Goal: Task Accomplishment & Management: Complete application form

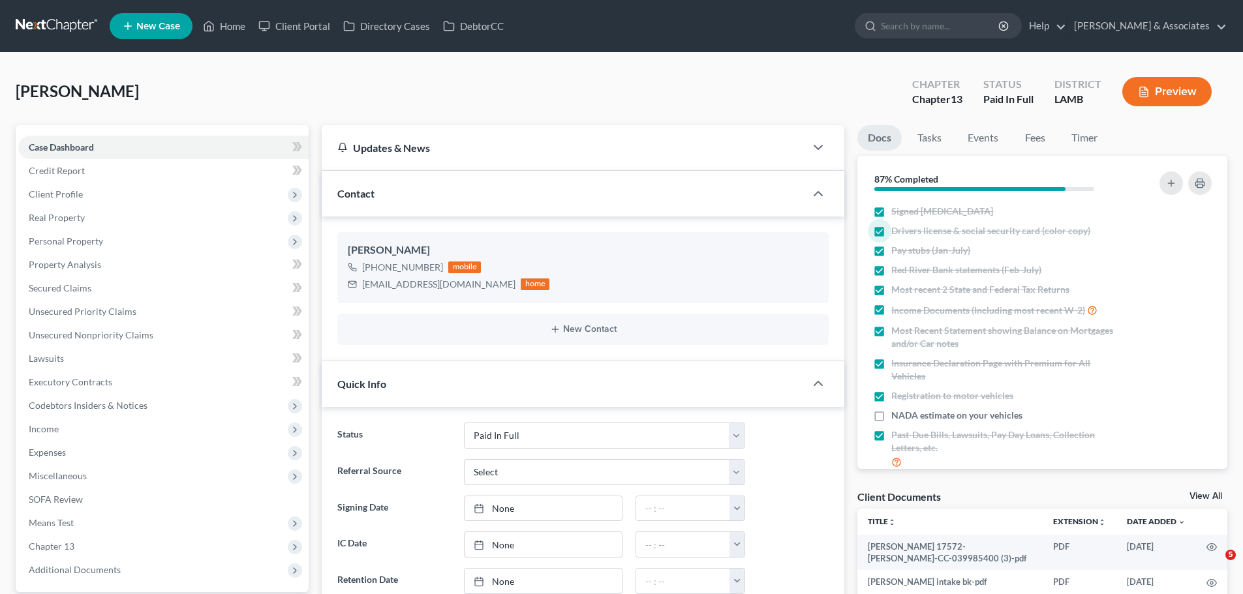
select select "17"
click at [72, 21] on link at bounding box center [57, 25] width 83 height 23
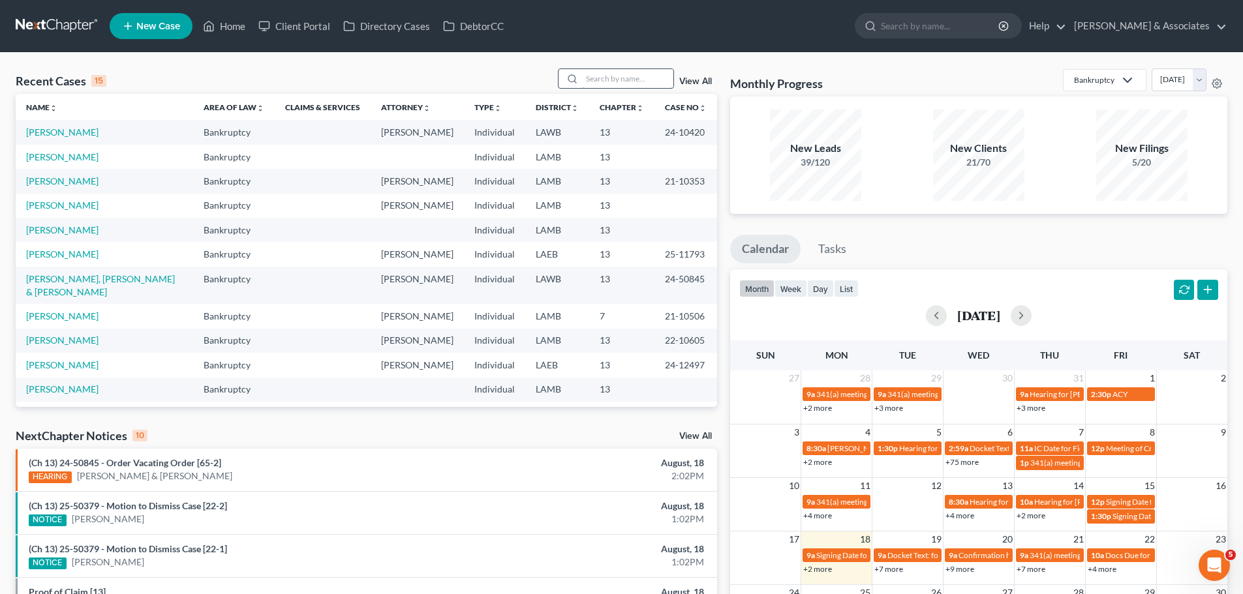
click at [654, 71] on input "search" at bounding box center [627, 78] width 91 height 19
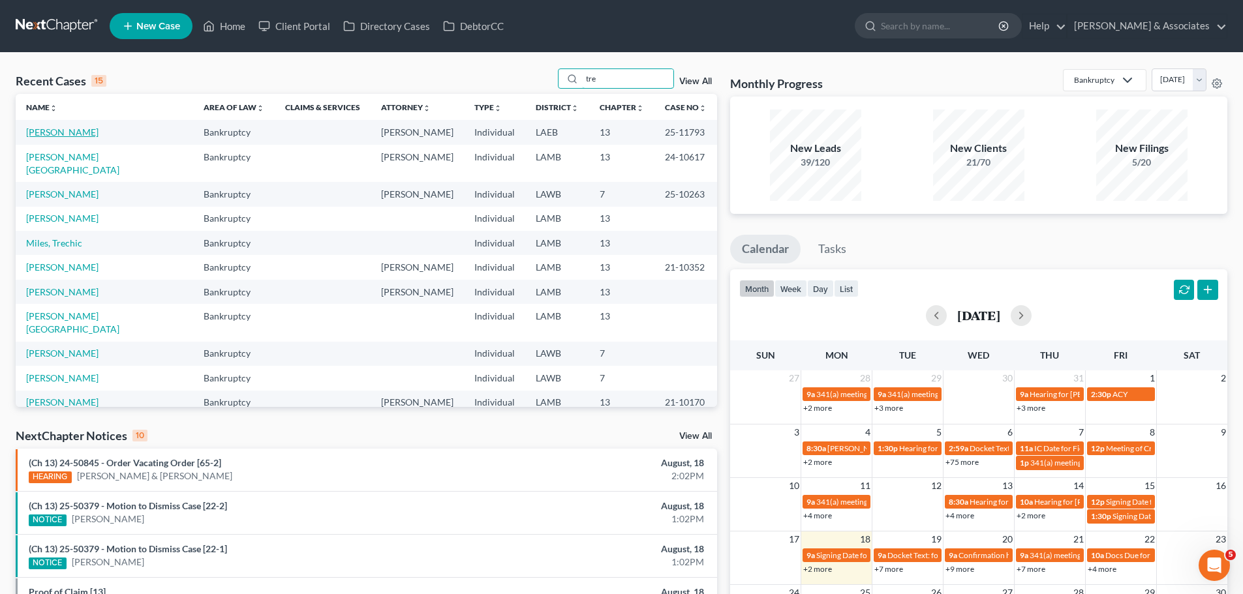
type input "tre"
click at [74, 136] on link "Johnson, Tremaine" at bounding box center [62, 132] width 72 height 11
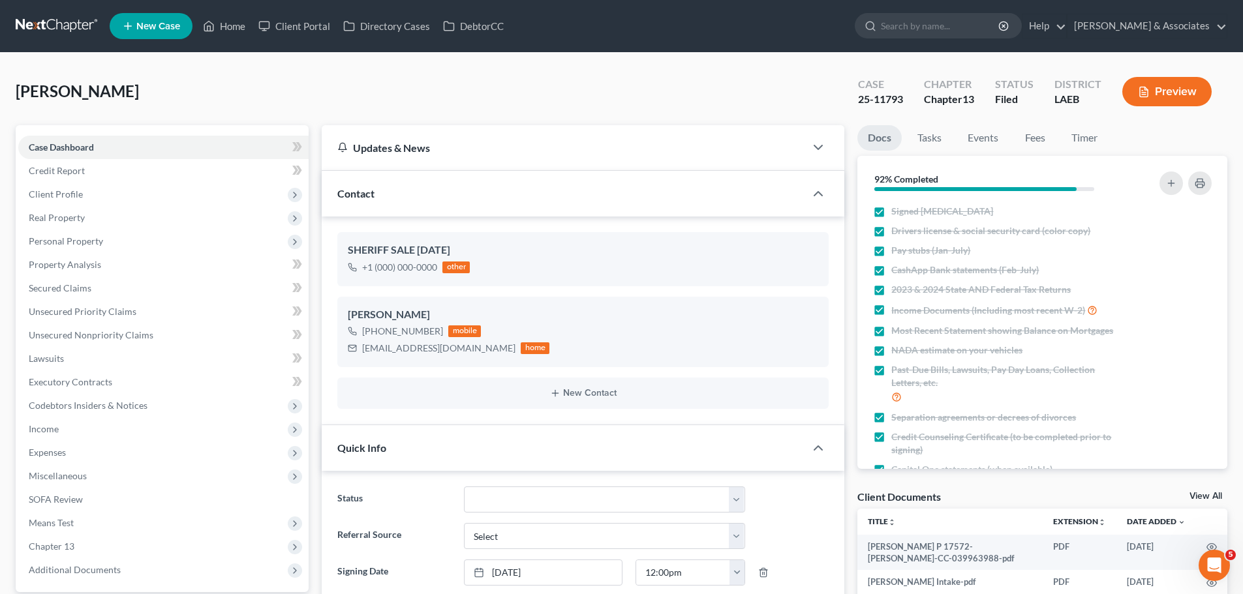
scroll to position [1967, 0]
click at [125, 97] on span "Johnson, Tremaine" at bounding box center [77, 91] width 123 height 19
click at [153, 88] on div "Johnson, Tremaine Upgraded Case 25-11793 Chapter Chapter 13 Status Filed Distri…" at bounding box center [621, 96] width 1211 height 57
drag, startPoint x: 143, startPoint y: 91, endPoint x: 156, endPoint y: 95, distance: 13.4
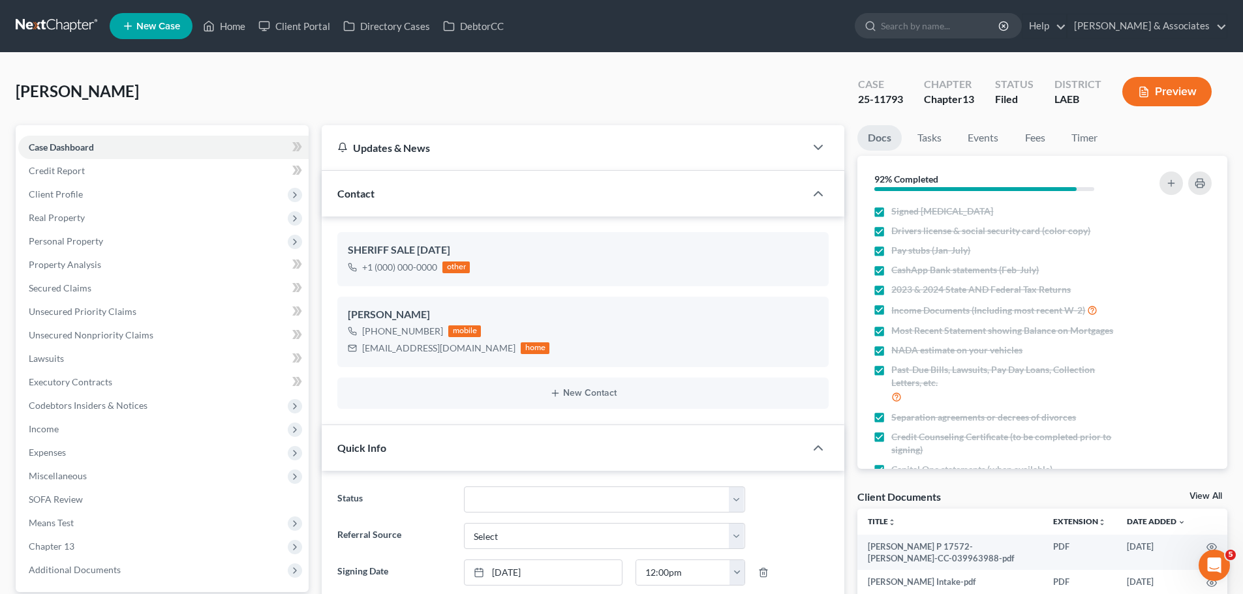
click at [149, 94] on div "Johnson, Tremaine Upgraded Case 25-11793 Chapter Chapter 13 Status Filed Distri…" at bounding box center [621, 96] width 1211 height 57
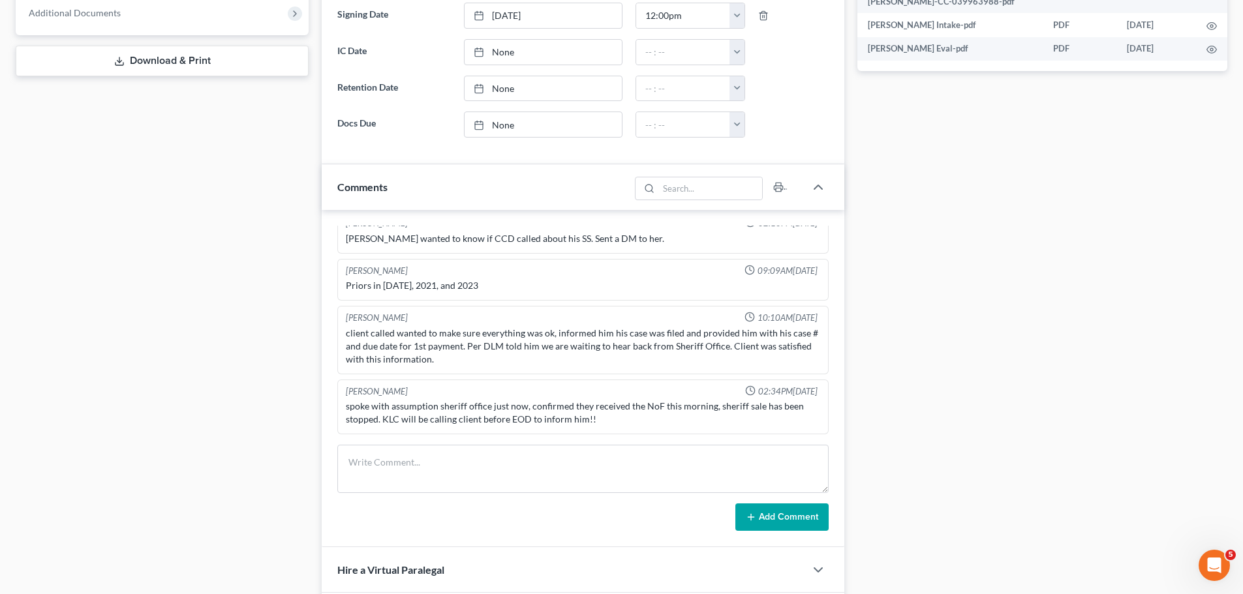
scroll to position [743, 0]
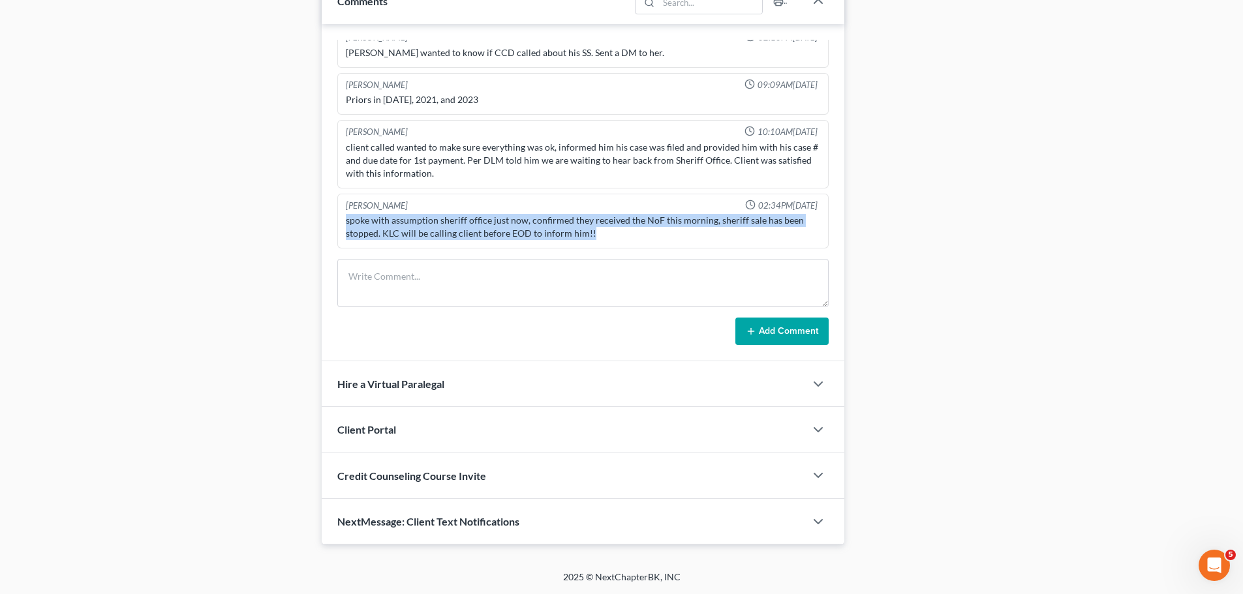
drag, startPoint x: 613, startPoint y: 230, endPoint x: 328, endPoint y: 217, distance: 285.4
click at [328, 217] on div "Richard Prunick 09:45AM, 10/09/2024 did eval with tremaine He stopped making pa…" at bounding box center [583, 192] width 523 height 337
click at [348, 223] on div "spoke with assumption sheriff office just now, confirmed they received the NoF …" at bounding box center [583, 227] width 474 height 26
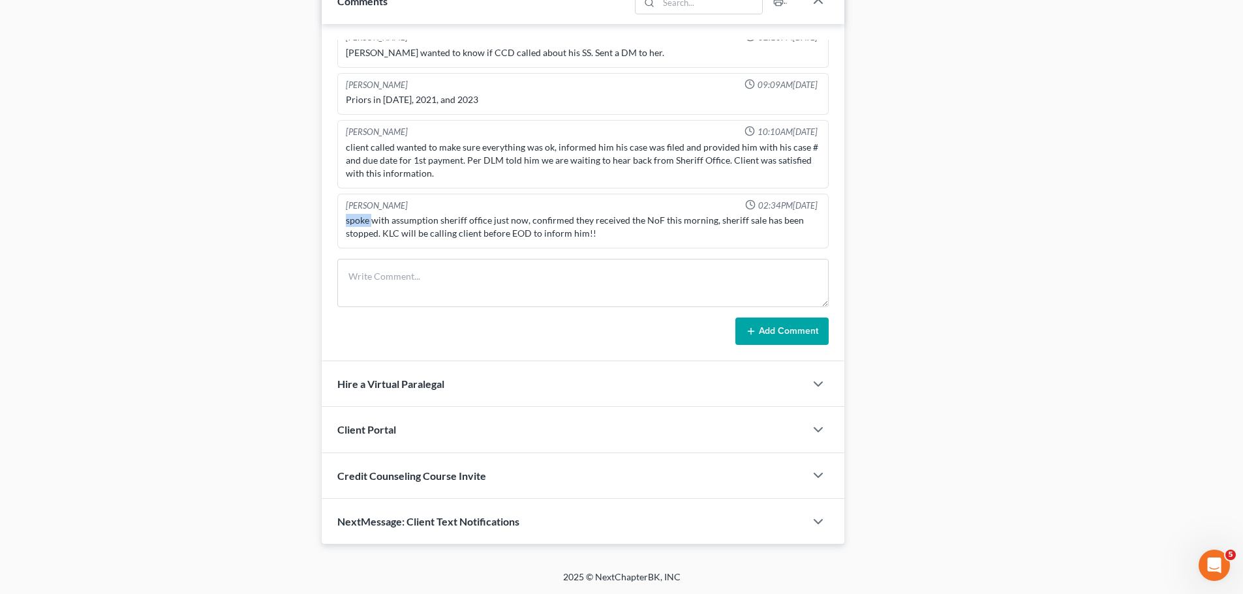
click at [348, 223] on div "spoke with assumption sheriff office just now, confirmed they received the NoF …" at bounding box center [583, 227] width 474 height 26
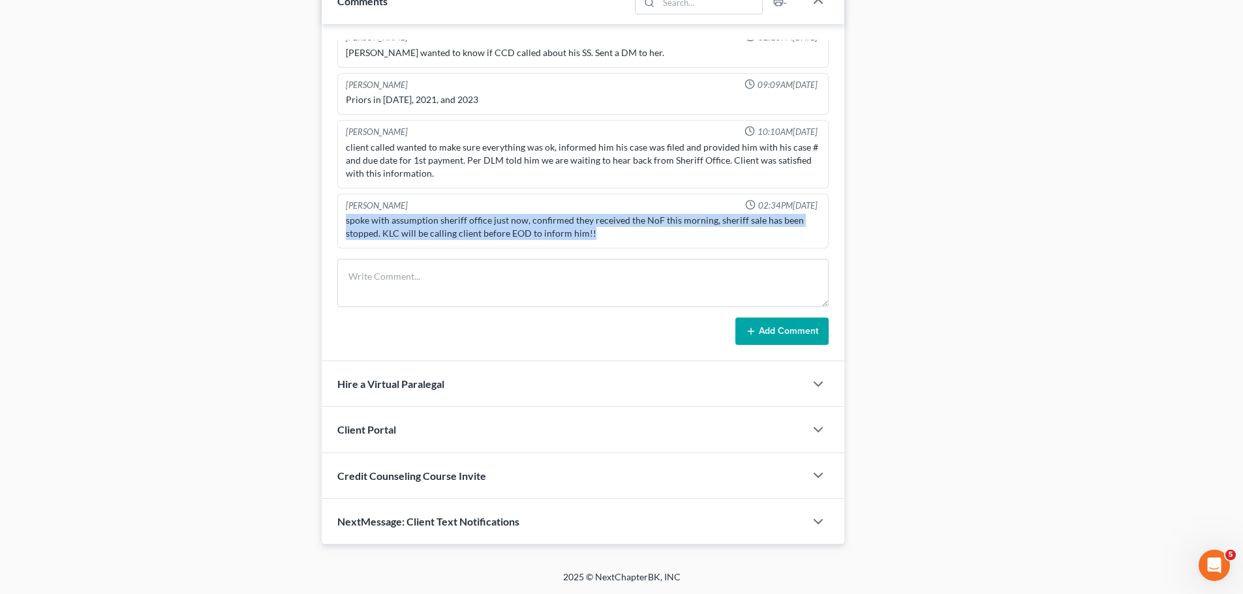
click at [348, 223] on div "spoke with assumption sheriff office just now, confirmed they received the NoF …" at bounding box center [583, 227] width 474 height 26
click at [348, 224] on div "spoke with assumption sheriff office just now, confirmed they received the NoF …" at bounding box center [583, 227] width 474 height 26
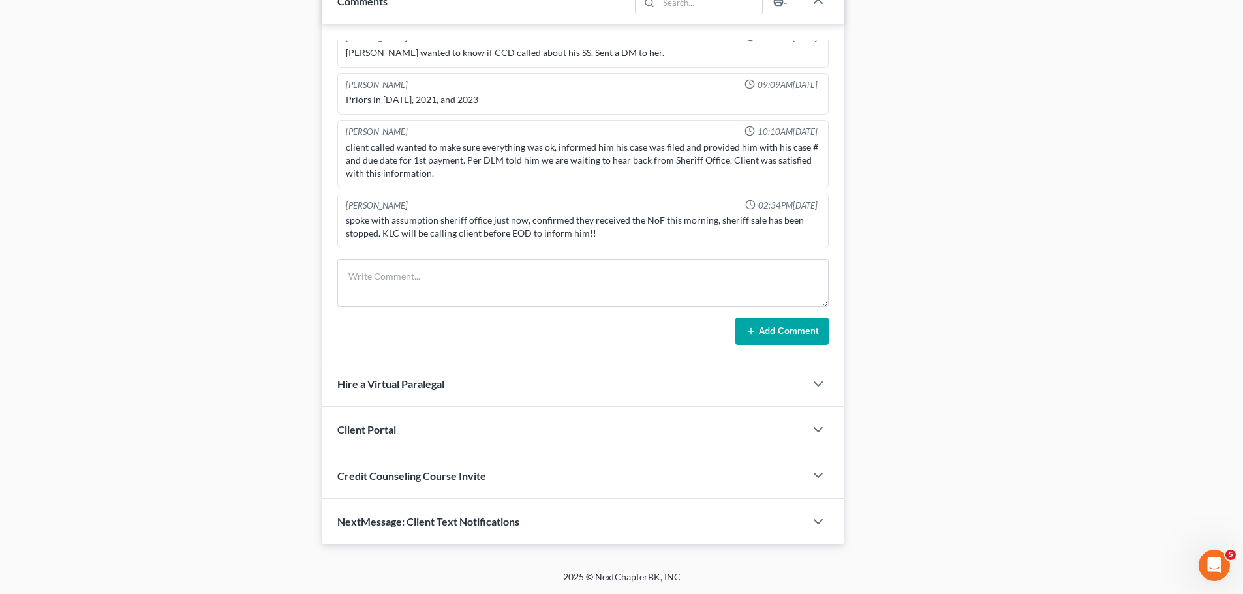
click at [348, 224] on div "spoke with assumption sheriff office just now, confirmed they received the NoF …" at bounding box center [583, 227] width 474 height 26
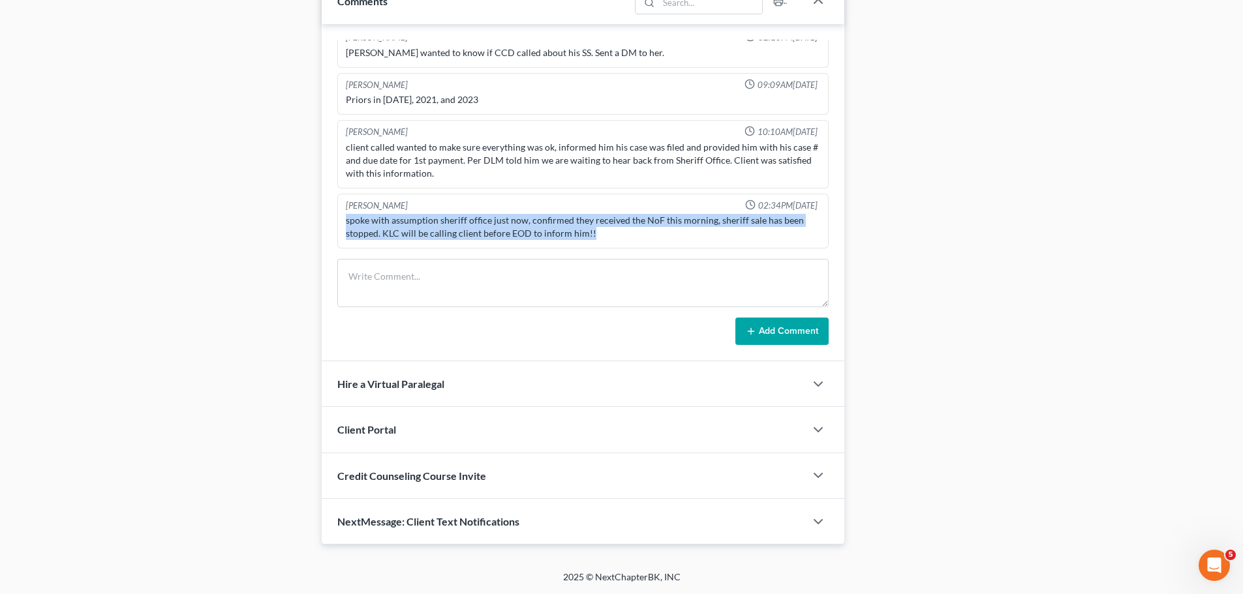
click at [348, 224] on div "spoke with assumption sheriff office just now, confirmed they received the NoF …" at bounding box center [583, 227] width 474 height 26
click at [468, 236] on div "spoke with assumption sheriff office just now, confirmed they received the NoF …" at bounding box center [583, 227] width 474 height 26
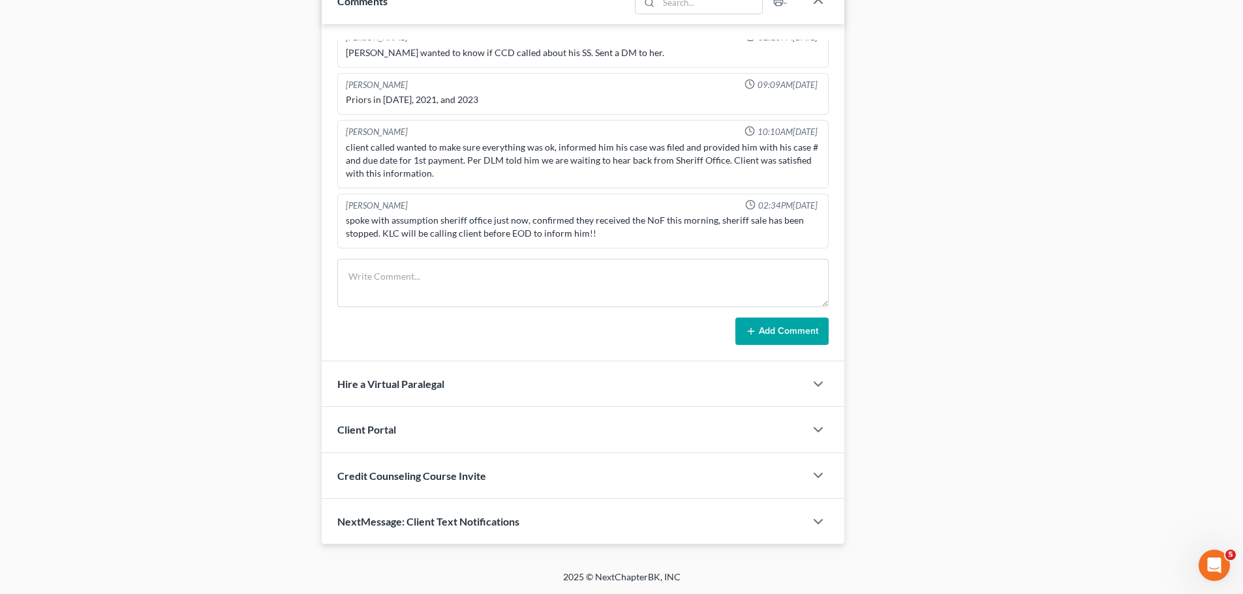
click at [566, 235] on div "spoke with assumption sheriff office just now, confirmed they received the NoF …" at bounding box center [583, 227] width 474 height 26
drag, startPoint x: 566, startPoint y: 235, endPoint x: 557, endPoint y: 234, distance: 9.3
click at [566, 235] on div "spoke with assumption sheriff office just now, confirmed they received the NoF …" at bounding box center [583, 227] width 474 height 26
click at [555, 232] on div "spoke with assumption sheriff office just now, confirmed they received the NoF …" at bounding box center [583, 227] width 474 height 26
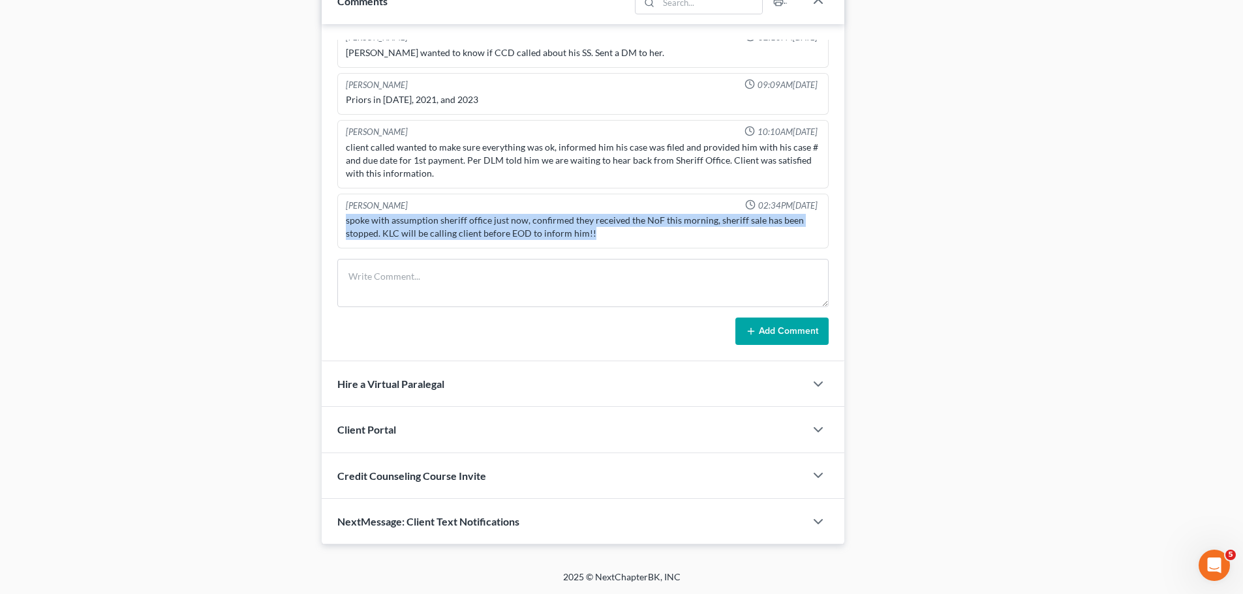
click at [555, 232] on div "spoke with assumption sheriff office just now, confirmed they received the NoF …" at bounding box center [583, 227] width 474 height 26
click at [766, 235] on div "spoke with assumption sheriff office just now, confirmed they received the NoF …" at bounding box center [583, 227] width 474 height 26
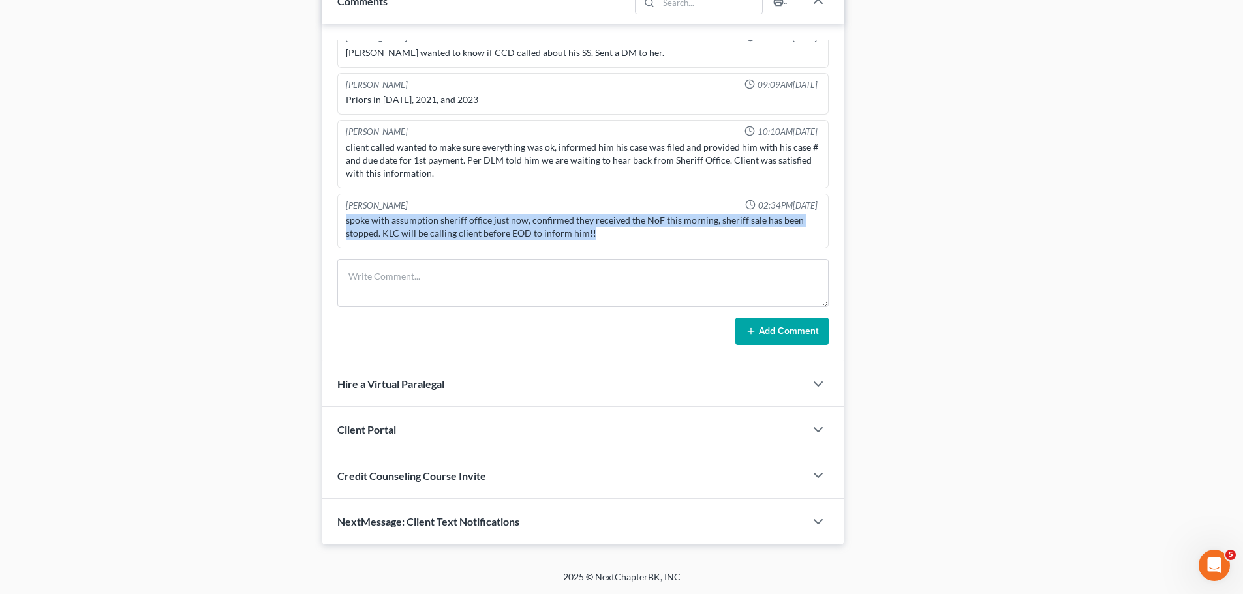
click at [750, 224] on div "spoke with assumption sheriff office just now, confirmed they received the NoF …" at bounding box center [583, 227] width 474 height 26
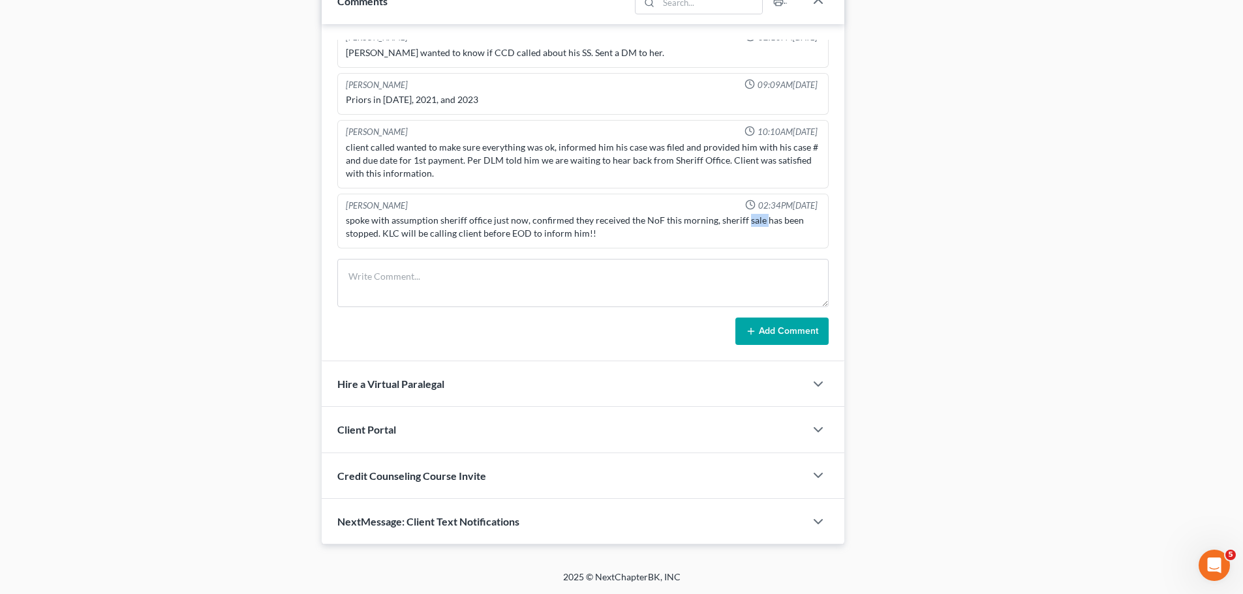
click at [750, 224] on div "spoke with assumption sheriff office just now, confirmed they received the NoF …" at bounding box center [583, 227] width 474 height 26
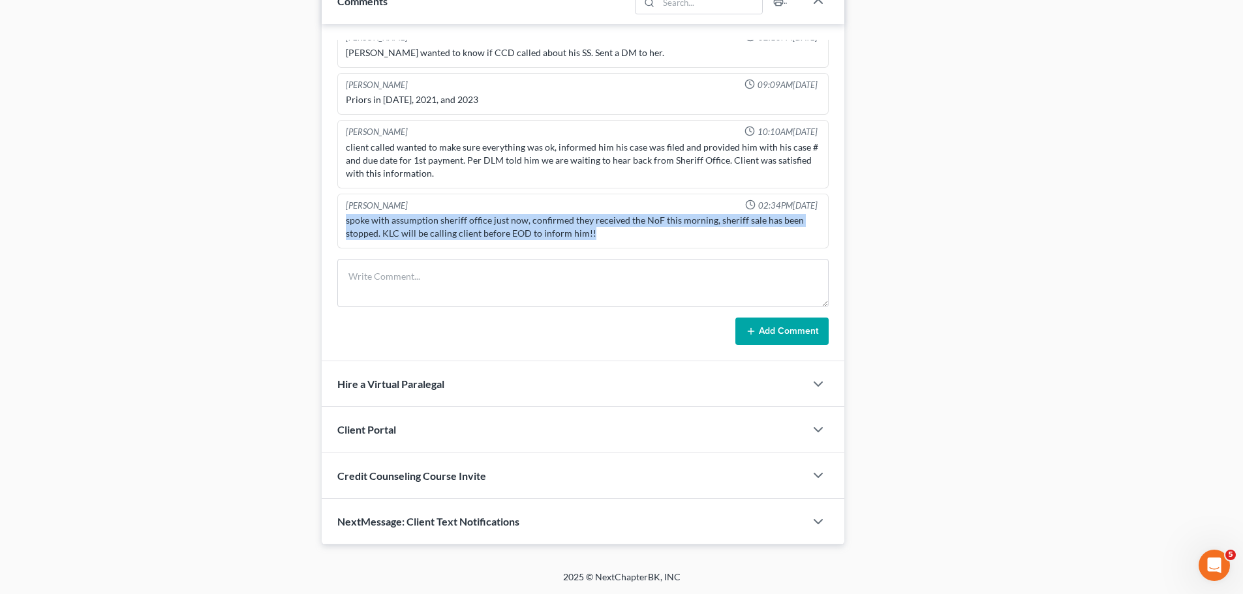
click at [750, 224] on div "spoke with assumption sheriff office just now, confirmed they received the NoF …" at bounding box center [583, 227] width 474 height 26
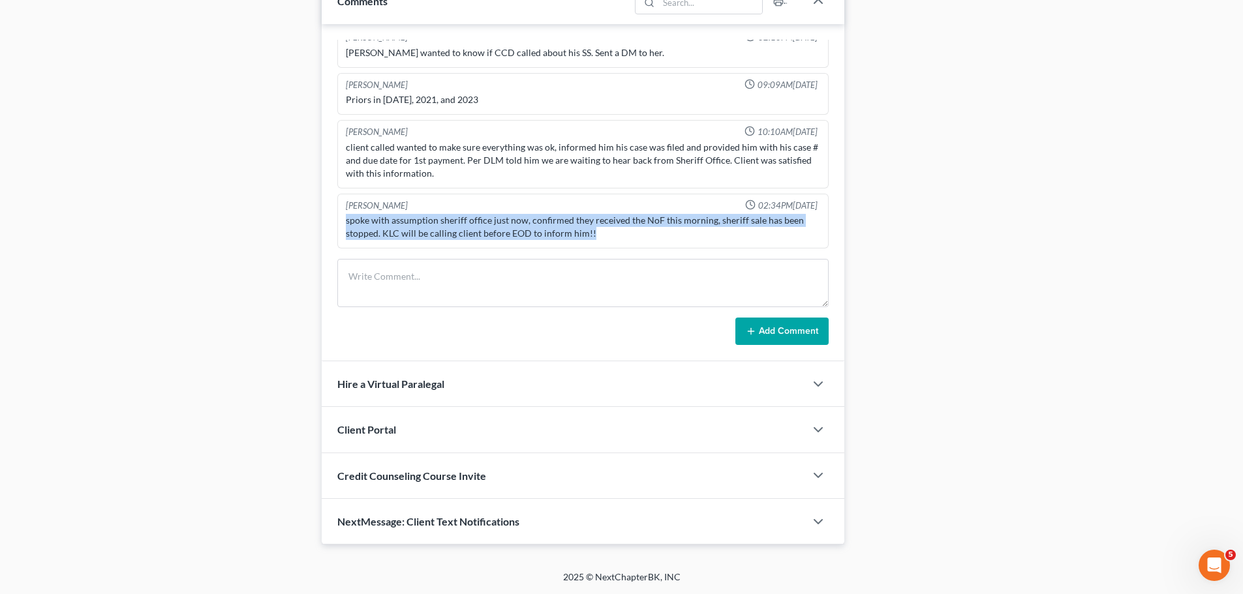
click at [746, 228] on div "spoke with assumption sheriff office just now, confirmed they received the NoF …" at bounding box center [583, 227] width 474 height 26
click at [587, 241] on div "spoke with assumption sheriff office just now, confirmed they received the NoF …" at bounding box center [582, 226] width 479 height 31
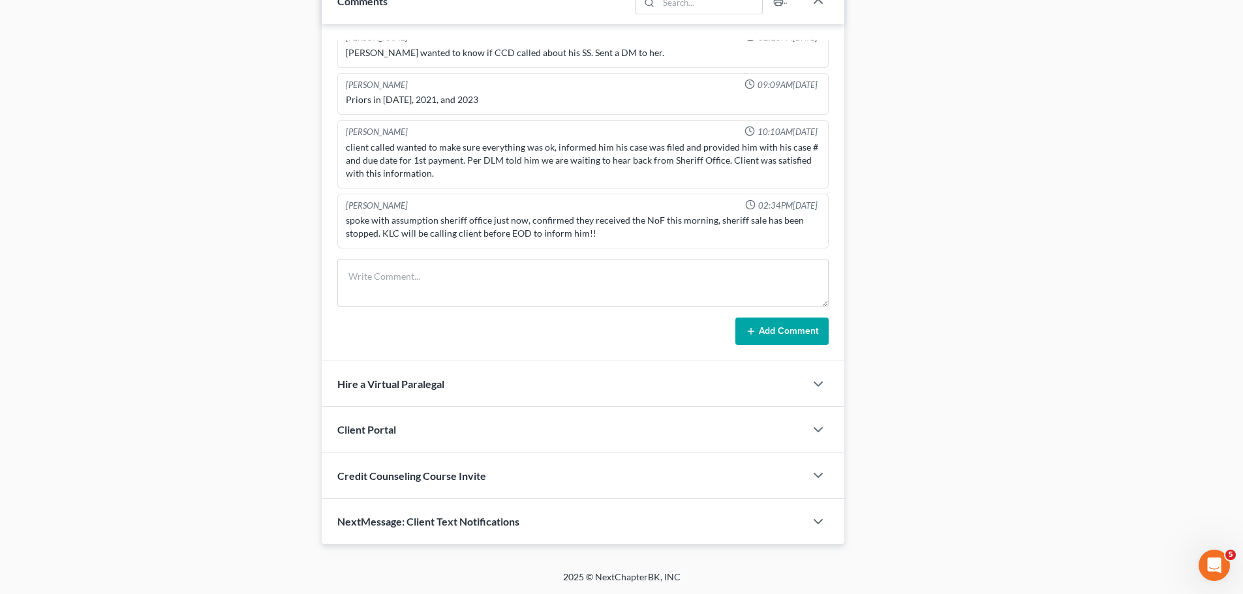
click at [596, 237] on div "spoke with assumption sheriff office just now, confirmed they received the NoF …" at bounding box center [583, 227] width 474 height 26
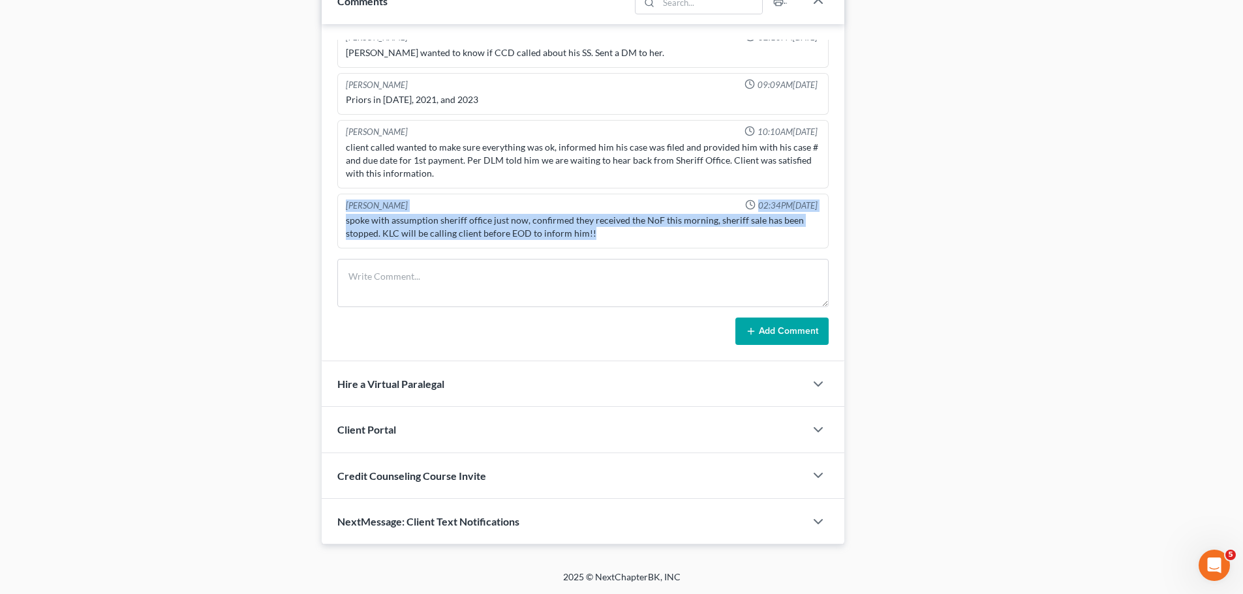
drag, startPoint x: 591, startPoint y: 235, endPoint x: 335, endPoint y: 207, distance: 257.9
click at [335, 207] on div "Richard Prunick 09:45AM, 10/09/2024 did eval with tremaine He stopped making pa…" at bounding box center [583, 192] width 523 height 337
click at [335, 209] on div "Richard Prunick 09:45AM, 10/09/2024 did eval with tremaine He stopped making pa…" at bounding box center [583, 192] width 523 height 337
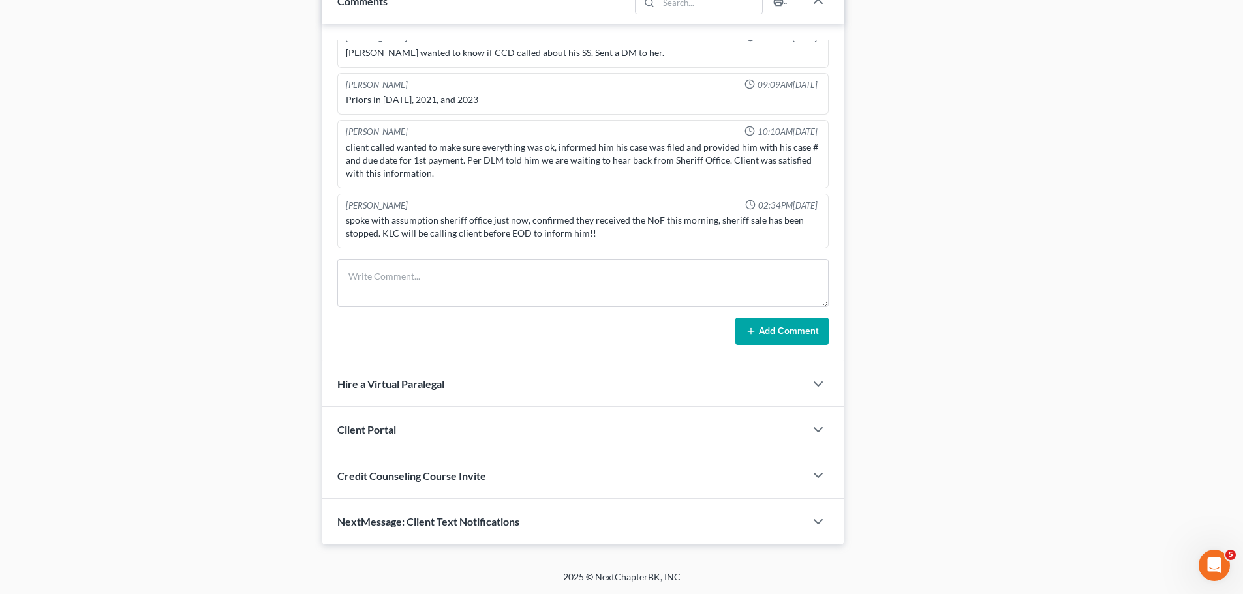
click at [372, 207] on div "[PERSON_NAME]" at bounding box center [377, 206] width 62 height 12
click at [370, 223] on div "spoke with assumption sheriff office just now, confirmed they received the NoF …" at bounding box center [583, 227] width 474 height 26
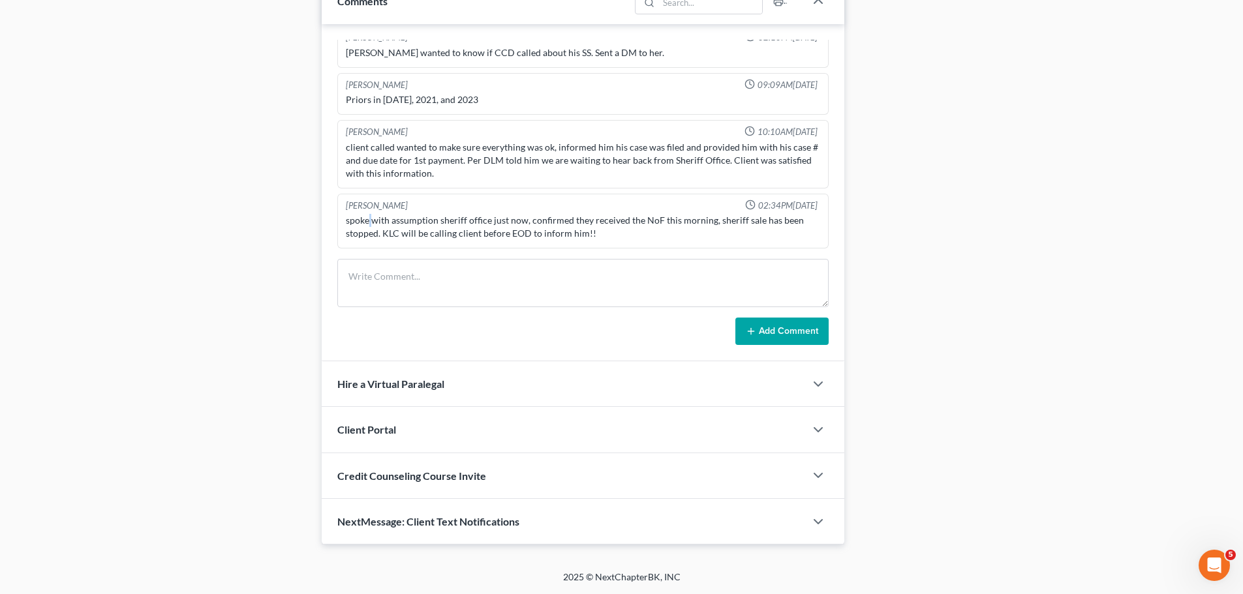
click at [370, 223] on div "spoke with assumption sheriff office just now, confirmed they received the NoF …" at bounding box center [583, 227] width 474 height 26
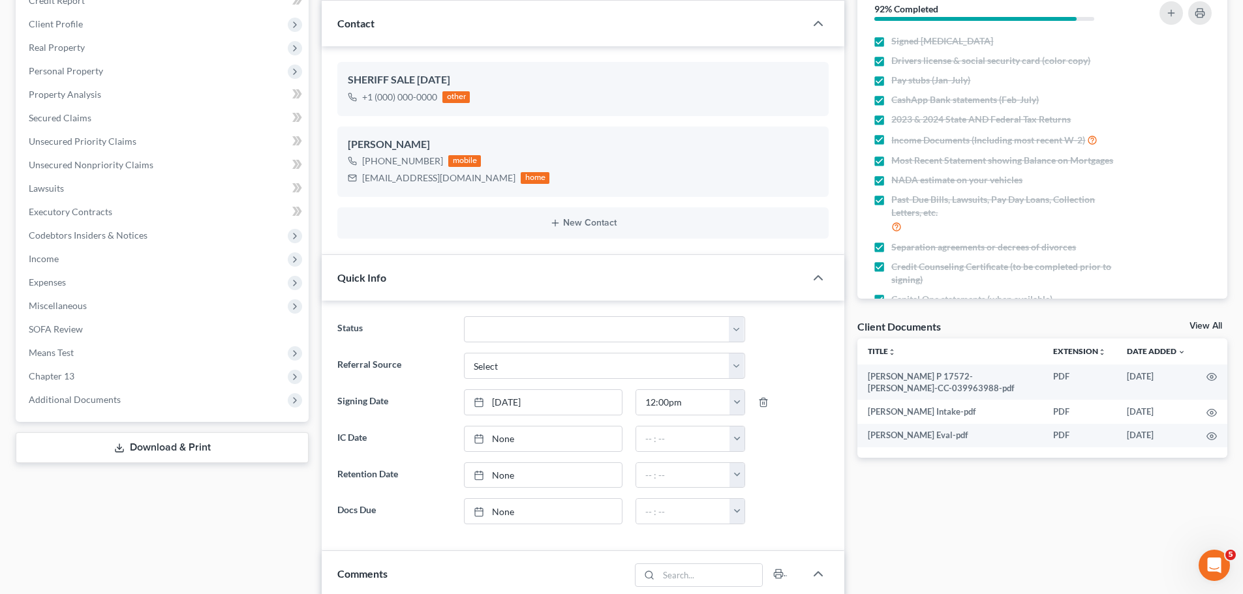
scroll to position [0, 0]
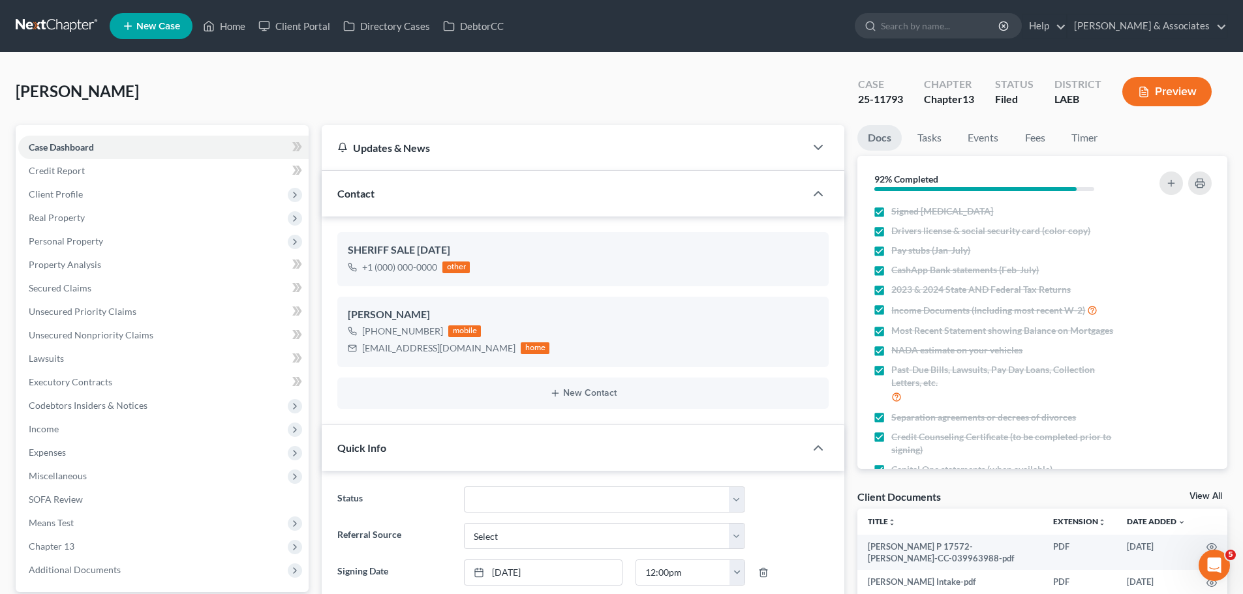
drag, startPoint x: 45, startPoint y: 21, endPoint x: 61, endPoint y: 35, distance: 21.3
click at [45, 20] on link at bounding box center [57, 25] width 83 height 23
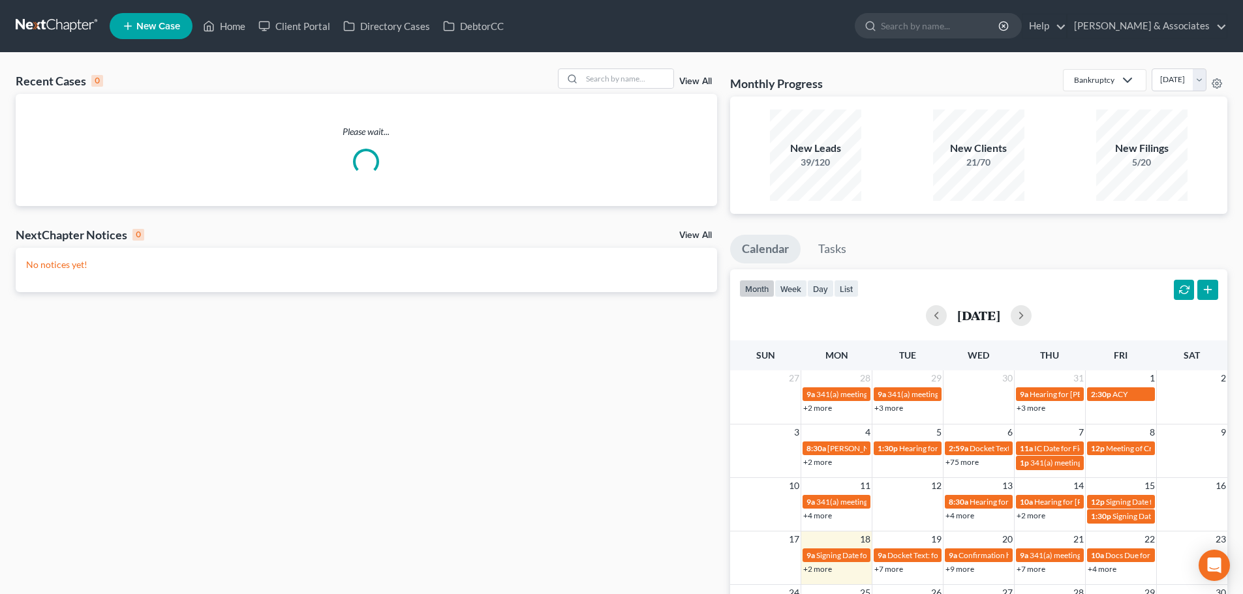
click at [594, 91] on div "Recent Cases 0 View All" at bounding box center [366, 80] width 701 height 25
click at [611, 78] on input "search" at bounding box center [627, 78] width 91 height 19
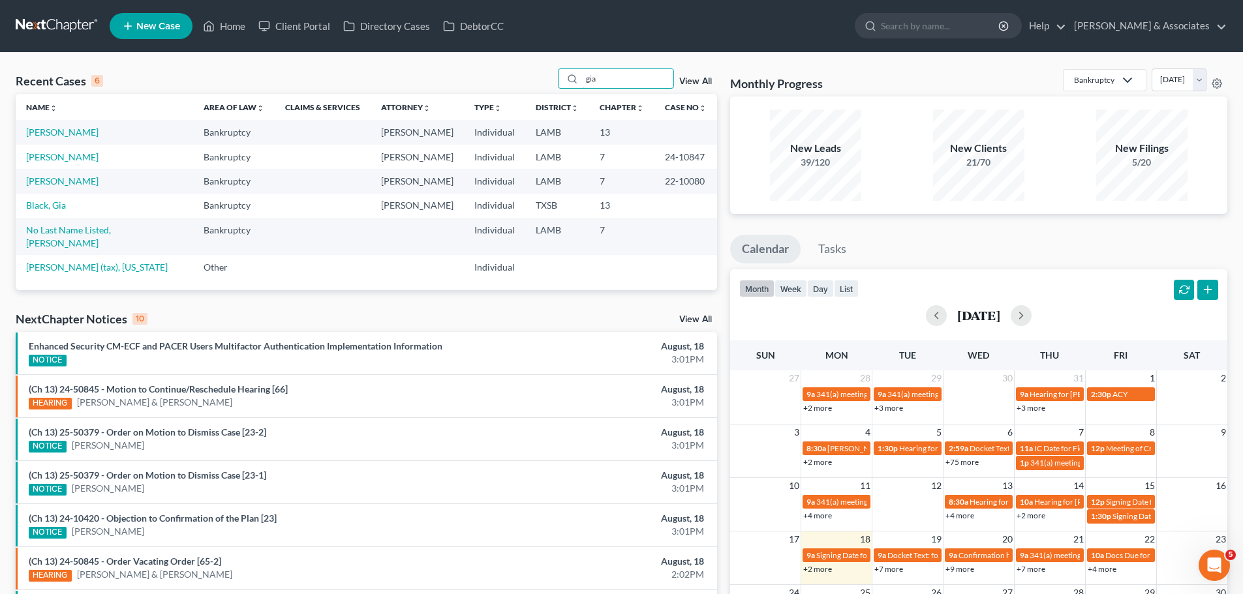
type input "gia"
click at [74, 134] on link "[PERSON_NAME]" at bounding box center [62, 132] width 72 height 11
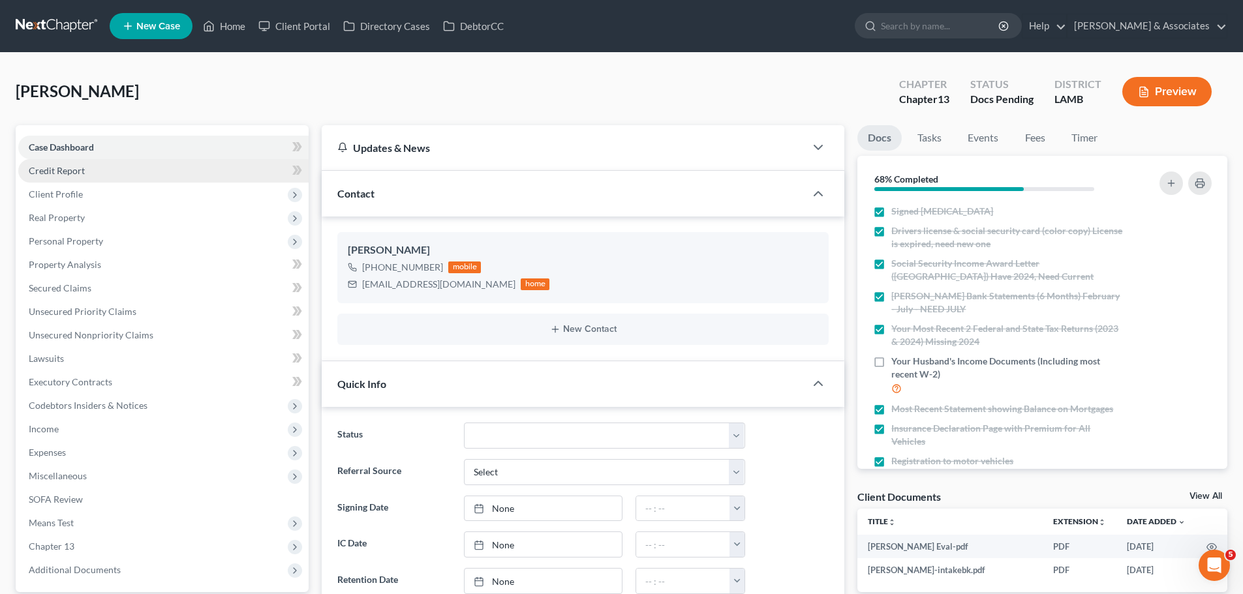
scroll to position [2143, 0]
click at [429, 75] on div "[PERSON_NAME] Upgraded Chapter Chapter 13 Status Docs [GEOGRAPHIC_DATA] [GEOGRA…" at bounding box center [621, 96] width 1211 height 57
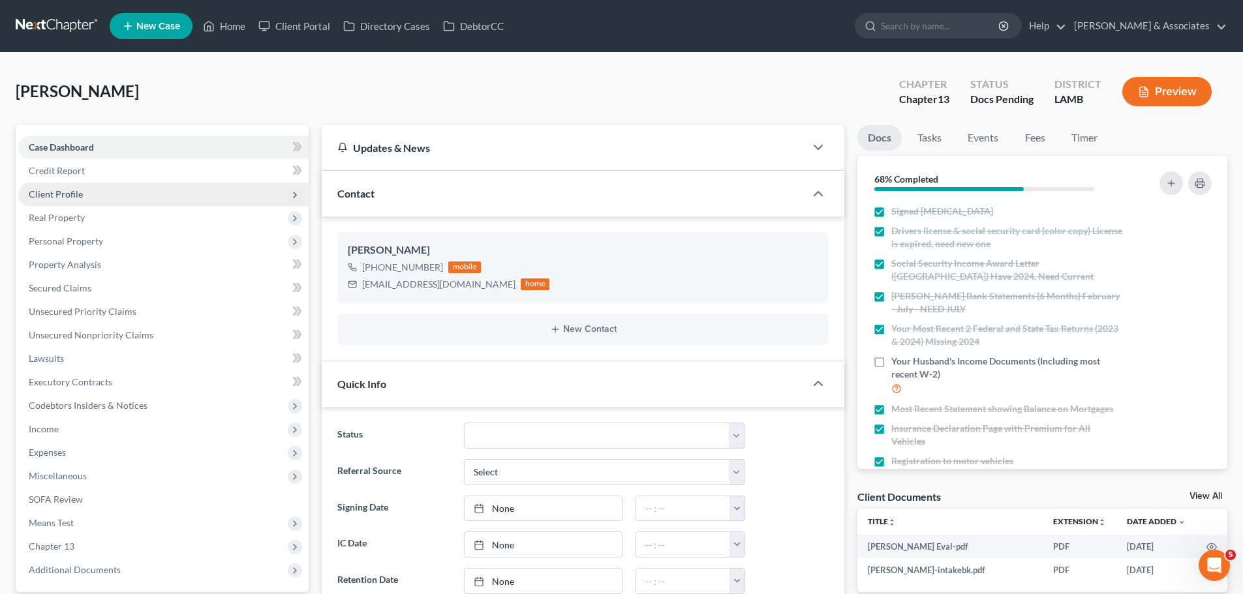
click at [125, 196] on span "Client Profile" at bounding box center [163, 194] width 290 height 23
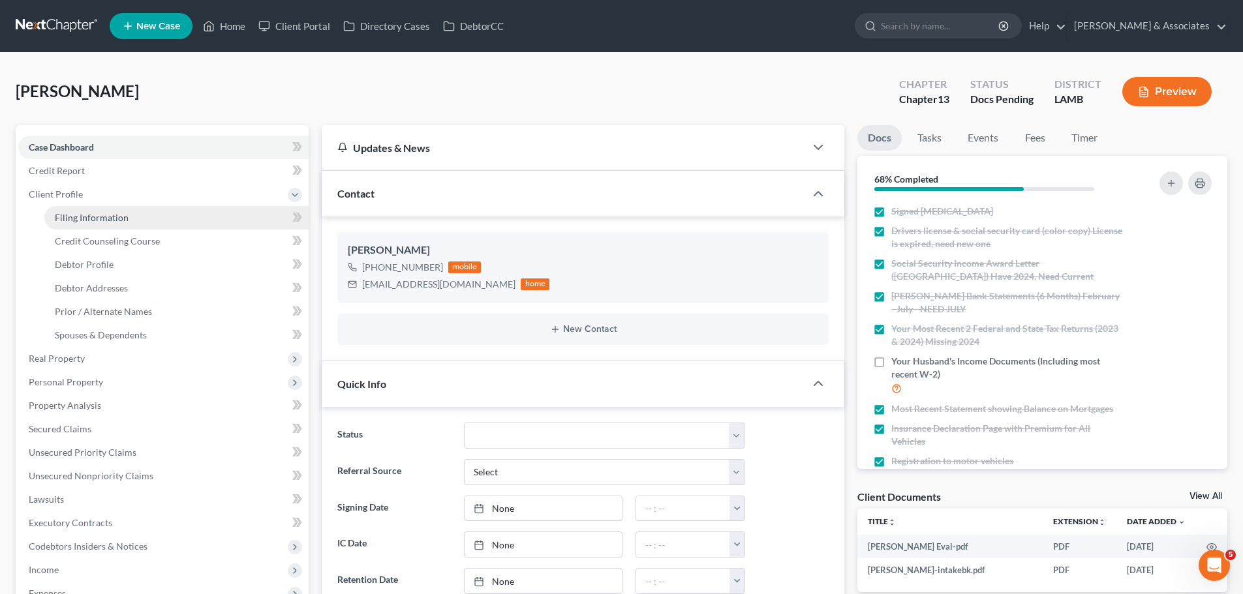
click at [157, 211] on link "Filing Information" at bounding box center [176, 217] width 264 height 23
select select "1"
select select "0"
select select "3"
select select "19"
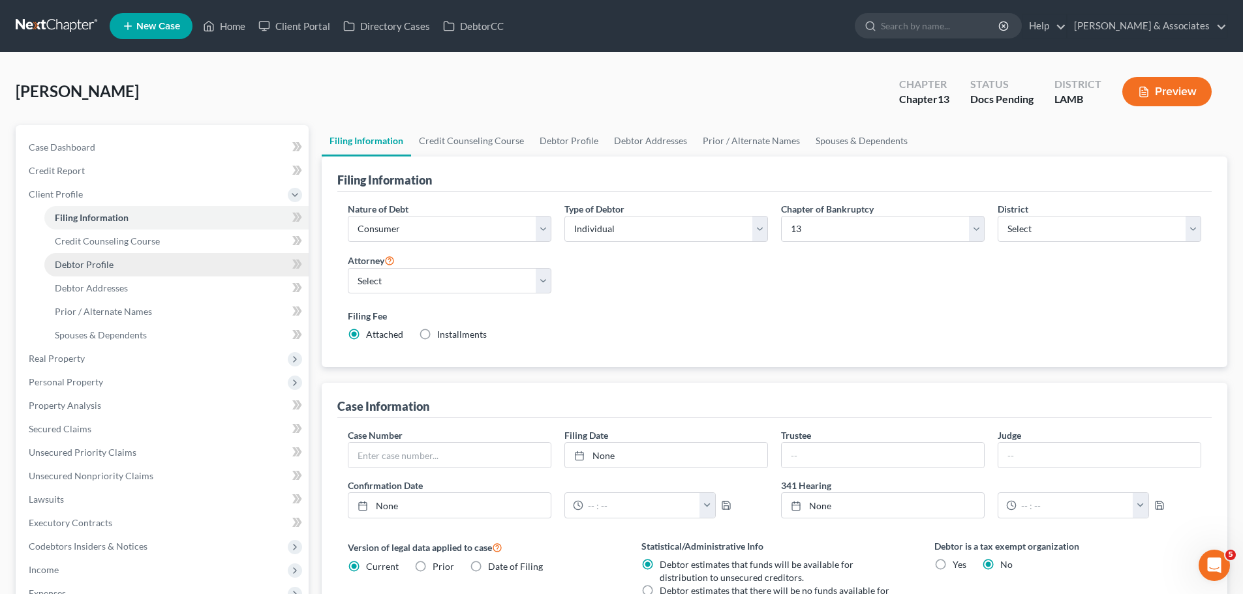
click at [157, 264] on link "Debtor Profile" at bounding box center [176, 264] width 264 height 23
select select "0"
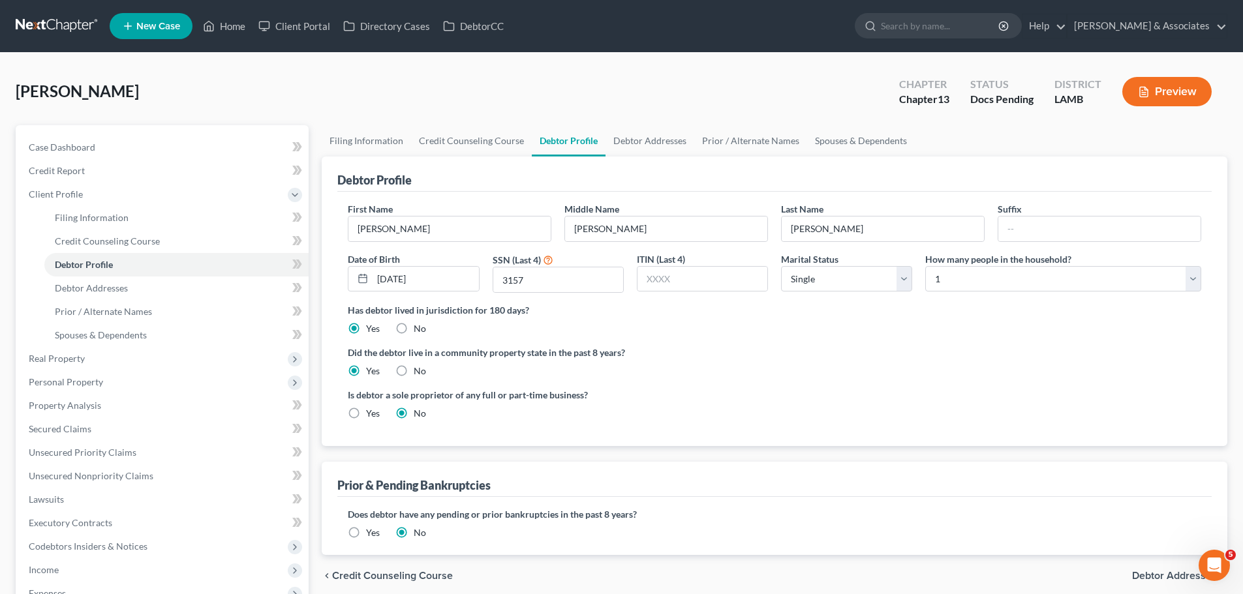
click at [845, 336] on ng-include "First Name Cherie Middle Name Fruge Last Name Giaccone Suffix Date of Birth 01/…" at bounding box center [774, 316] width 853 height 228
click at [879, 282] on select "Select Single Married Separated Divorced Widowed" at bounding box center [846, 279] width 131 height 26
select select "1"
click at [781, 266] on select "Select Single Married Separated Divorced Widowed" at bounding box center [846, 279] width 131 height 26
click at [1161, 332] on div "Has debtor lived in jurisdiction for 180 days? Yes No Debtor must reside in jur…" at bounding box center [774, 319] width 853 height 32
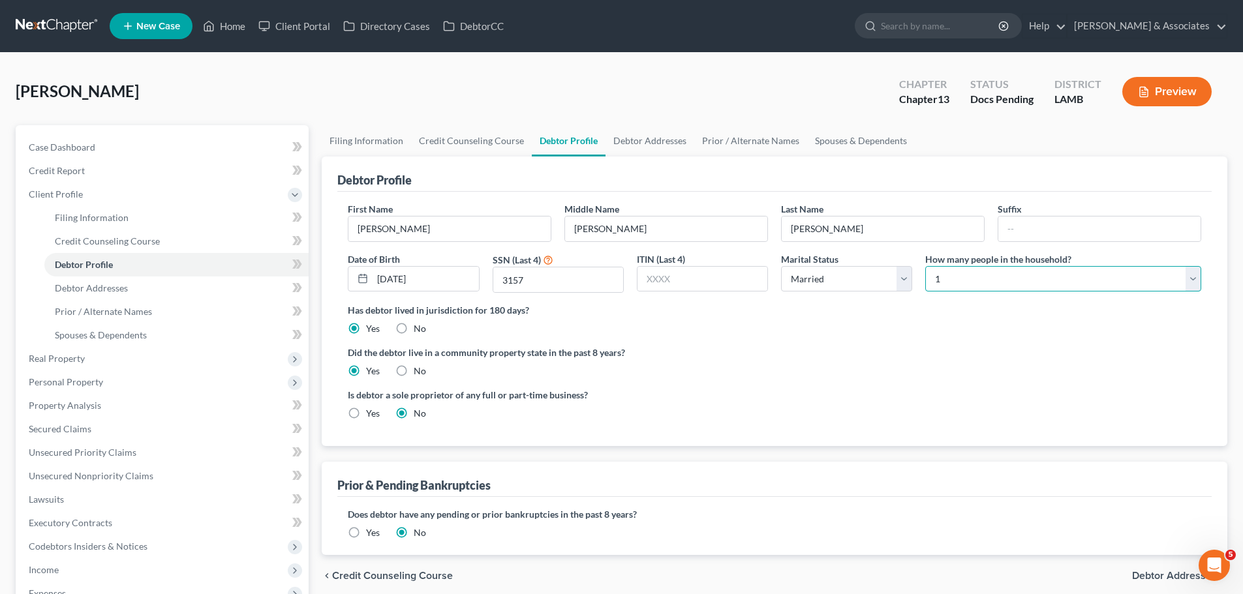
click at [935, 286] on select "Select 1 2 3 4 5 6 7 8 9 10 11 12 13 14 15 16 17 18 19 20" at bounding box center [1063, 279] width 276 height 26
select select "1"
click at [925, 266] on select "Select 1 2 3 4 5 6 7 8 9 10 11 12 13 14 15 16 17 18 19 20" at bounding box center [1063, 279] width 276 height 26
click at [973, 357] on label "Did the debtor live in a community property state in the past 8 years?" at bounding box center [774, 353] width 853 height 14
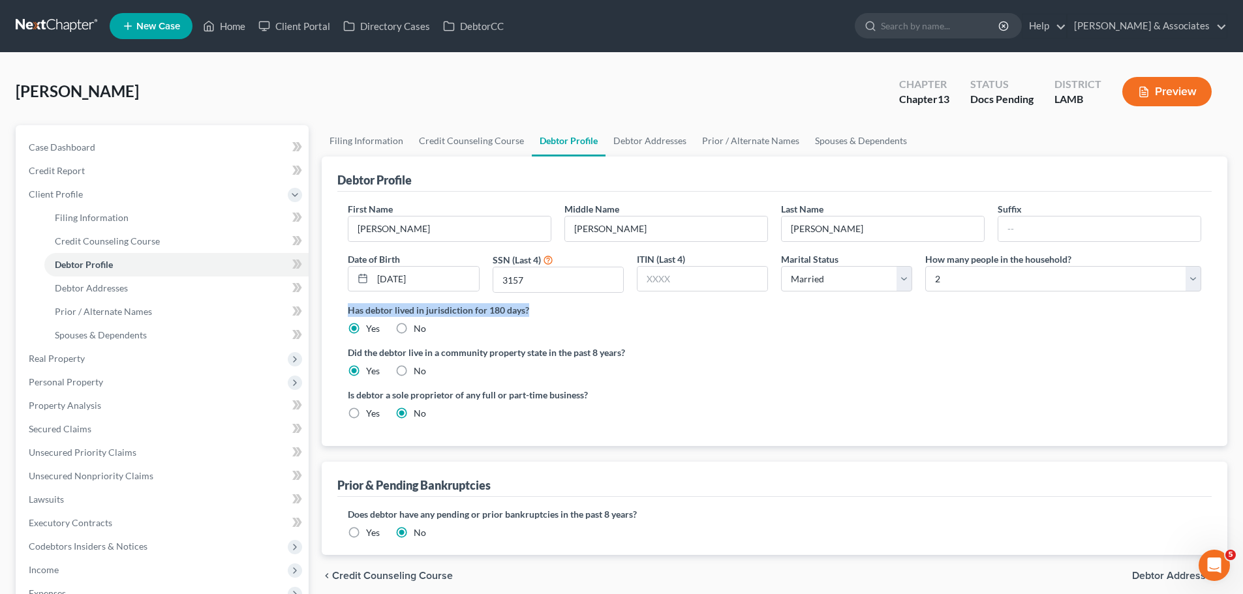
drag, startPoint x: 346, startPoint y: 312, endPoint x: 545, endPoint y: 312, distance: 199.0
click at [545, 312] on div "First Name Cherie Middle Name Fruge Last Name Giaccone Suffix Date of Birth 01/…" at bounding box center [774, 319] width 874 height 254
click at [545, 312] on label "Has debtor lived in jurisdiction for 180 days?" at bounding box center [774, 310] width 853 height 14
click at [483, 350] on label "Did the debtor live in a community property state in the past 8 years?" at bounding box center [774, 353] width 853 height 14
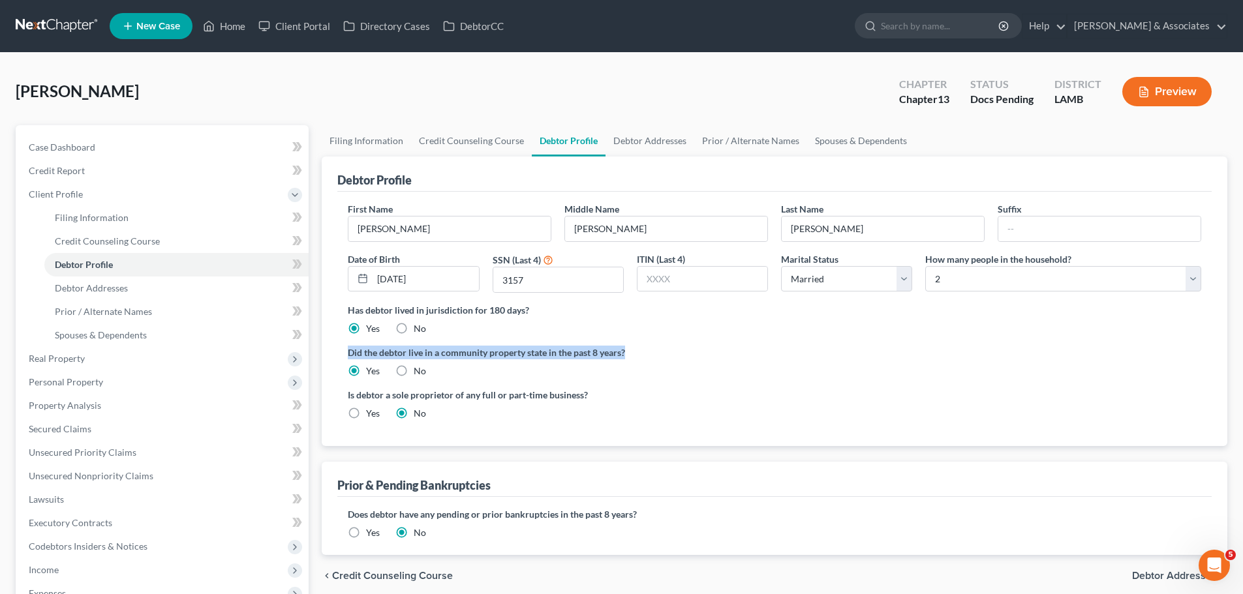
click at [483, 350] on label "Did the debtor live in a community property state in the past 8 years?" at bounding box center [774, 353] width 853 height 14
drag, startPoint x: 898, startPoint y: 380, endPoint x: 489, endPoint y: 345, distance: 410.5
click at [897, 380] on ng-include "First Name Cherie Middle Name Fruge Last Name Giaccone Suffix Date of Birth 01/…" at bounding box center [774, 316] width 853 height 228
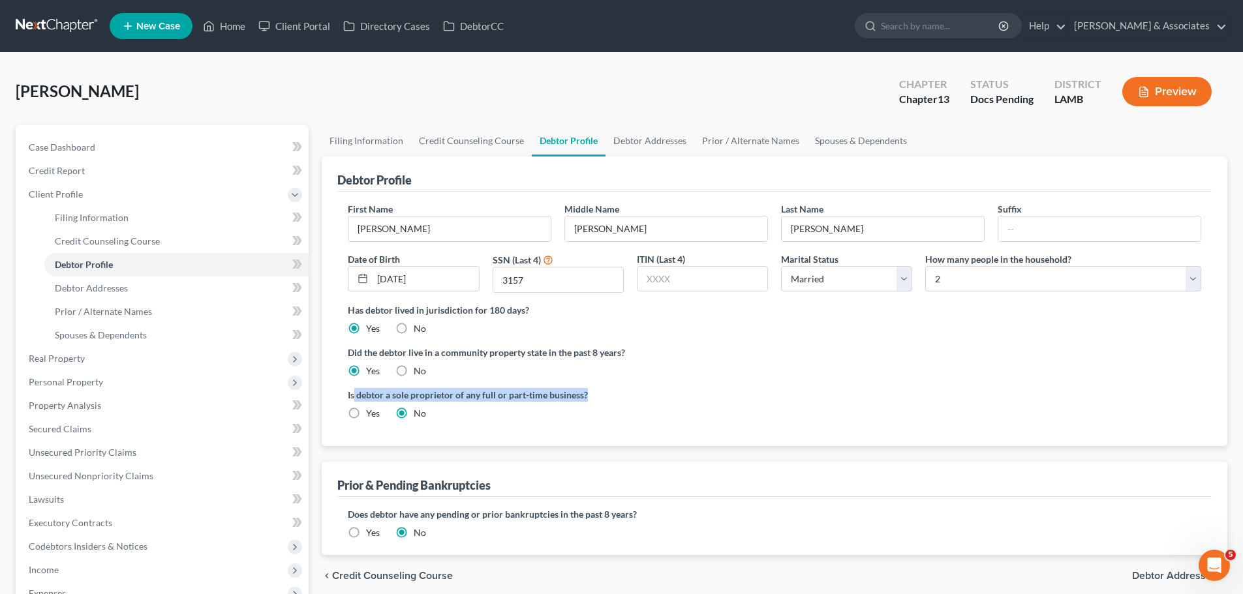
drag, startPoint x: 353, startPoint y: 399, endPoint x: 602, endPoint y: 399, distance: 249.2
click at [602, 399] on label "Is debtor a sole proprietor of any full or part-time business?" at bounding box center [558, 395] width 420 height 14
click at [560, 394] on label "Is debtor a sole proprietor of any full or part-time business?" at bounding box center [558, 395] width 420 height 14
click at [652, 382] on ng-include "First Name Cherie Middle Name Fruge Last Name Giaccone Suffix Date of Birth 01/…" at bounding box center [774, 316] width 853 height 228
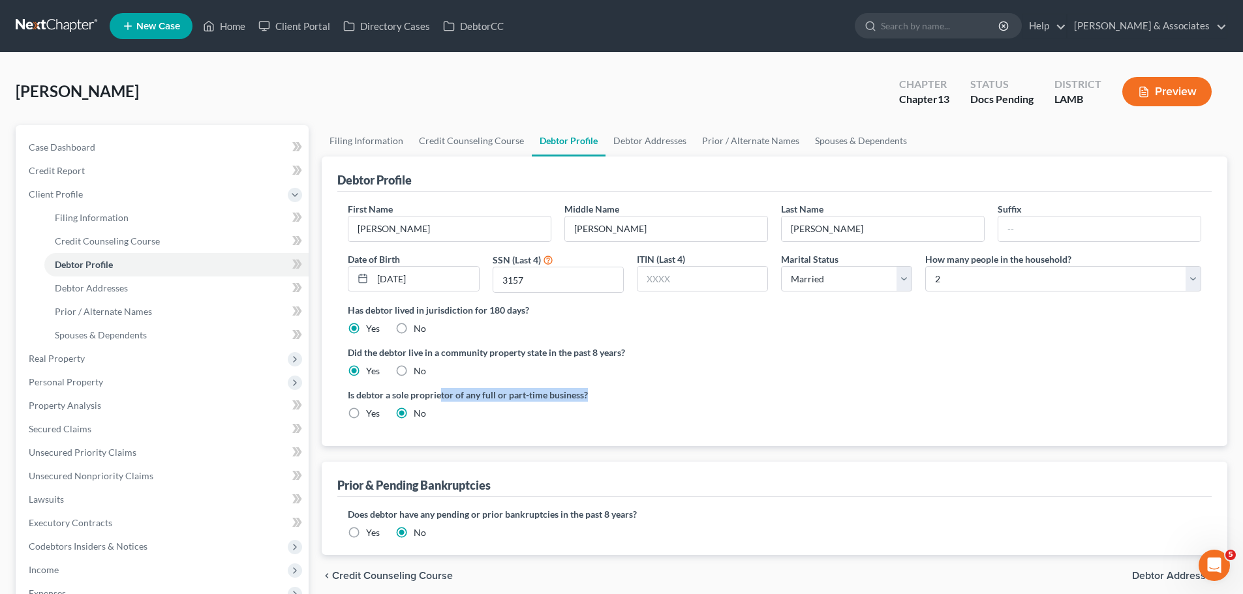
drag, startPoint x: 590, startPoint y: 395, endPoint x: 443, endPoint y: 395, distance: 147.4
click at [443, 395] on label "Is debtor a sole proprietor of any full or part-time business?" at bounding box center [558, 395] width 420 height 14
click at [455, 392] on label "Is debtor a sole proprietor of any full or part-time business?" at bounding box center [558, 395] width 420 height 14
drag, startPoint x: 577, startPoint y: 404, endPoint x: 605, endPoint y: 396, distance: 29.9
click at [577, 404] on div "Is debtor a sole proprietor of any full or part-time business? Yes No" at bounding box center [557, 404] width 433 height 32
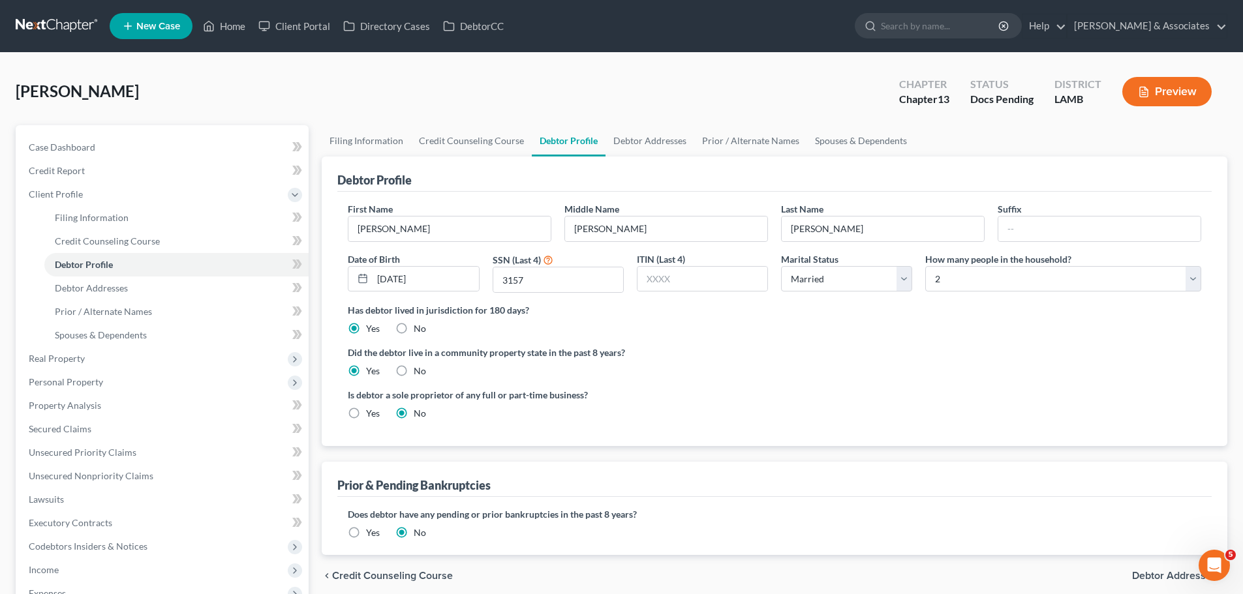
click at [607, 396] on label "Is debtor a sole proprietor of any full or part-time business?" at bounding box center [558, 395] width 420 height 14
drag, startPoint x: 607, startPoint y: 396, endPoint x: 577, endPoint y: 387, distance: 31.4
click at [586, 389] on label "Is debtor a sole proprietor of any full or part-time business?" at bounding box center [558, 395] width 420 height 14
click at [536, 382] on ng-include "First Name Cherie Middle Name Fruge Last Name Giaccone Suffix Date of Birth 01/…" at bounding box center [774, 316] width 853 height 228
drag, startPoint x: 648, startPoint y: 399, endPoint x: 623, endPoint y: 399, distance: 25.4
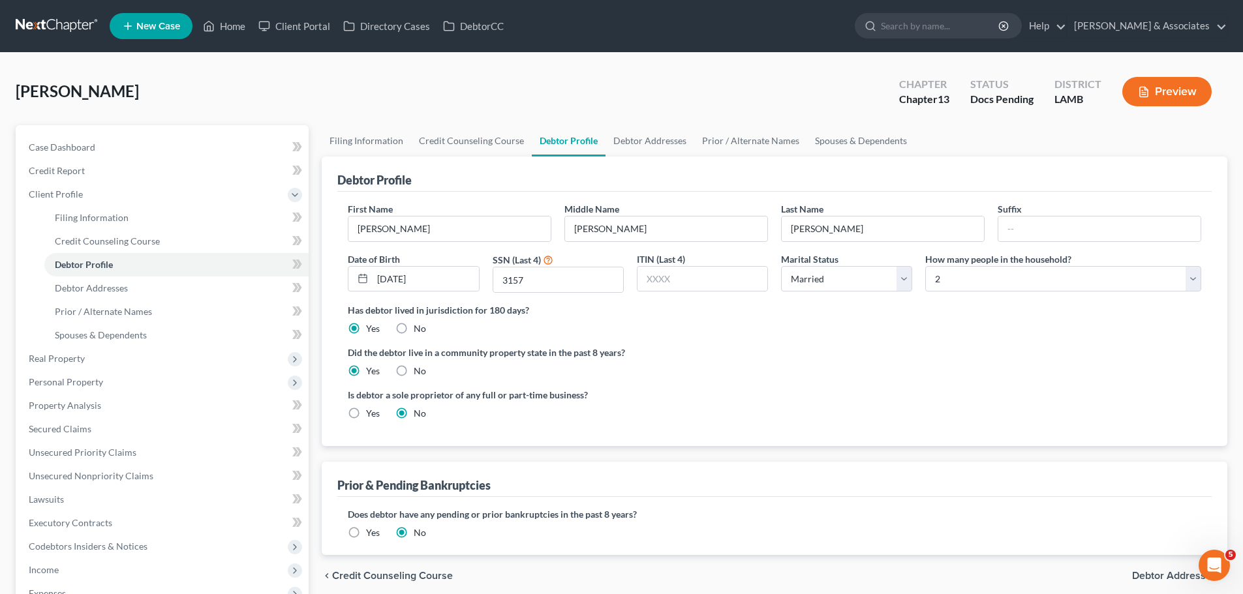
click at [628, 397] on label "Is debtor a sole proprietor of any full or part-time business?" at bounding box center [558, 395] width 420 height 14
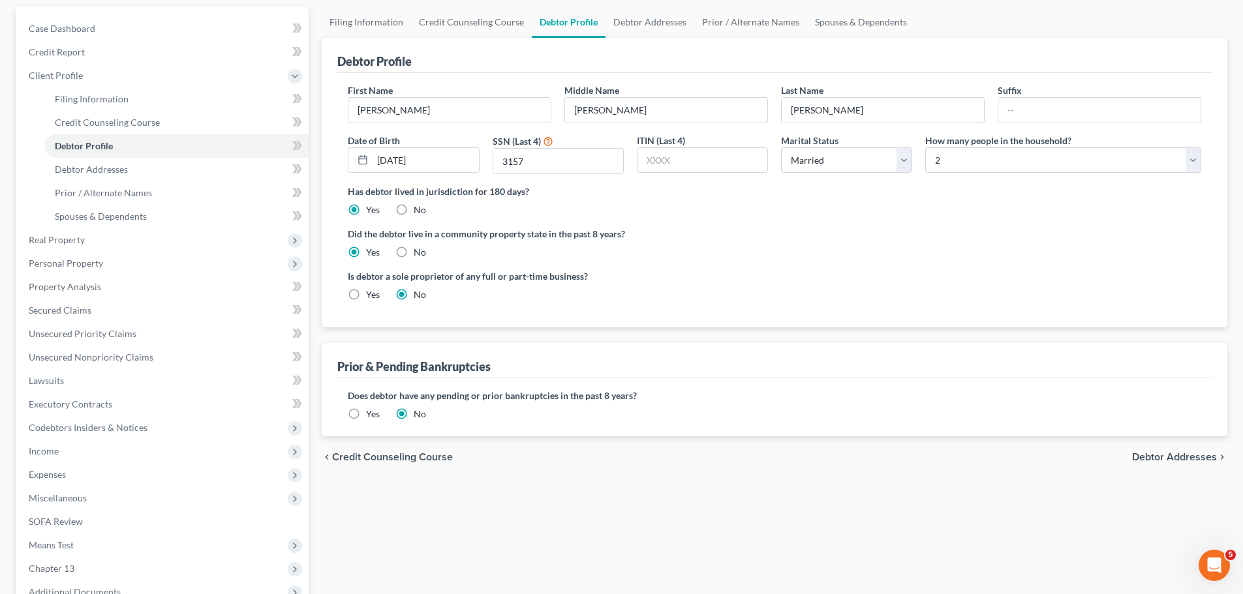
scroll to position [130, 0]
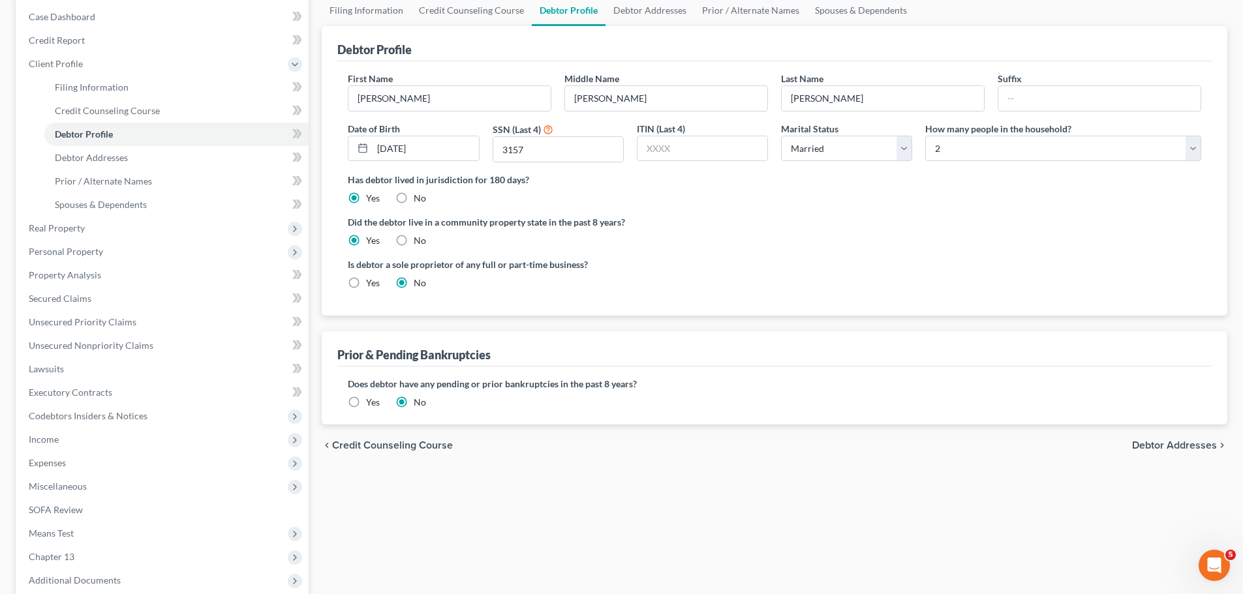
click at [366, 403] on label "Yes" at bounding box center [373, 402] width 14 height 13
click at [371, 403] on input "Yes" at bounding box center [375, 400] width 8 height 8
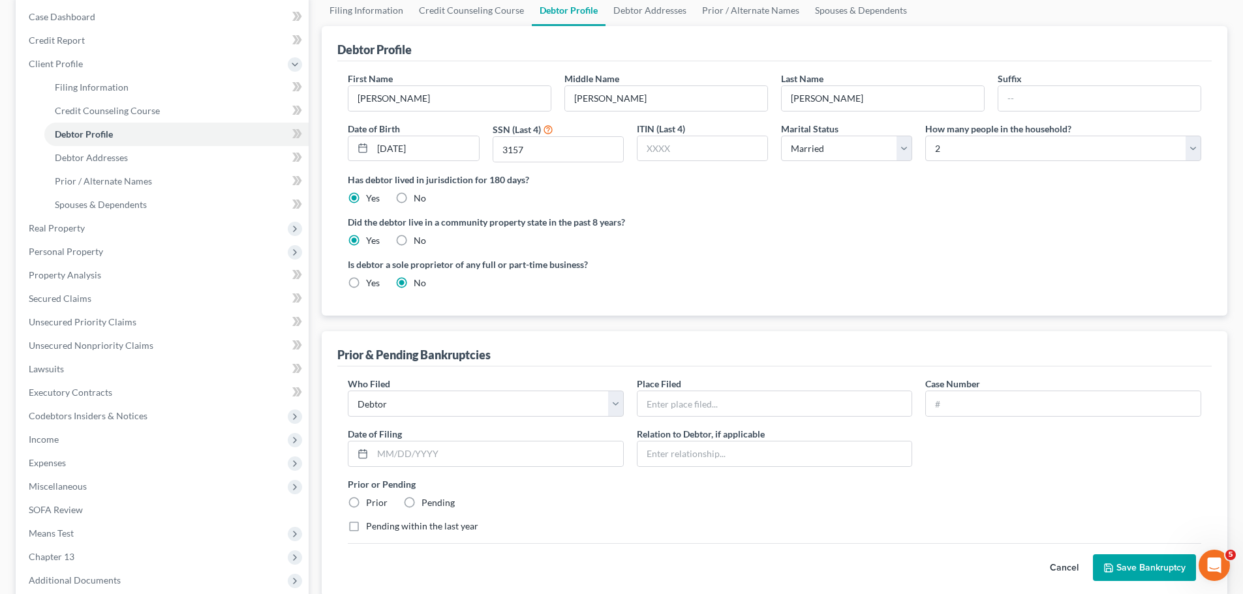
click at [1064, 571] on button "Cancel" at bounding box center [1063, 568] width 57 height 26
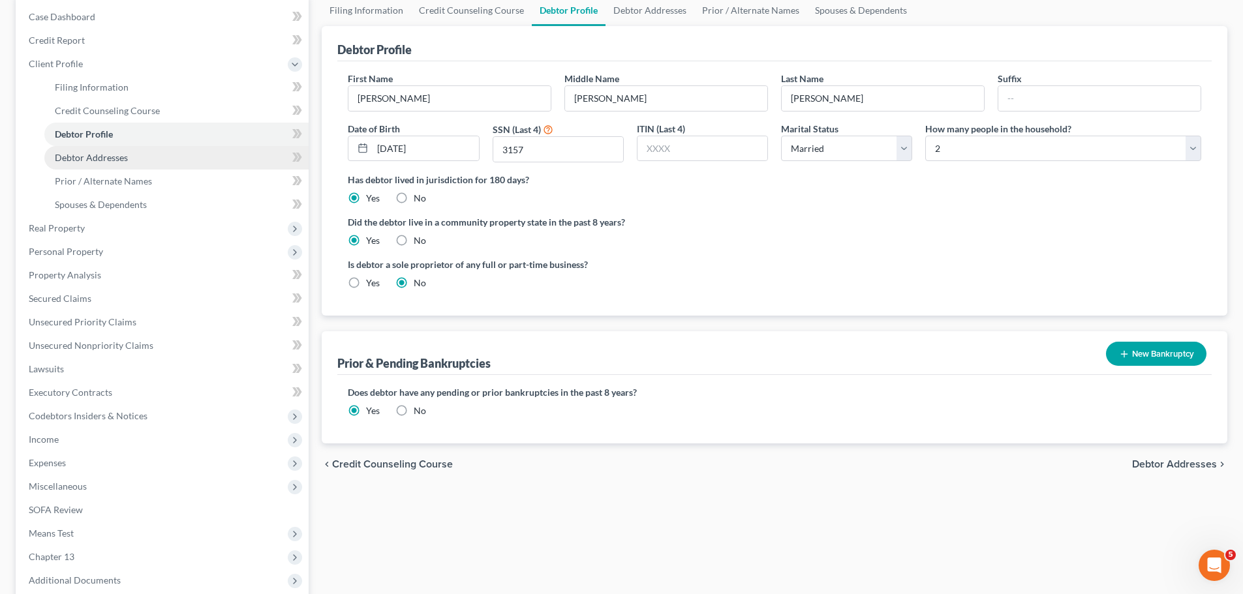
click at [174, 162] on link "Debtor Addresses" at bounding box center [176, 157] width 264 height 23
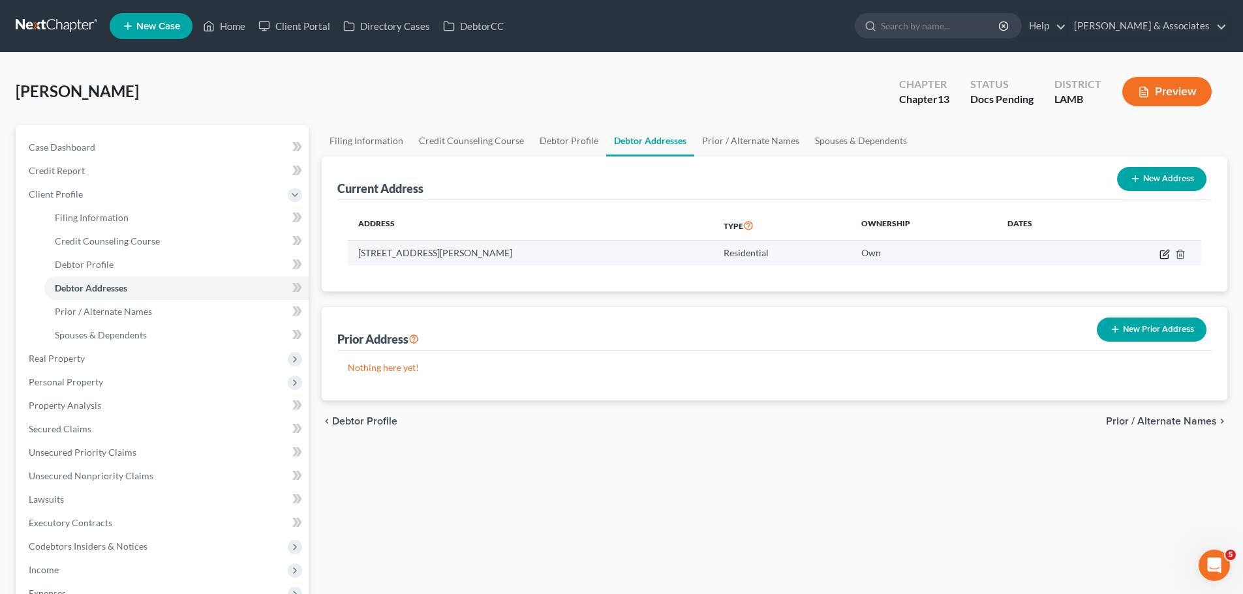
click at [1166, 251] on icon "button" at bounding box center [1164, 254] width 10 height 10
select select "19"
select select "0"
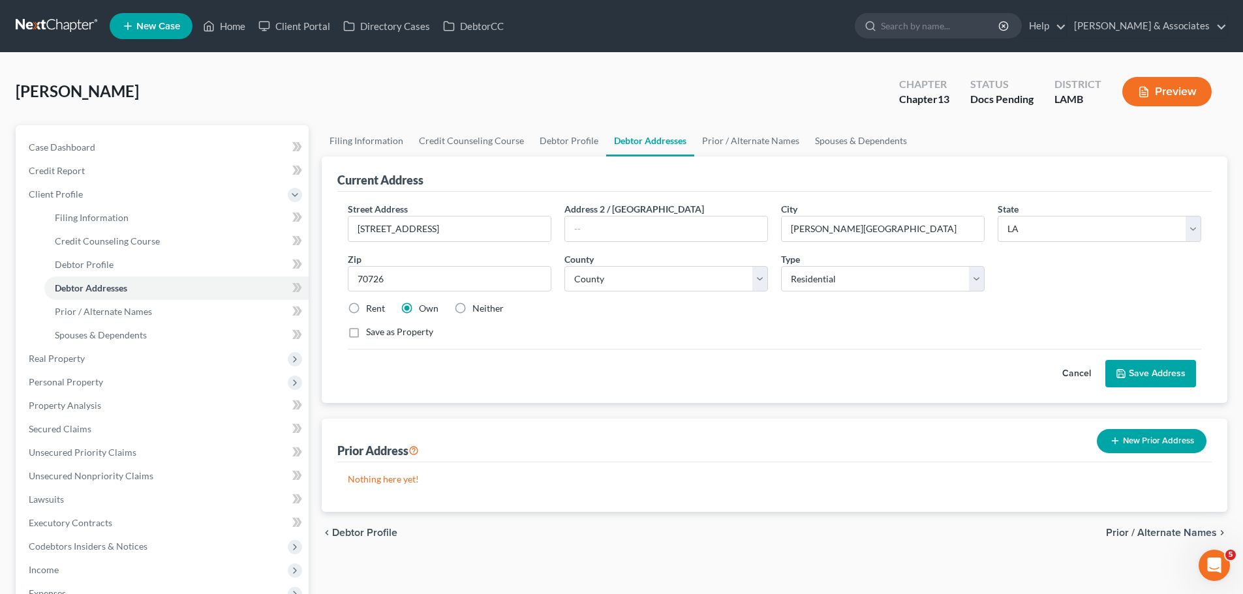
click at [1151, 378] on button "Save Address" at bounding box center [1150, 373] width 91 height 27
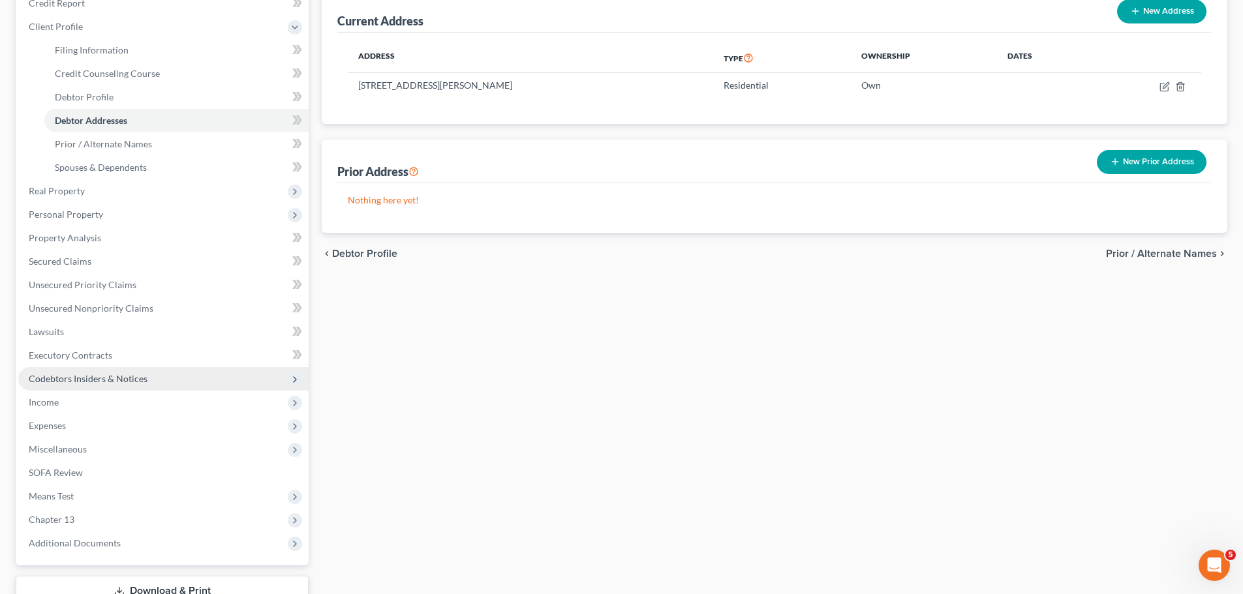
scroll to position [196, 0]
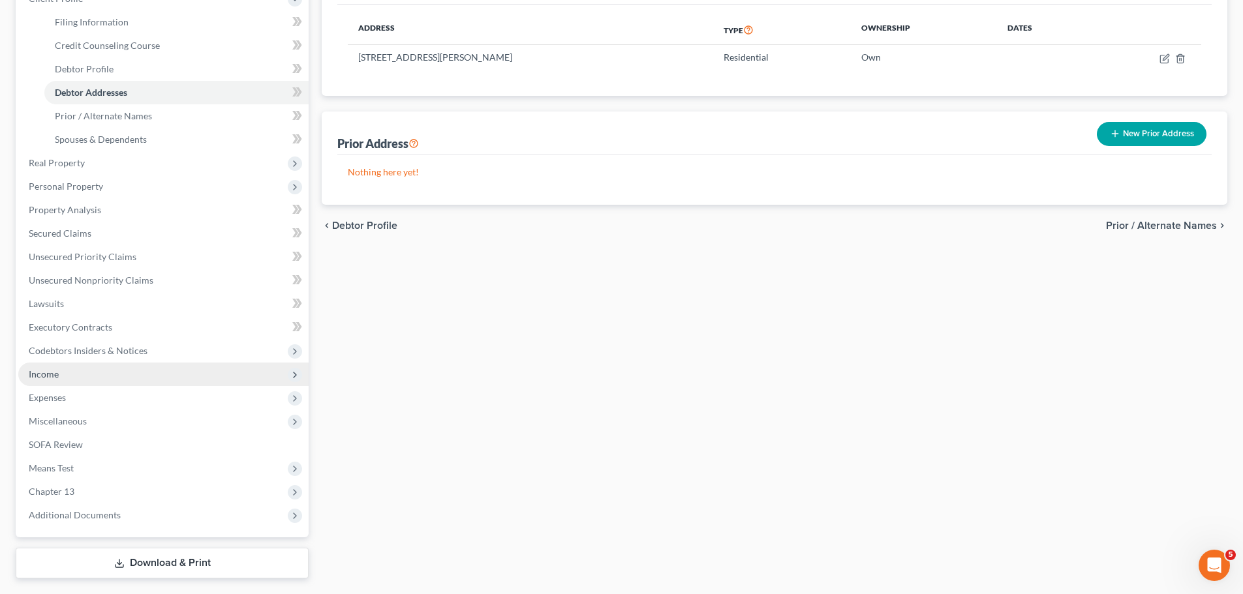
drag, startPoint x: 61, startPoint y: 402, endPoint x: 65, endPoint y: 373, distance: 29.6
click at [61, 402] on span "Expenses" at bounding box center [47, 397] width 37 height 11
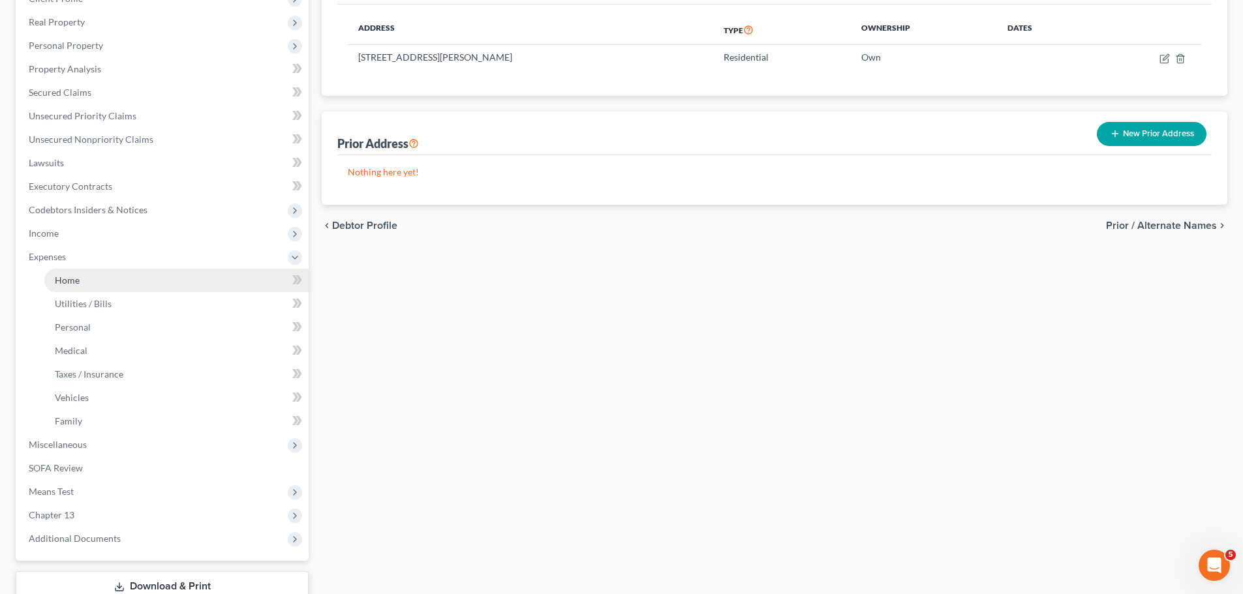
click at [94, 273] on link "Home" at bounding box center [176, 280] width 264 height 23
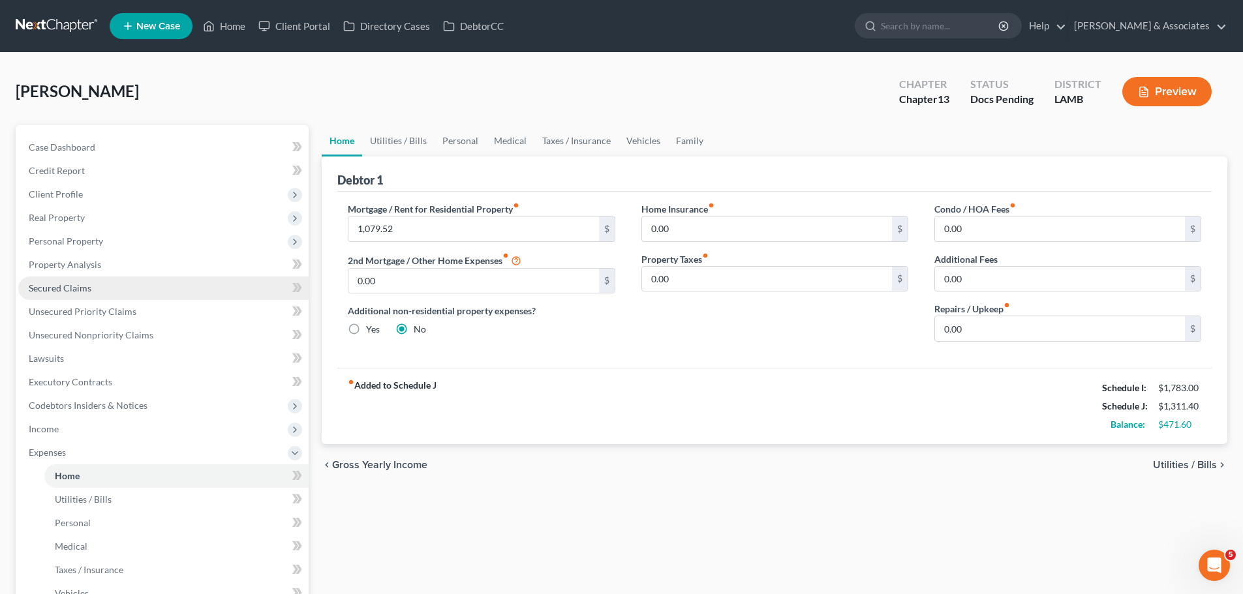
click at [71, 279] on link "Secured Claims" at bounding box center [163, 288] width 290 height 23
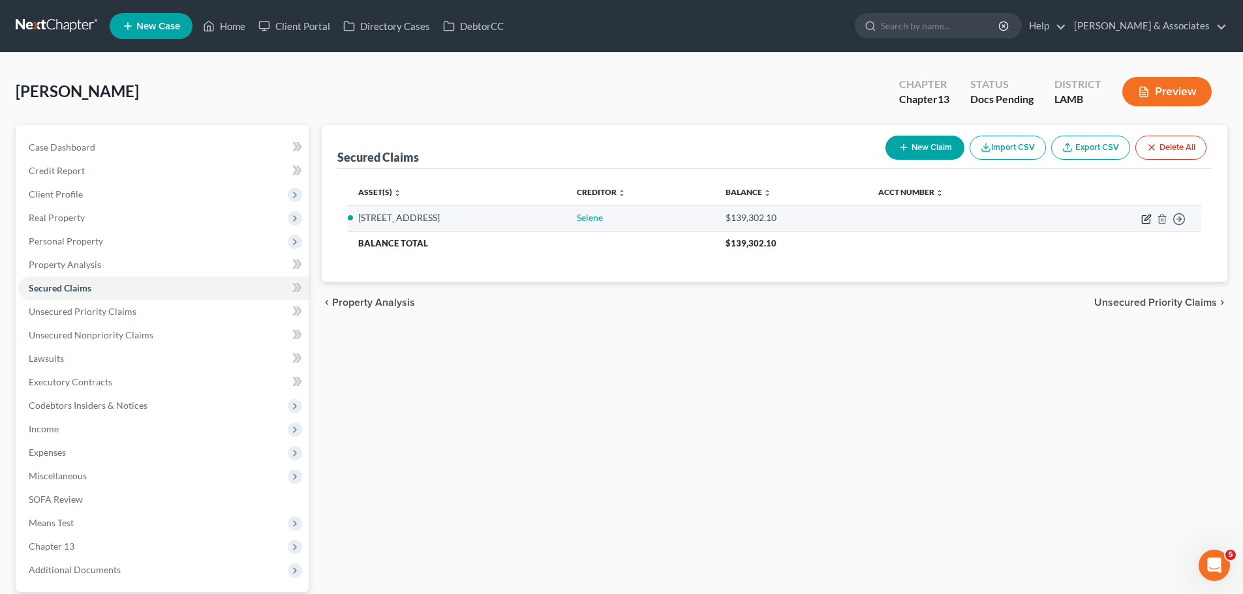
click at [1151, 222] on icon "button" at bounding box center [1146, 219] width 10 height 10
select select "2"
select select "4"
select select "0"
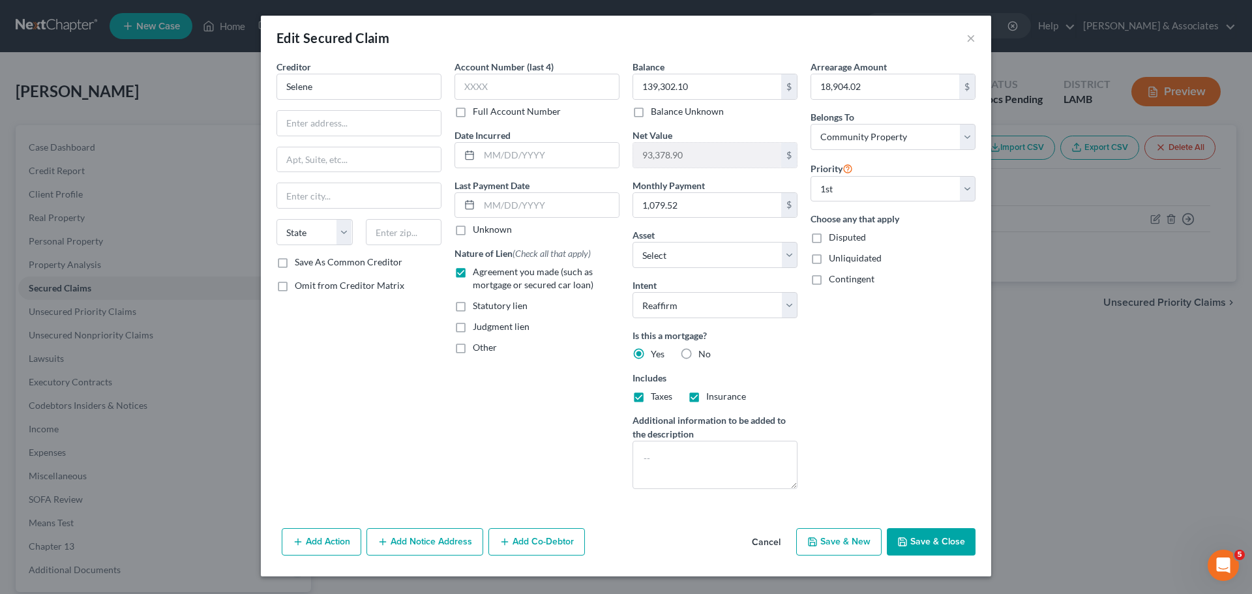
click at [911, 545] on button "Save & Close" at bounding box center [931, 541] width 89 height 27
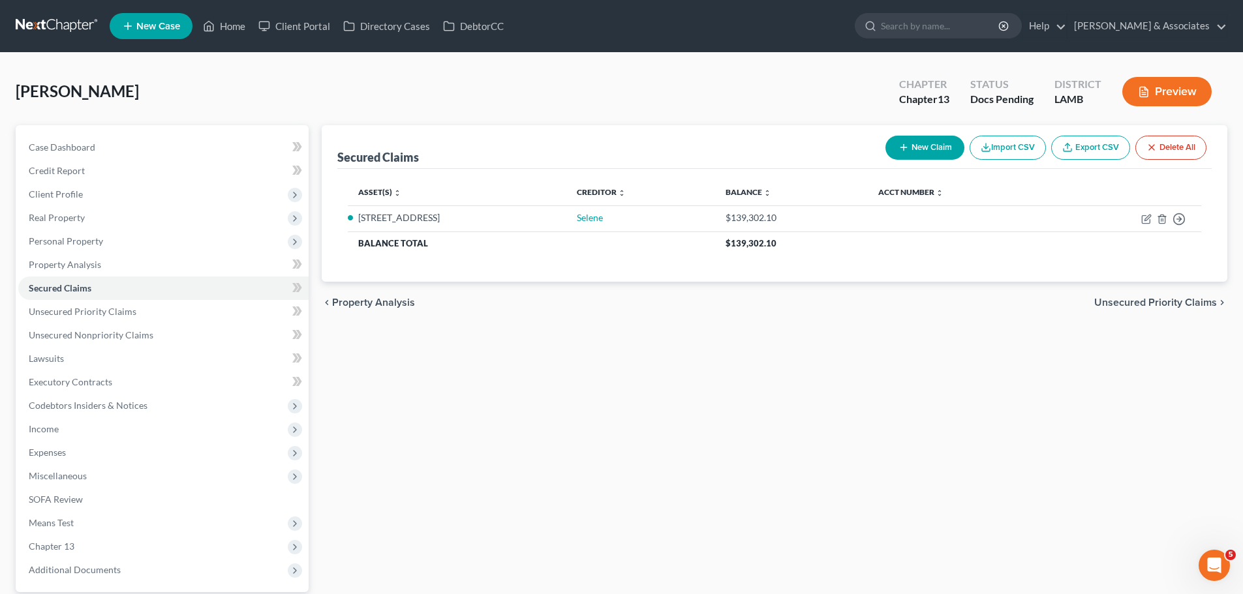
click at [873, 417] on div "Secured Claims New Claim Import CSV Export CSV Delete All Asset(s) expand_more …" at bounding box center [774, 379] width 918 height 508
click at [1145, 220] on icon "button" at bounding box center [1146, 219] width 10 height 10
select select "2"
select select "4"
select select "0"
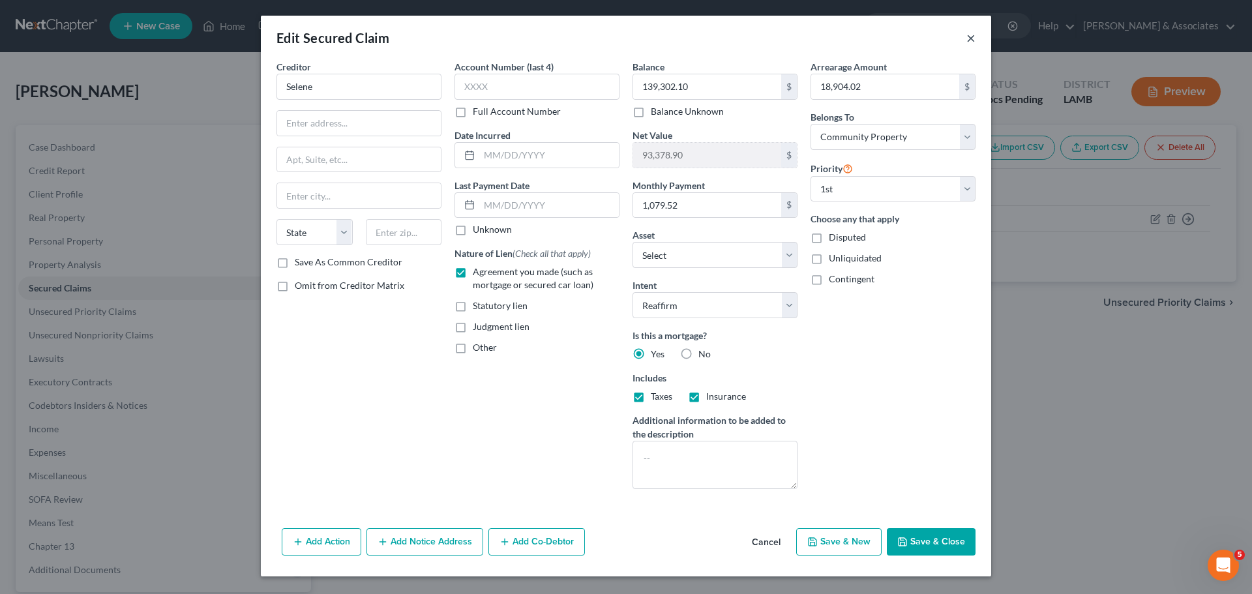
click at [973, 36] on button "×" at bounding box center [971, 38] width 9 height 16
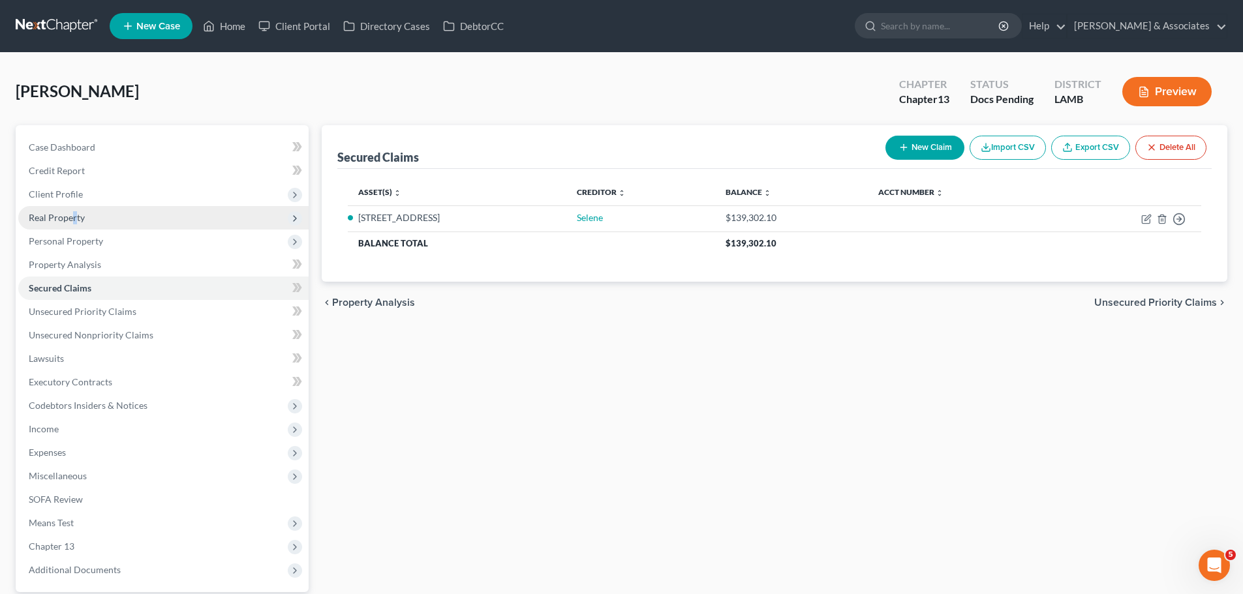
click at [76, 219] on span "Real Property" at bounding box center [57, 217] width 56 height 11
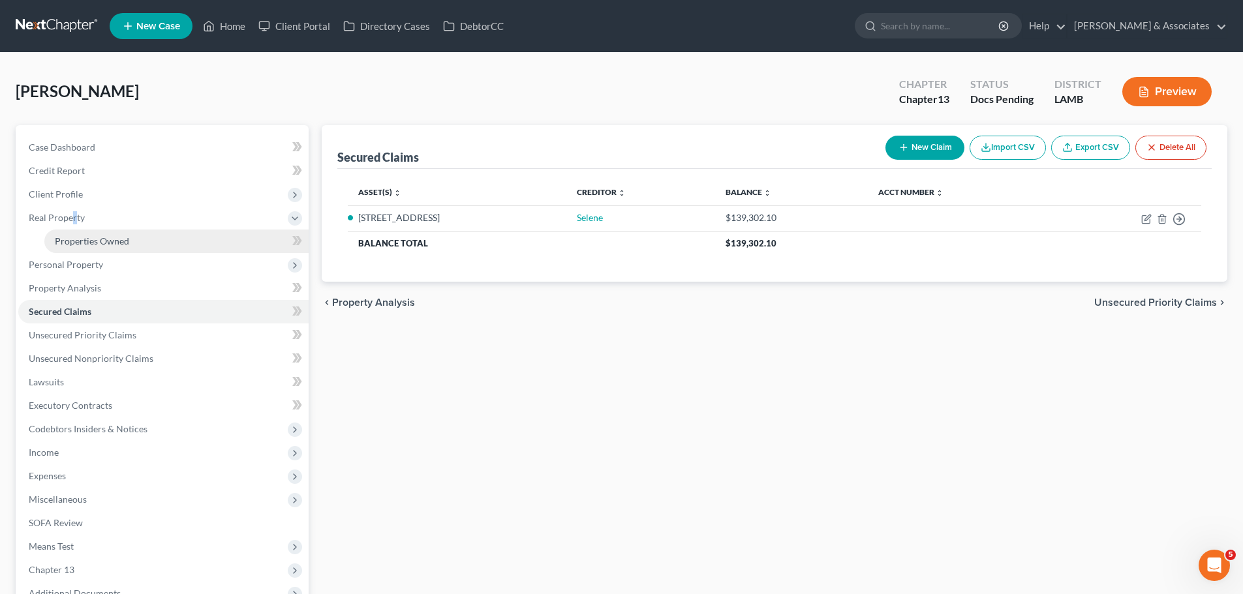
click at [65, 239] on span "Properties Owned" at bounding box center [92, 240] width 74 height 11
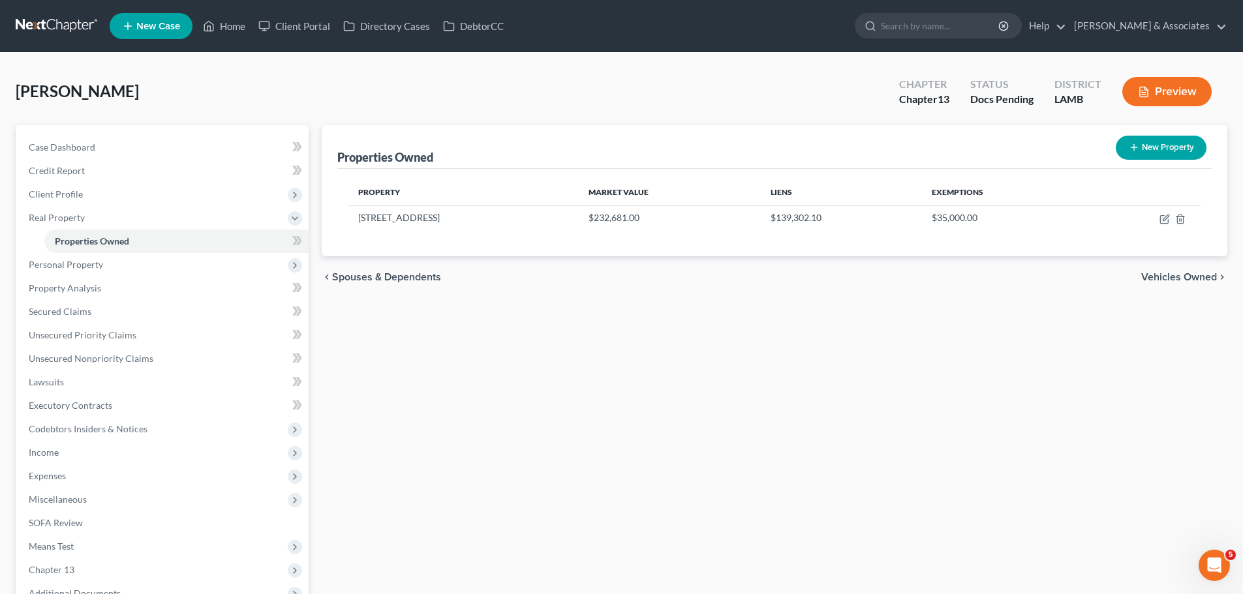
click at [973, 321] on div "Properties Owned New Property Property Market Value Liens Exemptions 31182 Seag…" at bounding box center [774, 391] width 918 height 532
click at [1159, 148] on button "New Property" at bounding box center [1160, 148] width 91 height 24
select select "19"
select select "31"
select select "0"
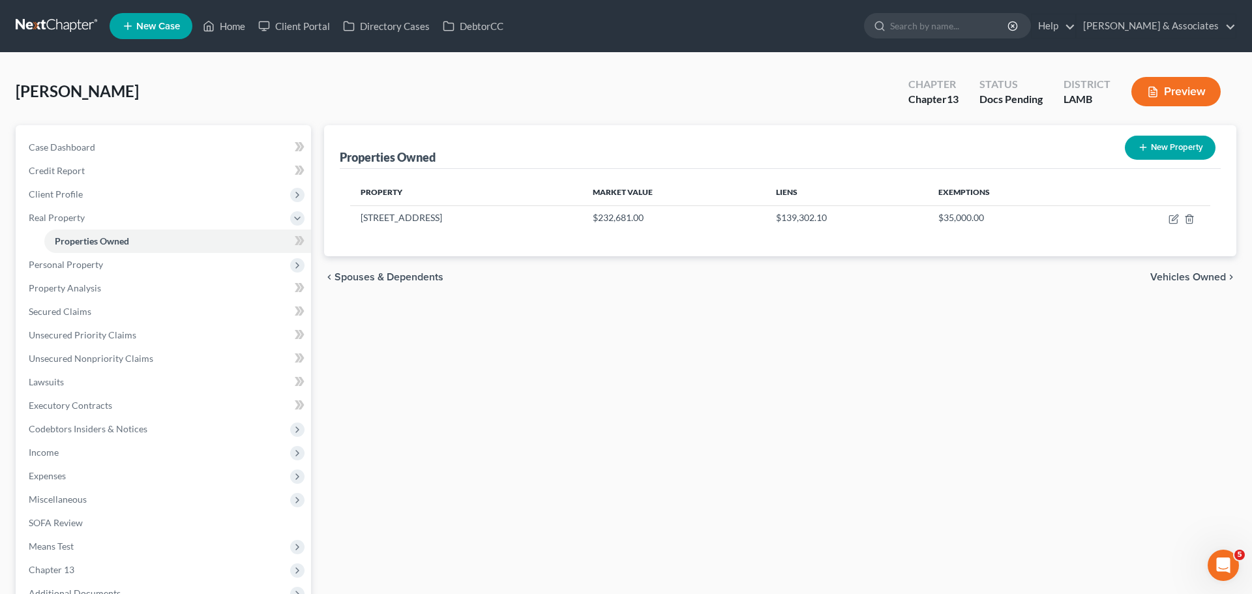
select select "0"
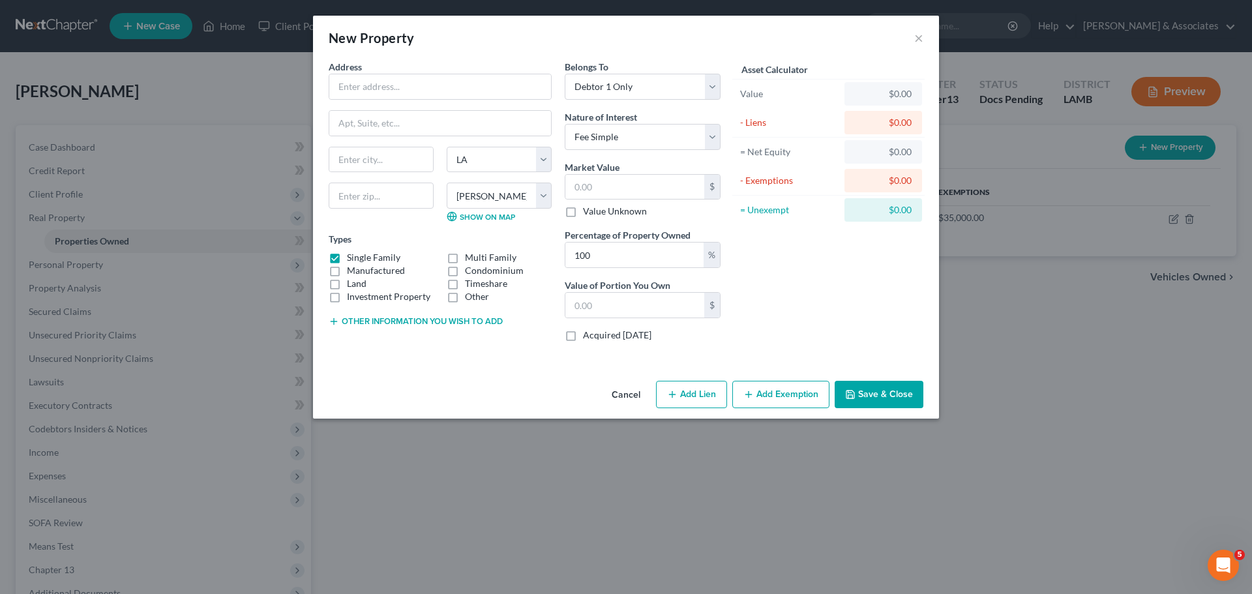
click at [883, 301] on div "Asset Calculator Value $0.00 - Liens $0.00 = Net Equity $0.00 - Exemptions $0.0…" at bounding box center [828, 206] width 203 height 292
click at [411, 102] on div "Address * State AL AK AR AZ CA CO CT DE DC FL GA GU HI ID IL IN IA KS KY LA ME …" at bounding box center [440, 206] width 236 height 292
click at [410, 95] on input "text" at bounding box center [440, 86] width 222 height 25
click at [631, 395] on button "Cancel" at bounding box center [626, 395] width 50 height 26
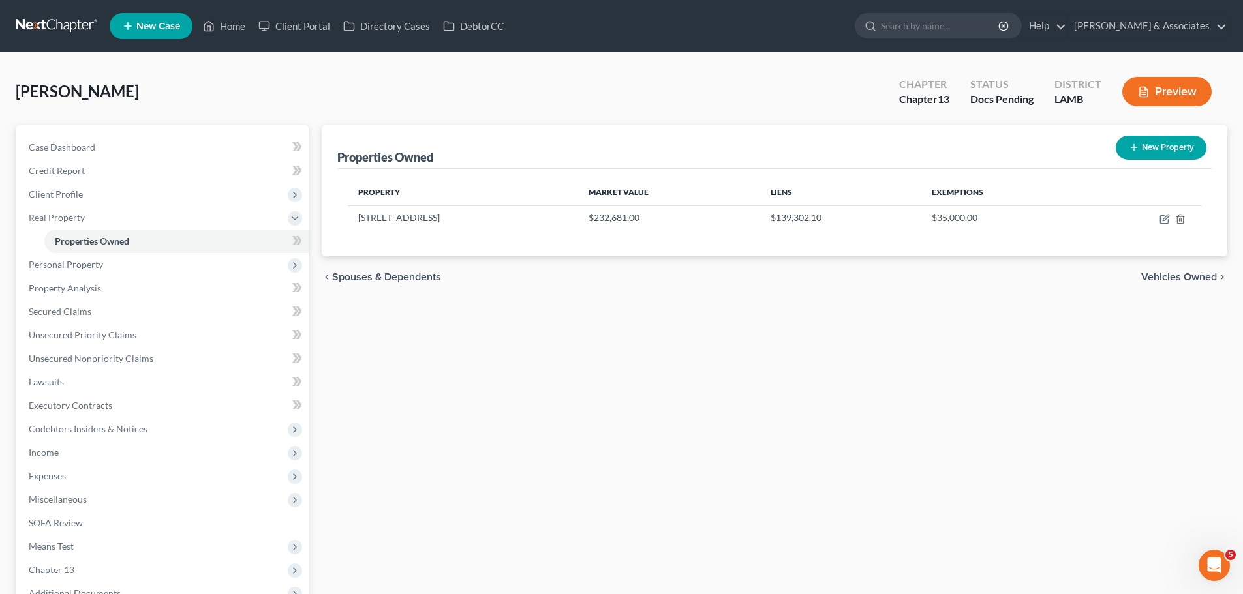
click at [891, 412] on div "Properties Owned New Property Property Market Value Liens Exemptions 31182 Seag…" at bounding box center [774, 391] width 918 height 532
click at [64, 273] on span "Personal Property" at bounding box center [163, 264] width 290 height 23
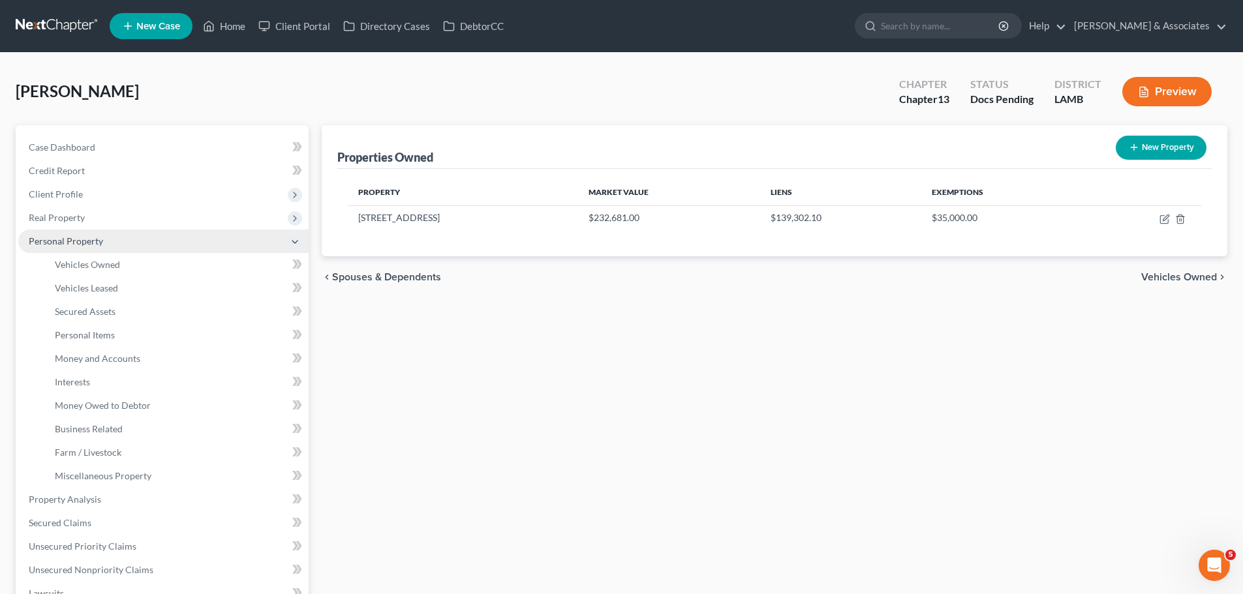
drag, startPoint x: 96, startPoint y: 220, endPoint x: 95, endPoint y: 231, distance: 11.2
click at [96, 220] on span "Real Property" at bounding box center [163, 217] width 290 height 23
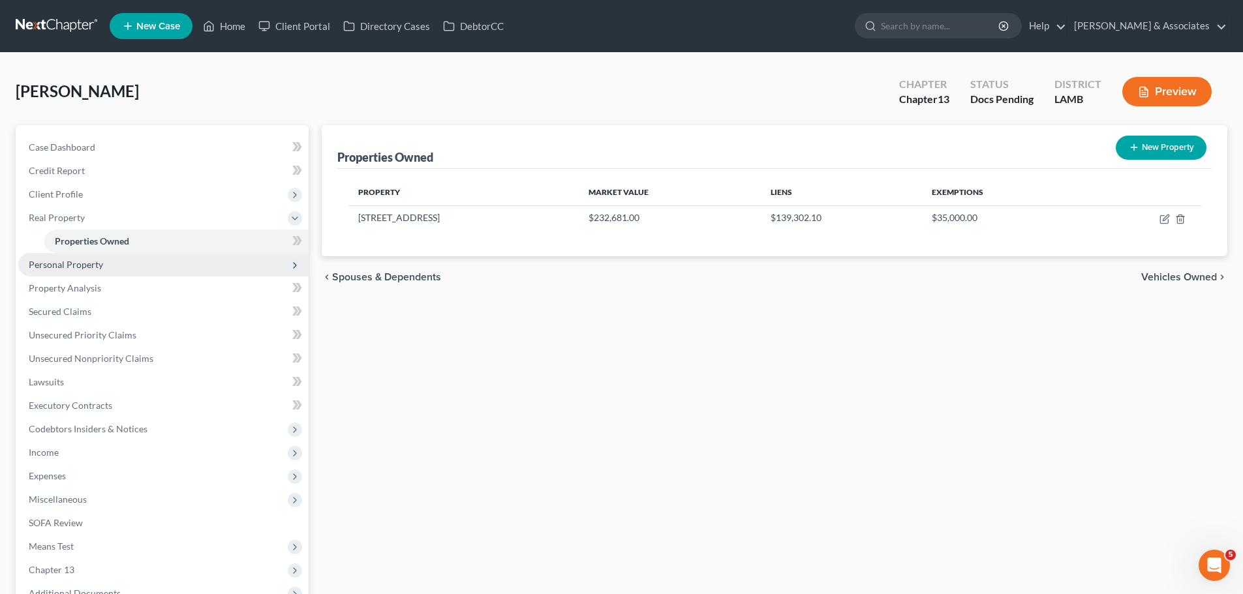
click at [108, 269] on span "Personal Property" at bounding box center [163, 264] width 290 height 23
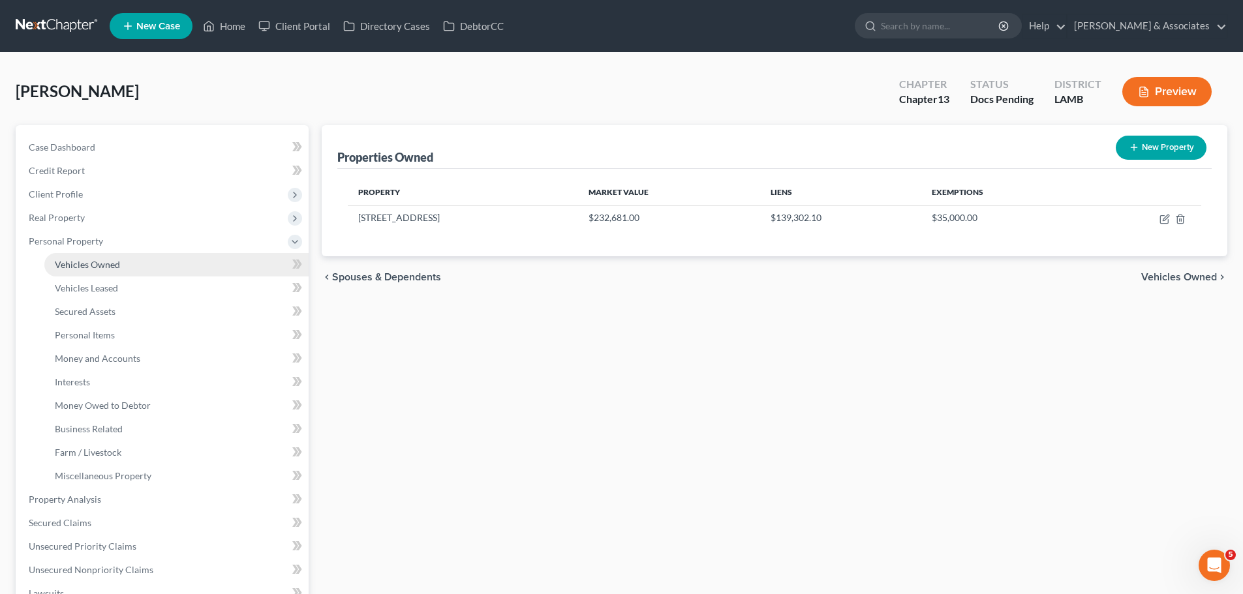
click at [110, 273] on link "Vehicles Owned" at bounding box center [176, 264] width 264 height 23
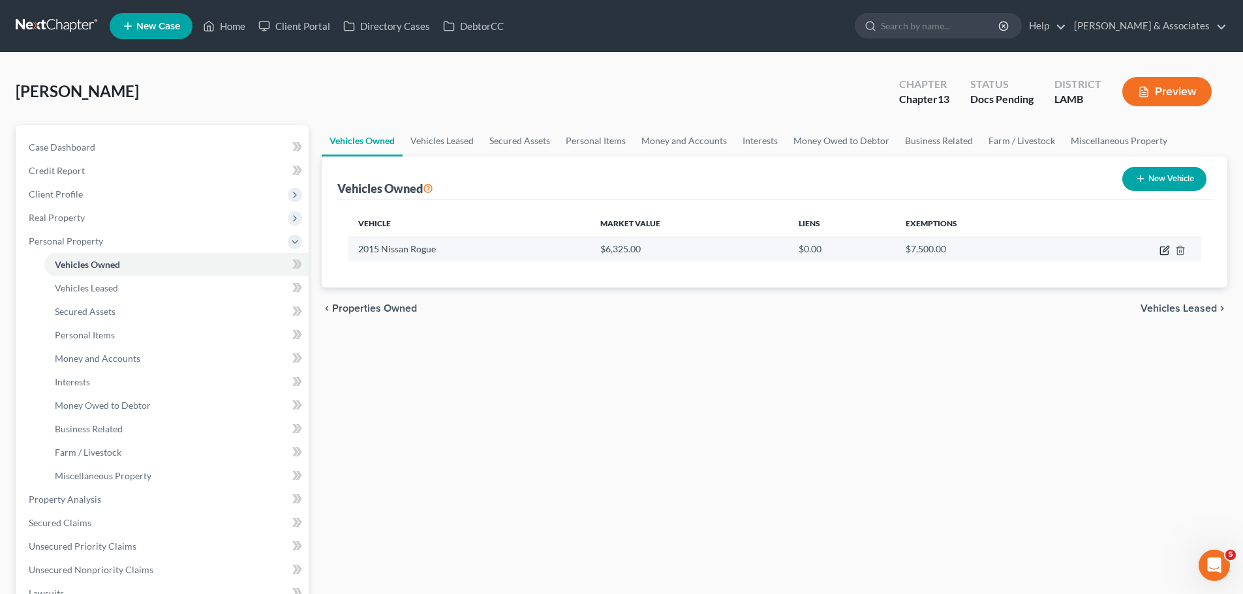
click at [1160, 250] on icon "button" at bounding box center [1164, 251] width 8 height 8
select select "0"
select select "11"
select select "3"
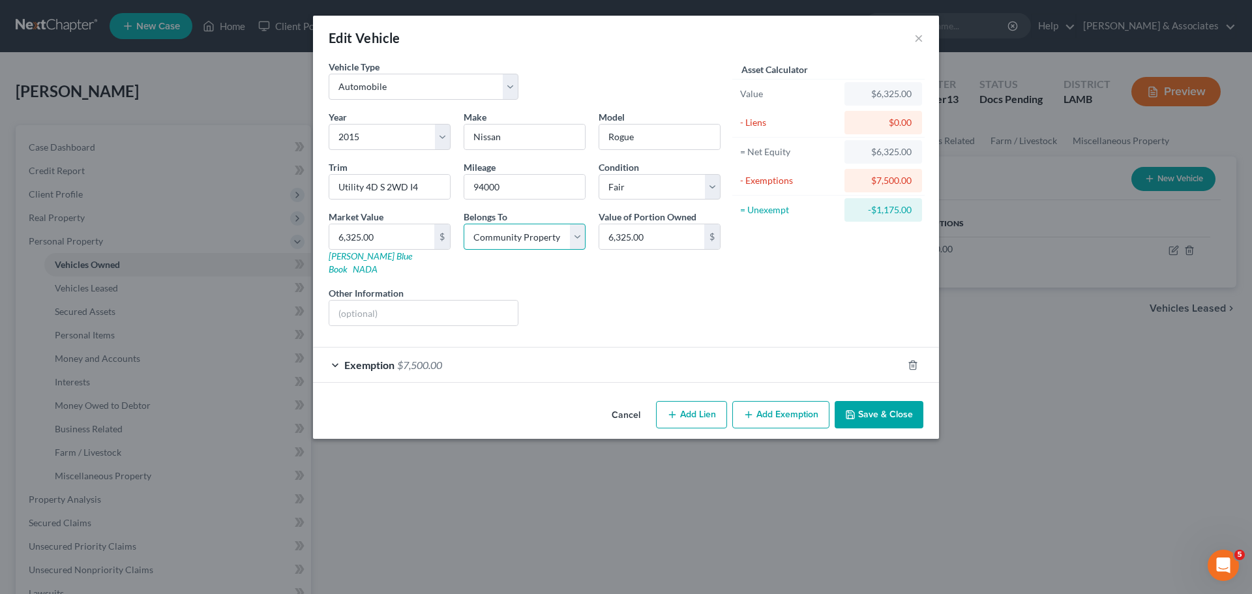
click at [502, 228] on select "Select Debtor 1 Only Debtor 2 Only Debtor 1 And Debtor 2 Only At Least One Of T…" at bounding box center [525, 237] width 122 height 26
select select "0"
click at [464, 224] on select "Select Debtor 1 Only Debtor 2 Only Debtor 1 And Debtor 2 Only At Least One Of T…" at bounding box center [525, 237] width 122 height 26
click at [799, 313] on div "Asset Calculator Value $6,325.00 - Liens $0.00 = Net Equity $6,325.00 - Exempti…" at bounding box center [828, 198] width 203 height 277
click at [895, 404] on button "Save & Close" at bounding box center [879, 414] width 89 height 27
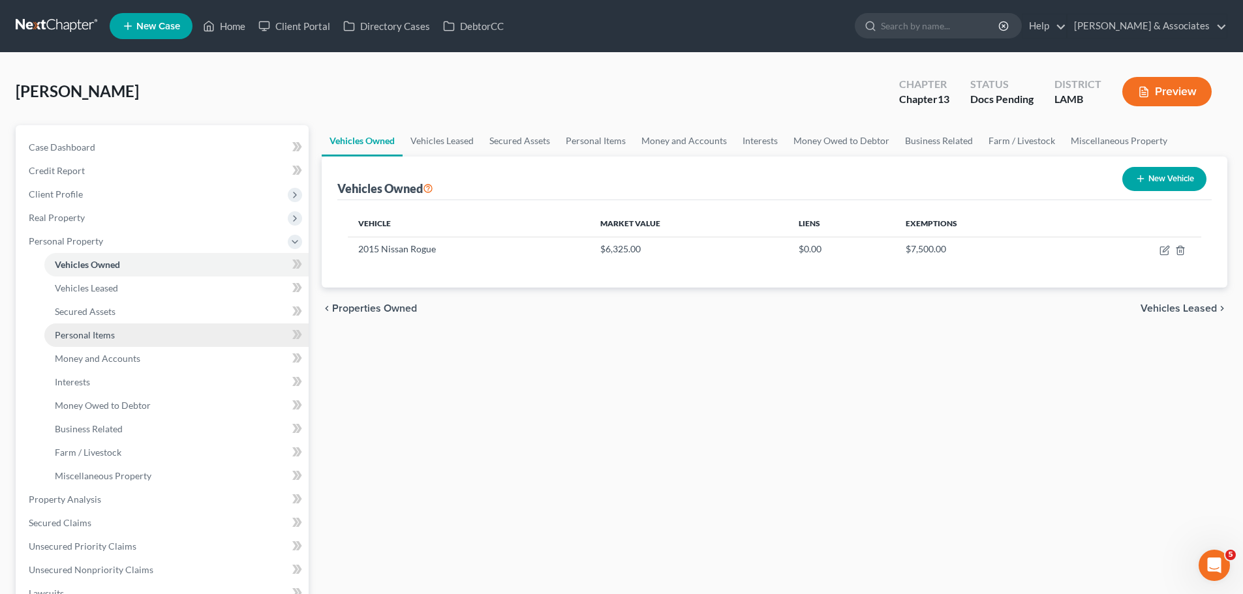
click at [107, 339] on span "Personal Items" at bounding box center [85, 334] width 60 height 11
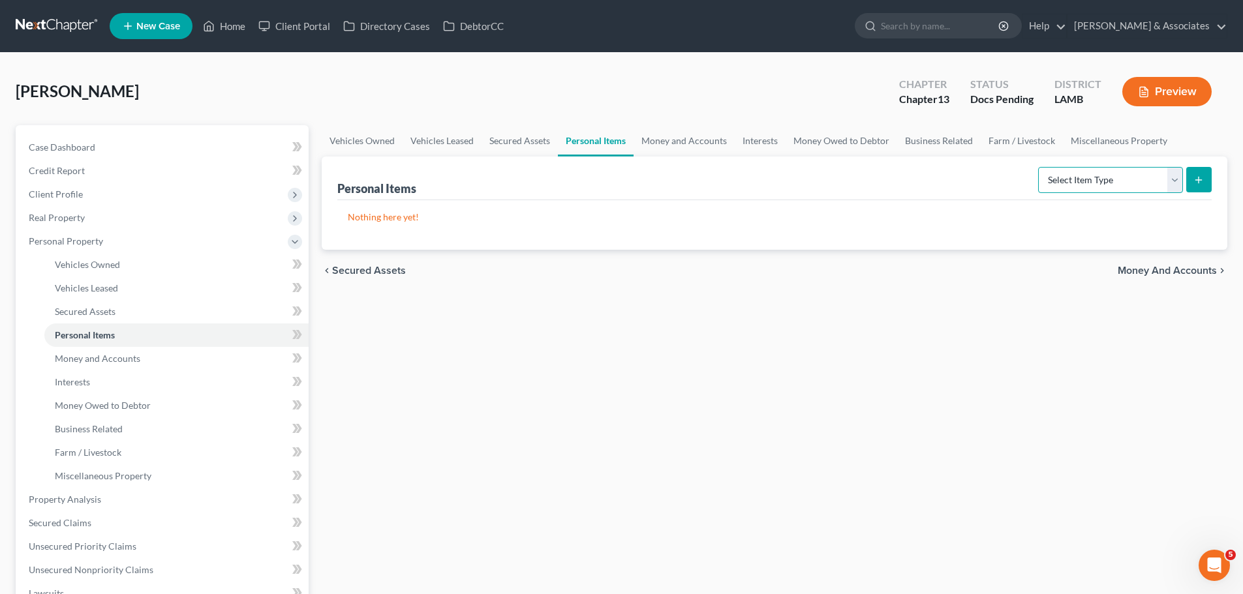
click at [1100, 180] on select "Select Item Type Clothing Collectibles Of Value Electronics Firearms Household …" at bounding box center [1110, 180] width 145 height 26
select select "clothing"
click at [1039, 167] on select "Select Item Type Clothing Collectibles Of Value Electronics Firearms Household …" at bounding box center [1110, 180] width 145 height 26
drag, startPoint x: 881, startPoint y: 393, endPoint x: 896, endPoint y: 368, distance: 29.5
click at [881, 389] on div "Vehicles Owned Vehicles Leased Secured Assets Personal Items Money and Accounts…" at bounding box center [774, 496] width 918 height 743
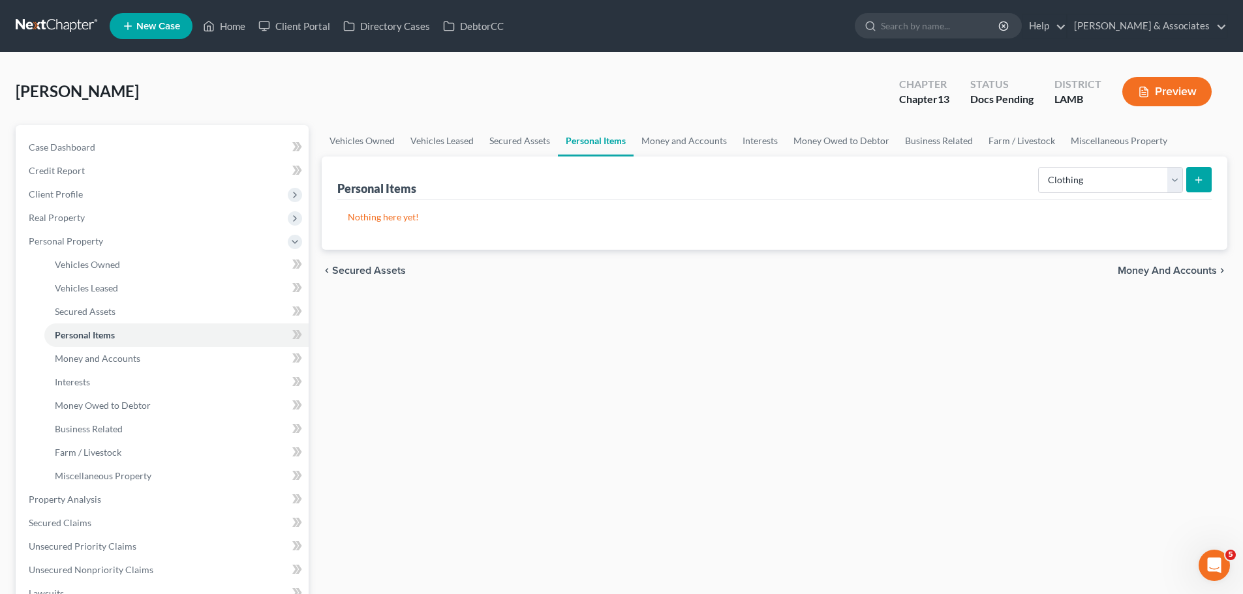
click at [840, 442] on div "Vehicles Owned Vehicles Leased Secured Assets Personal Items Money and Accounts…" at bounding box center [774, 496] width 918 height 743
click at [1127, 174] on select "Select Item Type Clothing Collectibles Of Value Electronics Firearms Household …" at bounding box center [1110, 180] width 145 height 26
click at [1039, 167] on select "Select Item Type Clothing Collectibles Of Value Electronics Firearms Household …" at bounding box center [1110, 180] width 145 height 26
click at [1206, 178] on button "submit" at bounding box center [1198, 179] width 25 height 25
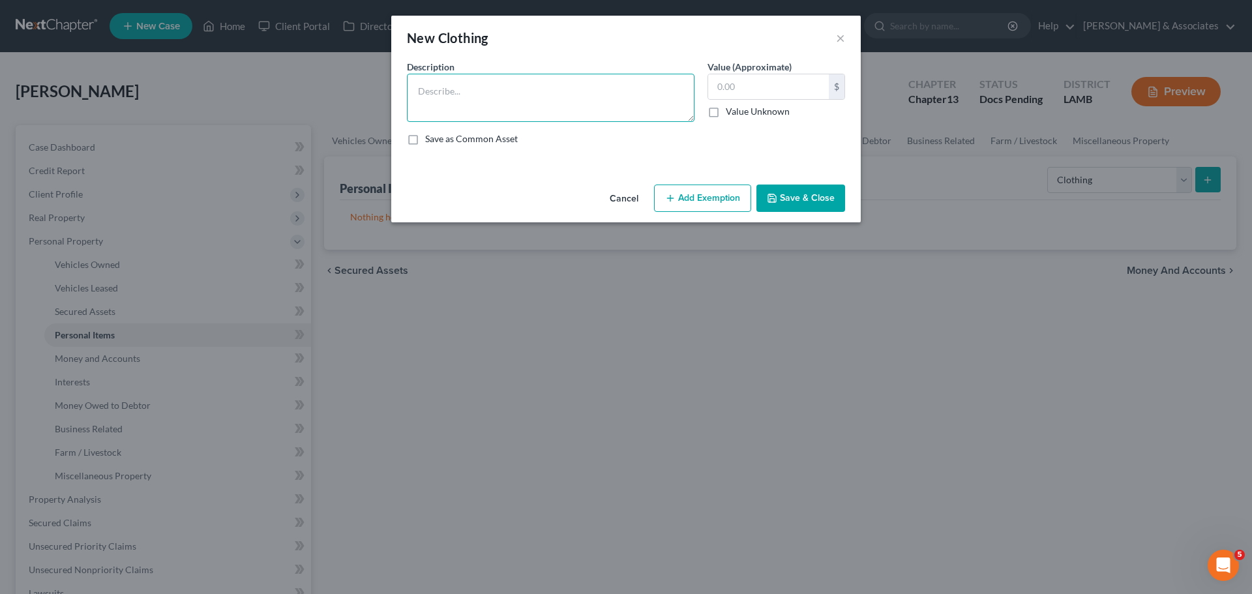
click at [489, 97] on textarea at bounding box center [551, 98] width 288 height 48
type textarea "Used clothing"
click at [730, 82] on input "text" at bounding box center [768, 86] width 121 height 25
type input "100.00"
click at [686, 182] on div "Cancel Add Exemption Save & Close" at bounding box center [626, 200] width 470 height 43
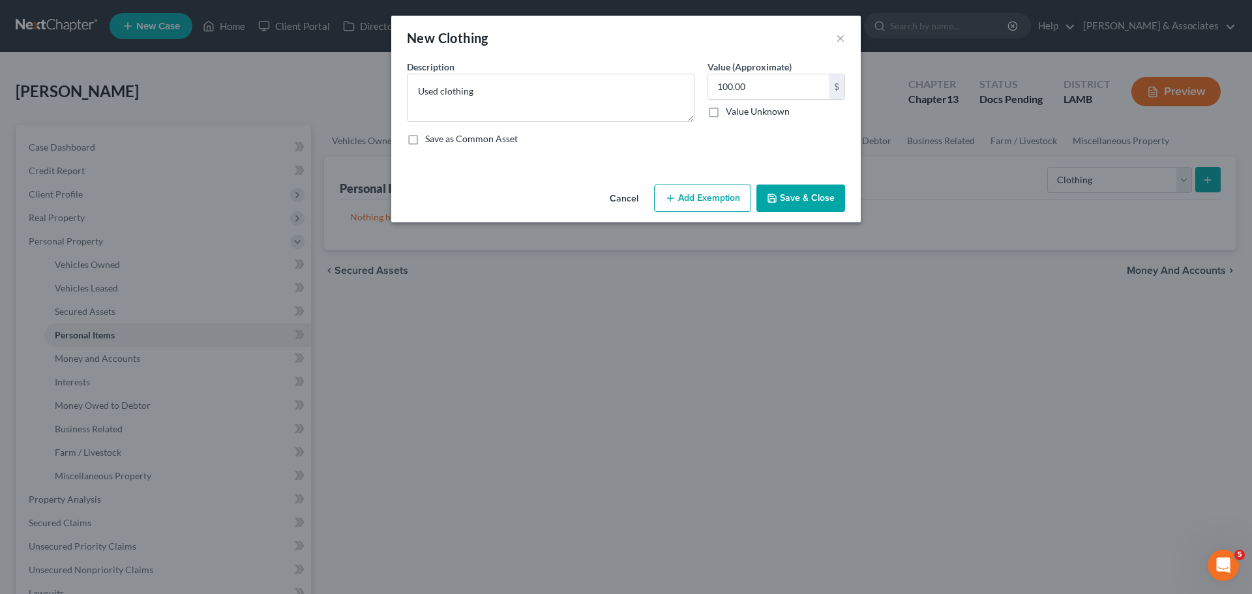
click at [692, 196] on button "Add Exemption" at bounding box center [702, 198] width 97 height 27
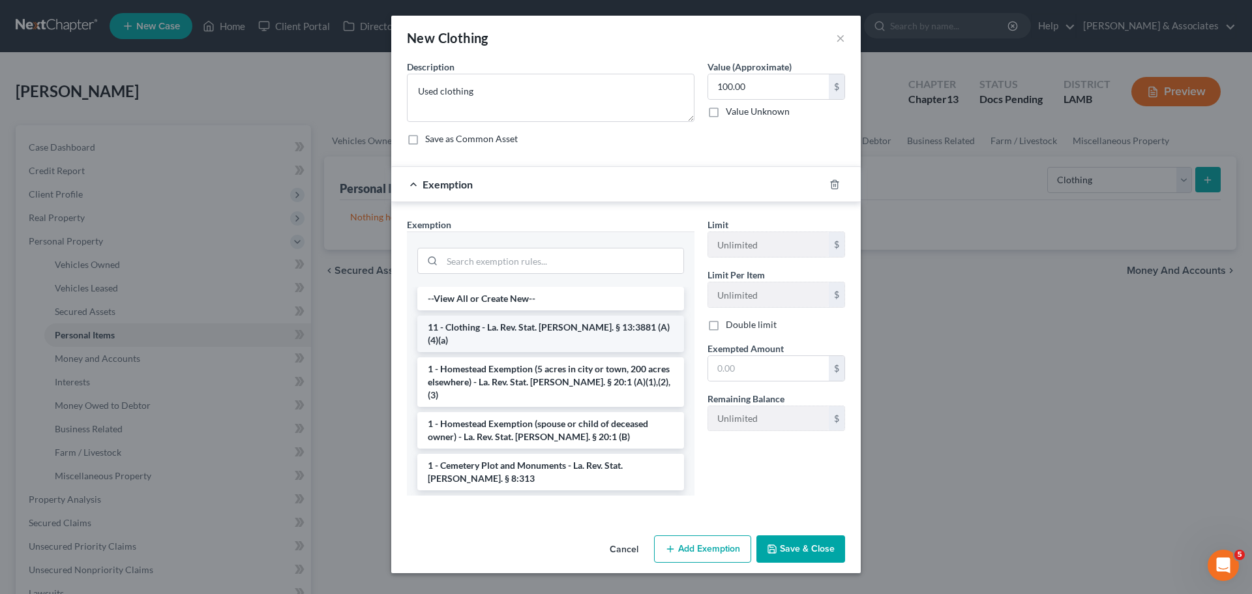
click at [584, 327] on li "11 - Clothing - La. Rev. Stat. Ann. § 13:3881 (A)(4)(a)" at bounding box center [550, 334] width 267 height 37
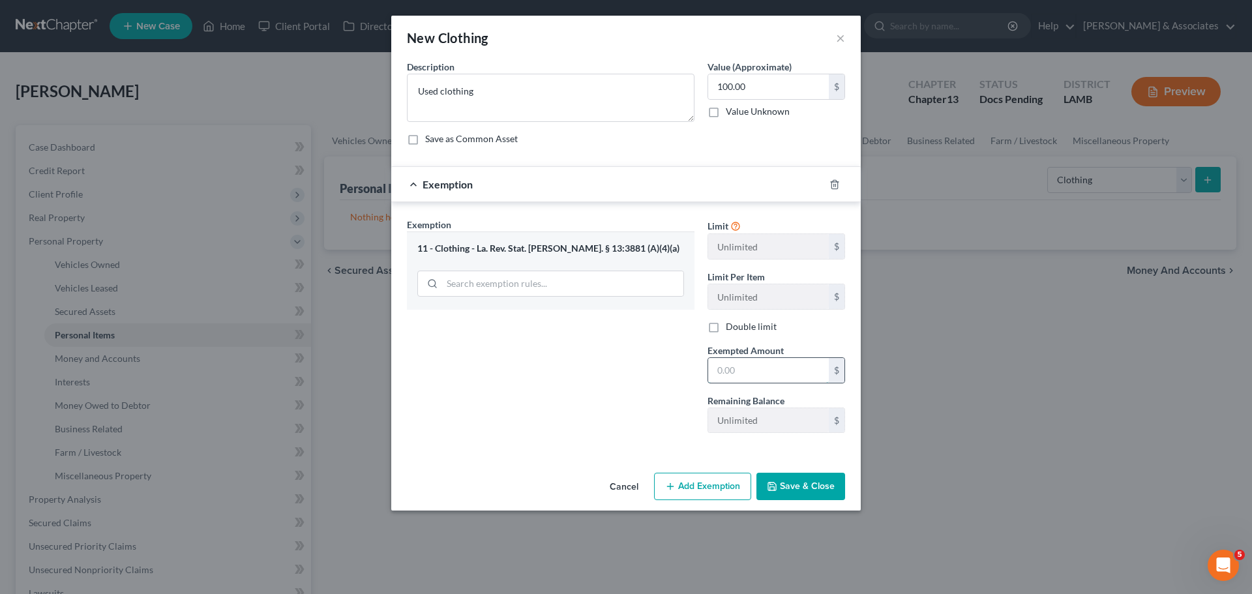
click at [765, 365] on input "text" at bounding box center [768, 370] width 121 height 25
type input "100.00"
click at [838, 481] on button "Save & Close" at bounding box center [801, 486] width 89 height 27
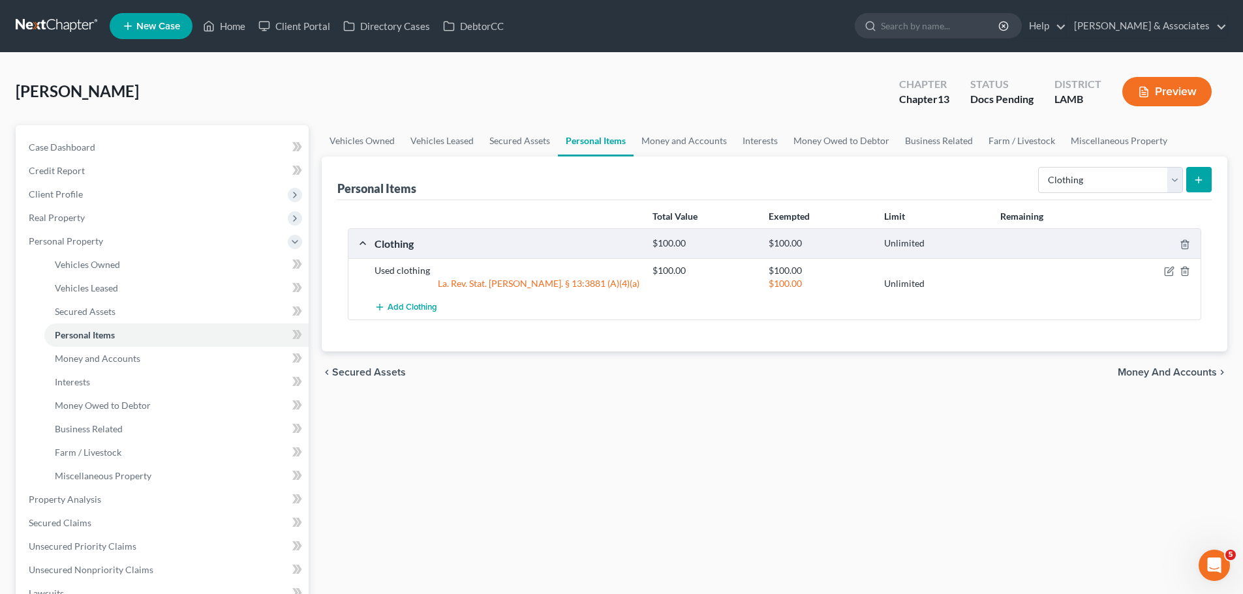
click at [723, 514] on div "Vehicles Owned Vehicles Leased Secured Assets Personal Items Money and Accounts…" at bounding box center [774, 496] width 918 height 743
click at [754, 418] on div "Vehicles Owned Vehicles Leased Secured Assets Personal Items Money and Accounts…" at bounding box center [774, 496] width 918 height 743
click at [1059, 182] on select "Select Item Type Clothing Collectibles Of Value Electronics Firearms Household …" at bounding box center [1110, 180] width 145 height 26
select select "jewelry"
click at [1039, 167] on select "Select Item Type Clothing Collectibles Of Value Electronics Firearms Household …" at bounding box center [1110, 180] width 145 height 26
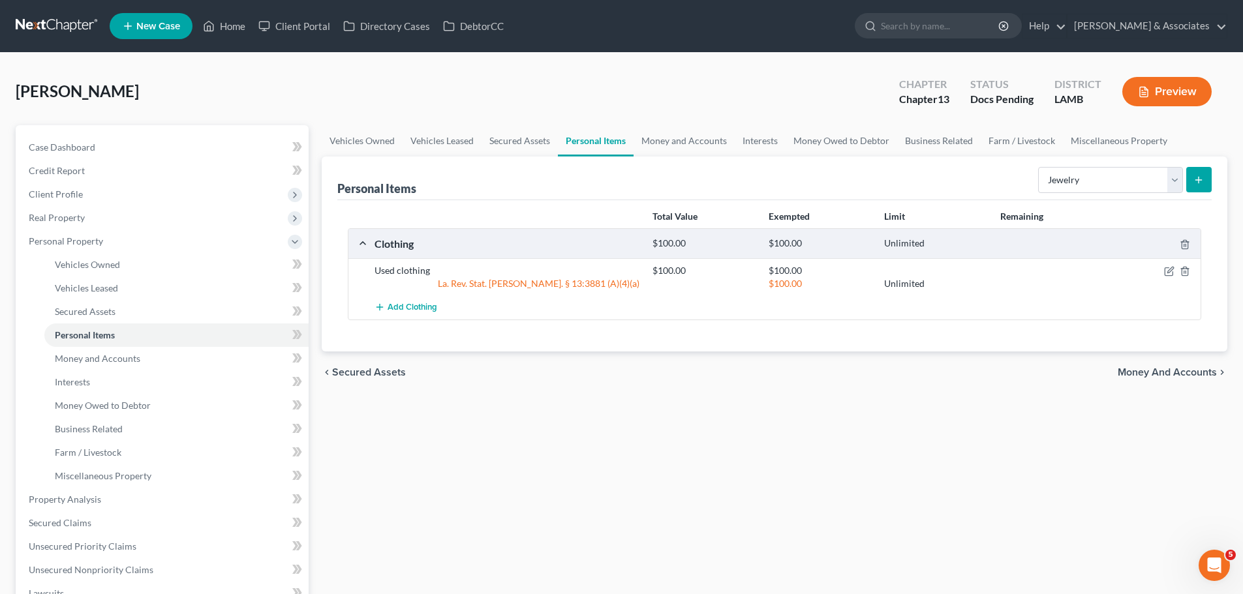
click at [1200, 179] on icon "submit" at bounding box center [1198, 180] width 10 height 10
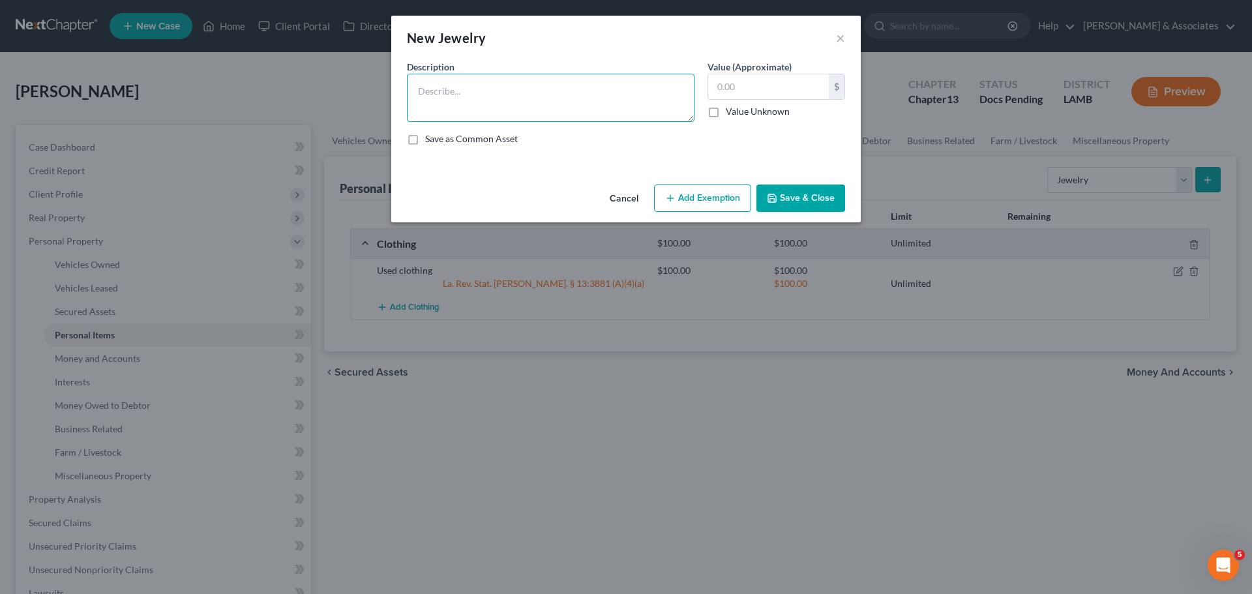
click at [646, 106] on textarea at bounding box center [551, 98] width 288 height 48
type textarea "Wedding ring"
type input "2"
type input "400.00"
click at [706, 199] on button "Add Exemption" at bounding box center [702, 198] width 97 height 27
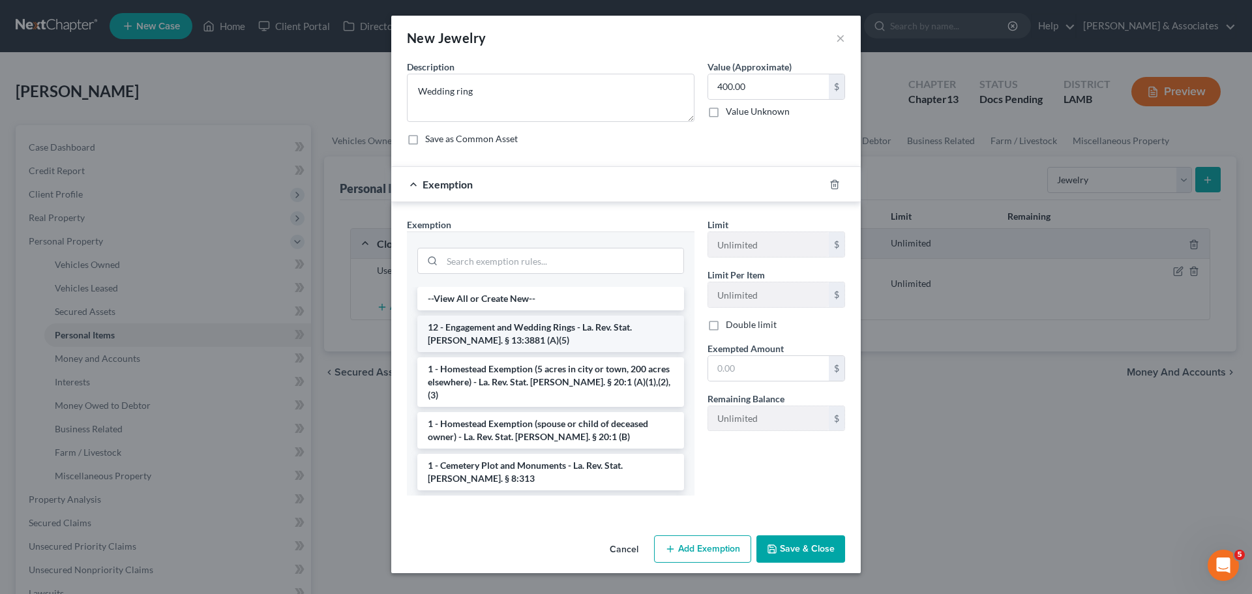
drag, startPoint x: 466, startPoint y: 331, endPoint x: 906, endPoint y: 358, distance: 441.1
click at [466, 331] on li "12 - Engagement and Wedding Rings - La. Rev. Stat. Ann. § 13:3881 (A)(5)" at bounding box center [550, 334] width 267 height 37
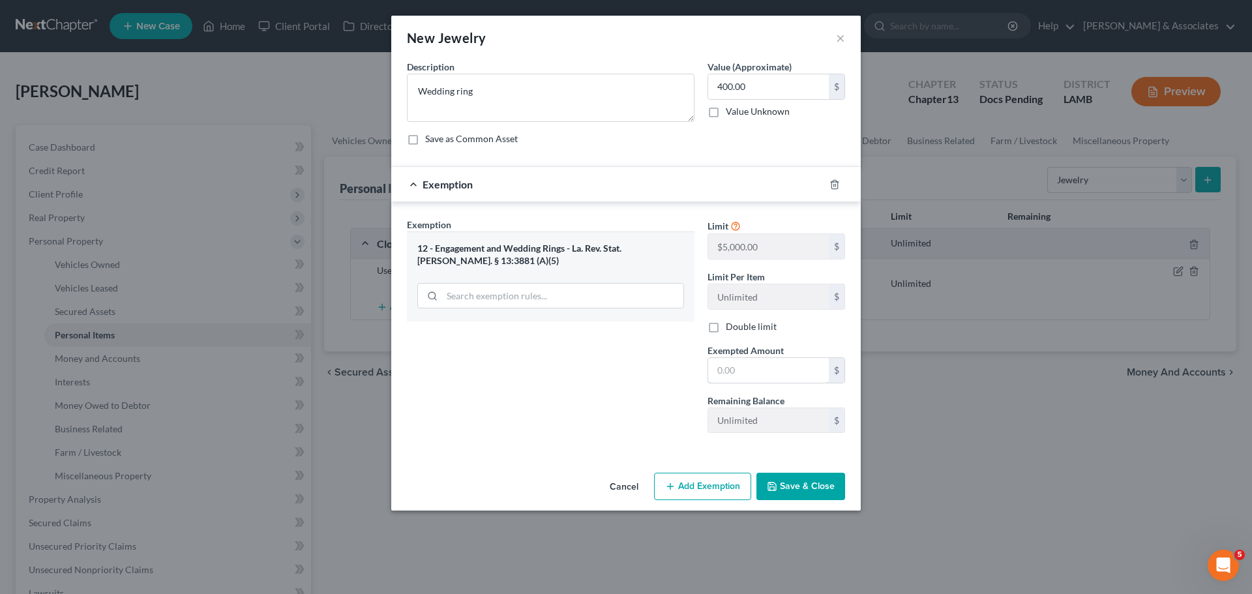
click at [763, 361] on input "text" at bounding box center [768, 370] width 121 height 25
type input "400.00"
click at [813, 489] on button "Save & Close" at bounding box center [801, 486] width 89 height 27
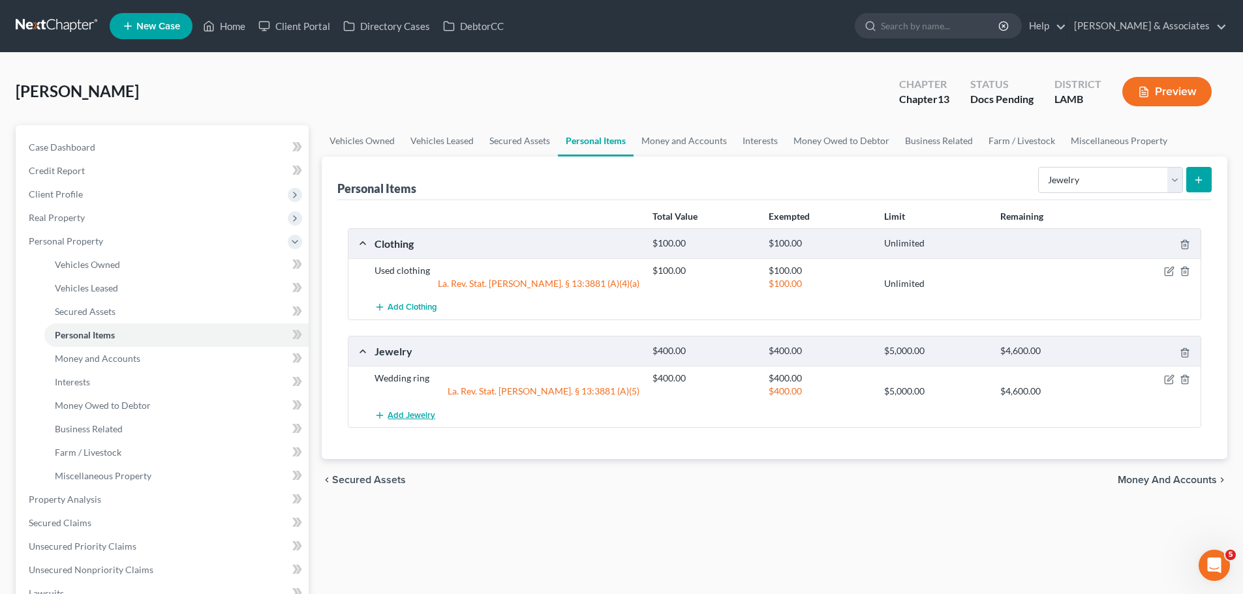
click at [404, 416] on span "Add Jewelry" at bounding box center [411, 415] width 48 height 10
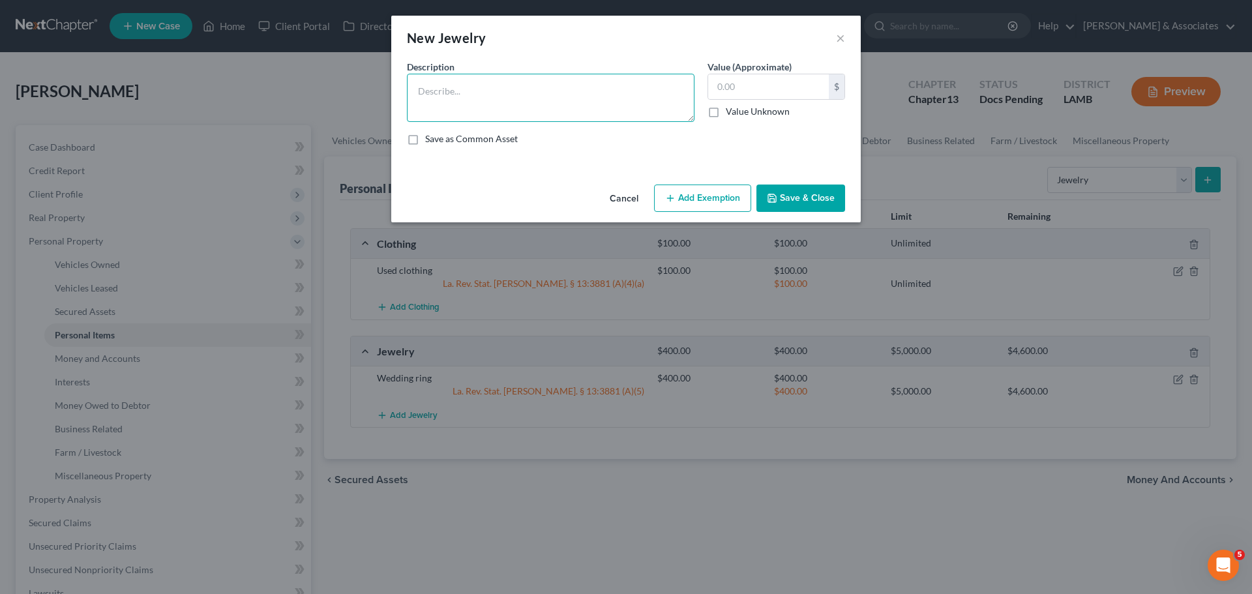
click at [568, 99] on textarea at bounding box center [551, 98] width 288 height 48
type textarea "c"
type textarea "Costume jewelry"
type input "15.00"
click at [792, 196] on button "Save & Close" at bounding box center [801, 198] width 89 height 27
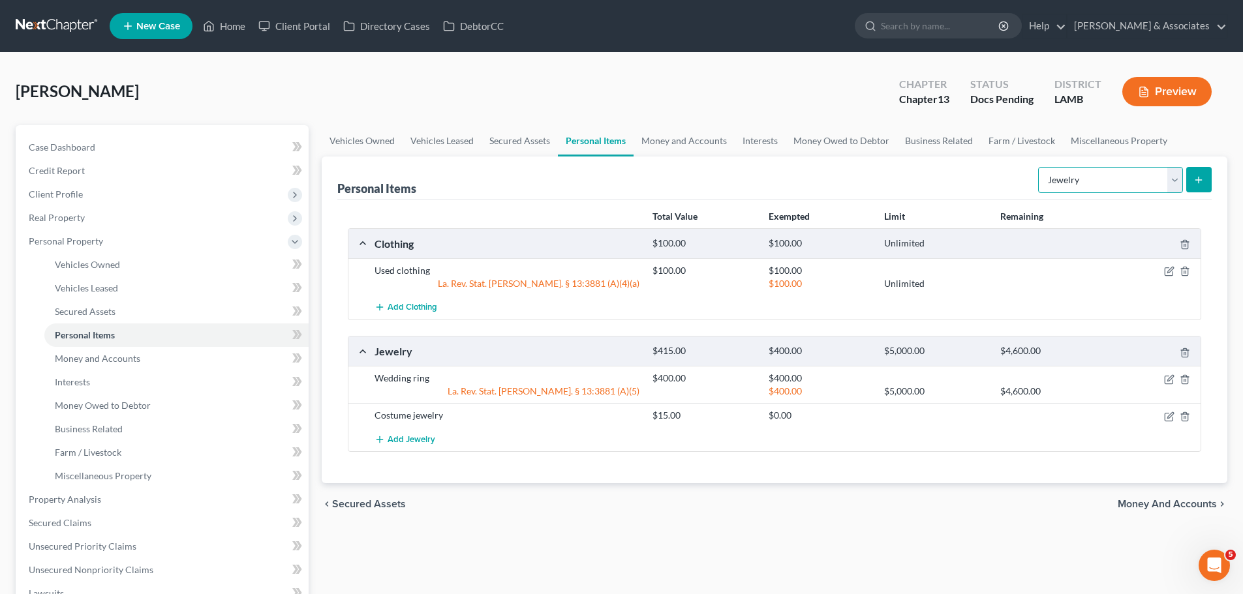
click at [1112, 182] on select "Select Item Type Clothing Collectibles Of Value Electronics Firearms Household …" at bounding box center [1110, 180] width 145 height 26
select select "pets"
click at [1039, 167] on select "Select Item Type Clothing Collectibles Of Value Electronics Firearms Household …" at bounding box center [1110, 180] width 145 height 26
click at [1194, 173] on button "submit" at bounding box center [1198, 179] width 25 height 25
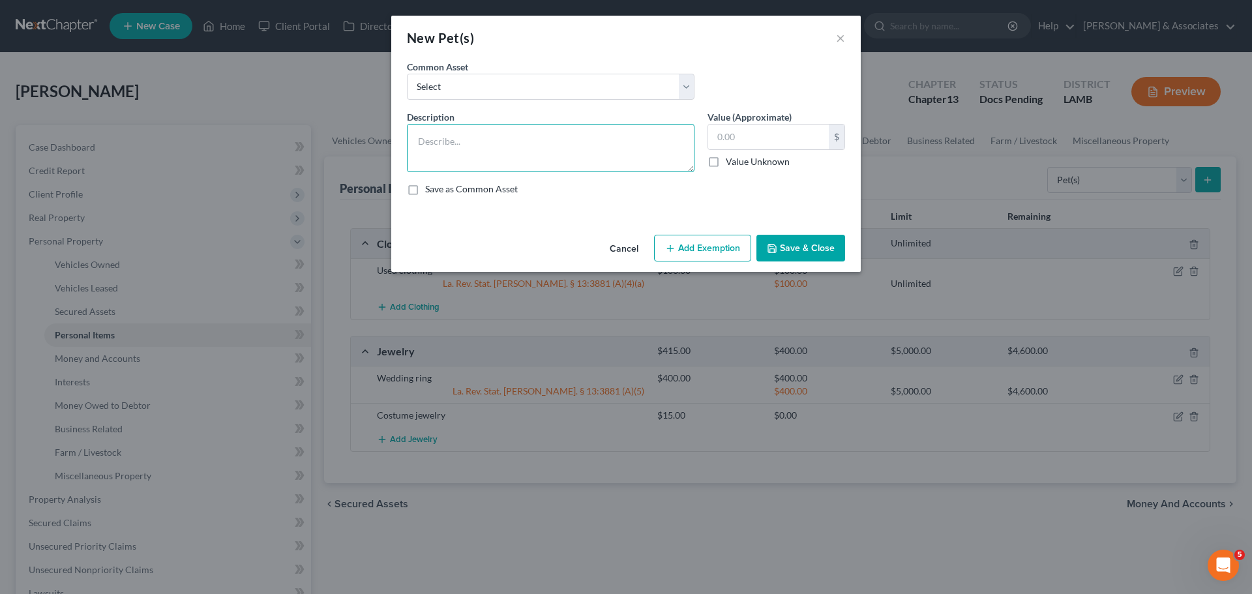
click at [605, 149] on textarea at bounding box center [551, 148] width 288 height 48
type textarea "2 dogs, 4 cats"
click at [789, 144] on input "text" at bounding box center [768, 137] width 121 height 25
type input "150.00"
click at [714, 246] on button "Add Exemption" at bounding box center [702, 248] width 97 height 27
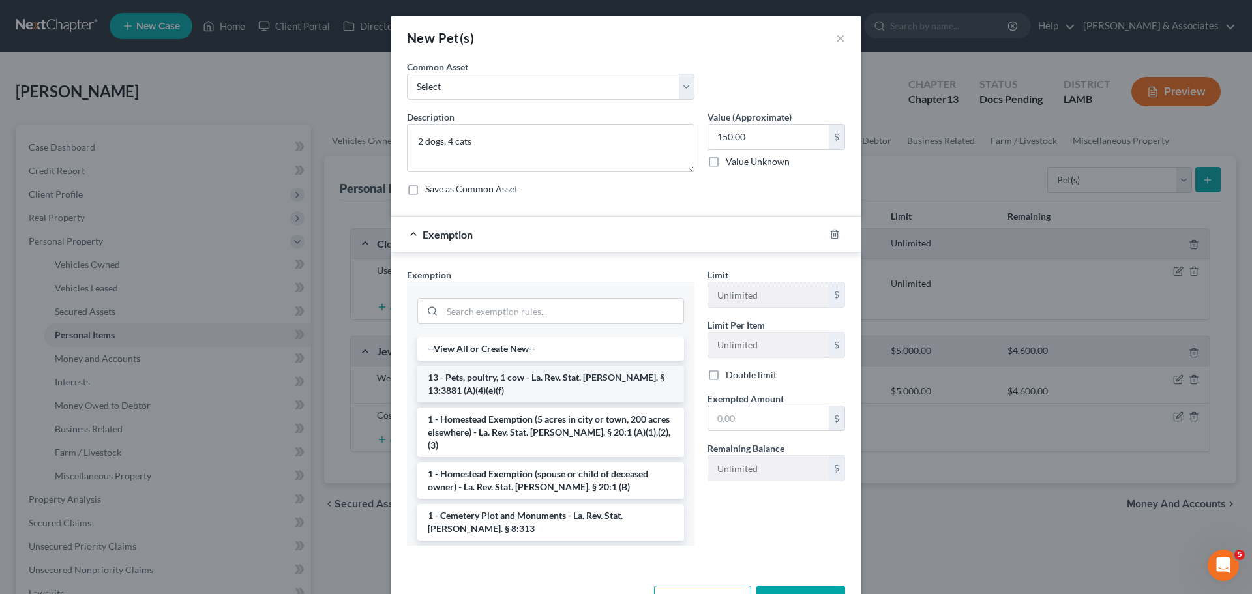
click at [429, 384] on li "13 - Pets, poultry, 1 cow - La. Rev. Stat. Ann. § 13:3881 (A)(4)(e)(f)" at bounding box center [550, 384] width 267 height 37
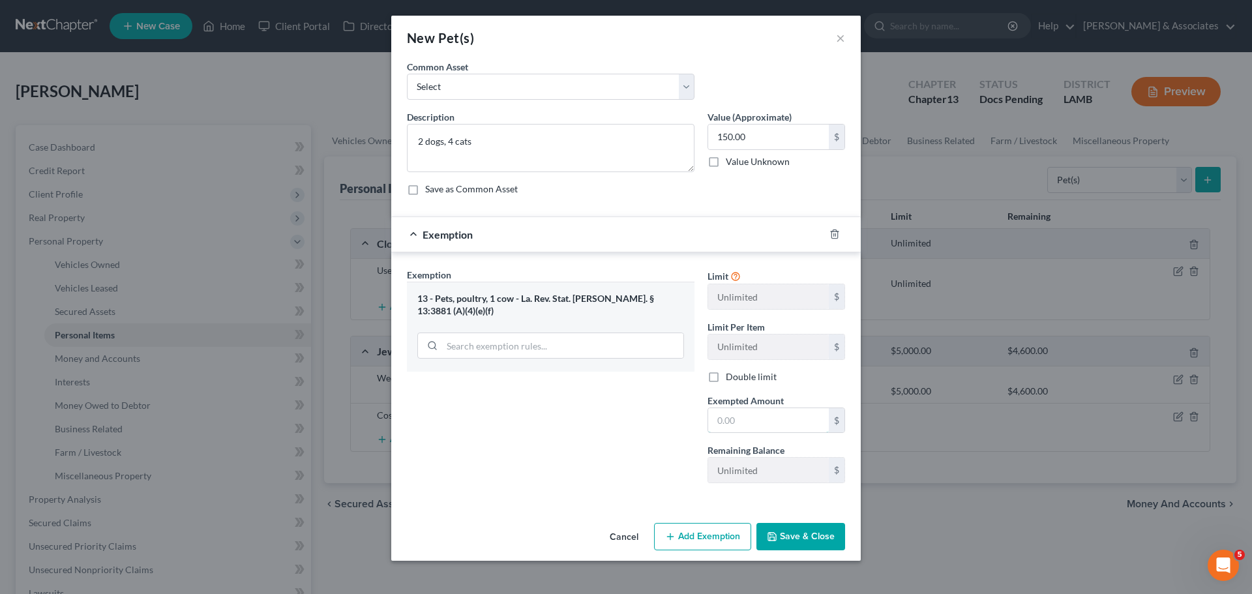
click at [751, 421] on input "text" at bounding box center [768, 420] width 121 height 25
type input "150.00"
click at [820, 550] on div "Cancel Add Exemption Save & Close" at bounding box center [626, 539] width 470 height 43
click at [820, 545] on button "Save & Close" at bounding box center [801, 536] width 89 height 27
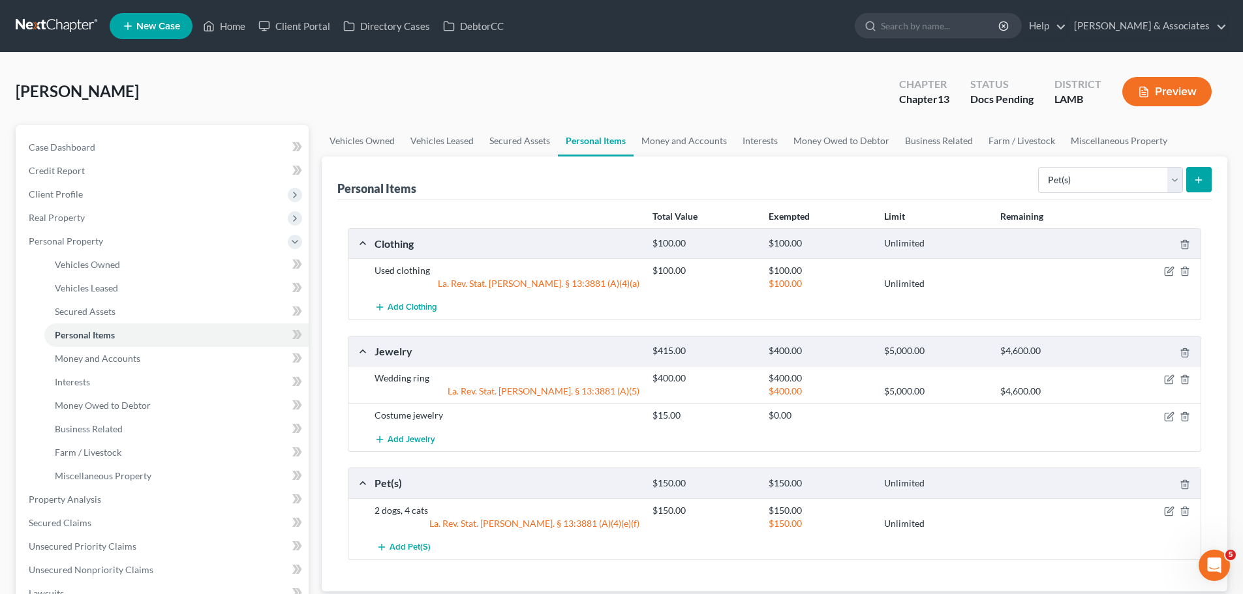
click at [1076, 162] on div "Select Item Type Clothing Collectibles Of Value Electronics Firearms Household …" at bounding box center [1122, 179] width 179 height 35
click at [1084, 186] on select "Select Item Type Clothing Collectibles Of Value Electronics Firearms Household …" at bounding box center [1110, 180] width 145 height 26
click at [1039, 167] on select "Select Item Type Clothing Collectibles Of Value Electronics Firearms Household …" at bounding box center [1110, 180] width 145 height 26
click at [1088, 179] on select "Select Item Type Clothing Collectibles Of Value Electronics Firearms Household …" at bounding box center [1110, 180] width 145 height 26
select select "household_goods"
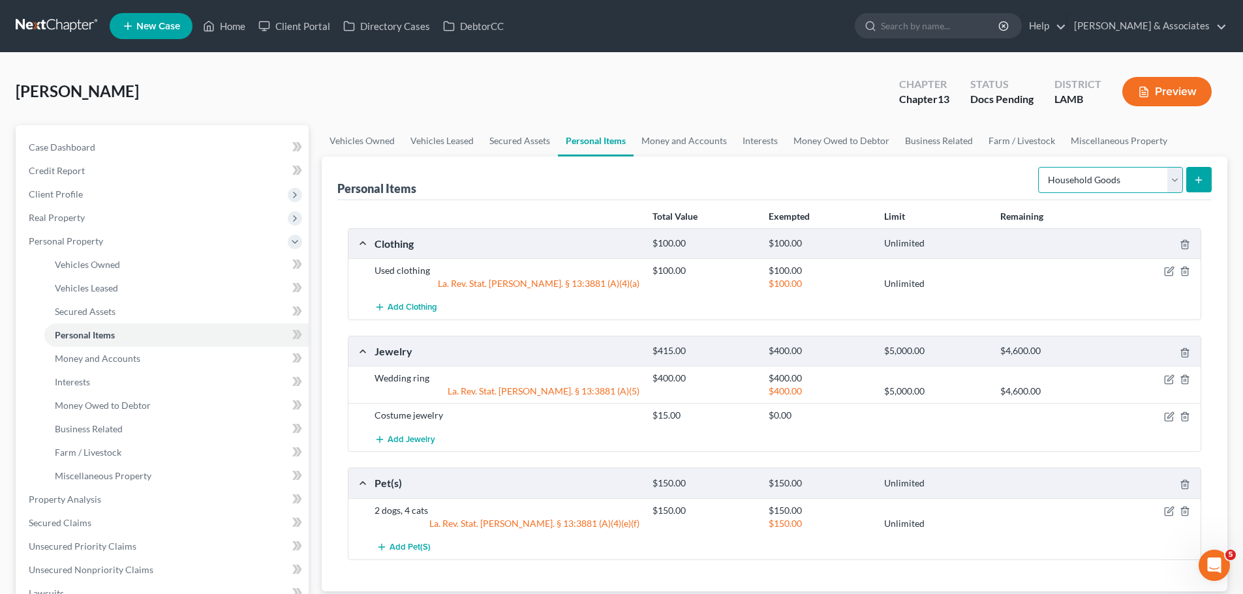
click at [1039, 167] on select "Select Item Type Clothing Collectibles Of Value Electronics Firearms Household …" at bounding box center [1110, 180] width 145 height 26
click at [1198, 180] on line "submit" at bounding box center [1199, 180] width 6 height 0
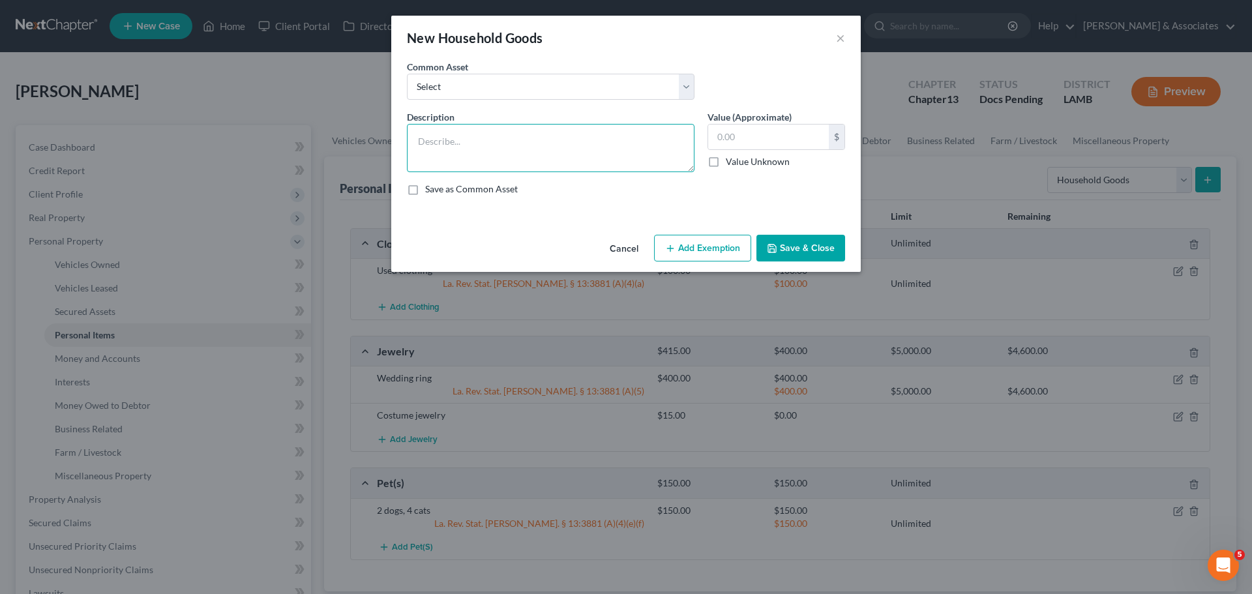
click at [517, 153] on textarea at bounding box center [551, 148] width 288 height 48
drag, startPoint x: 536, startPoint y: 139, endPoint x: 552, endPoint y: 136, distance: 16.6
click at [538, 138] on textarea "Walker; wheelchair; king bed; dresser; 2x nightstands; armoire; queen bed;" at bounding box center [551, 148] width 288 height 48
click at [532, 149] on textarea "Walker; wheelchair; king bed; 2x dresser; 2x nightstands; armoire; queen bed;" at bounding box center [551, 148] width 288 height 48
type textarea "Walker; wheelchair; king bed; 2x dresser; 2x nightstands; armoire; queen bed; c…"
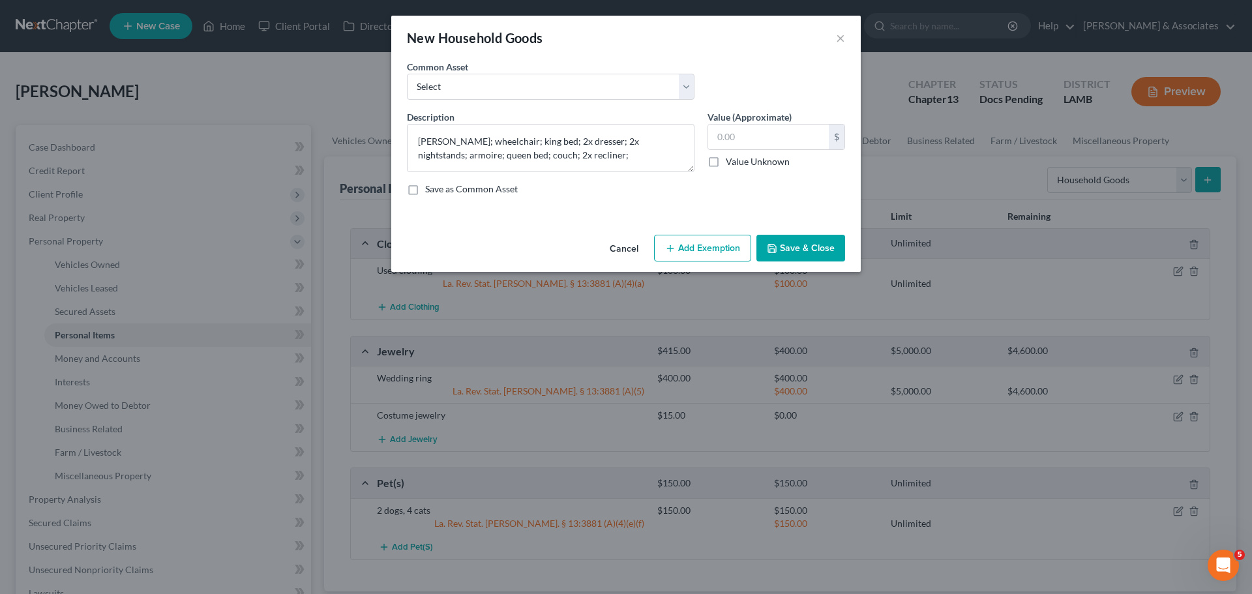
click at [826, 248] on button "Save & Close" at bounding box center [801, 248] width 89 height 27
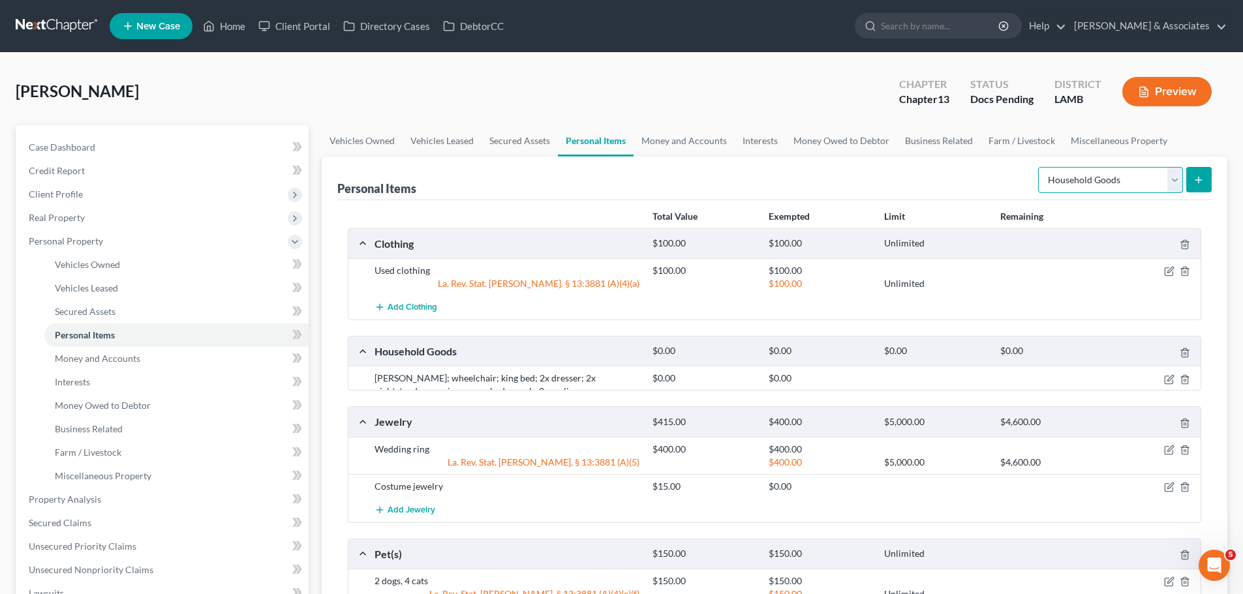
click at [1127, 177] on select "Select Item Type Clothing Collectibles Of Value Electronics Firearms Household …" at bounding box center [1110, 180] width 145 height 26
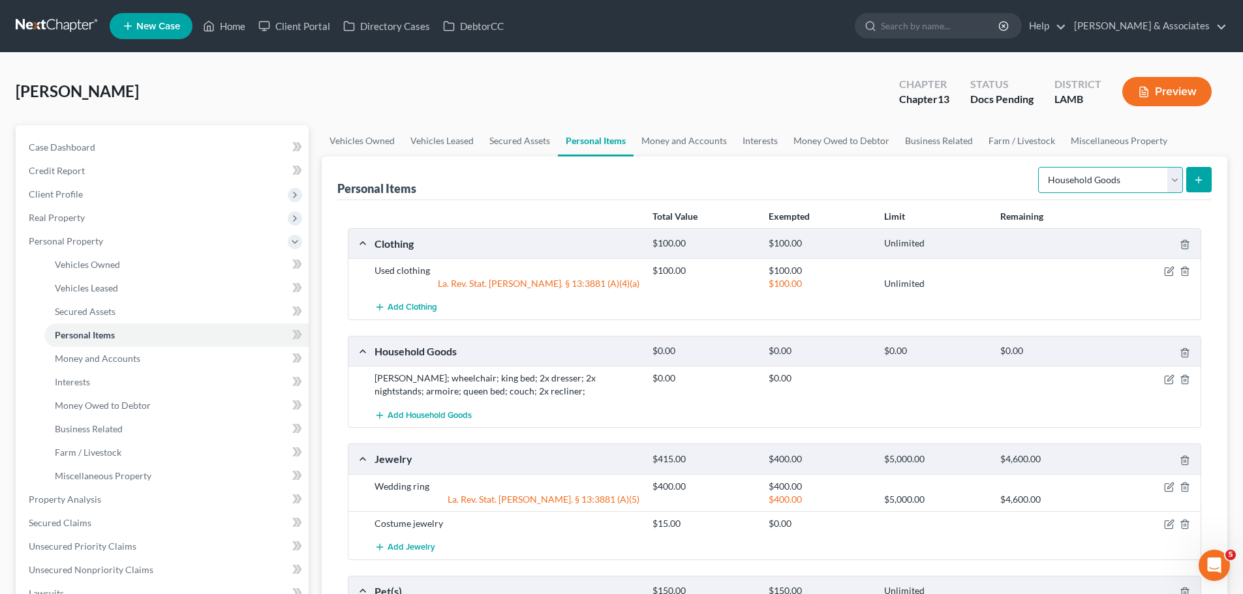
select select "electronics"
click at [1039, 167] on select "Select Item Type Clothing Collectibles Of Value Electronics Firearms Household …" at bounding box center [1110, 180] width 145 height 26
click at [1194, 179] on icon "submit" at bounding box center [1198, 180] width 10 height 10
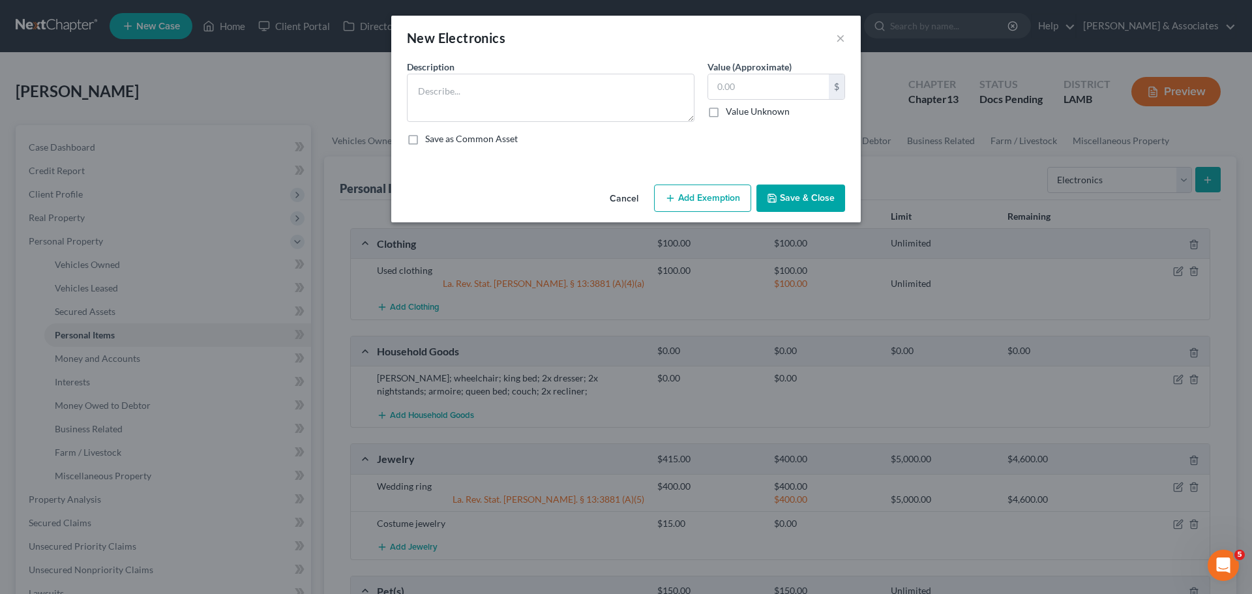
click at [604, 125] on div "Description * Value (Approximate) $ Value Unknown Balance Undetermined $ Value …" at bounding box center [626, 108] width 451 height 96
click at [590, 85] on textarea at bounding box center [551, 98] width 288 height 48
type textarea "Samsung 55in 10yrs; Samsung 40in 5yrs; stereo system 10yrs"
drag, startPoint x: 783, startPoint y: 82, endPoint x: 845, endPoint y: 61, distance: 65.4
click at [783, 82] on input "text" at bounding box center [768, 86] width 121 height 25
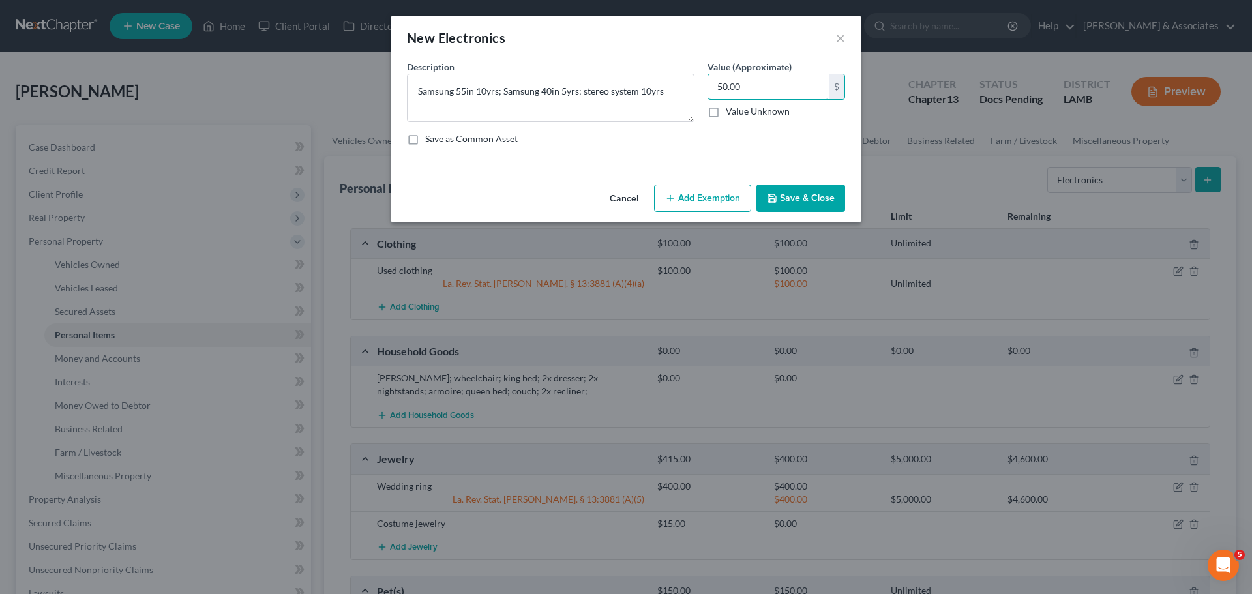
type input "50.00"
click at [812, 202] on button "Save & Close" at bounding box center [801, 198] width 89 height 27
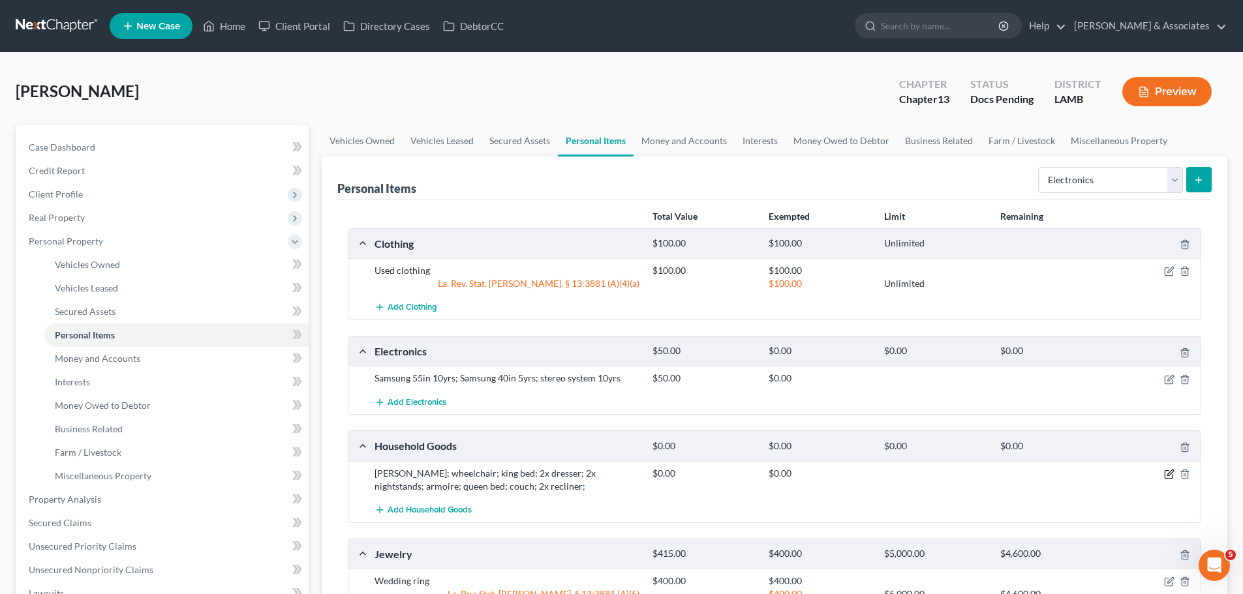
click at [1171, 472] on icon "button" at bounding box center [1169, 474] width 10 height 10
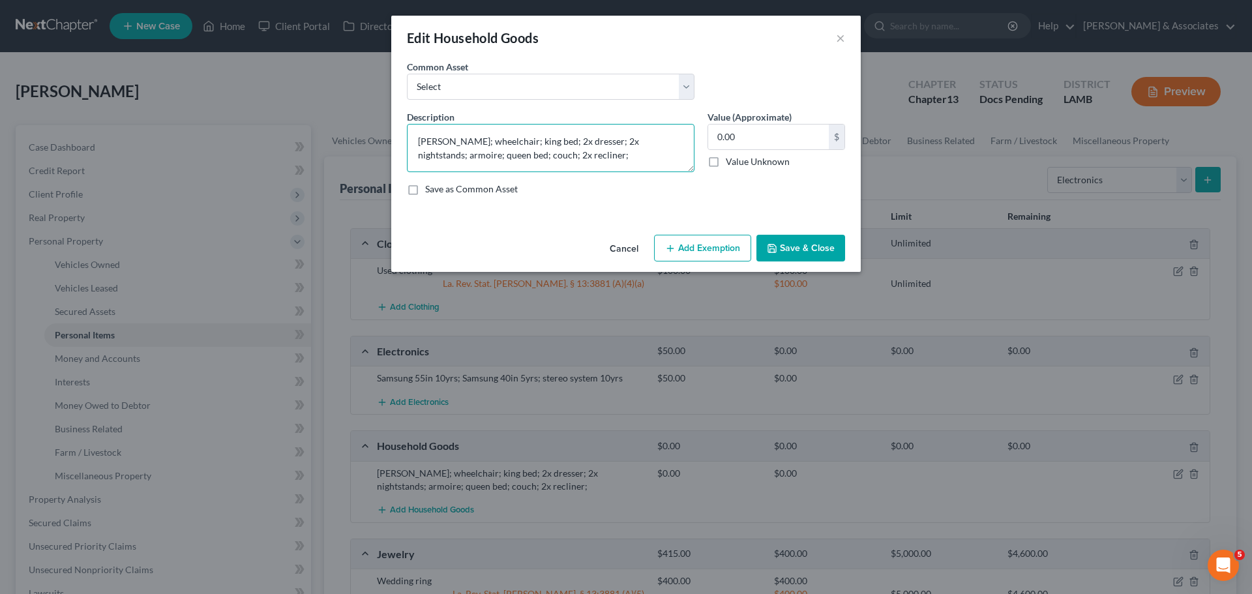
click at [587, 160] on textarea "Walker; wheelchair; king bed; 2x dresser; 2x nightstands; armoire; queen bed; c…" at bounding box center [551, 148] width 288 height 48
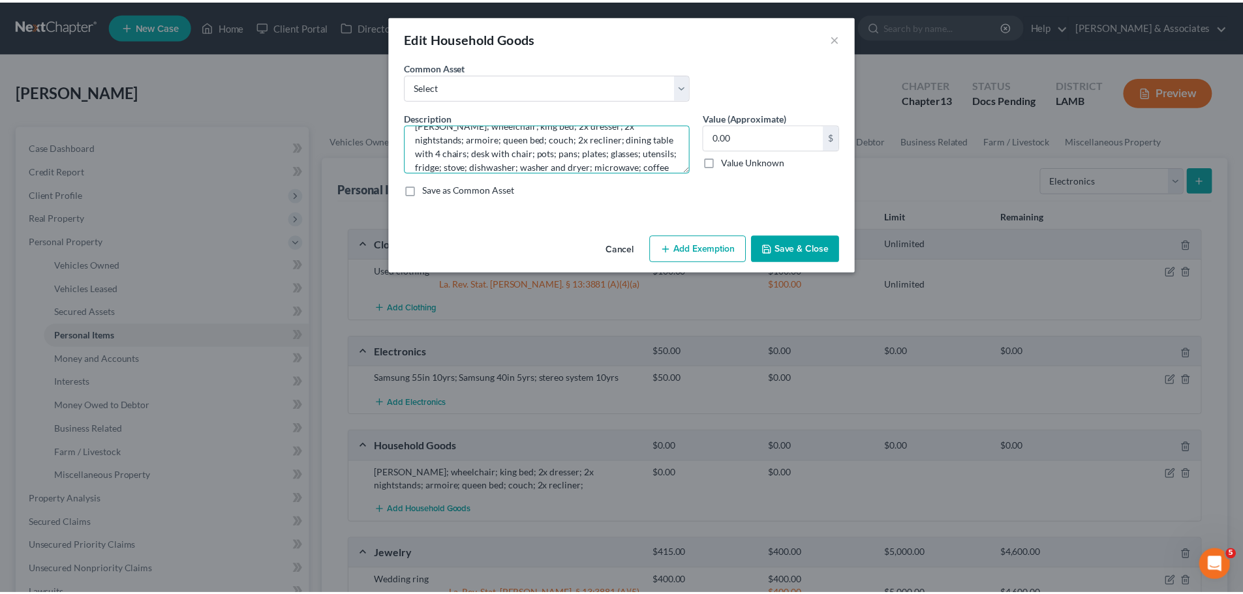
scroll to position [30, 0]
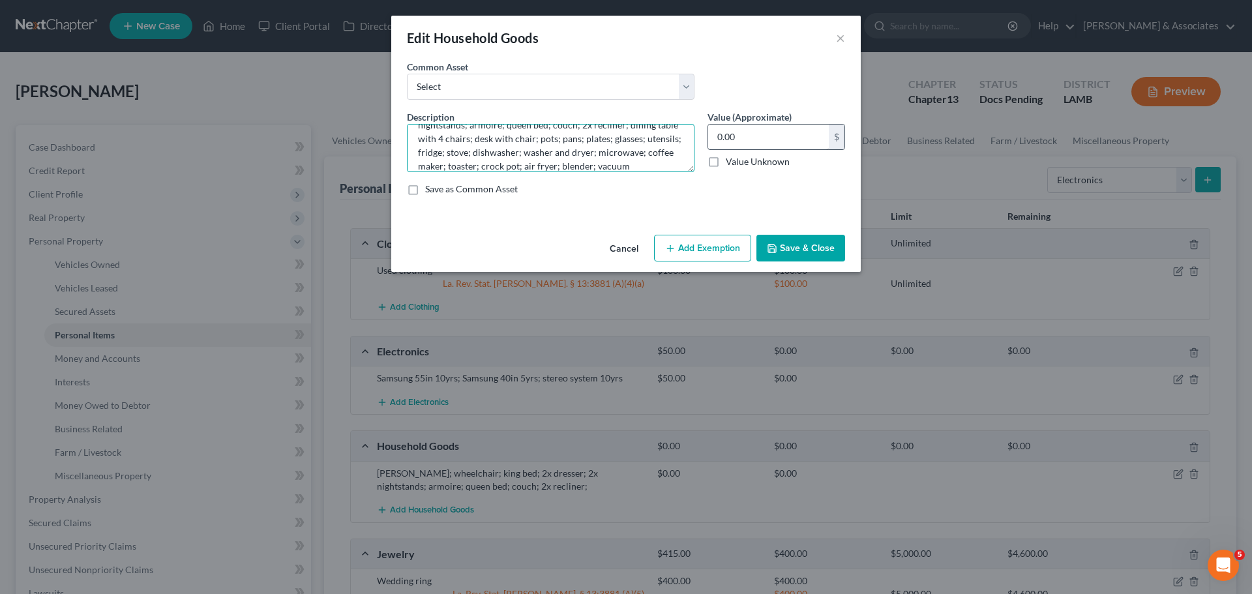
type textarea "Walker; wheelchair; king bed; 2x dresser; 2x nightstands; armoire; queen bed; c…"
click at [736, 136] on input "0.00" at bounding box center [768, 137] width 121 height 25
click at [763, 135] on input "0.00" at bounding box center [768, 137] width 121 height 25
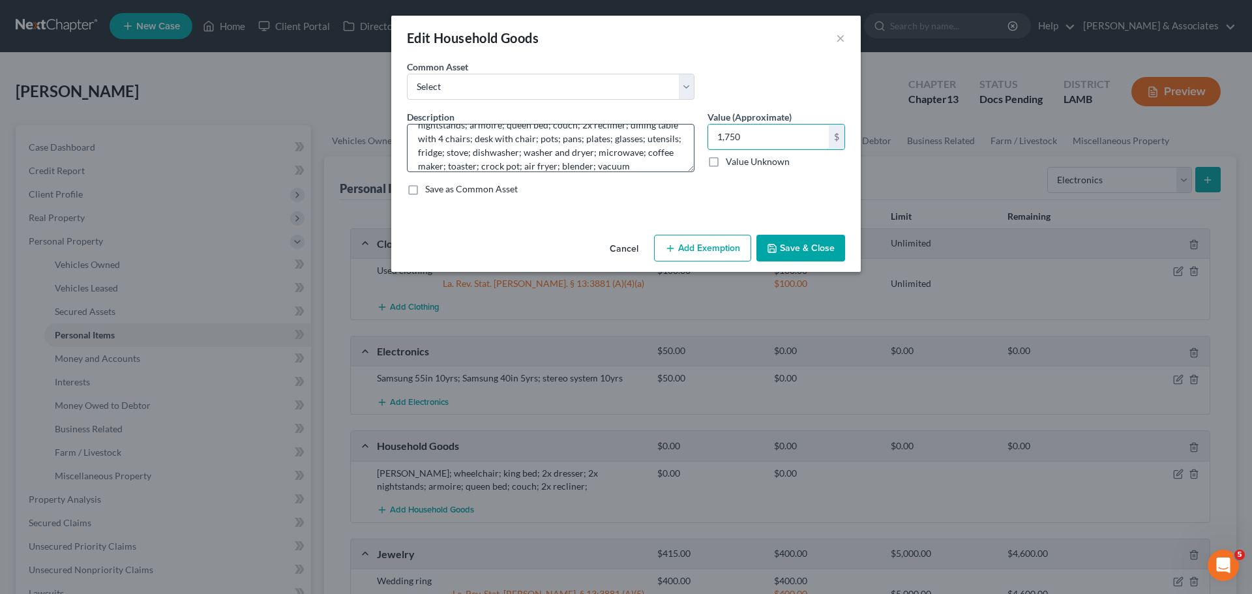
drag, startPoint x: 770, startPoint y: 136, endPoint x: 583, endPoint y: 140, distance: 187.9
click at [583, 140] on div "Description * Walker; wheelchair; king bed; 2x dresser; 2x nightstands; armoire…" at bounding box center [626, 158] width 451 height 96
type input "1,500"
click at [734, 249] on button "Add Exemption" at bounding box center [702, 248] width 97 height 27
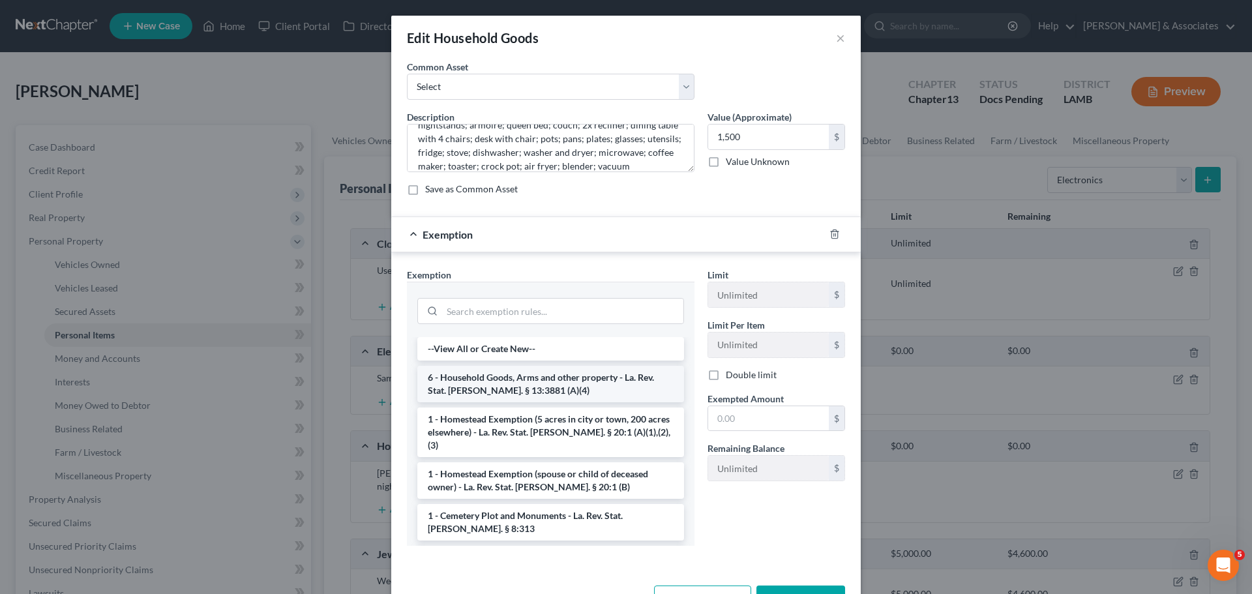
click at [506, 381] on li "6 - Household Goods, Arms and other property - La. Rev. Stat. Ann. § 13:3881 (A…" at bounding box center [550, 384] width 267 height 37
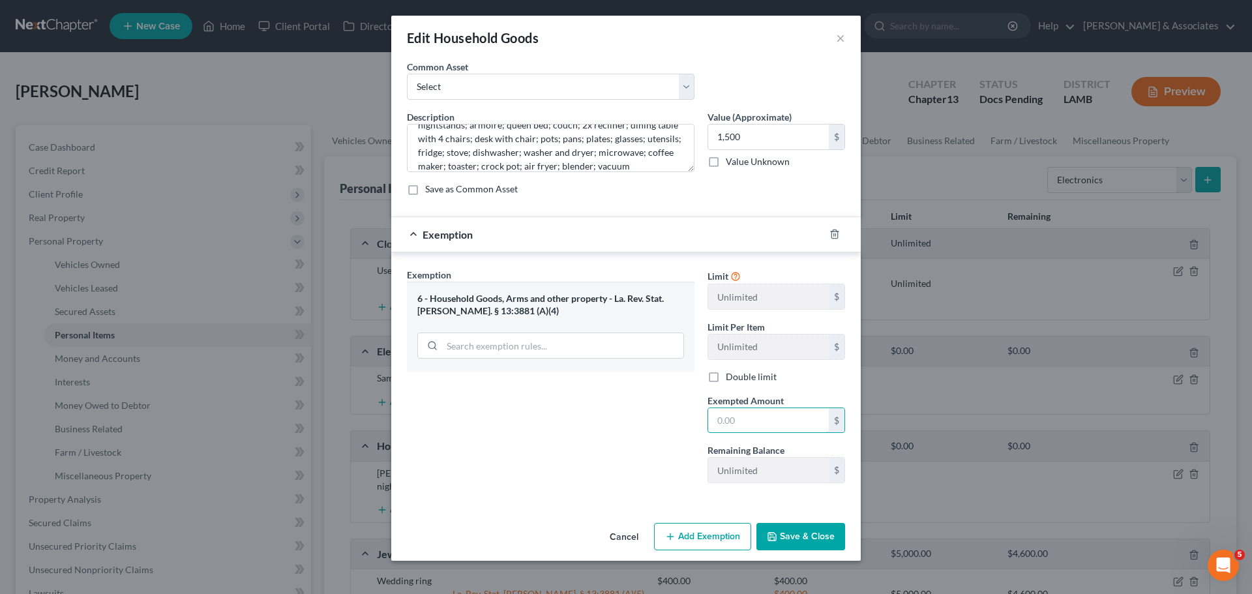
drag, startPoint x: 740, startPoint y: 427, endPoint x: 1162, endPoint y: 376, distance: 425.0
click at [740, 426] on input "text" at bounding box center [768, 420] width 121 height 25
type input "1,500"
click at [765, 540] on button "Save & Close" at bounding box center [801, 536] width 89 height 27
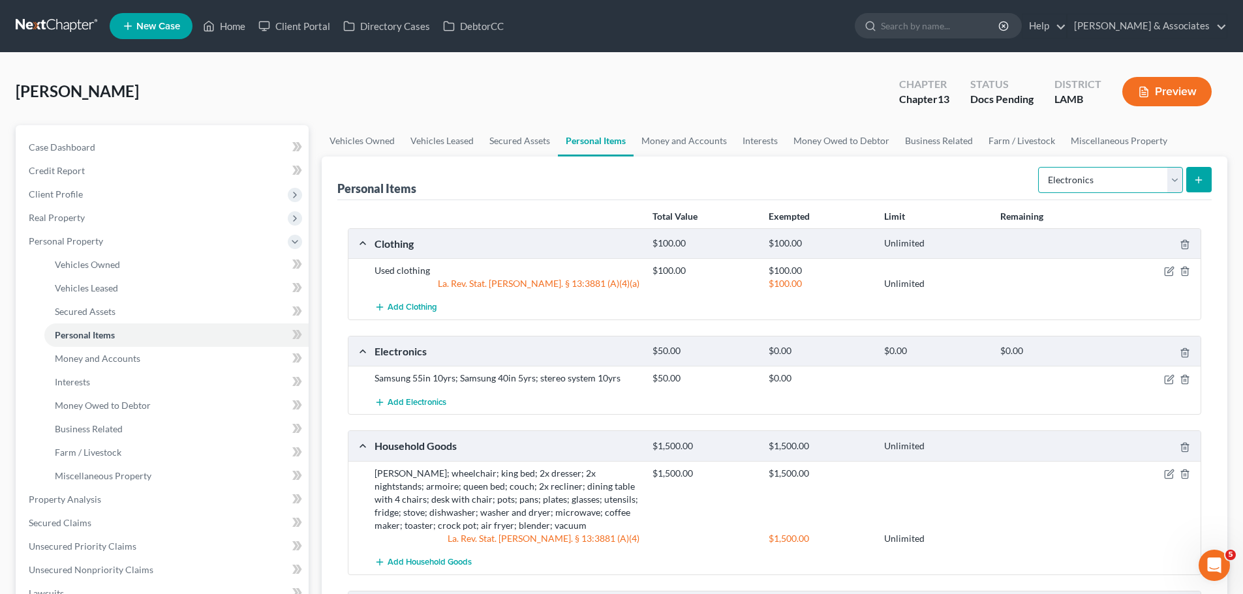
click at [1143, 172] on select "Select Item Type Clothing Collectibles Of Value Electronics Firearms Household …" at bounding box center [1110, 180] width 145 height 26
select select "sports_and_hobby_equipment"
click at [1039, 167] on select "Select Item Type Clothing Collectibles Of Value Electronics Firearms Household …" at bounding box center [1110, 180] width 145 height 26
click at [1193, 184] on icon "submit" at bounding box center [1198, 180] width 10 height 10
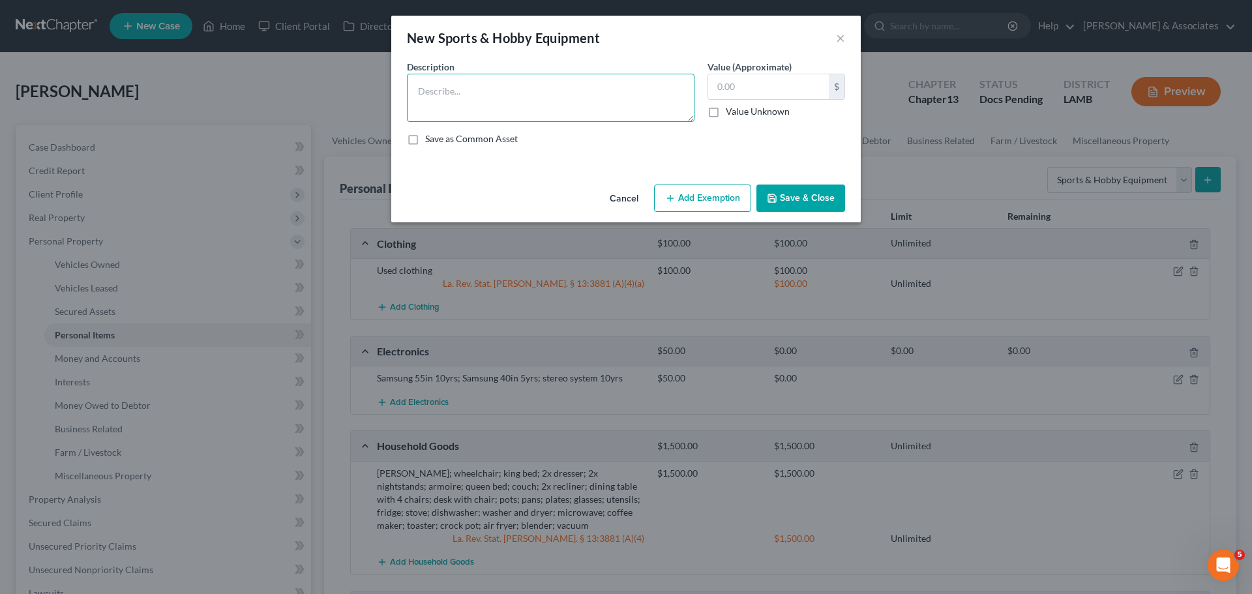
click at [558, 99] on textarea at bounding box center [551, 98] width 288 height 48
click at [763, 76] on input "text" at bounding box center [768, 86] width 121 height 25
click at [594, 110] on textarea "bicycle; trampoline; push lawn mower; riding lawn mower; weed eater;" at bounding box center [551, 98] width 288 height 48
type textarea "bicycle; trampoline; push lawn mower; riding lawn mower; weed eater; charcoal g…"
click at [747, 95] on input "text" at bounding box center [768, 86] width 121 height 25
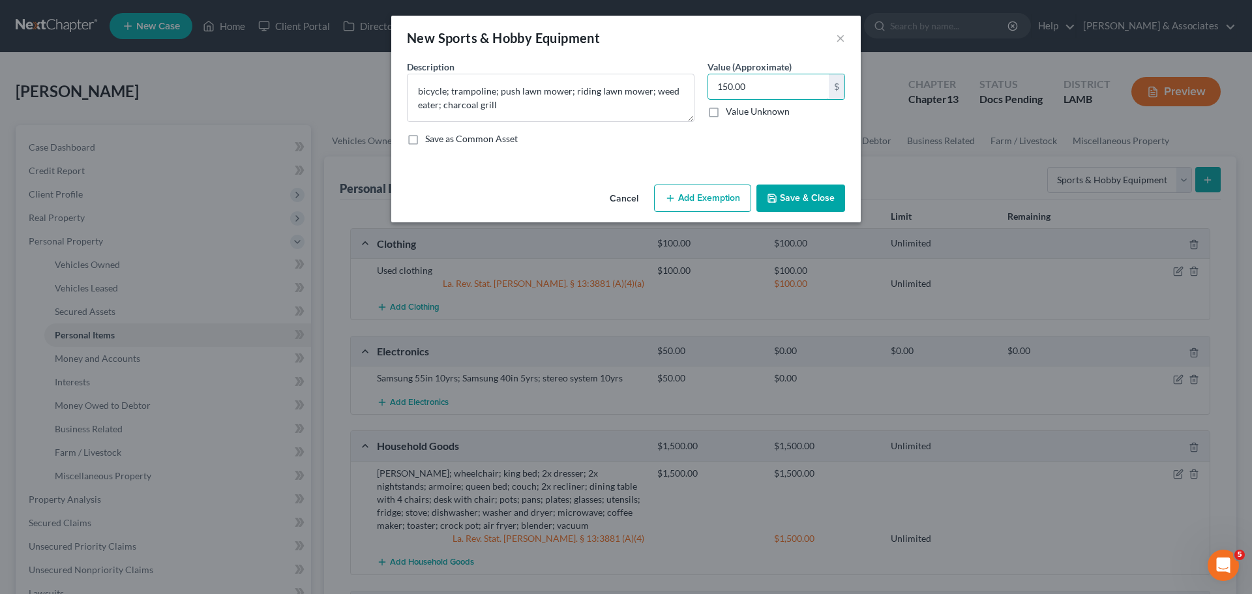
type input "150.00"
drag, startPoint x: 797, startPoint y: 193, endPoint x: 777, endPoint y: 205, distance: 23.7
click at [797, 193] on button "Save & Close" at bounding box center [801, 198] width 89 height 27
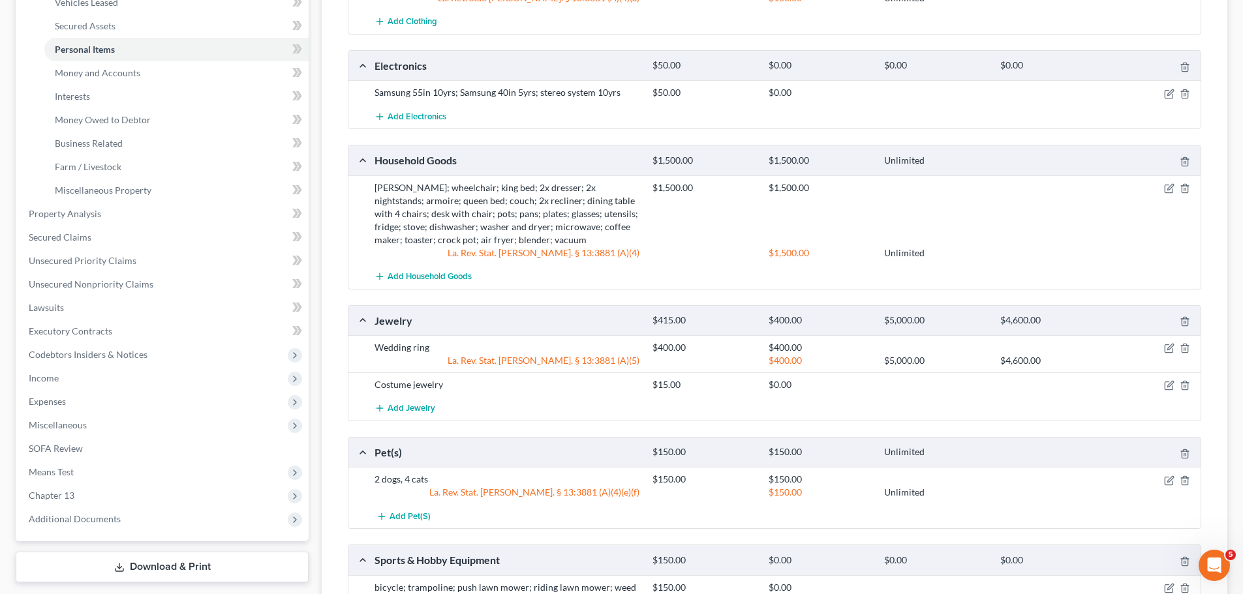
scroll to position [451, 0]
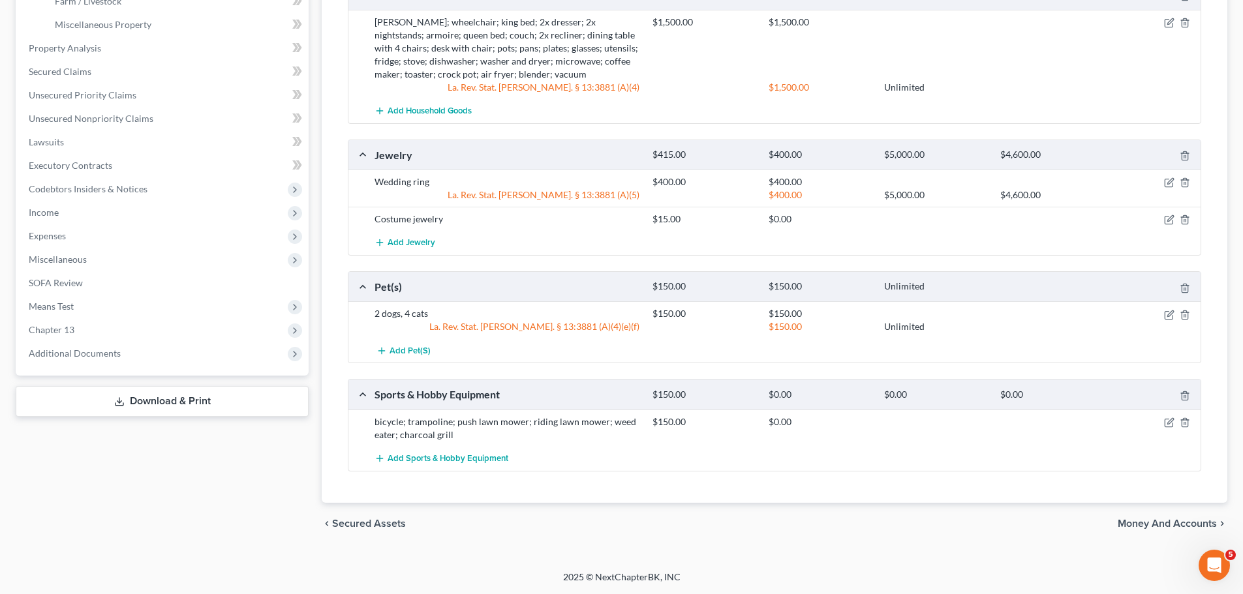
click at [597, 521] on div "chevron_left Secured Assets Money and Accounts chevron_right" at bounding box center [774, 524] width 905 height 42
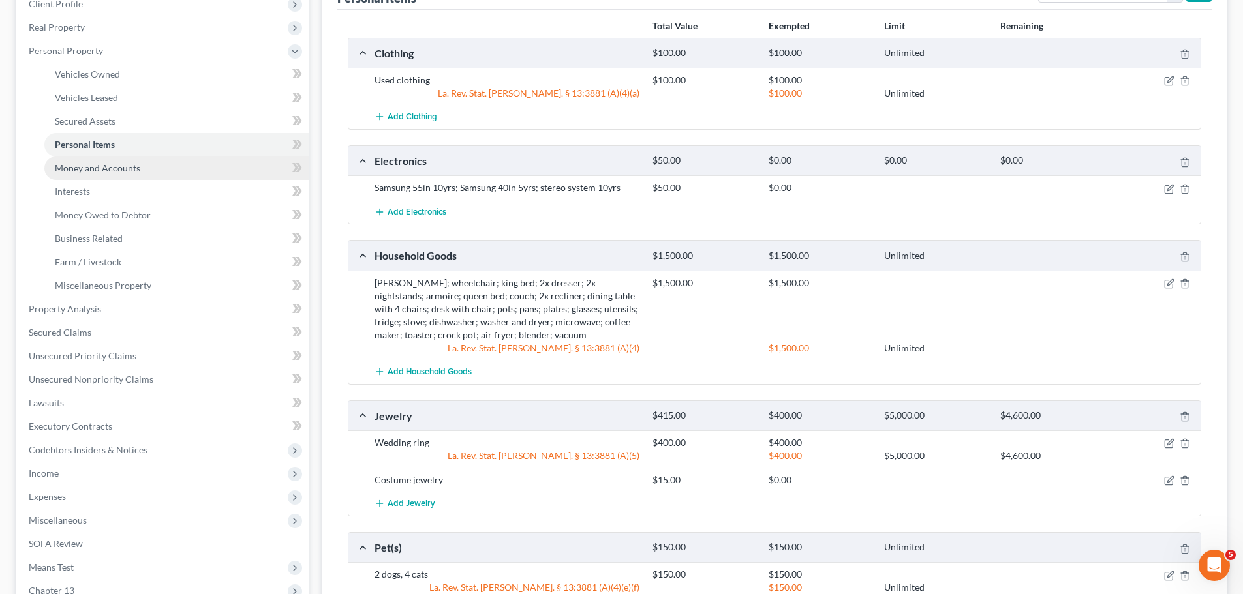
click at [102, 177] on link "Money and Accounts" at bounding box center [176, 168] width 264 height 23
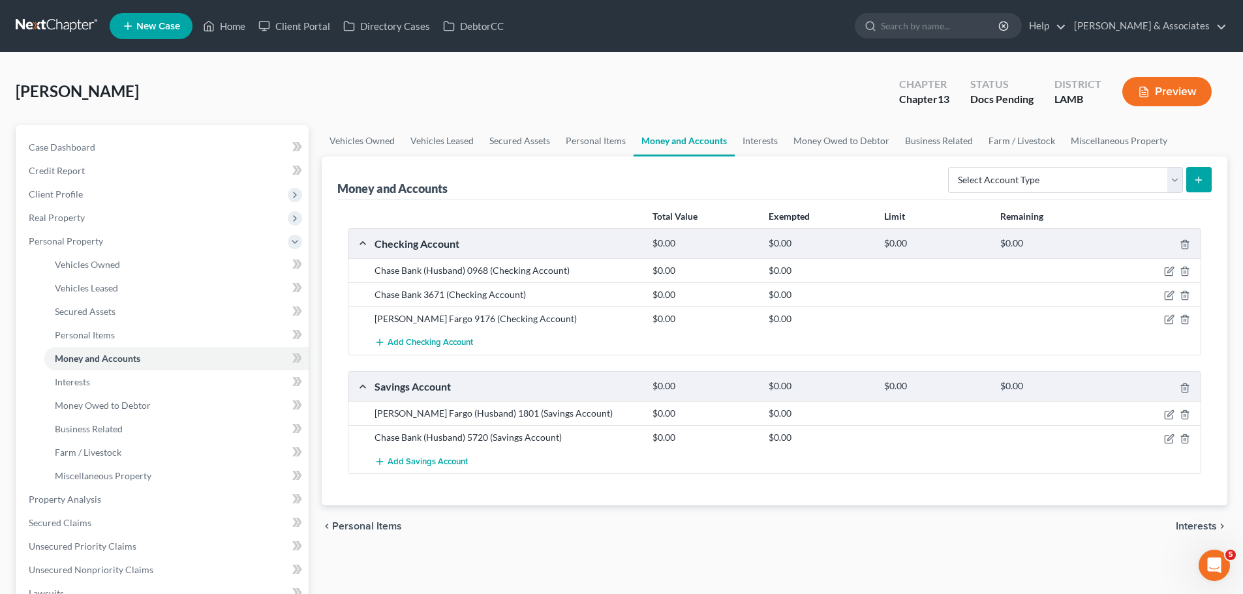
click at [667, 546] on div "chevron_left Personal Items Interests chevron_right" at bounding box center [774, 527] width 905 height 42
click at [1167, 318] on icon "button" at bounding box center [1169, 319] width 10 height 10
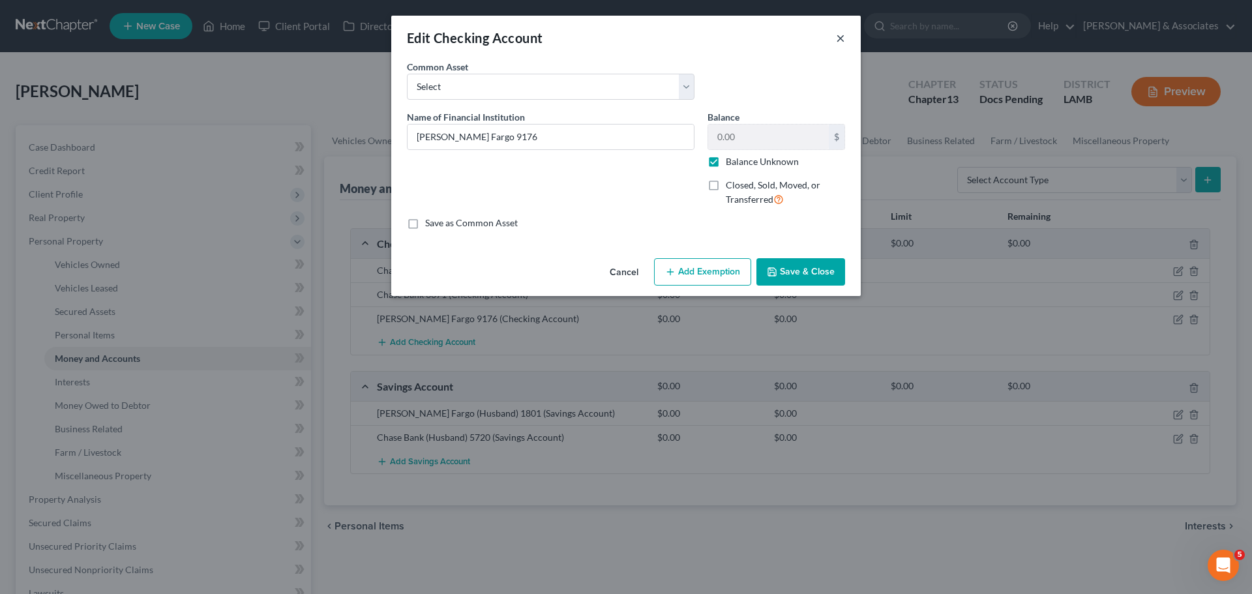
click at [838, 38] on button "×" at bounding box center [840, 38] width 9 height 16
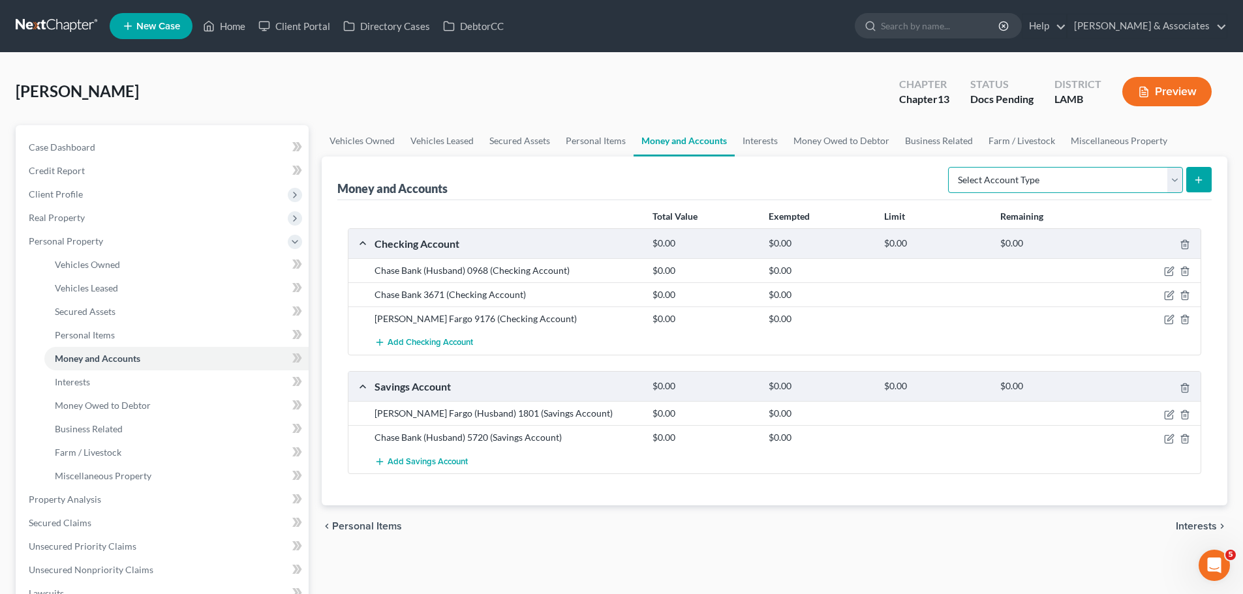
click at [1052, 183] on select "Select Account Type Brokerage Cash on Hand Certificates of Deposit Checking Acc…" at bounding box center [1065, 180] width 235 height 26
click at [136, 386] on link "Interests" at bounding box center [176, 382] width 264 height 23
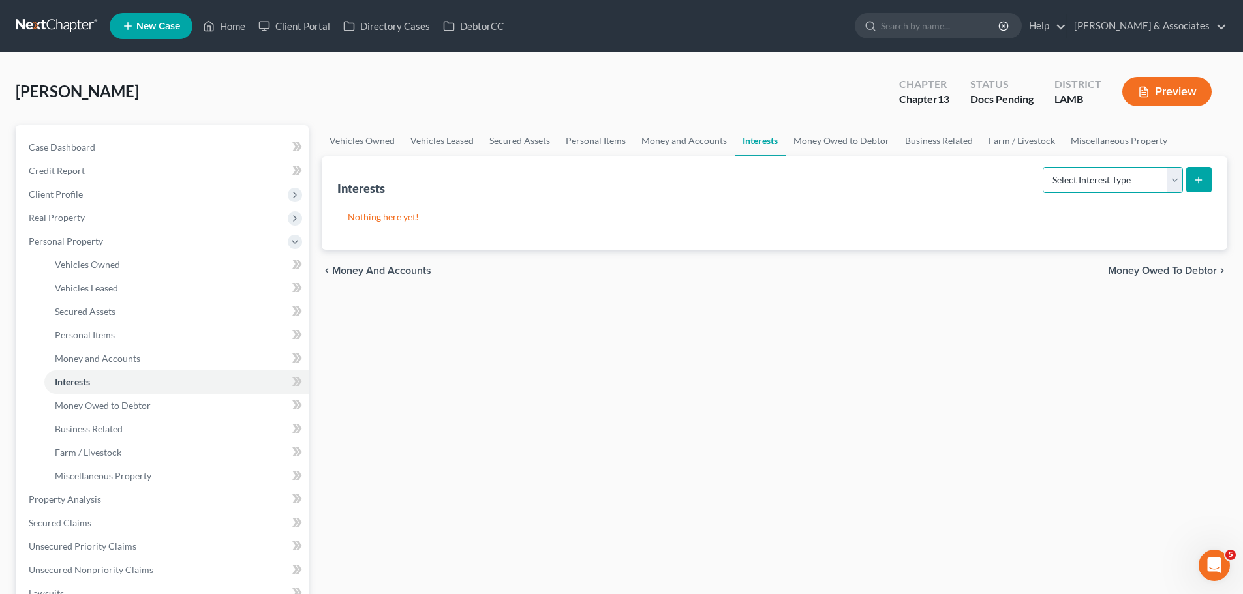
click at [1122, 187] on select "Select Interest Type 401K Annuity Bond Education IRA Government Bond Government…" at bounding box center [1112, 180] width 140 height 26
click at [1099, 173] on select "Select Interest Type 401K Annuity Bond Education IRA Government Bond Government…" at bounding box center [1112, 180] width 140 height 26
click at [138, 406] on span "Money Owed to Debtor" at bounding box center [103, 405] width 96 height 11
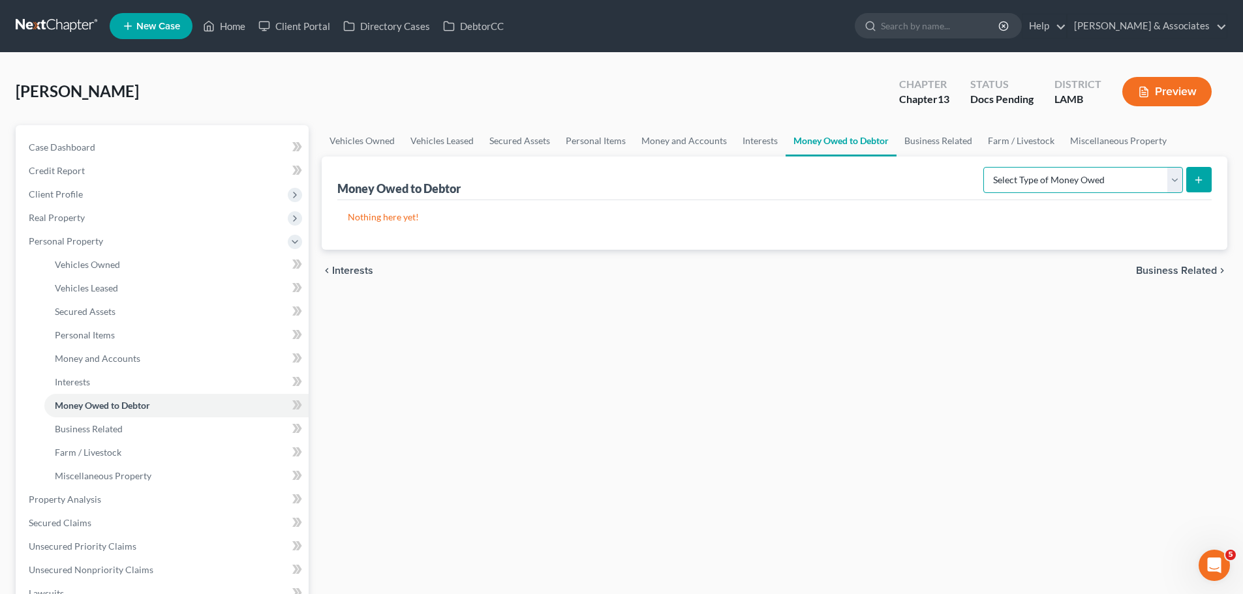
click at [1072, 178] on select "Select Type of Money Owed Accounts Receivable Alimony Child Support Claims Agai…" at bounding box center [1083, 180] width 200 height 26
click at [96, 450] on span "Farm / Livestock" at bounding box center [88, 452] width 67 height 11
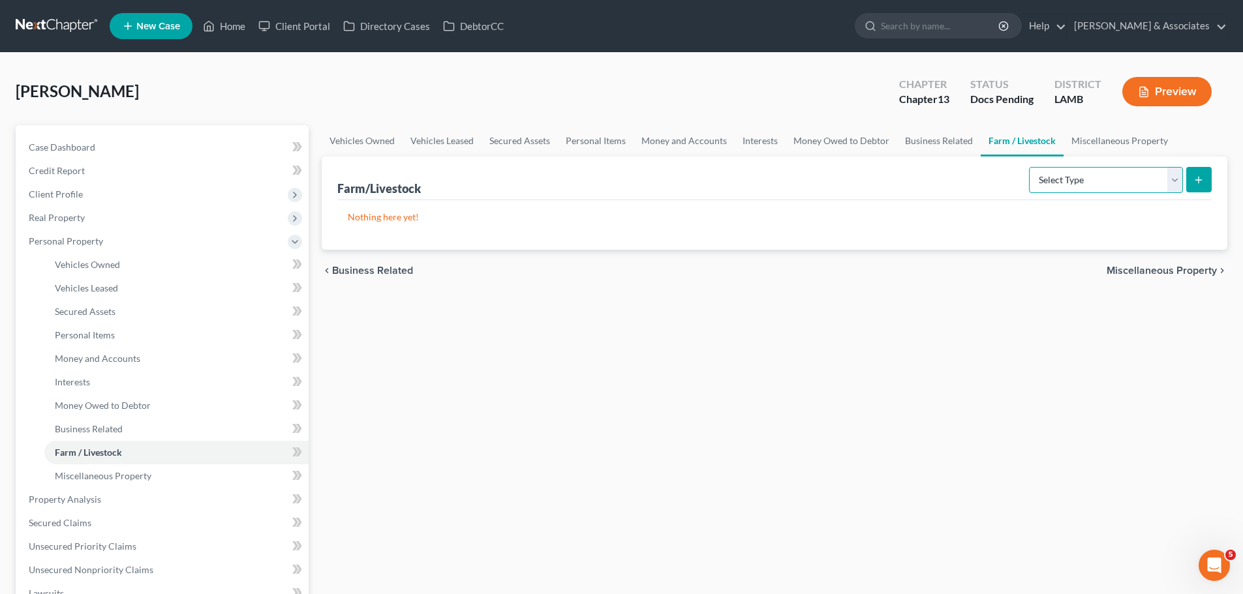
drag, startPoint x: 1075, startPoint y: 186, endPoint x: 1037, endPoint y: 177, distance: 39.4
click at [1075, 186] on select "Select Type Animals & Livestock Crops: Growing or Harvested Farming Equipment F…" at bounding box center [1106, 180] width 154 height 26
drag, startPoint x: 60, startPoint y: 480, endPoint x: 74, endPoint y: 476, distance: 14.4
click at [60, 480] on span "Miscellaneous Property" at bounding box center [103, 475] width 97 height 11
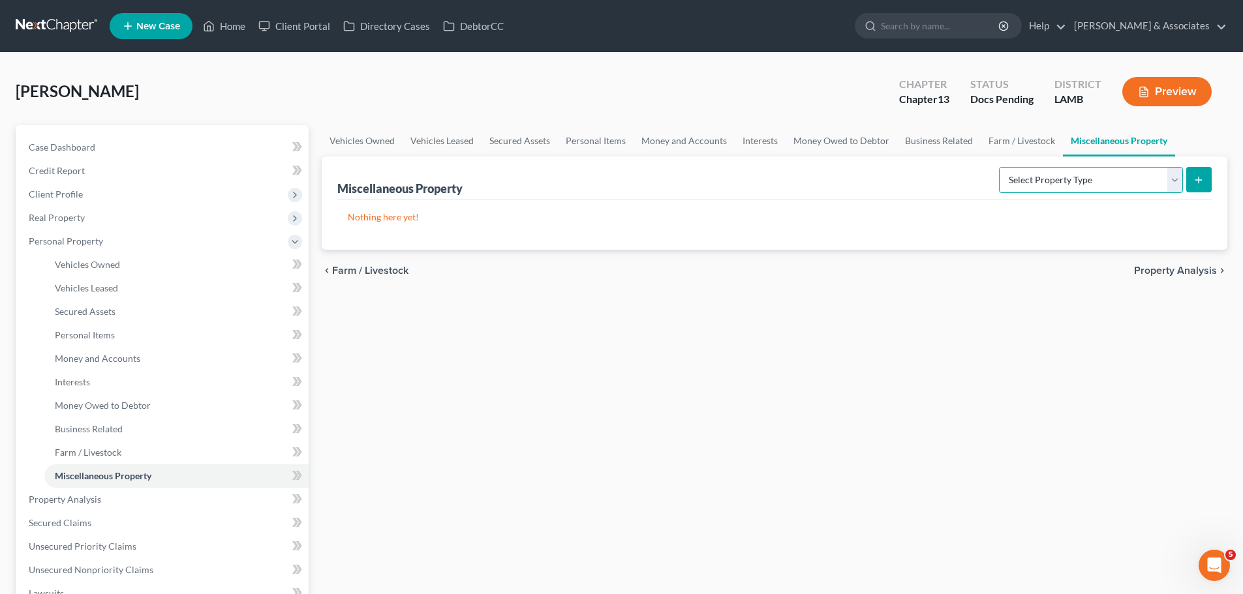
click at [1058, 174] on select "Select Property Type Assigned for Creditor Benefit Within 1 Year Holding for An…" at bounding box center [1091, 180] width 184 height 26
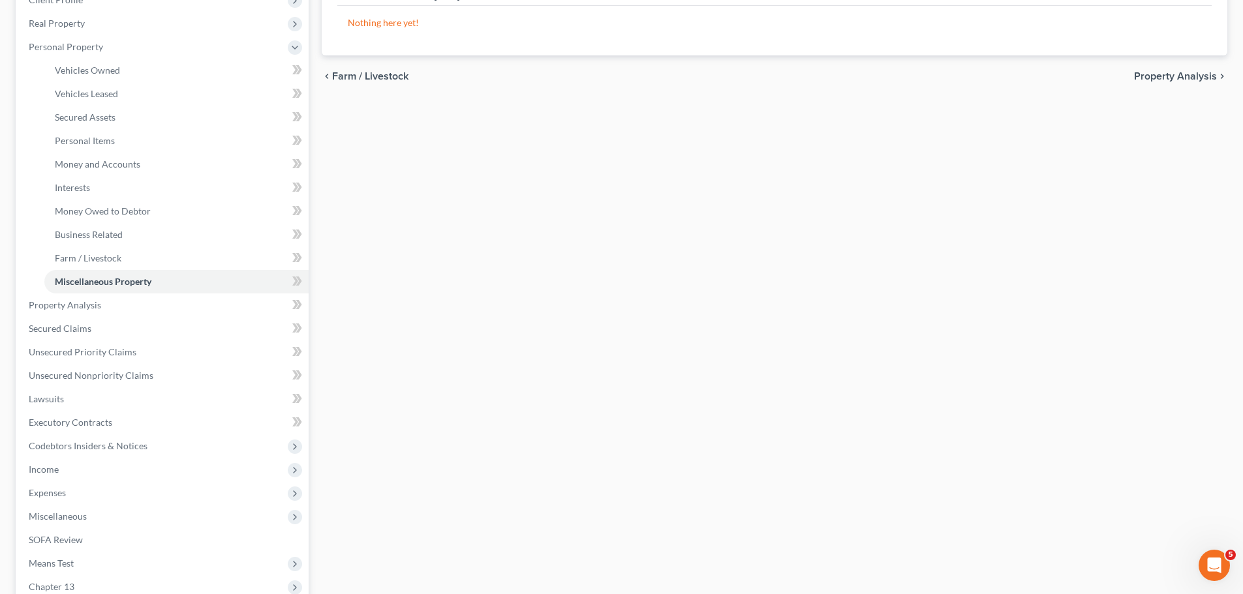
scroll to position [196, 0]
click at [56, 404] on link "Lawsuits" at bounding box center [163, 397] width 290 height 23
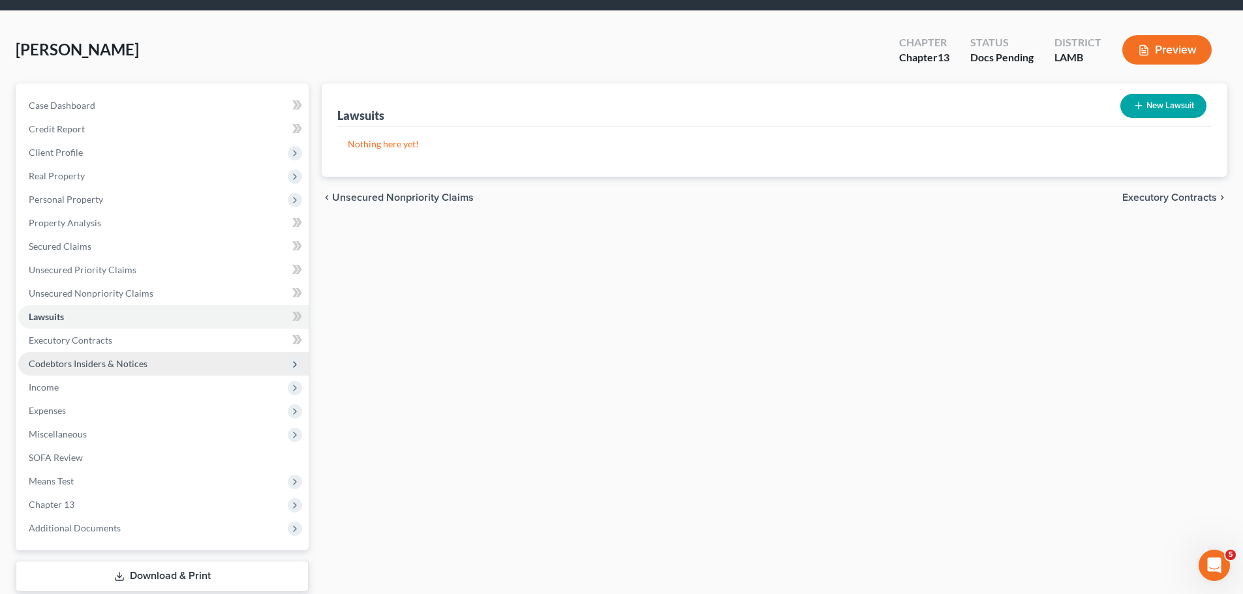
scroll to position [89, 0]
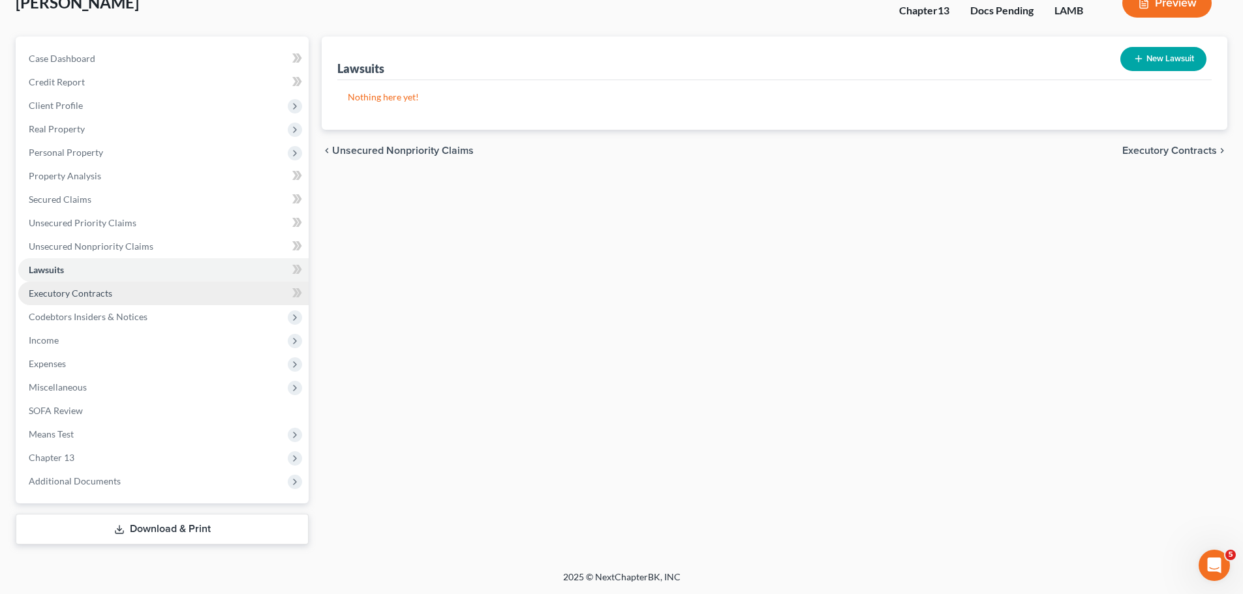
click at [59, 296] on span "Executory Contracts" at bounding box center [70, 293] width 83 height 11
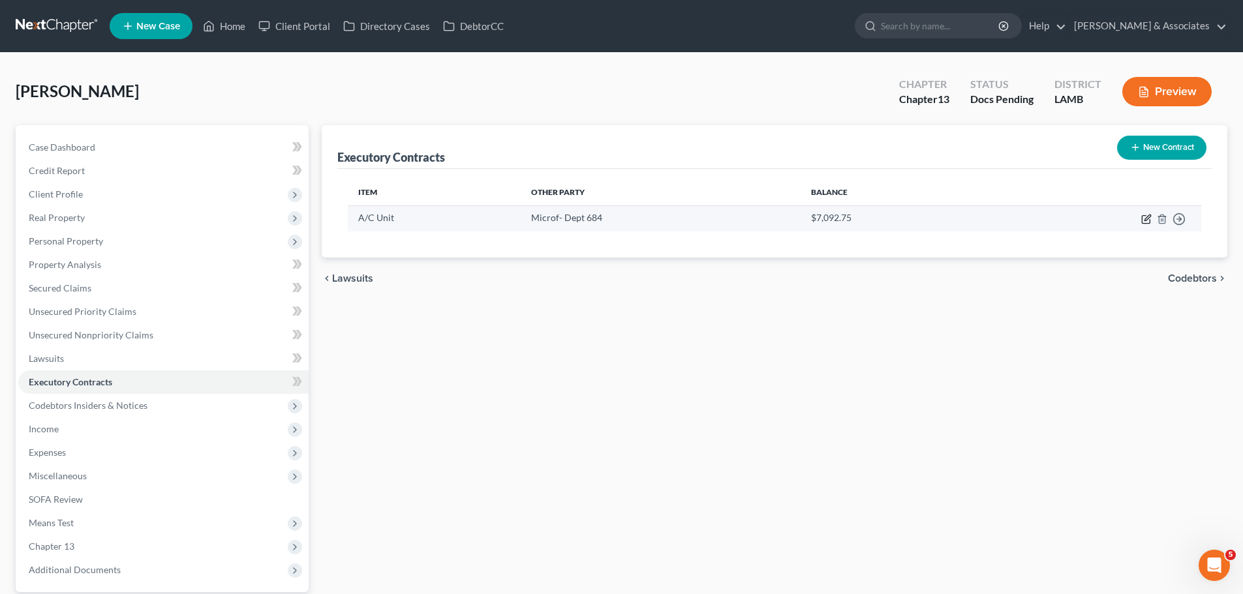
click at [1142, 221] on icon "button" at bounding box center [1146, 220] width 8 height 8
select select "3"
select select "4"
select select "0"
select select "2"
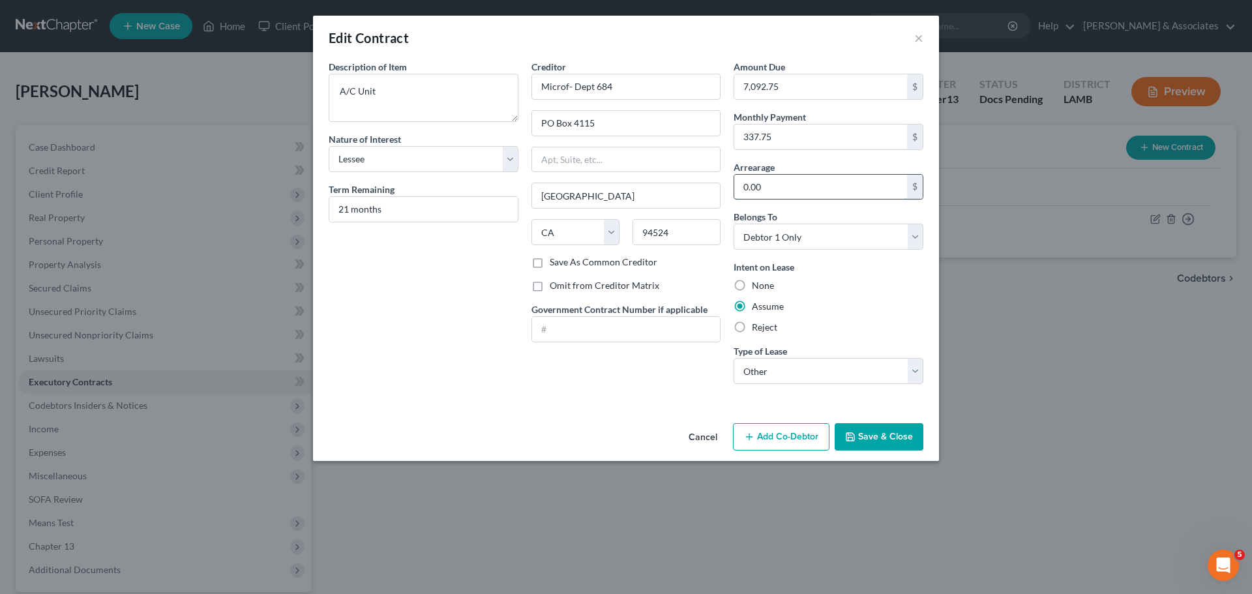
click at [795, 193] on input "0.00" at bounding box center [821, 187] width 173 height 25
drag, startPoint x: 582, startPoint y: 447, endPoint x: 568, endPoint y: 368, distance: 80.1
click at [581, 446] on div "Cancel Add Co-Debtor Save & Close" at bounding box center [626, 439] width 626 height 43
click at [896, 446] on button "Save & Close" at bounding box center [879, 436] width 89 height 27
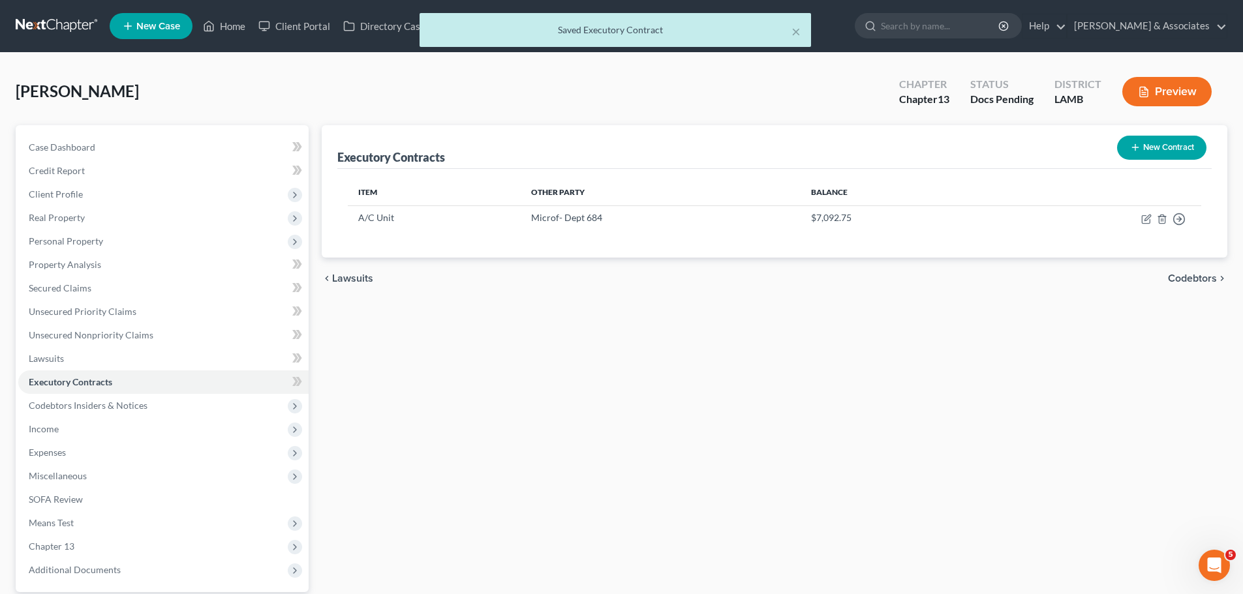
click at [690, 350] on div "Executory Contracts New Contract Item Other Party Balance A/C Unit Microf- Dept…" at bounding box center [774, 379] width 918 height 508
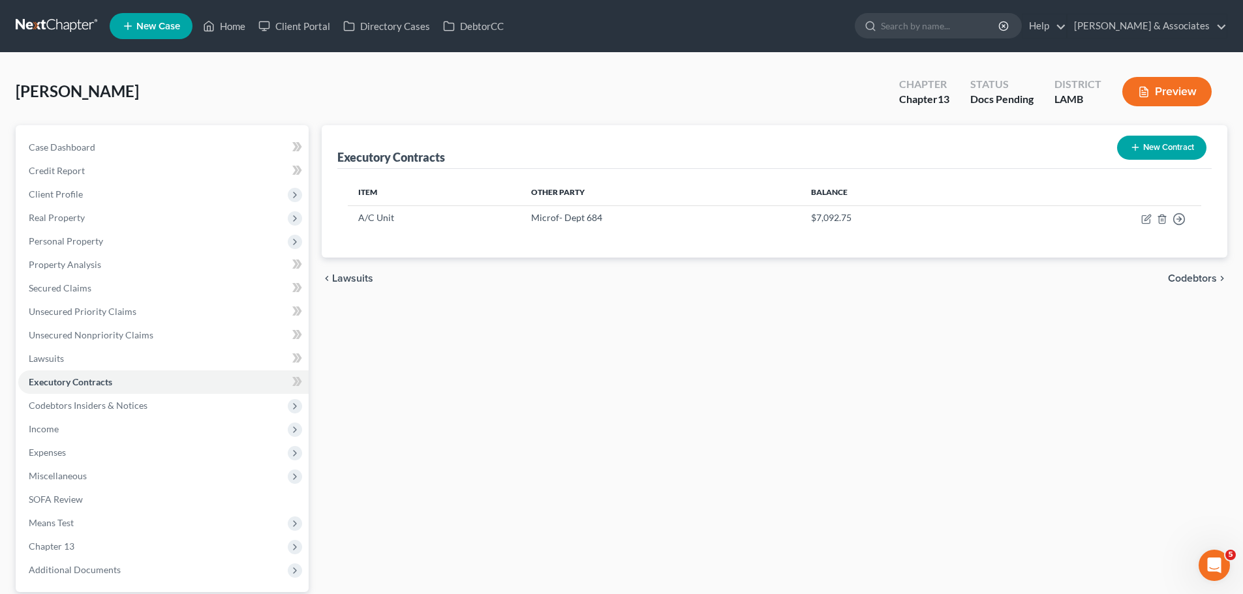
click at [846, 392] on div "Executory Contracts New Contract Item Other Party Balance A/C Unit Microf- Dept…" at bounding box center [774, 379] width 918 height 508
click at [68, 173] on span "Credit Report" at bounding box center [57, 170] width 56 height 11
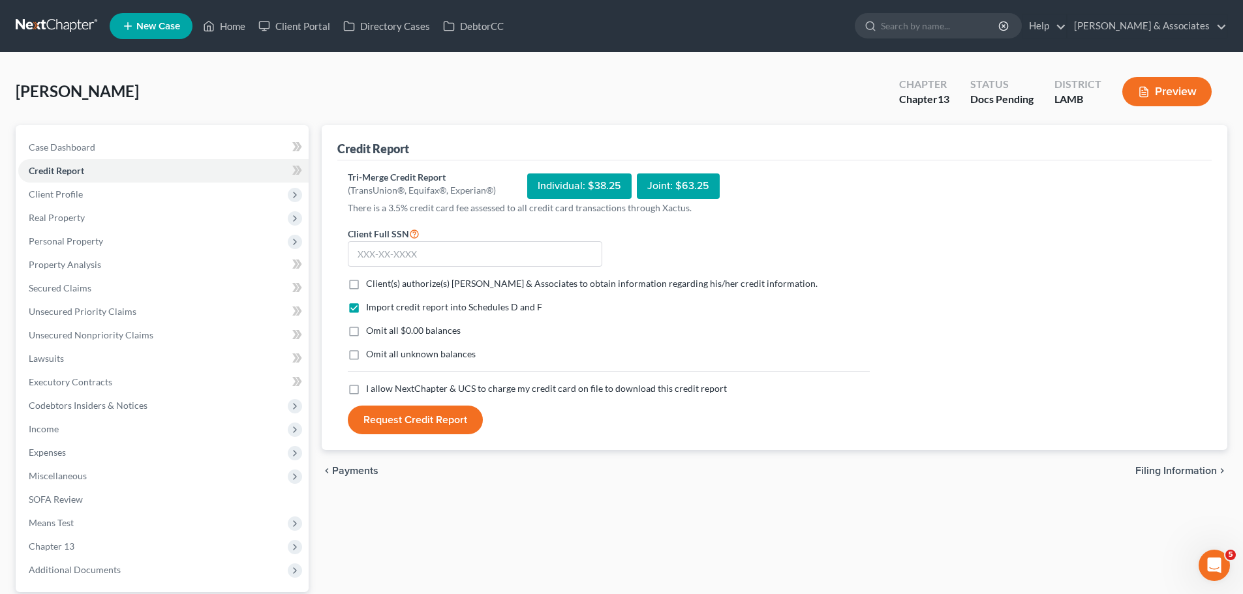
click at [366, 284] on label "Client(s) authorize(s) Diment & Associates to obtain information regarding his/…" at bounding box center [591, 283] width 451 height 13
click at [371, 284] on input "Client(s) authorize(s) Diment & Associates to obtain information regarding his/…" at bounding box center [375, 281] width 8 height 8
checkbox input "true"
click at [366, 326] on label "Omit all $0.00 balances" at bounding box center [413, 330] width 95 height 13
click at [371, 326] on input "Omit all $0.00 balances" at bounding box center [375, 328] width 8 height 8
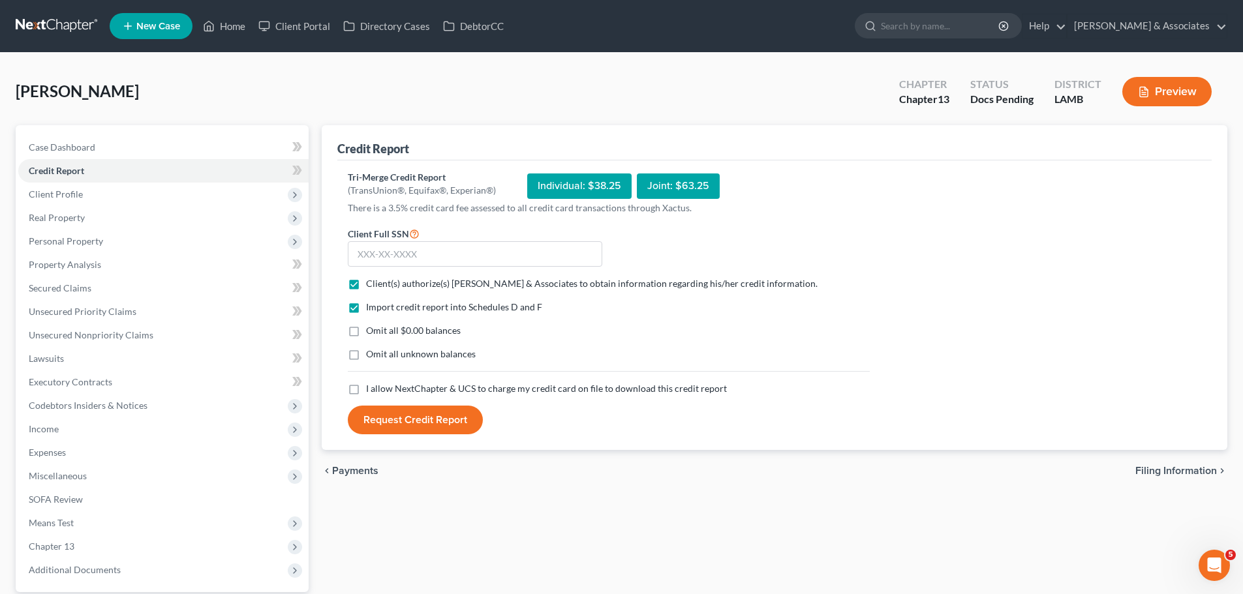
checkbox input "true"
click at [366, 359] on label "Omit all unknown balances" at bounding box center [421, 354] width 110 height 13
click at [371, 356] on input "Omit all unknown balances" at bounding box center [375, 352] width 8 height 8
checkbox input "true"
click at [366, 384] on label "I allow NextChapter & UCS to charge my credit card on file to download this cre…" at bounding box center [546, 388] width 361 height 13
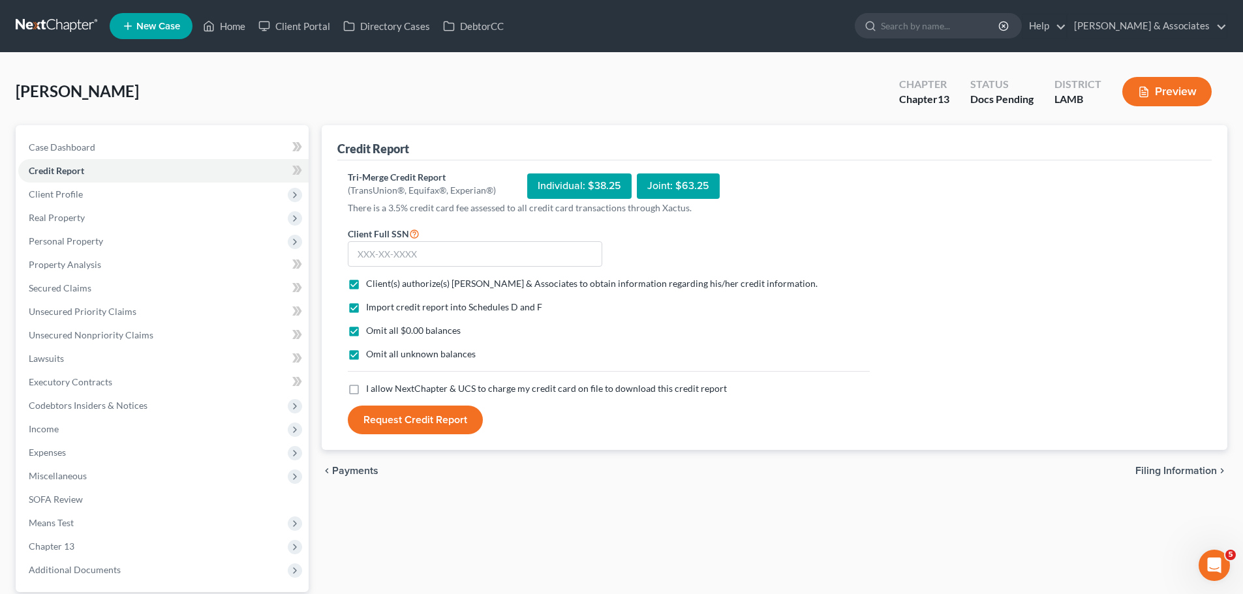
click at [371, 384] on input "I allow NextChapter & UCS to charge my credit card on file to download this cre…" at bounding box center [375, 386] width 8 height 8
checkbox input "true"
drag, startPoint x: 378, startPoint y: 246, endPoint x: 1067, endPoint y: 200, distance: 691.0
click at [378, 246] on input "text" at bounding box center [475, 254] width 254 height 26
type input "434-33-3157"
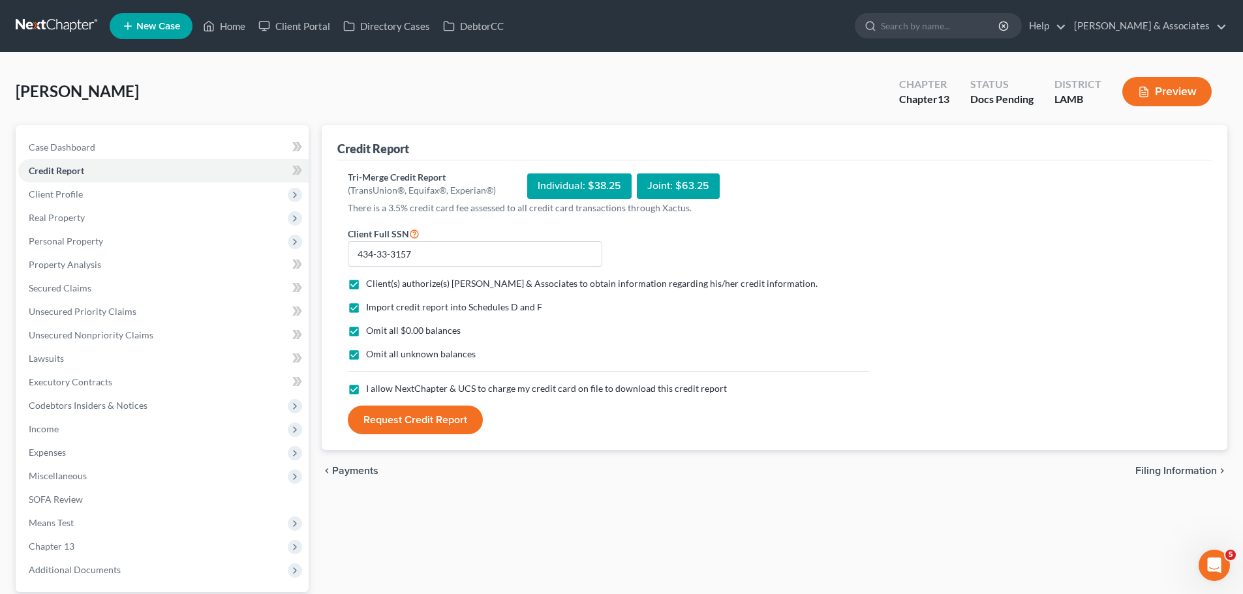
click at [367, 396] on form "Client Full SSN * 434-33-3157 Client(s) authorize(s) Diment & Associates to obt…" at bounding box center [608, 330] width 535 height 209
click at [383, 417] on button "Request Credit Report" at bounding box center [415, 420] width 135 height 29
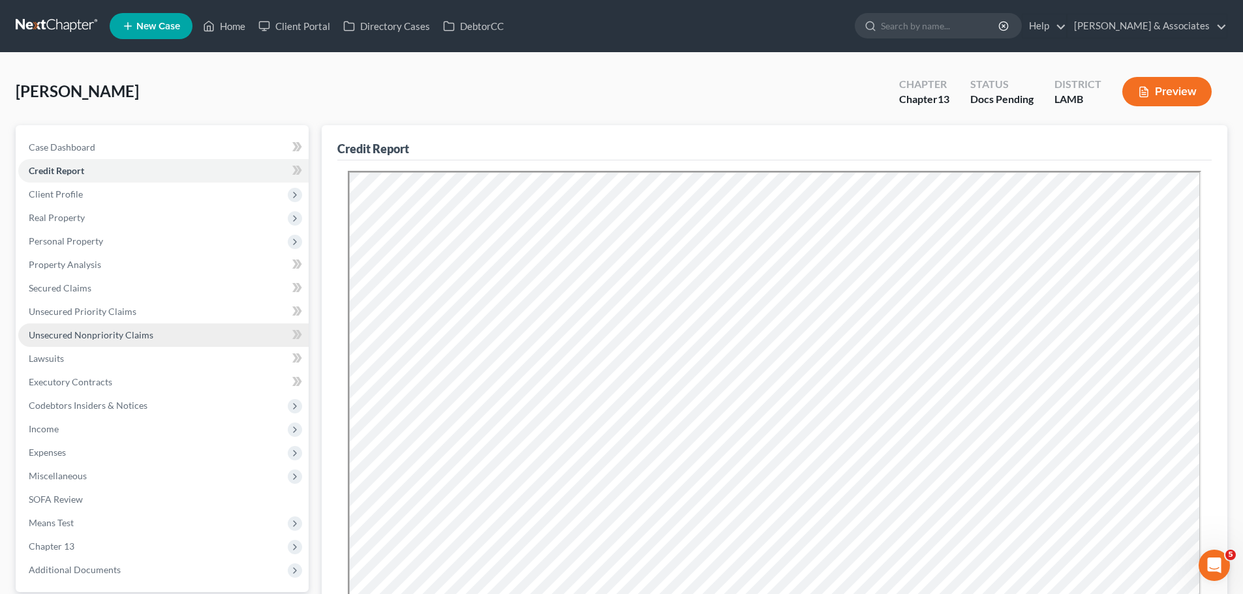
click at [44, 335] on span "Unsecured Nonpriority Claims" at bounding box center [91, 334] width 125 height 11
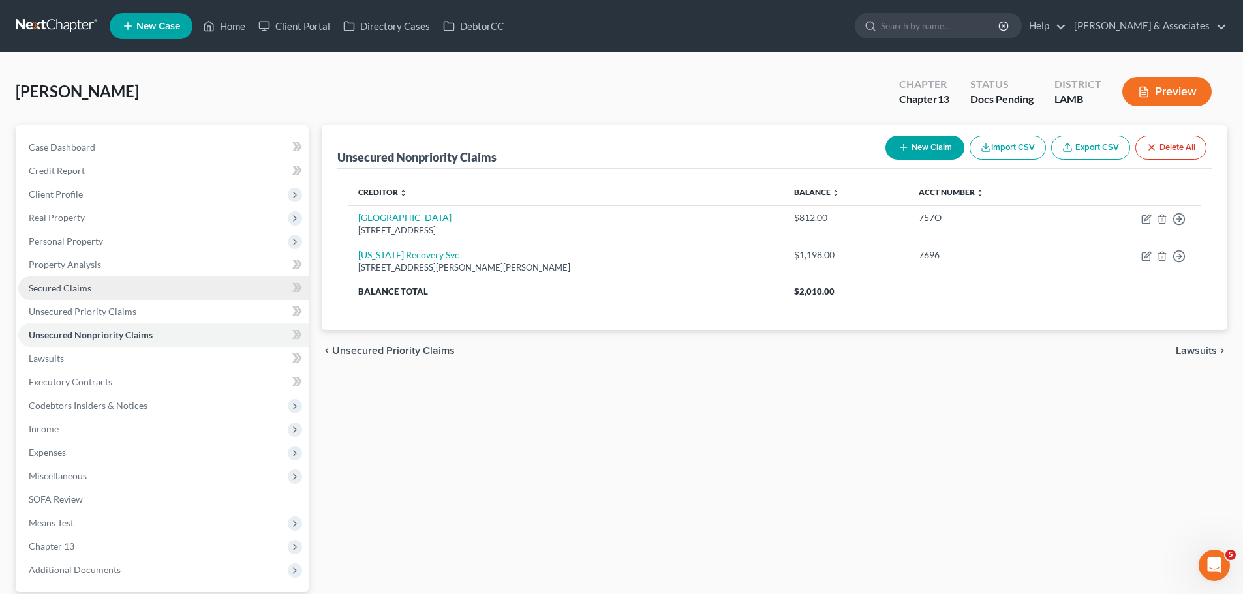
click at [67, 288] on span "Secured Claims" at bounding box center [60, 287] width 63 height 11
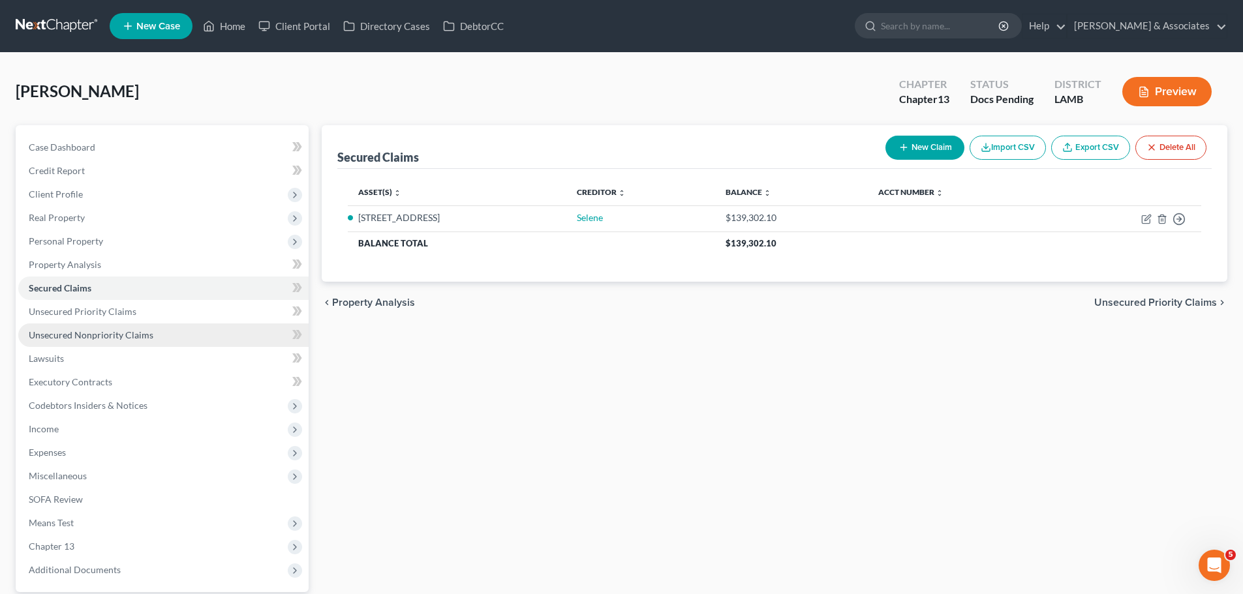
click at [152, 329] on link "Unsecured Nonpriority Claims" at bounding box center [163, 335] width 290 height 23
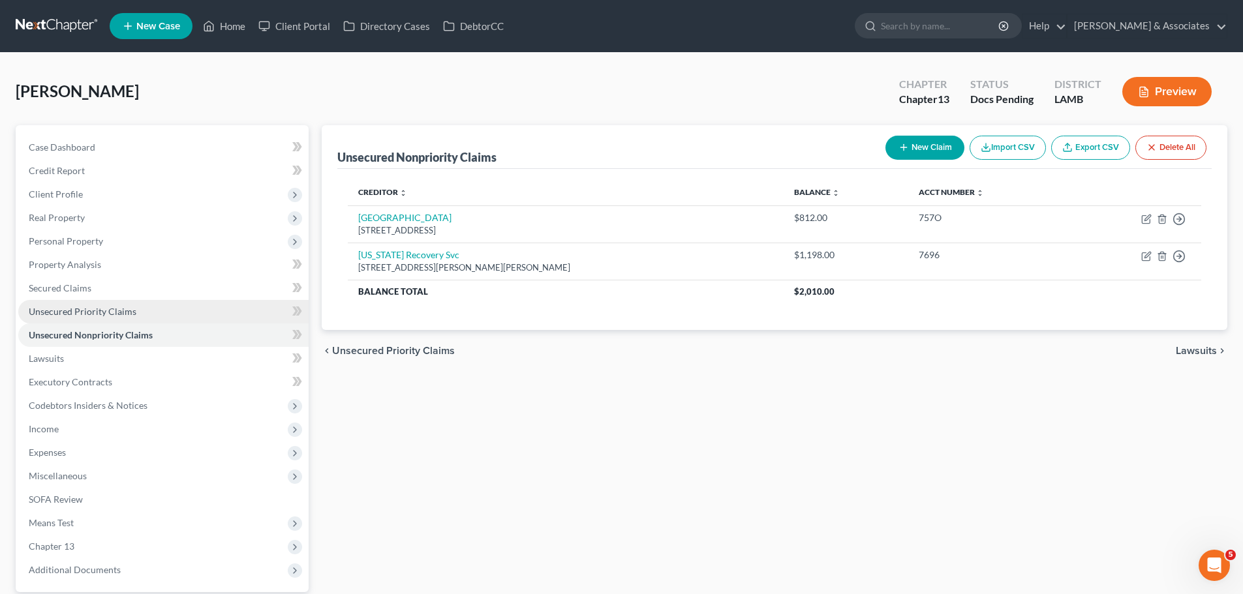
click at [44, 309] on span "Unsecured Priority Claims" at bounding box center [83, 311] width 108 height 11
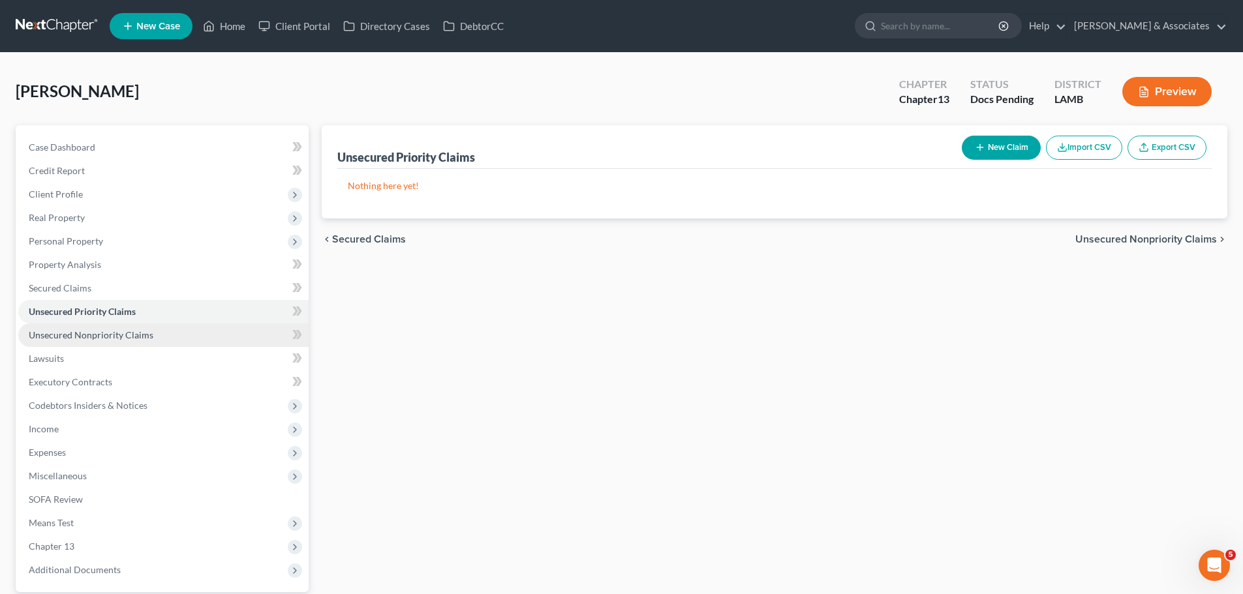
click at [54, 331] on span "Unsecured Nonpriority Claims" at bounding box center [91, 334] width 125 height 11
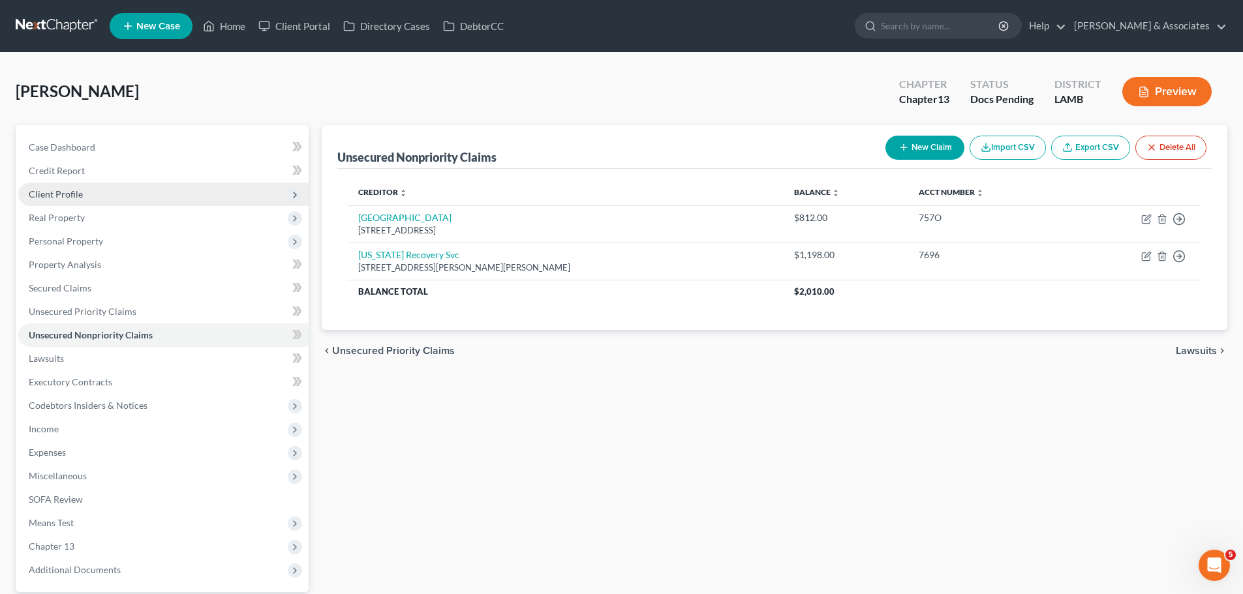
drag, startPoint x: 63, startPoint y: 183, endPoint x: 39, endPoint y: 198, distance: 28.4
click at [39, 198] on span "Client Profile" at bounding box center [56, 194] width 54 height 11
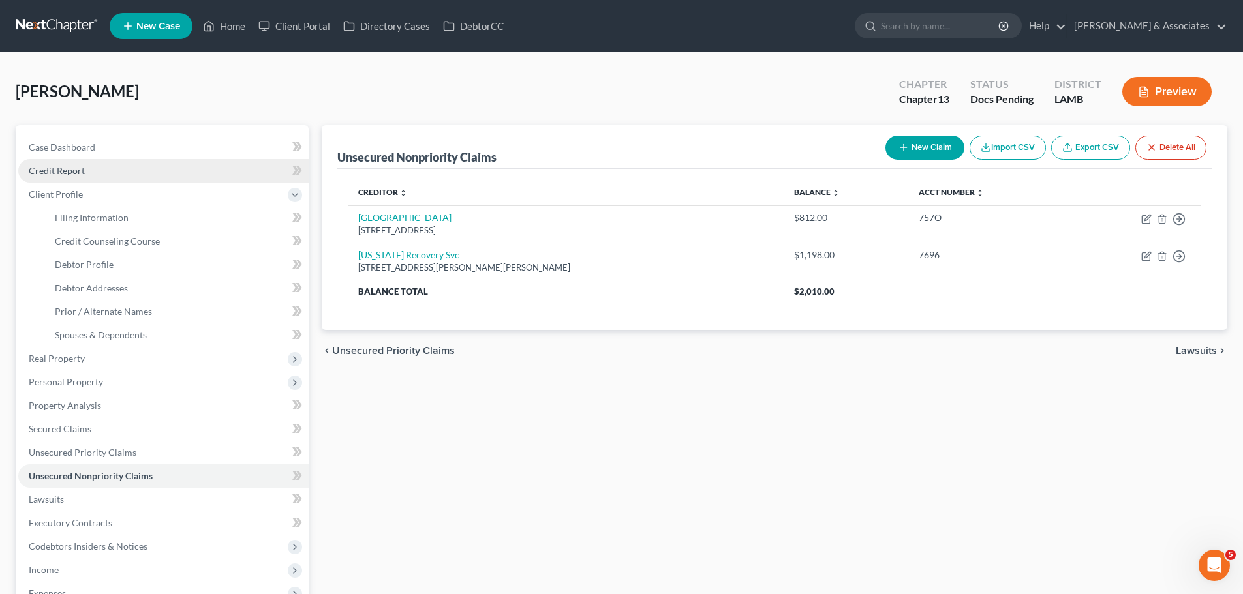
click at [74, 174] on span "Credit Report" at bounding box center [57, 170] width 56 height 11
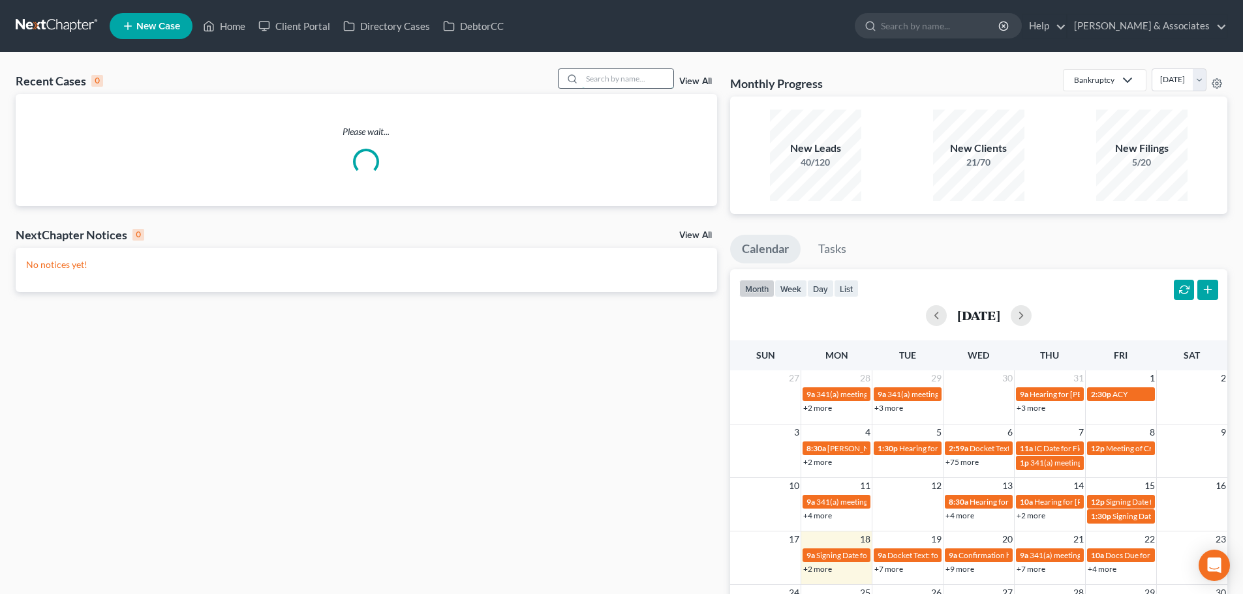
click at [641, 80] on input "search" at bounding box center [627, 78] width 91 height 19
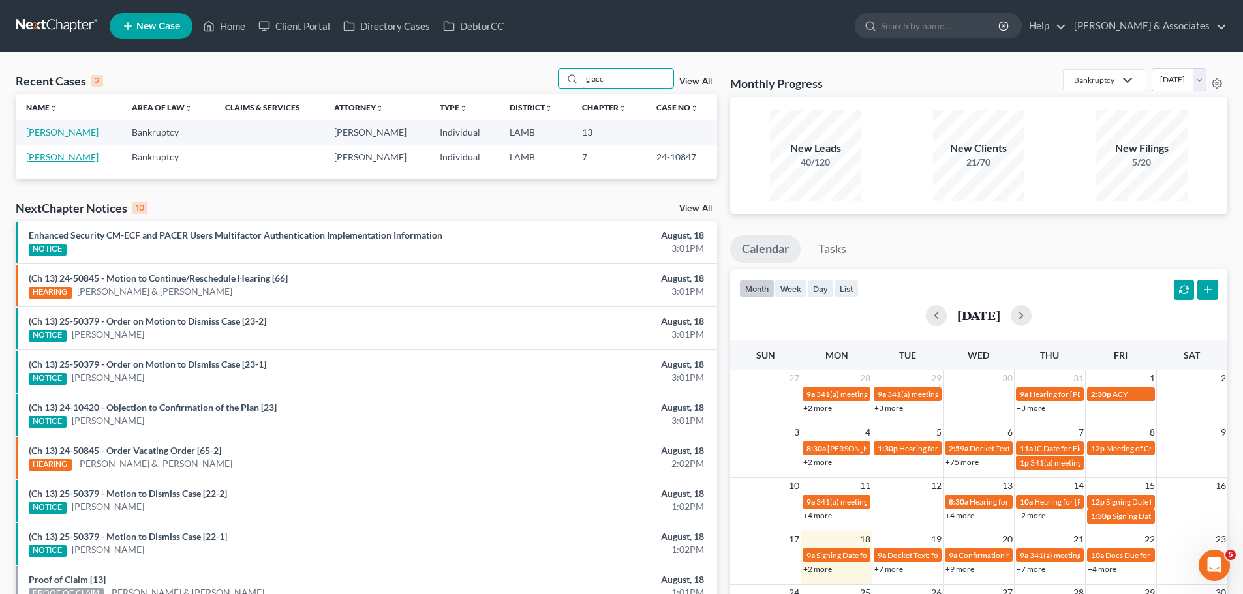
type input "giacc"
click at [78, 156] on link "Giaccone, Cherie" at bounding box center [62, 156] width 72 height 11
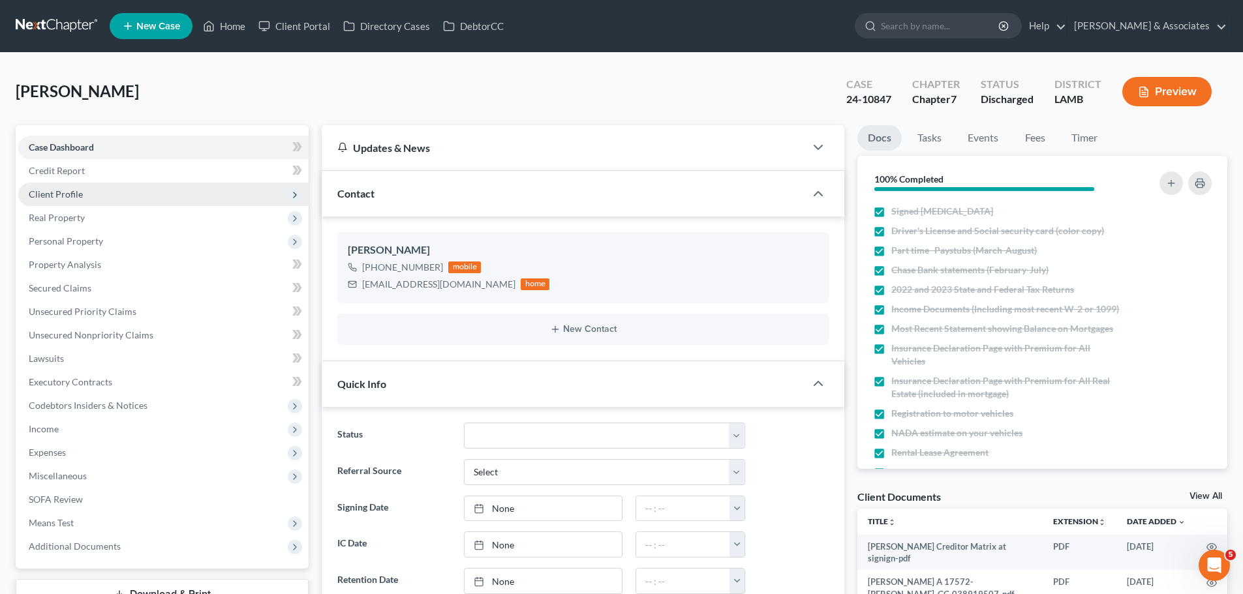
scroll to position [2143, 0]
click at [141, 195] on span "Client Profile" at bounding box center [163, 194] width 290 height 23
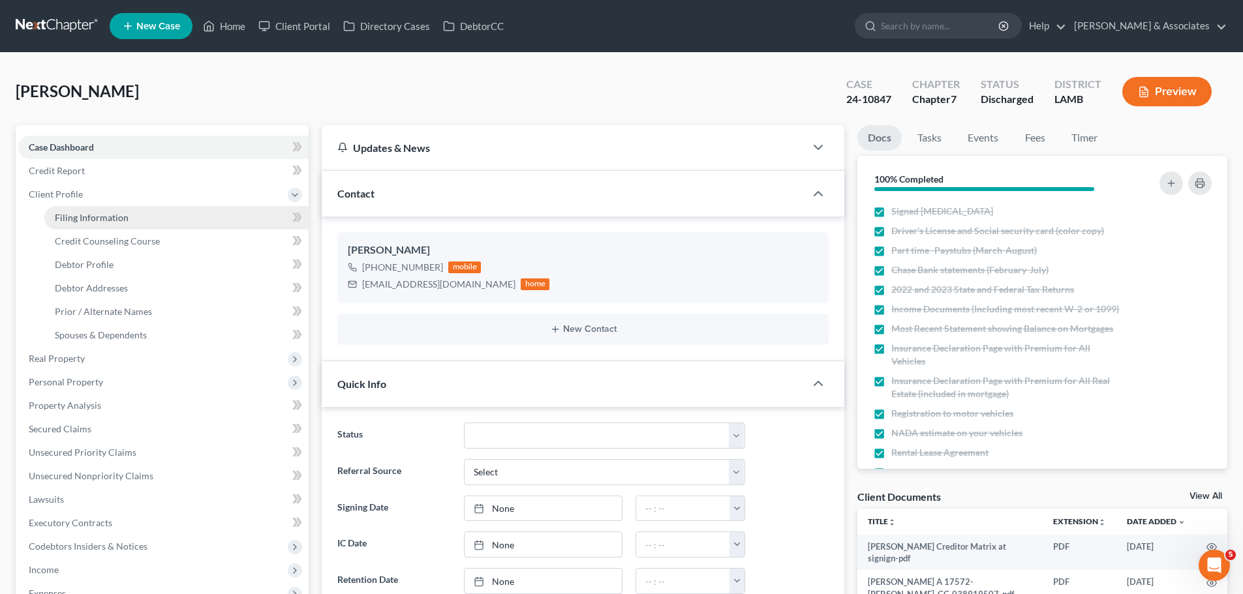
click at [137, 222] on link "Filing Information" at bounding box center [176, 217] width 264 height 23
select select "1"
select select "0"
select select "19"
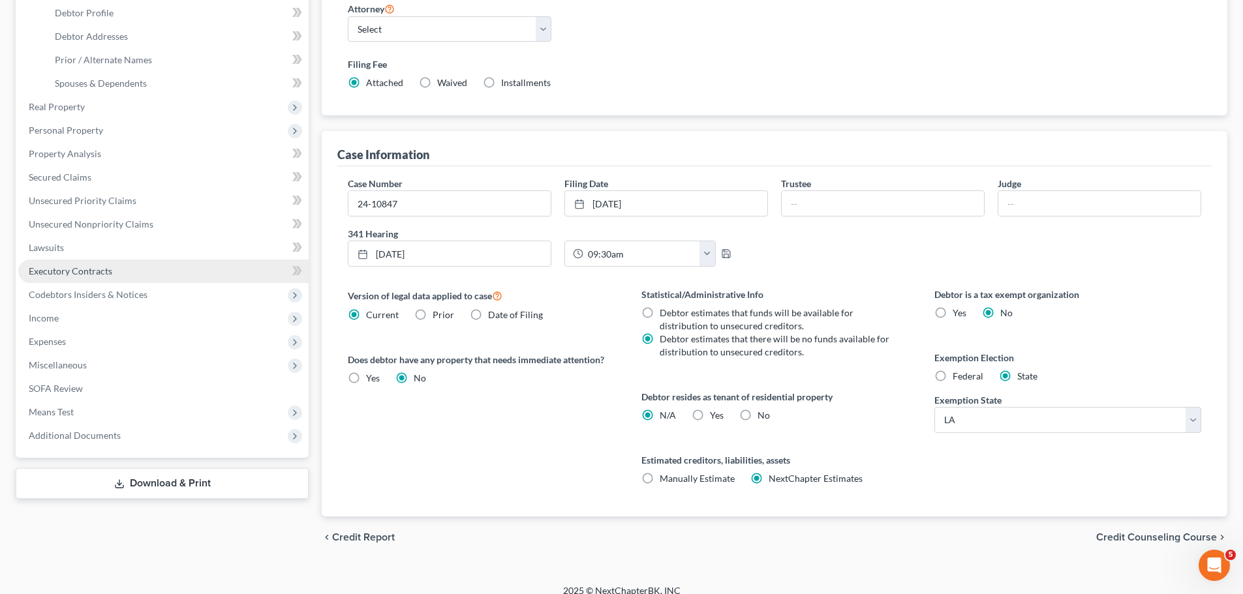
scroll to position [261, 0]
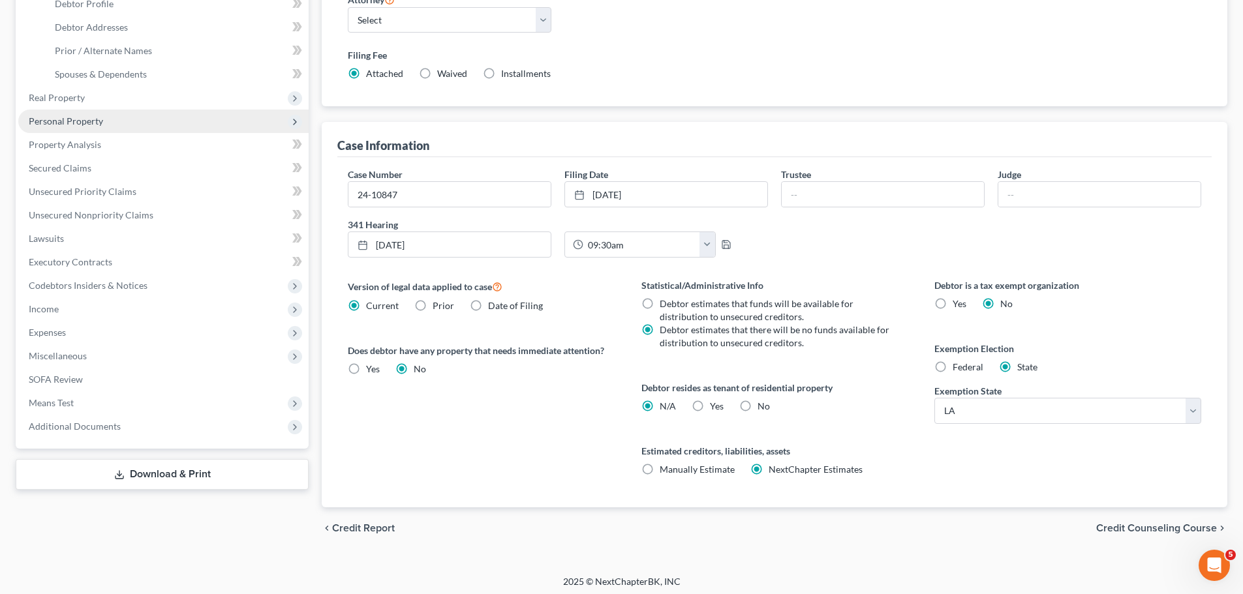
click at [65, 126] on span "Personal Property" at bounding box center [66, 120] width 74 height 11
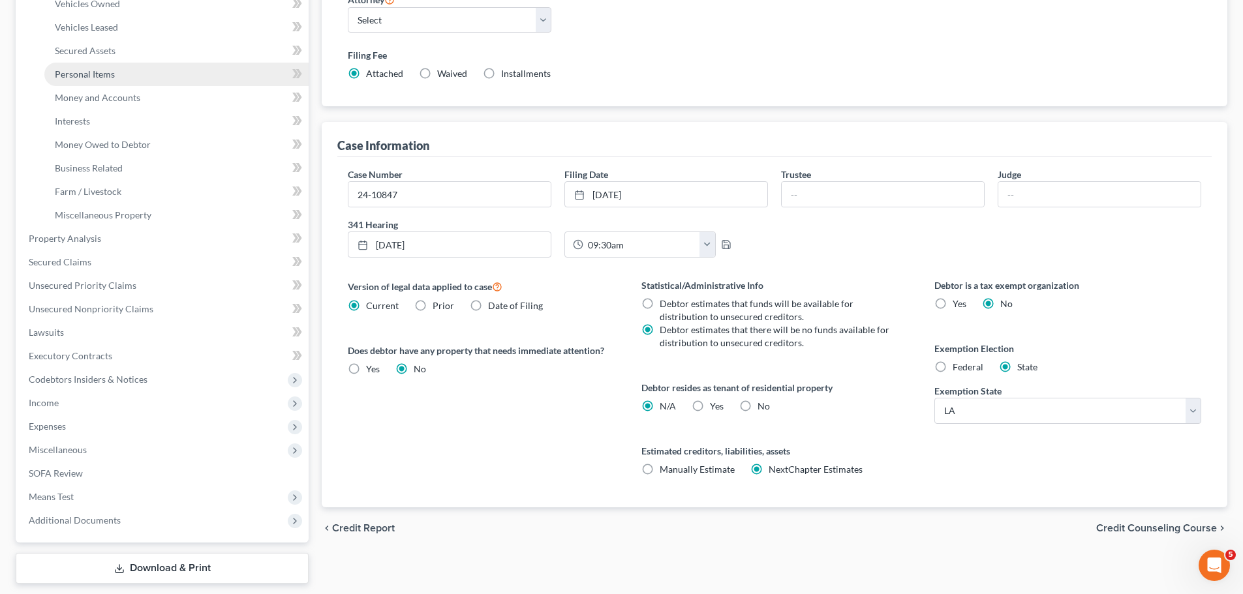
click at [138, 83] on link "Personal Items" at bounding box center [176, 74] width 264 height 23
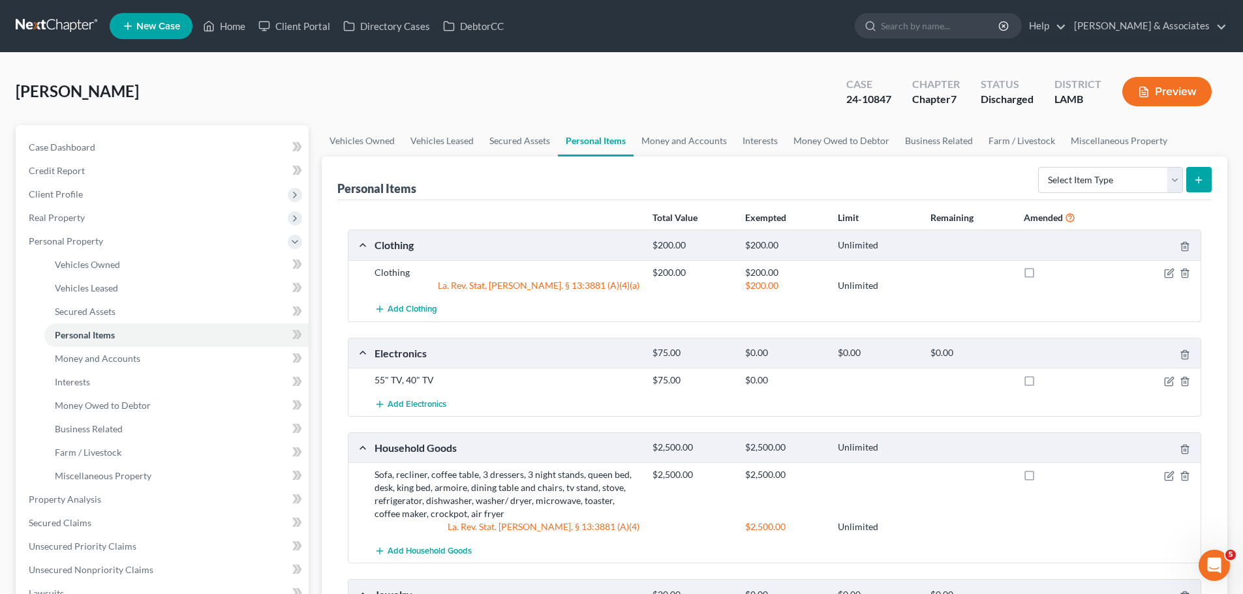
click at [184, 91] on div "Giaccone, Cherie Upgraded Case 24-10847 Chapter Chapter 7 Status Discharged Dis…" at bounding box center [621, 96] width 1211 height 57
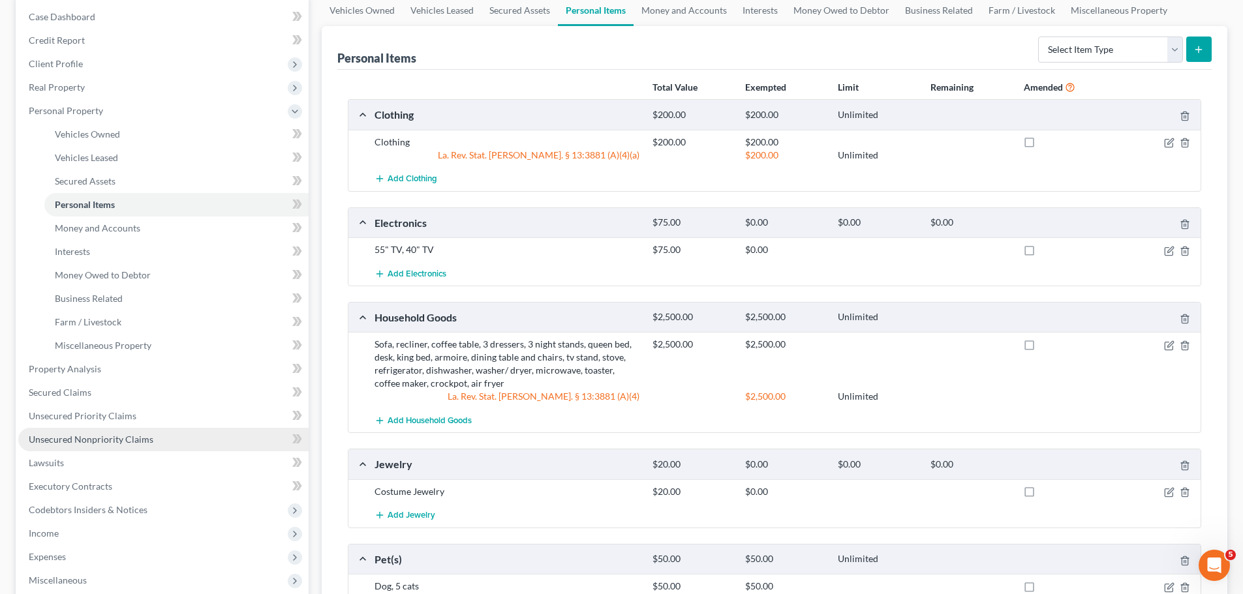
click at [123, 442] on span "Unsecured Nonpriority Claims" at bounding box center [91, 439] width 125 height 11
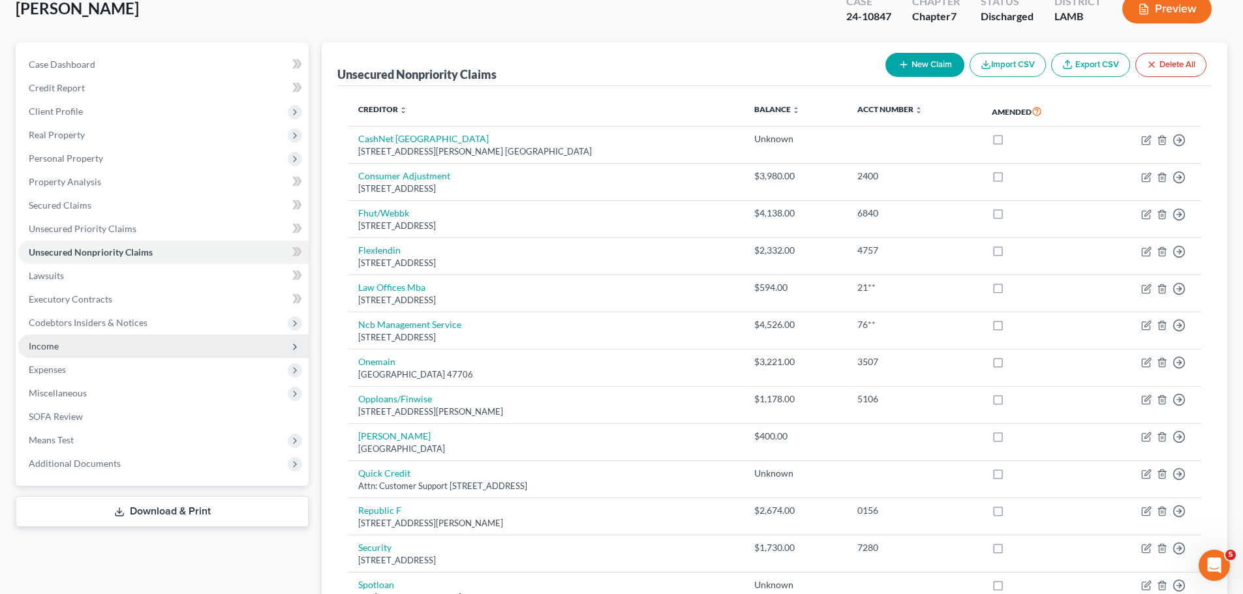
scroll to position [65, 0]
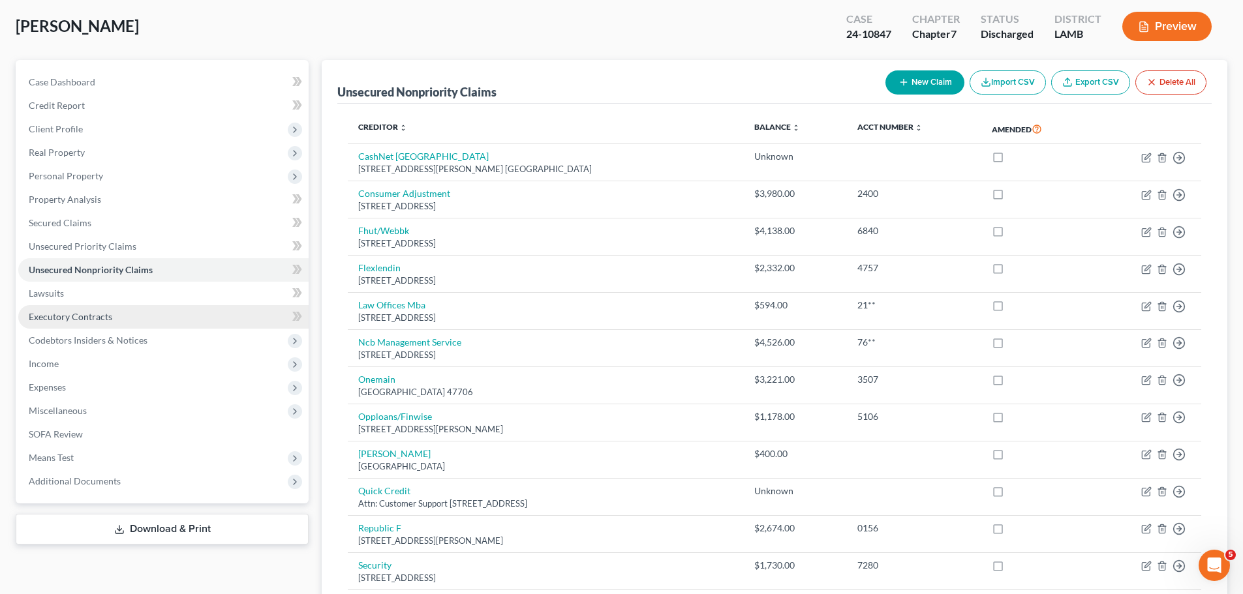
drag, startPoint x: 91, startPoint y: 319, endPoint x: 94, endPoint y: 312, distance: 7.3
click at [91, 318] on span "Executory Contracts" at bounding box center [70, 316] width 83 height 11
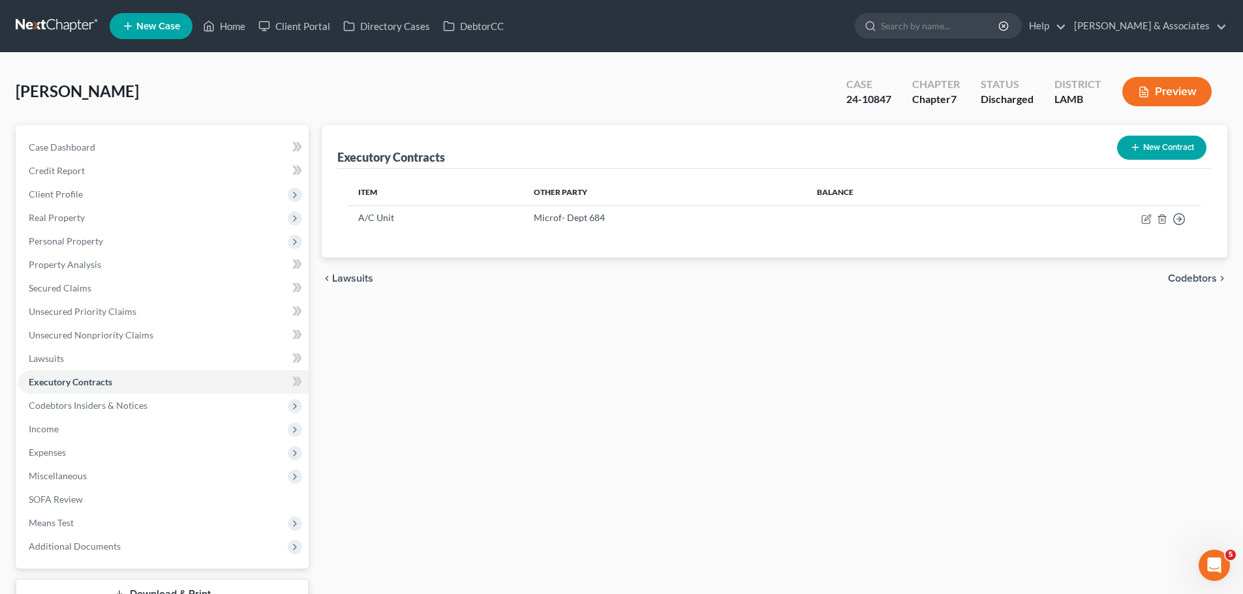
click at [810, 382] on div "Executory Contracts New Contract Item Other Party Balance A/C Unit Microf- Dept…" at bounding box center [774, 367] width 918 height 485
click at [99, 340] on link "Unsecured Nonpriority Claims" at bounding box center [163, 335] width 290 height 23
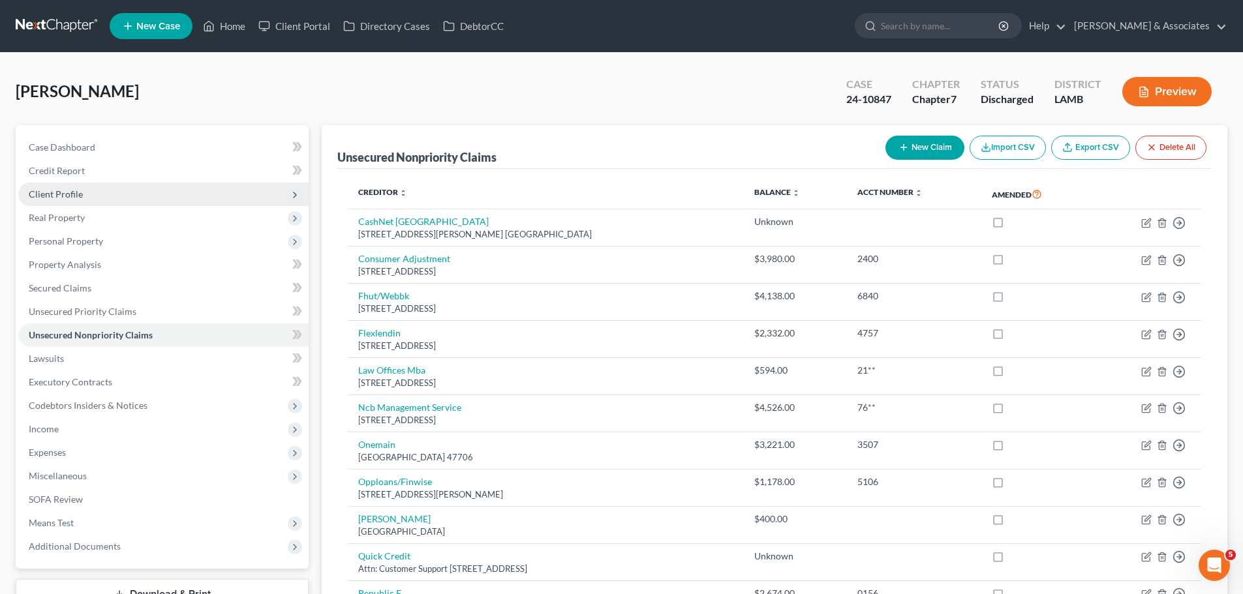
click at [59, 198] on span "Client Profile" at bounding box center [56, 194] width 54 height 11
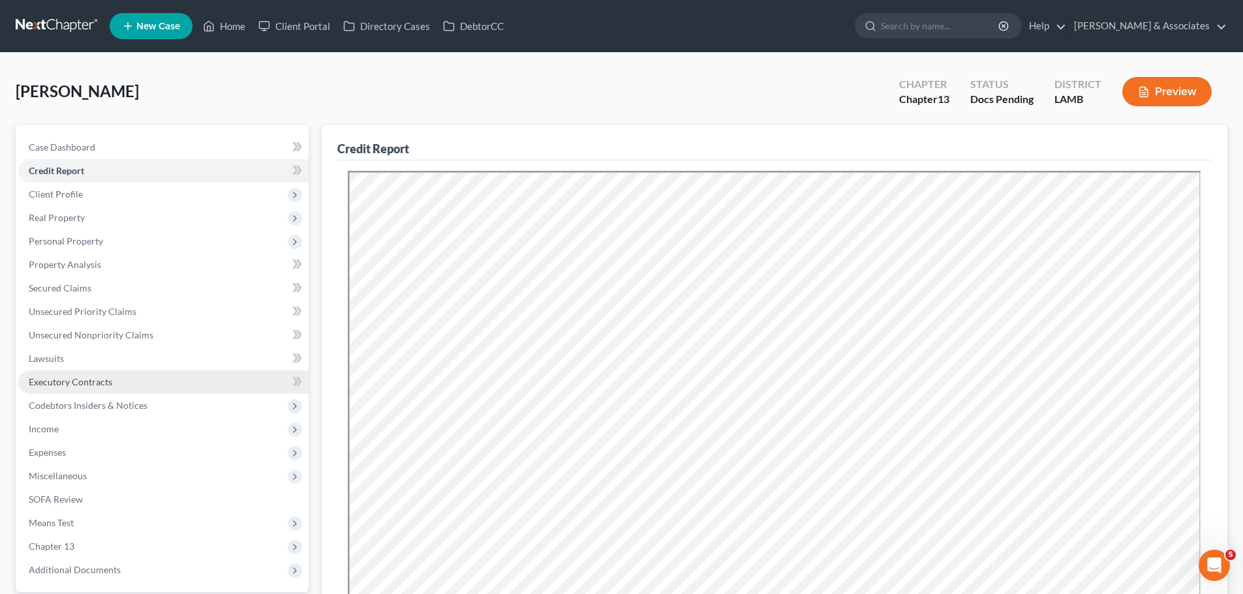
click at [97, 382] on span "Executory Contracts" at bounding box center [70, 381] width 83 height 11
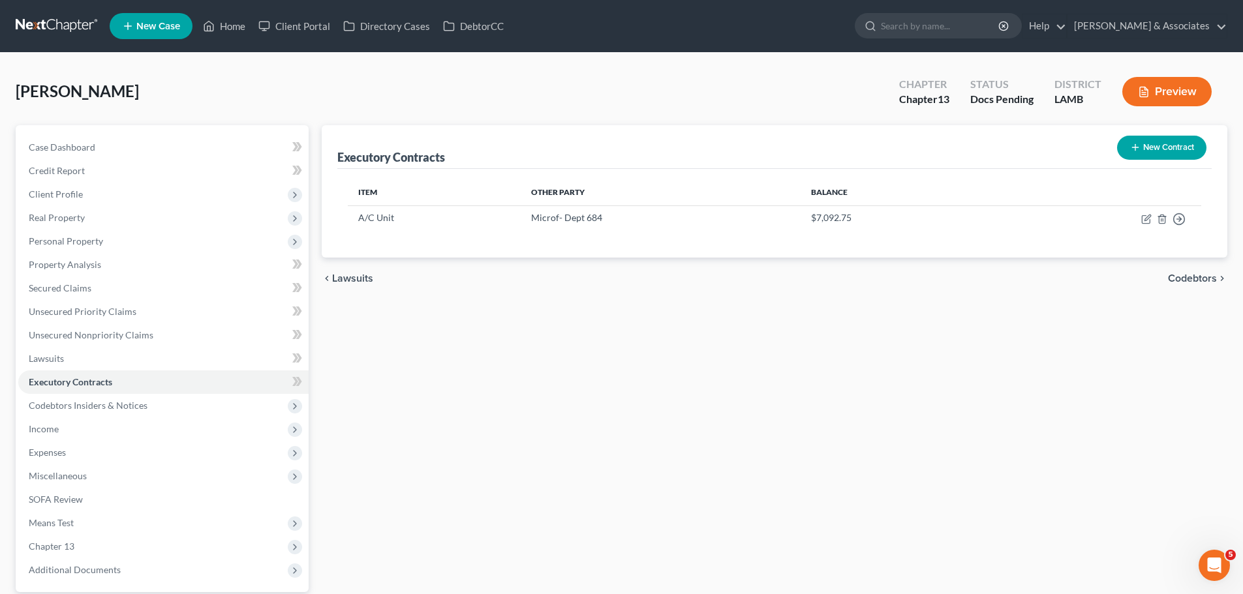
click at [625, 386] on div "Executory Contracts New Contract Item Other Party Balance A/C Unit Microf- Dept…" at bounding box center [774, 379] width 918 height 508
click at [796, 487] on div "Executory Contracts New Contract Item Other Party Balance A/C Unit Microf- Dept…" at bounding box center [774, 379] width 918 height 508
click at [1074, 468] on div "Executory Contracts New Contract Item Other Party Balance A/C Unit Microf- Dept…" at bounding box center [774, 379] width 918 height 508
click at [401, 445] on div "Executory Contracts New Contract Item Other Party Balance A/C Unit Microf- Dept…" at bounding box center [774, 379] width 918 height 508
click at [791, 339] on div "Executory Contracts New Contract Item Other Party Balance A/C Unit Microf- Dept…" at bounding box center [774, 379] width 918 height 508
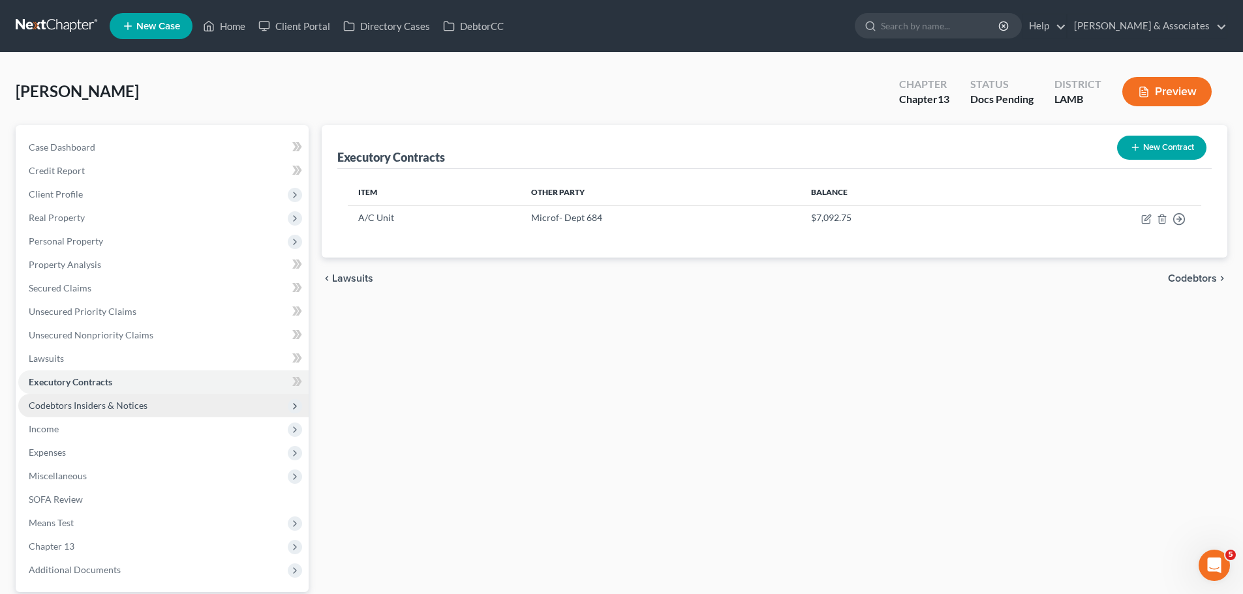
click at [206, 404] on span "Codebtors Insiders & Notices" at bounding box center [163, 405] width 290 height 23
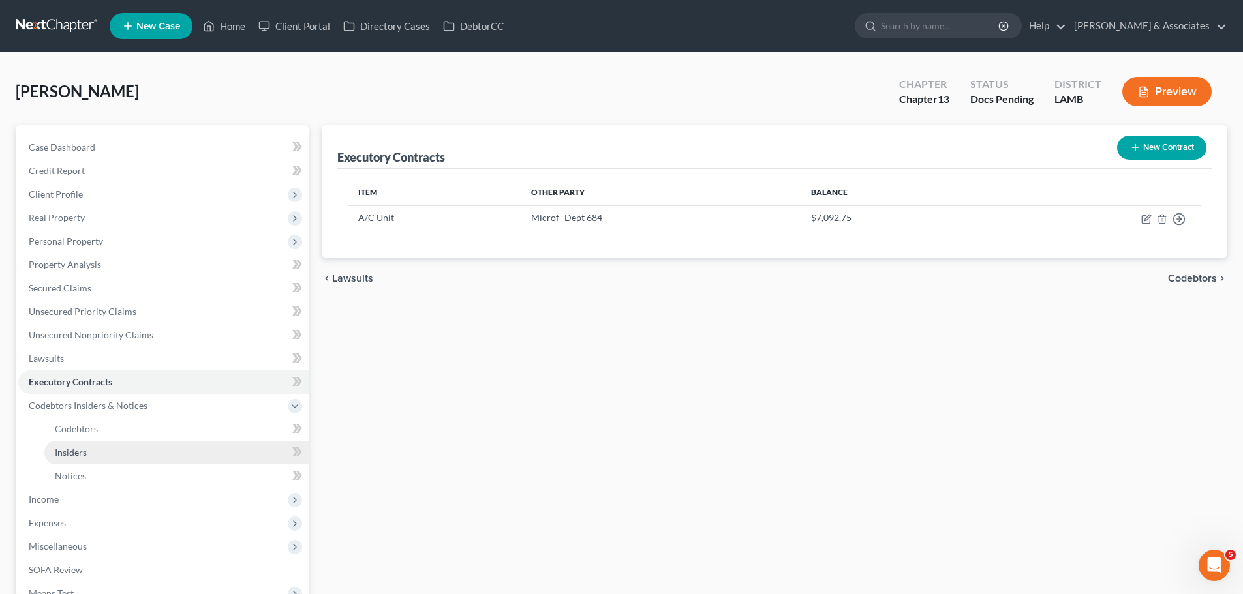
click at [136, 453] on link "Insiders" at bounding box center [176, 452] width 264 height 23
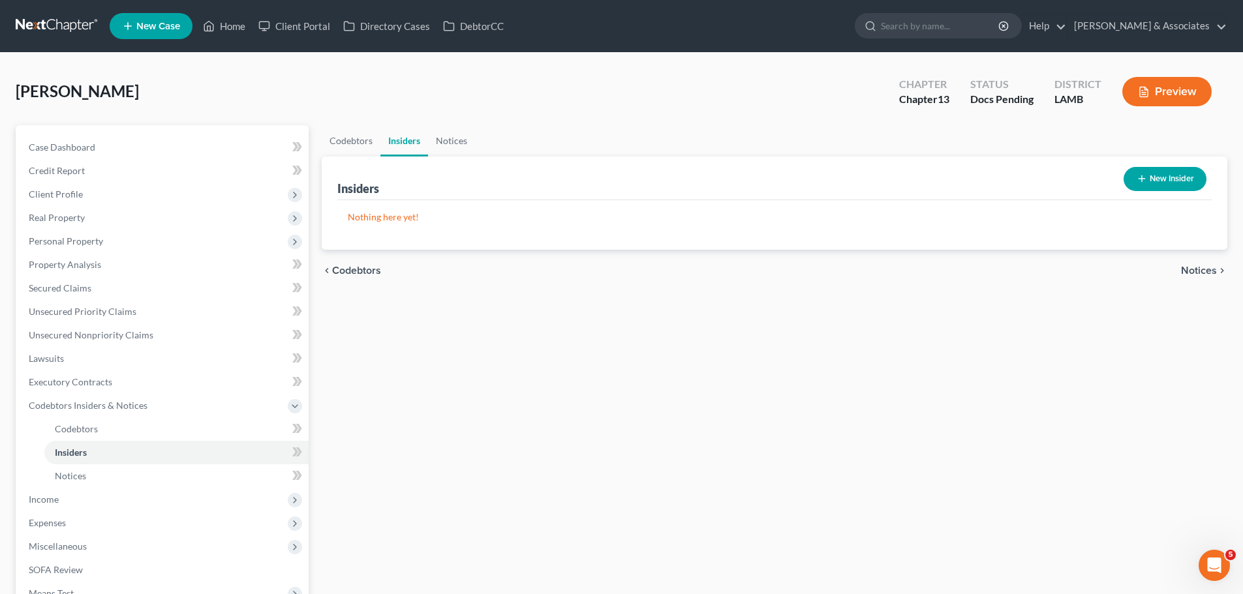
click at [616, 474] on div "Codebtors Insiders Notices Insiders New Insider Nothing here yet! Name Balance …" at bounding box center [774, 414] width 918 height 579
click at [518, 442] on div "Codebtors Insiders Notices Insiders New Insider Nothing here yet! Name Balance …" at bounding box center [774, 414] width 918 height 579
click at [80, 504] on span "Income" at bounding box center [163, 499] width 290 height 23
click at [68, 451] on span "Employment Income" at bounding box center [96, 452] width 83 height 11
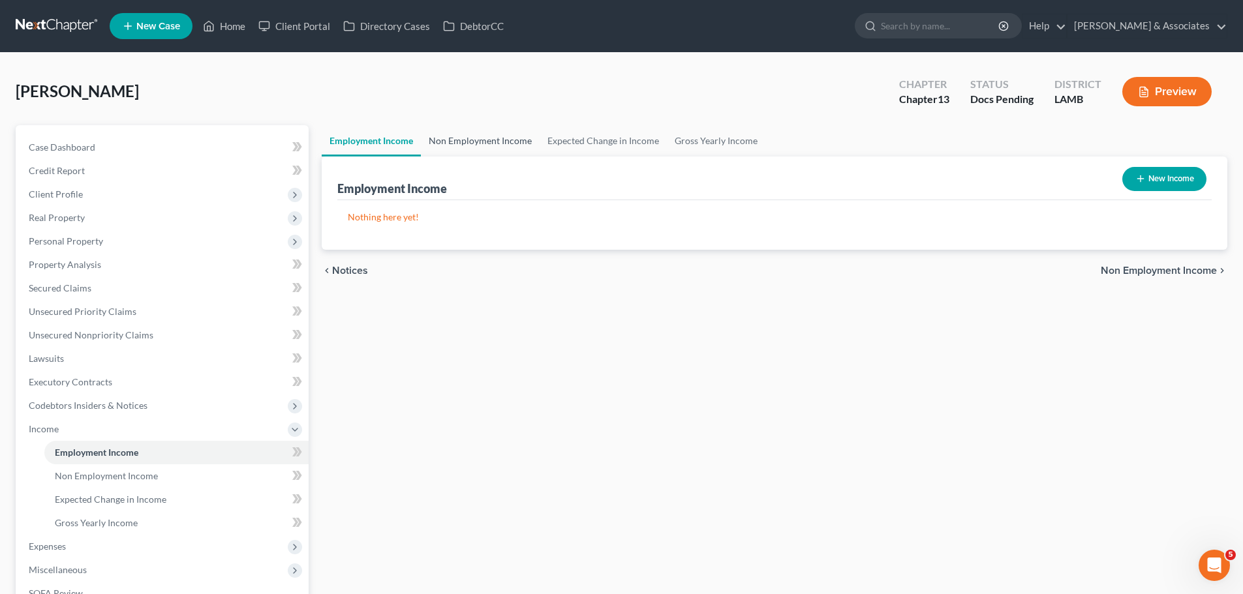
click at [487, 148] on link "Non Employment Income" at bounding box center [480, 140] width 119 height 31
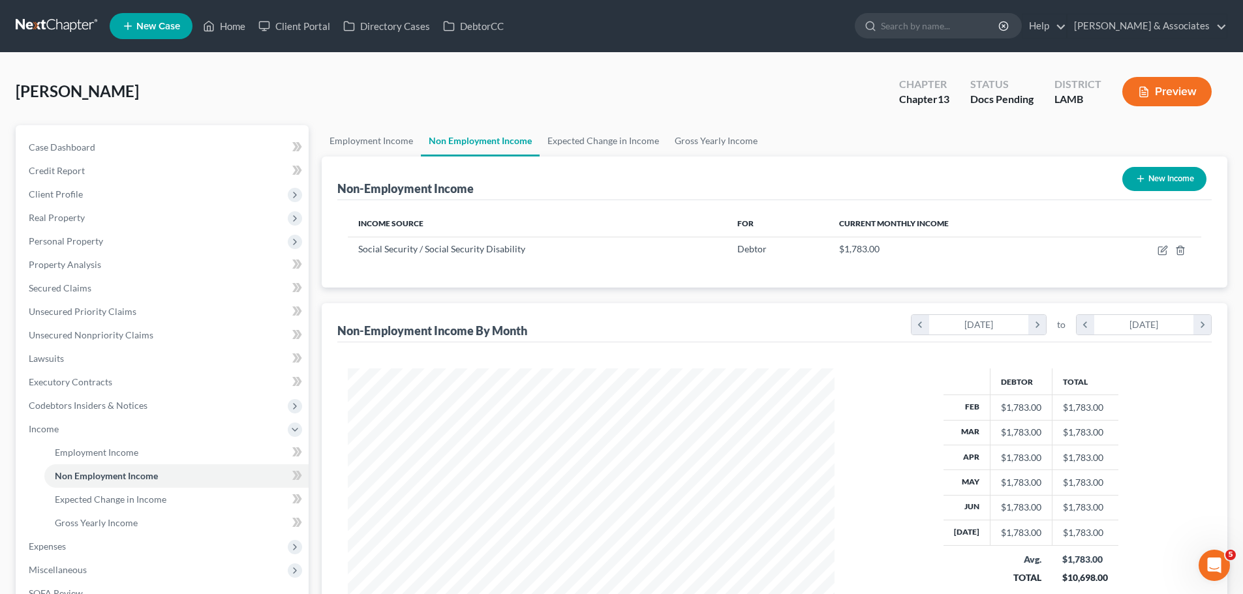
scroll to position [243, 513]
click at [354, 141] on link "Employment Income" at bounding box center [371, 140] width 99 height 31
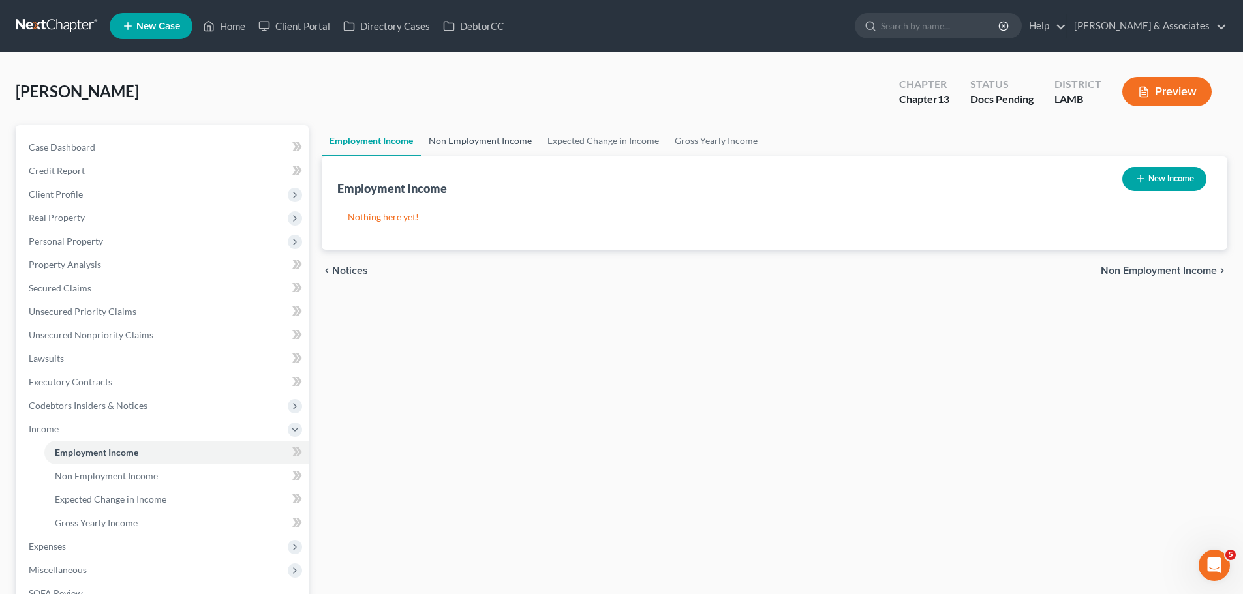
click at [500, 134] on link "Non Employment Income" at bounding box center [480, 140] width 119 height 31
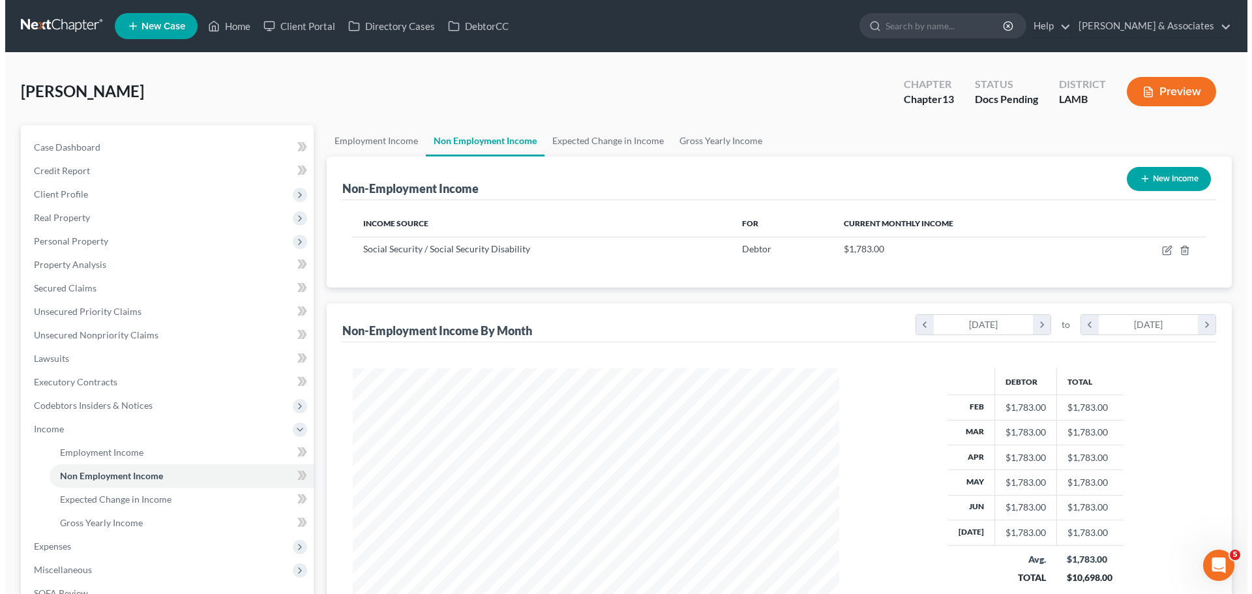
scroll to position [243, 513]
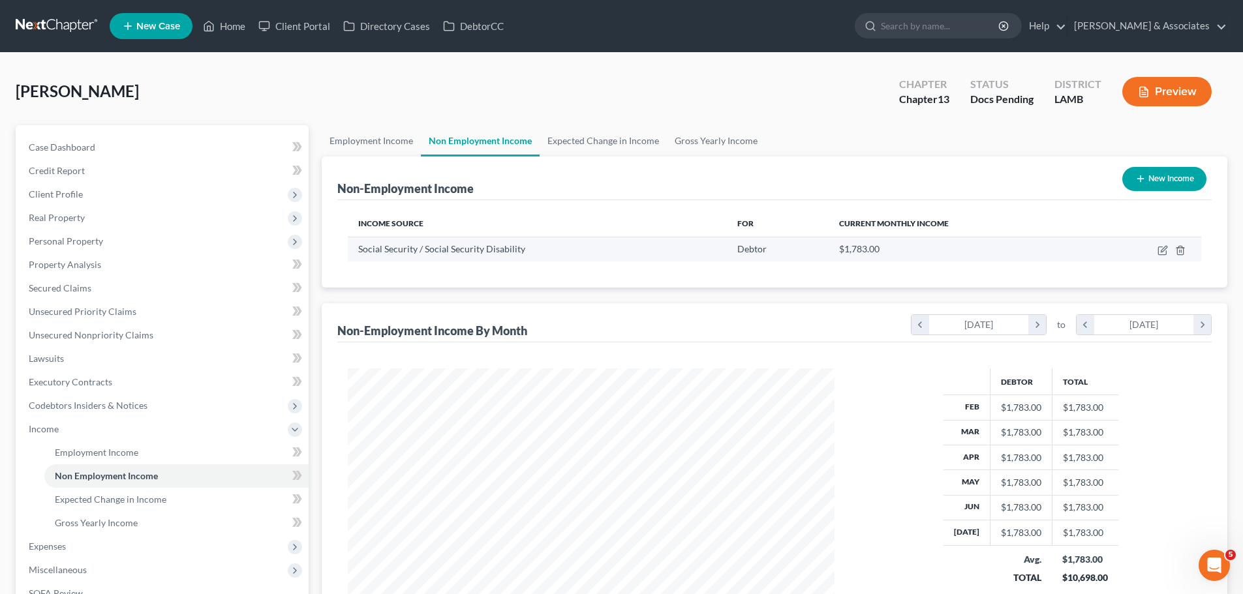
click at [1156, 252] on td at bounding box center [1146, 249] width 110 height 25
click at [1159, 252] on icon "button" at bounding box center [1162, 250] width 10 height 10
select select "4"
select select "0"
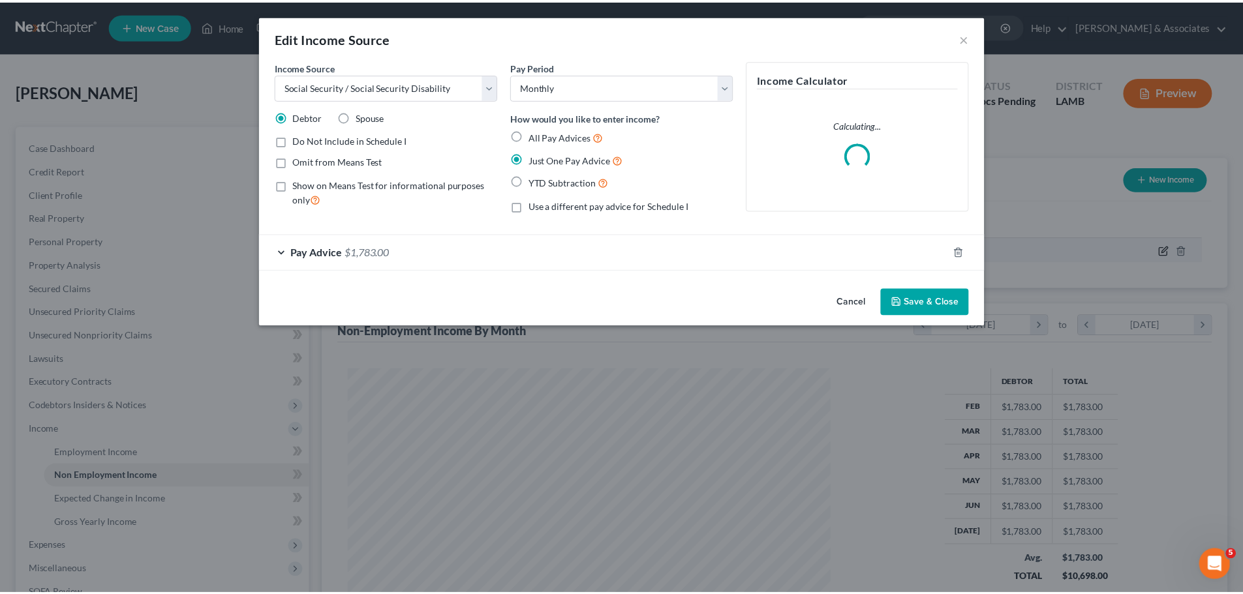
scroll to position [245, 517]
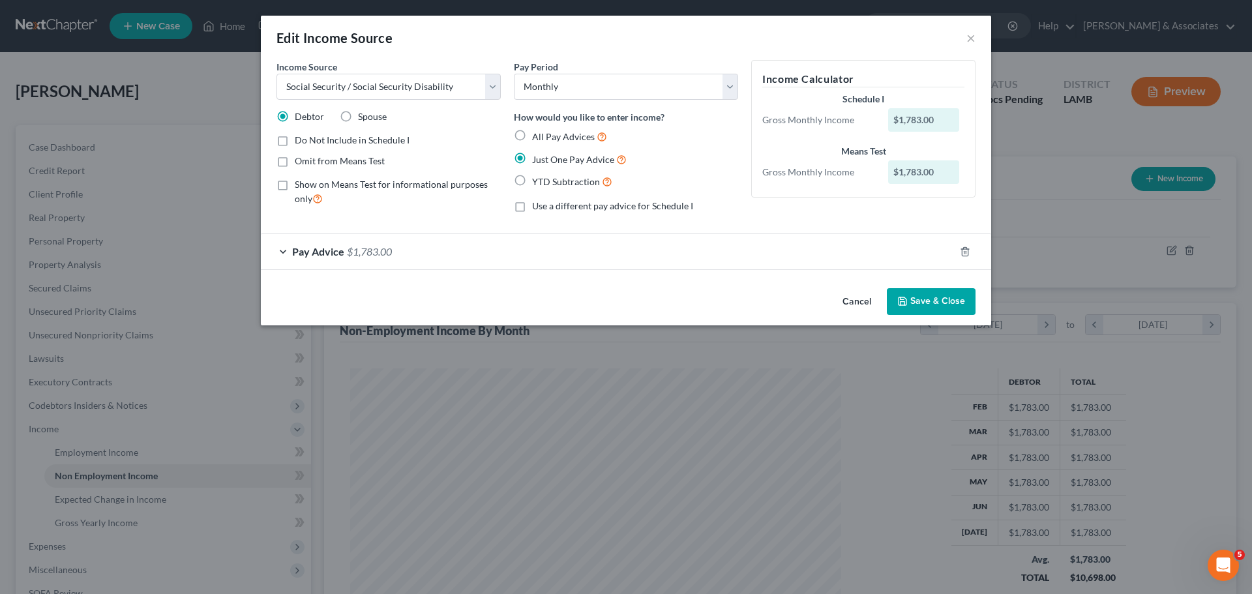
click at [959, 305] on button "Save & Close" at bounding box center [931, 301] width 89 height 27
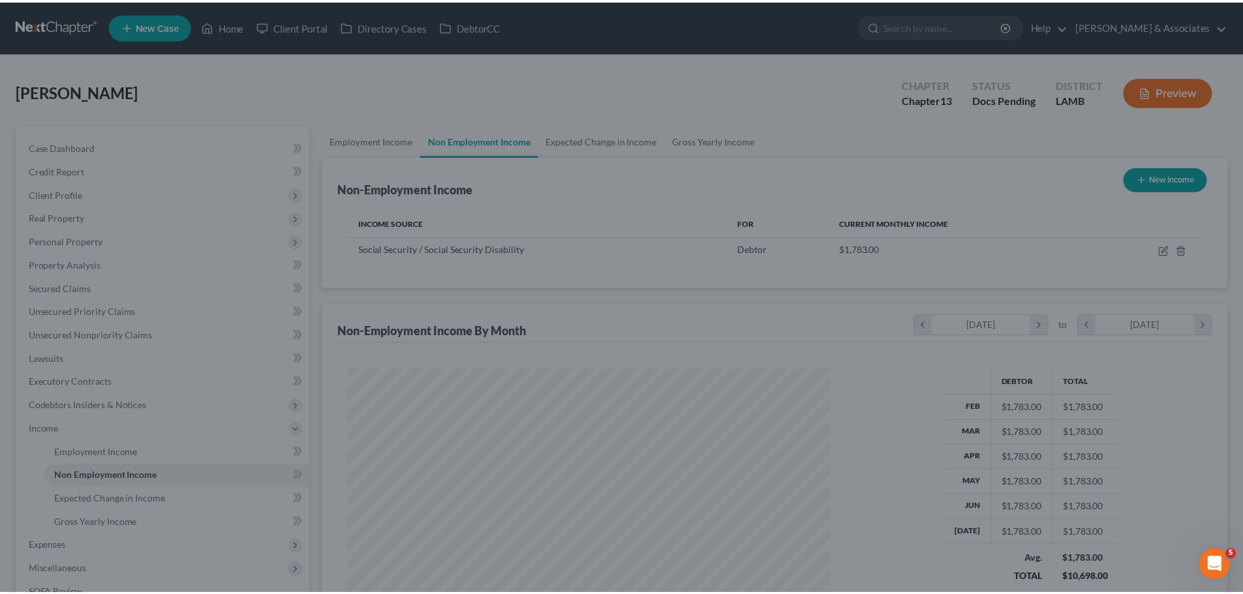
scroll to position [652077, 651808]
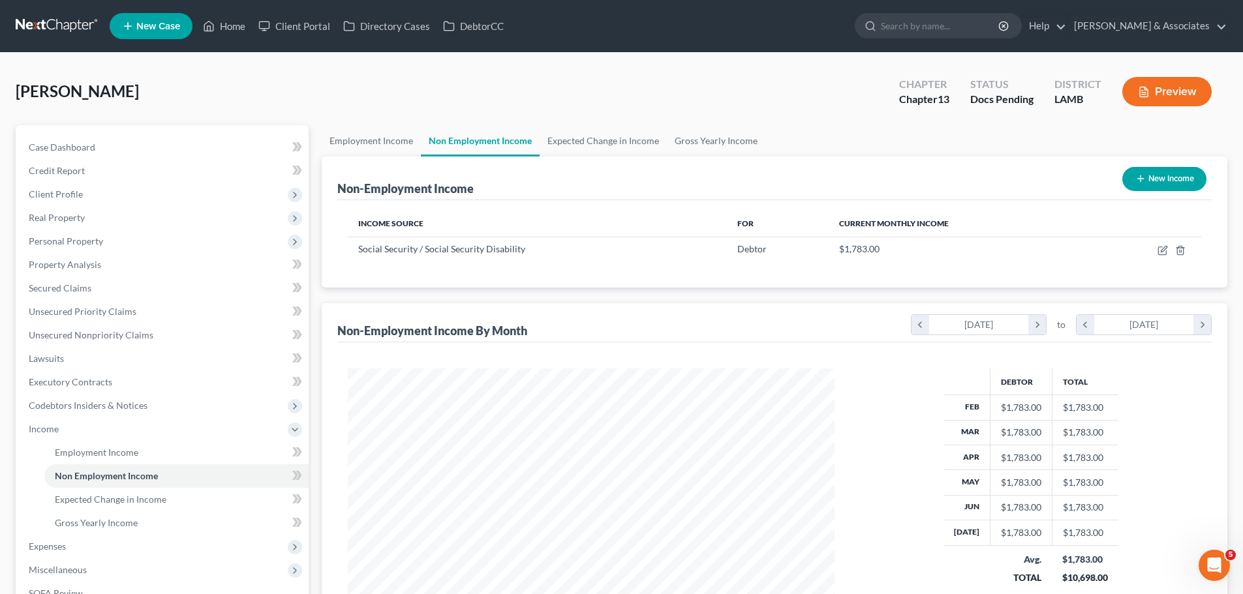
click at [1163, 178] on button "New Income" at bounding box center [1164, 179] width 84 height 24
select select "0"
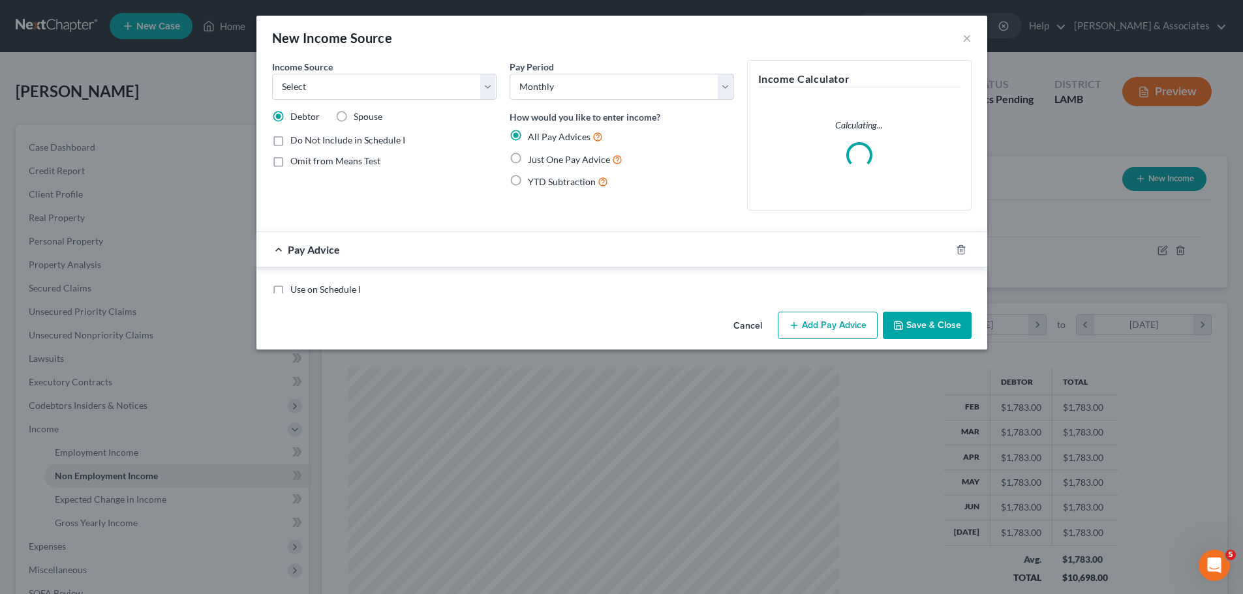
scroll to position [245, 517]
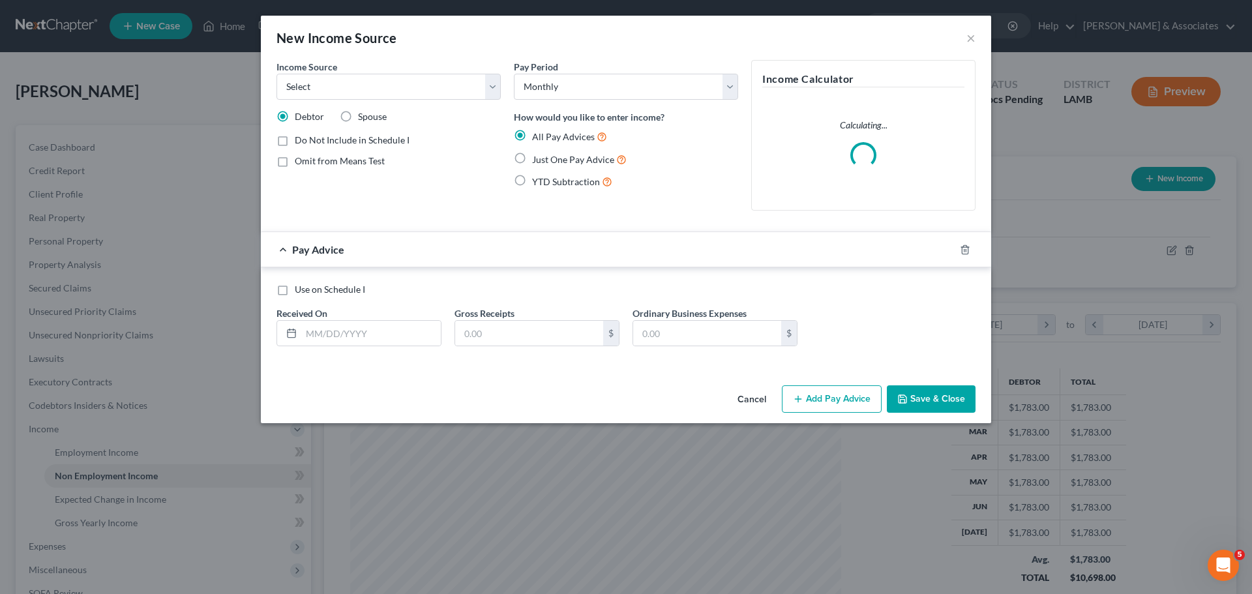
click at [341, 100] on div "Income Source * Select Unemployment Disability (from employer) Pension Retireme…" at bounding box center [388, 140] width 237 height 161
click at [347, 86] on select "Select Unemployment Disability (from employer) Pension Retirement Social Securi…" at bounding box center [389, 87] width 224 height 26
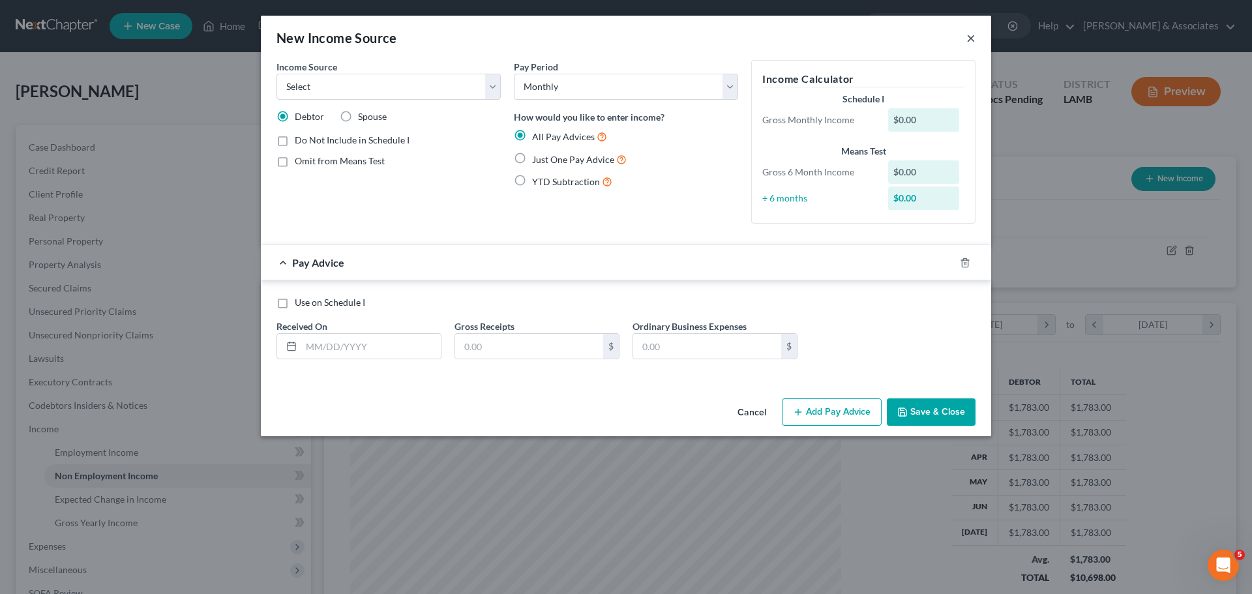
click at [973, 36] on button "×" at bounding box center [971, 38] width 9 height 16
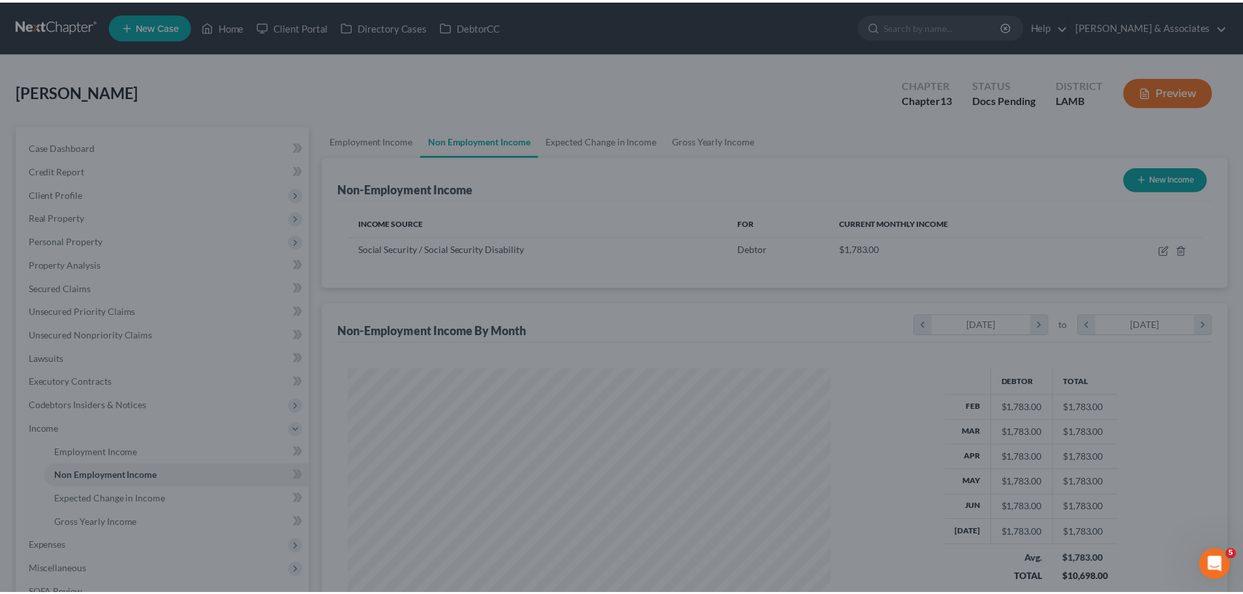
scroll to position [652077, 651808]
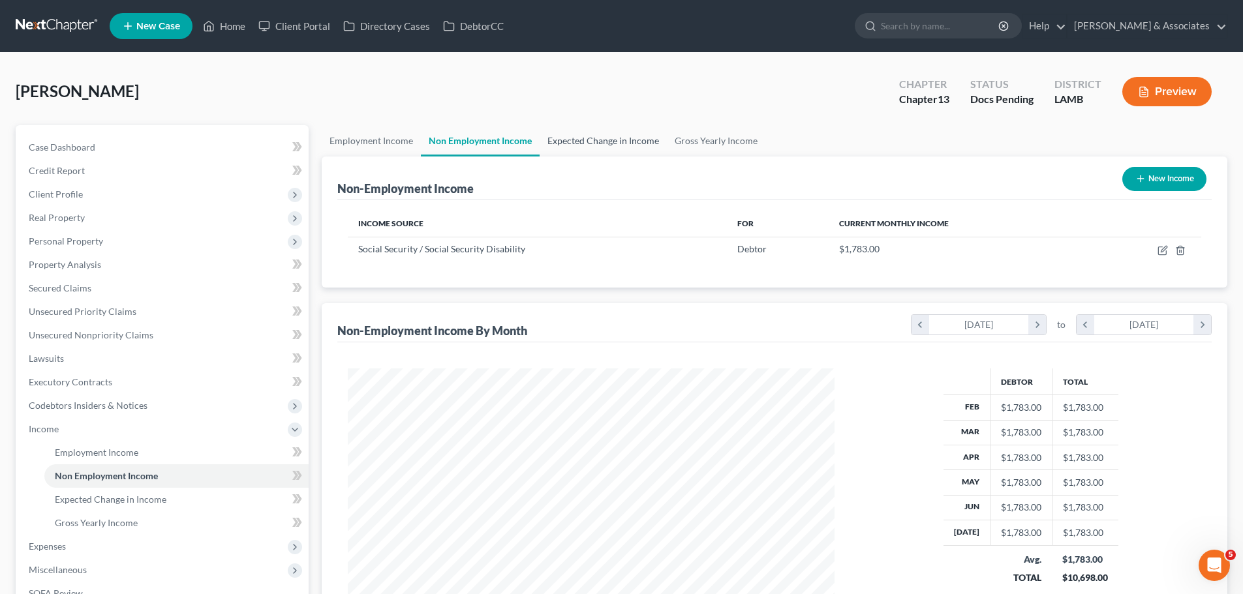
click at [605, 136] on link "Expected Change in Income" at bounding box center [602, 140] width 127 height 31
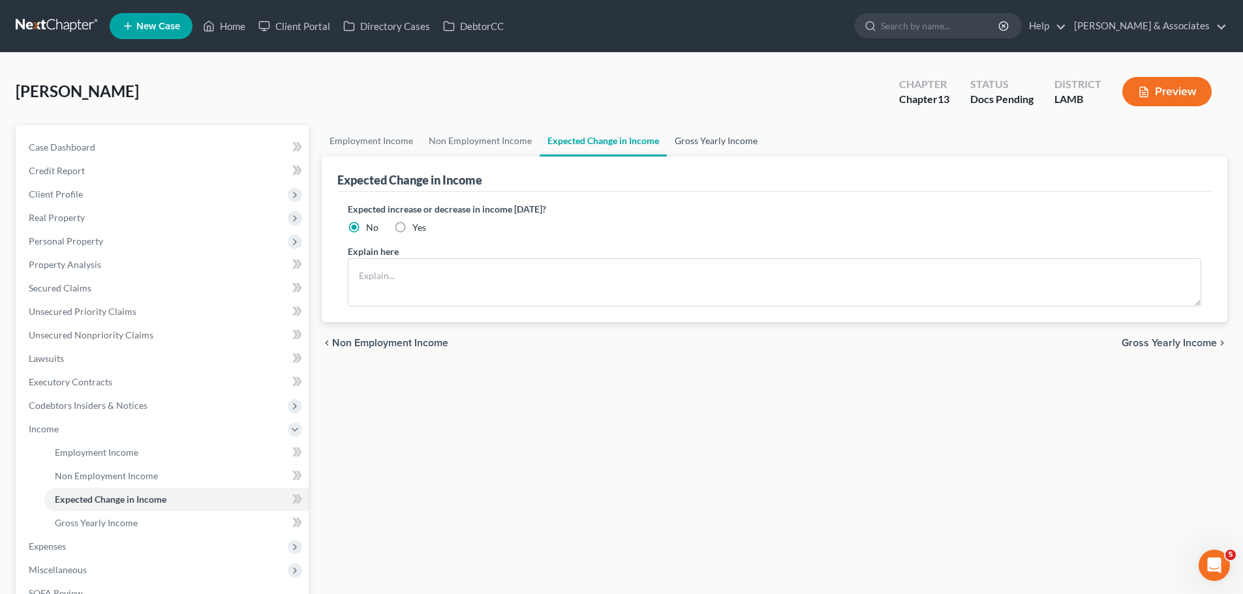
click at [737, 143] on link "Gross Yearly Income" at bounding box center [716, 140] width 99 height 31
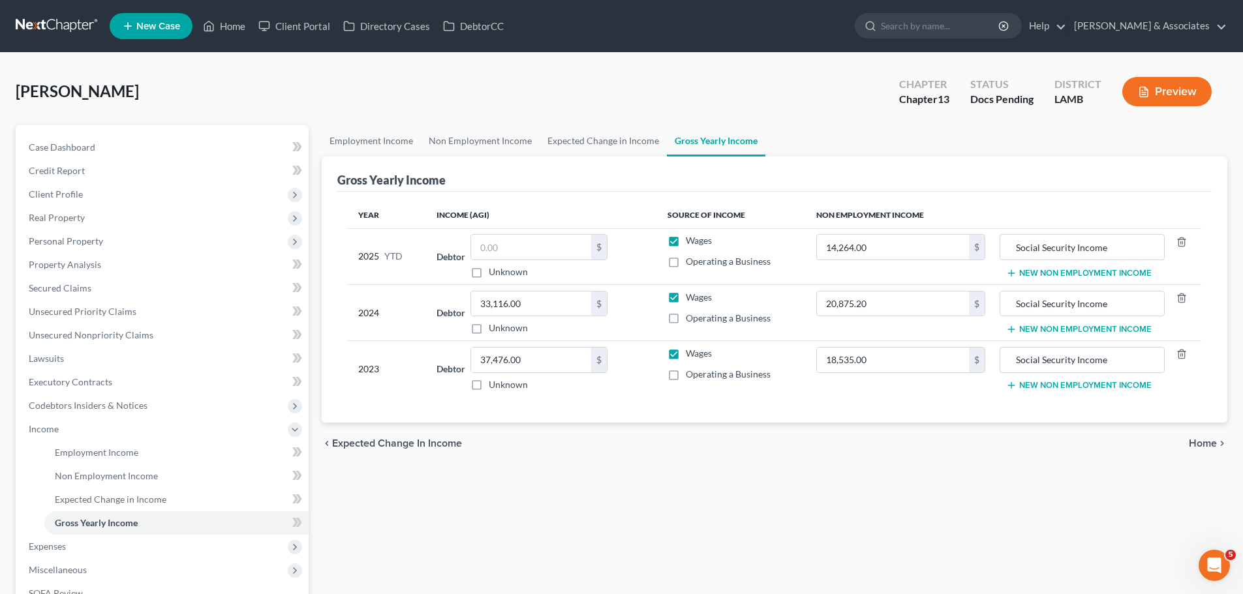
click at [778, 509] on div "Employment Income Non Employment Income Expected Change in Income Gross Yearly …" at bounding box center [774, 426] width 918 height 602
drag, startPoint x: 102, startPoint y: 147, endPoint x: 284, endPoint y: 148, distance: 182.0
click at [102, 147] on link "Case Dashboard" at bounding box center [163, 147] width 290 height 23
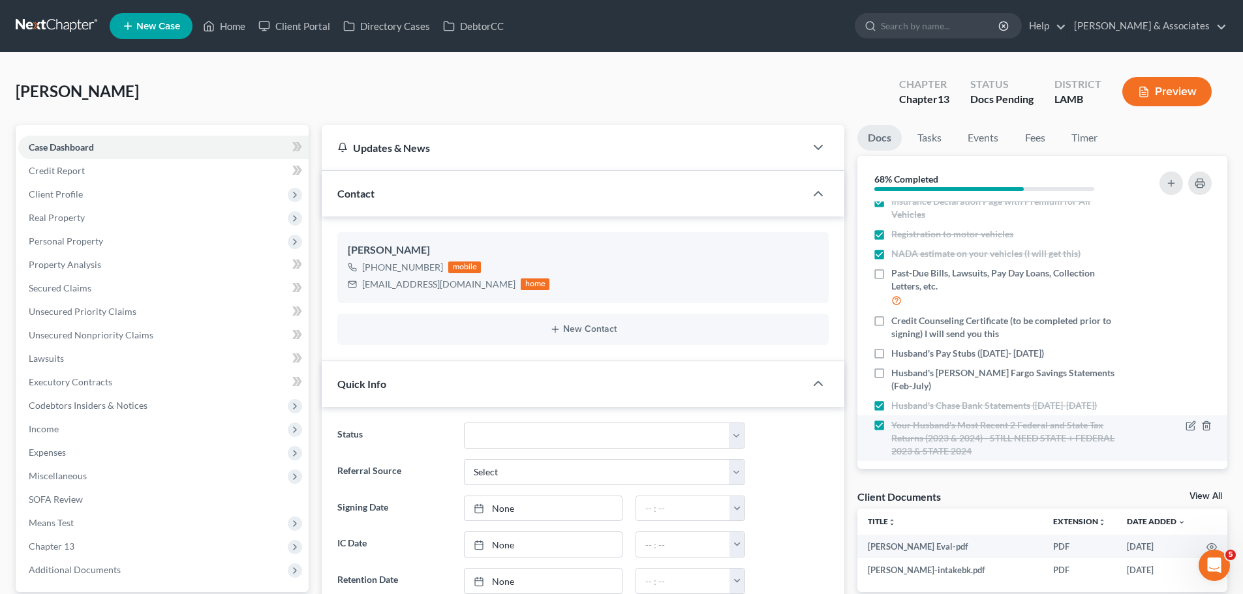
scroll to position [2143, 0]
click at [1185, 354] on icon "button" at bounding box center [1190, 354] width 10 height 10
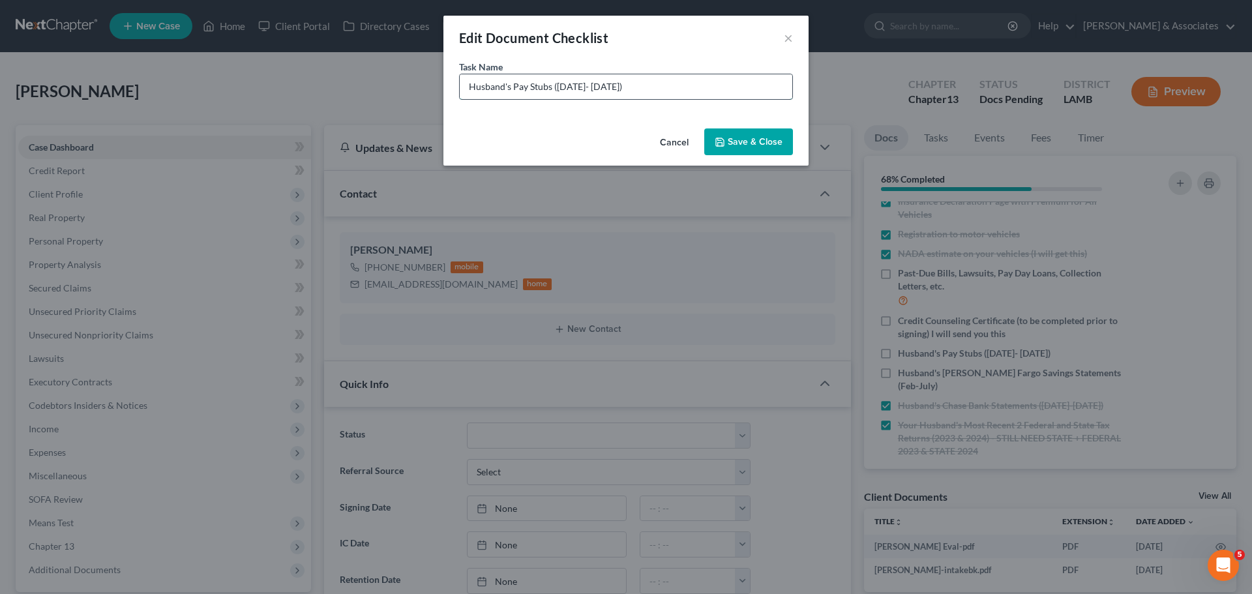
click at [614, 89] on input "Husband's Pay Stubs ([DATE]- [DATE])" at bounding box center [626, 86] width 333 height 25
type input "Husband's Pay Stubs (June 27- August 11)"
click at [750, 115] on div "Task Name * Husband's Pay Stubs (June 27- August 11)" at bounding box center [626, 91] width 365 height 63
click at [752, 142] on button "Save & Close" at bounding box center [749, 142] width 89 height 27
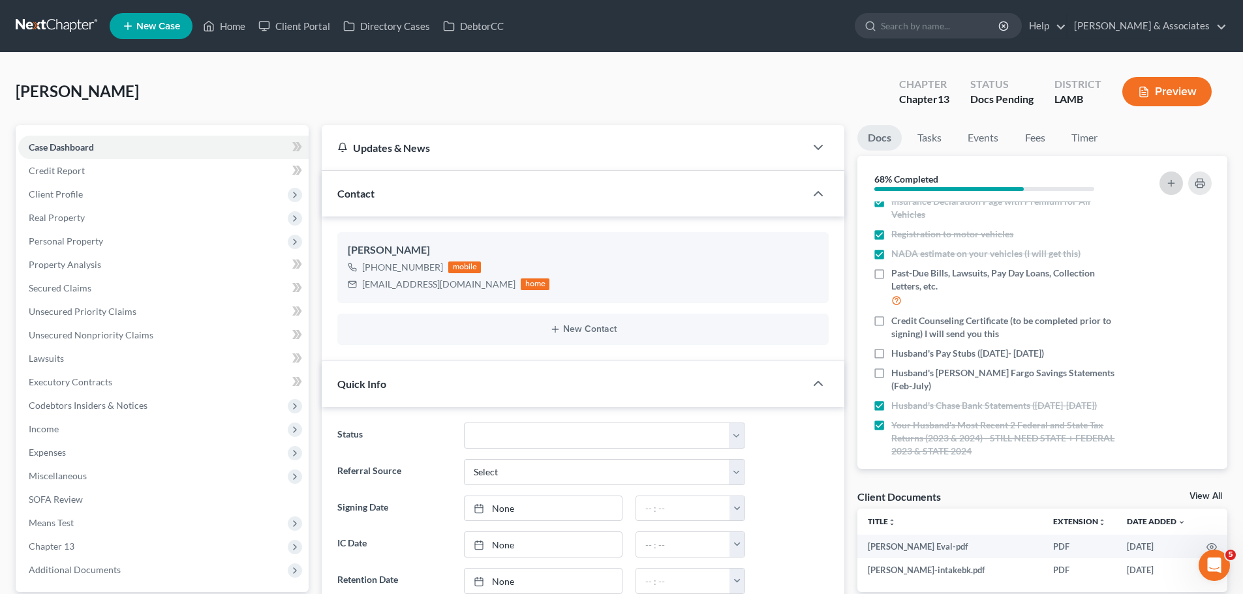
click at [1168, 184] on icon "button" at bounding box center [1171, 183] width 10 height 10
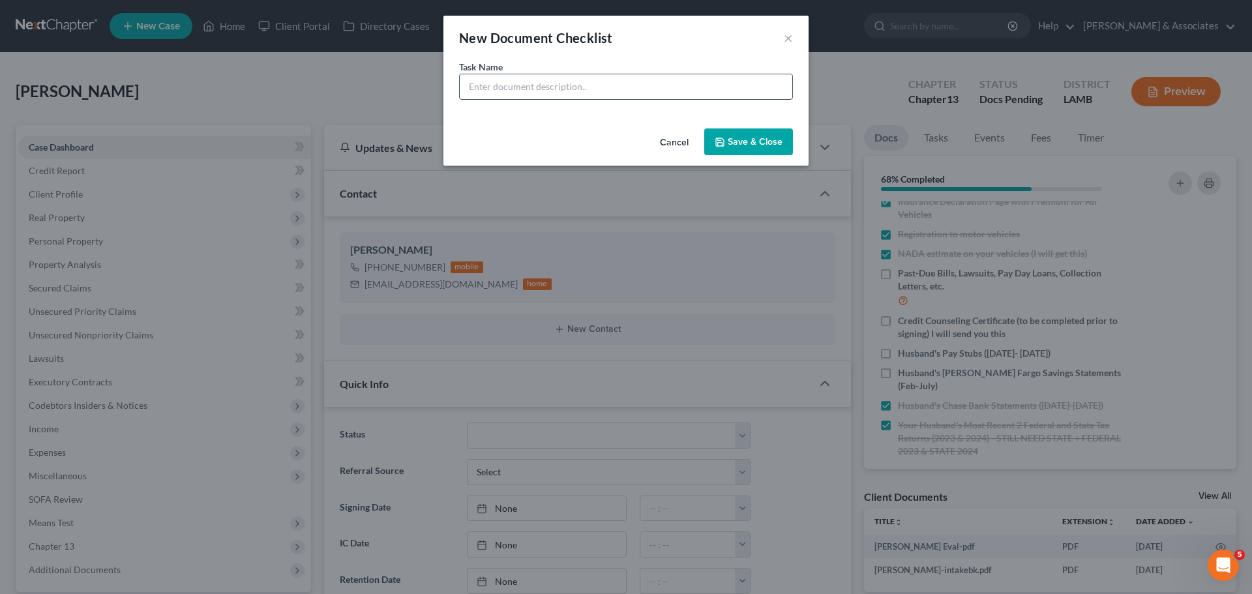
click at [538, 87] on input "text" at bounding box center [626, 86] width 333 height 25
type input "Husband's Social Security Award Letter"
click at [753, 144] on button "Save & Close" at bounding box center [749, 142] width 89 height 27
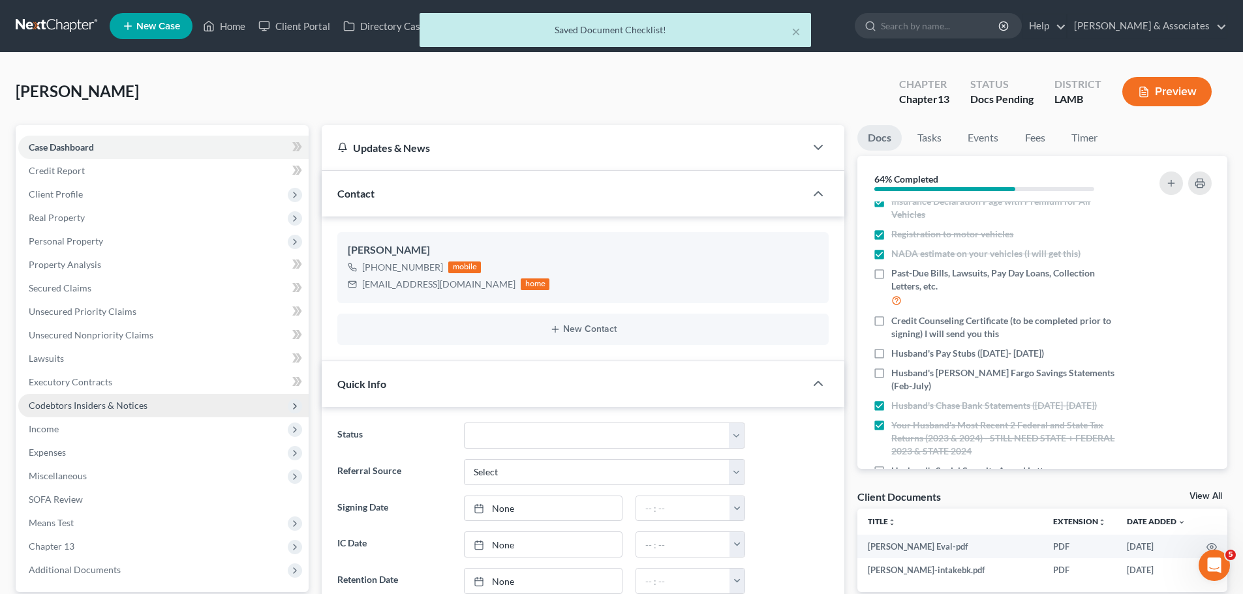
drag, startPoint x: 48, startPoint y: 425, endPoint x: 52, endPoint y: 414, distance: 12.4
click at [48, 425] on span "Income" at bounding box center [44, 428] width 30 height 11
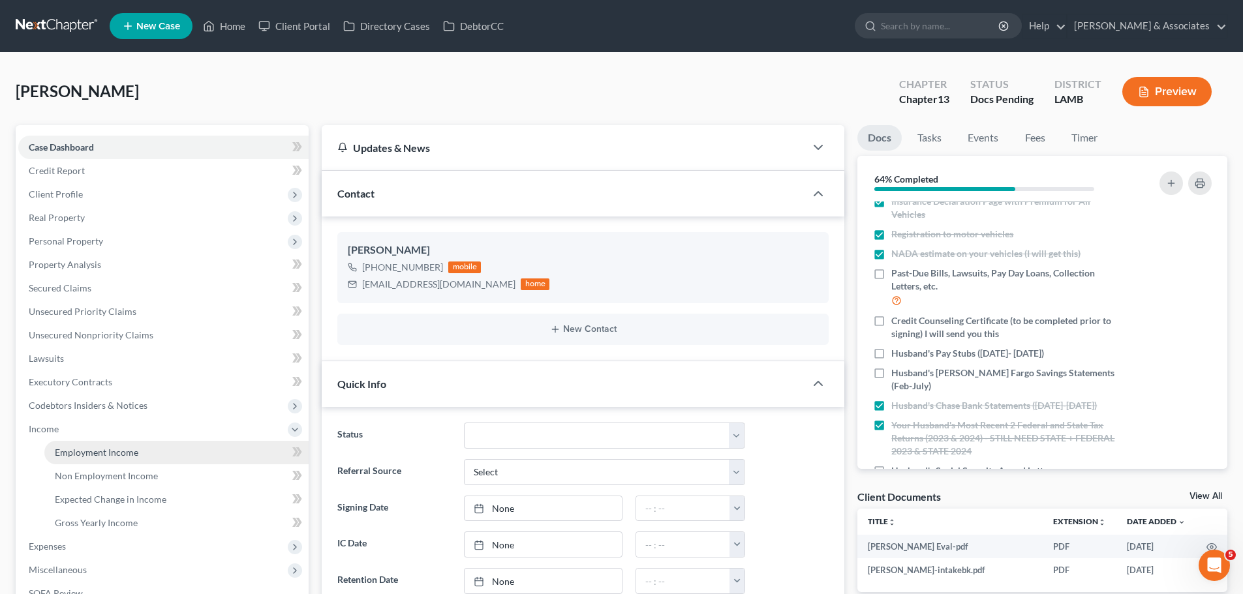
click at [105, 451] on span "Employment Income" at bounding box center [96, 452] width 83 height 11
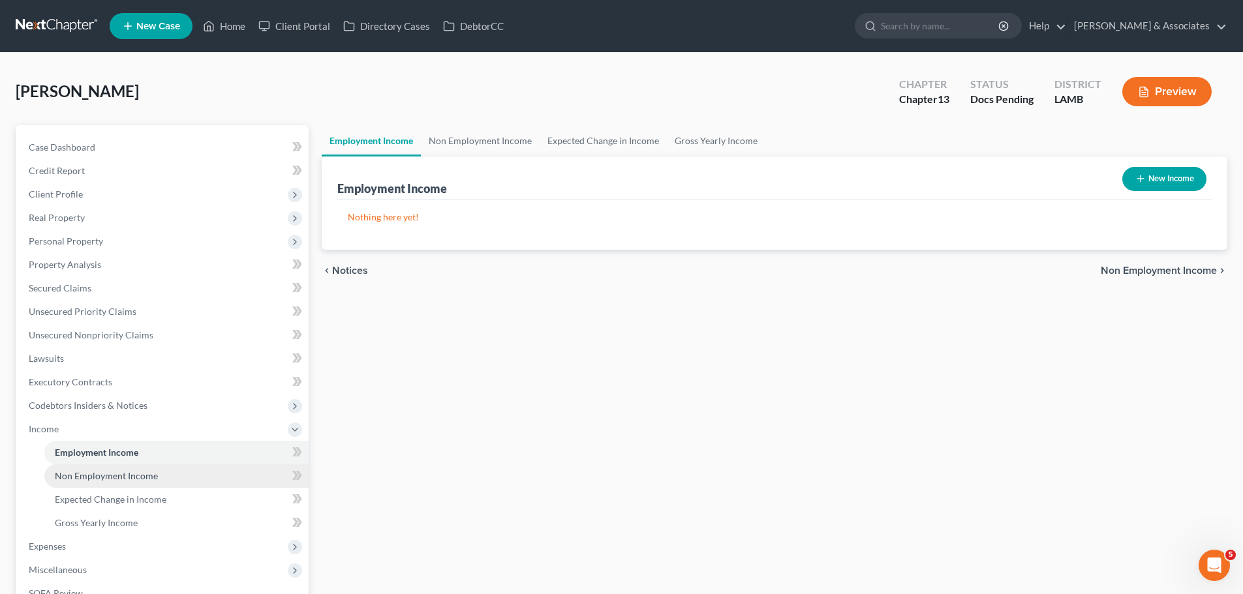
click at [153, 476] on span "Non Employment Income" at bounding box center [106, 475] width 103 height 11
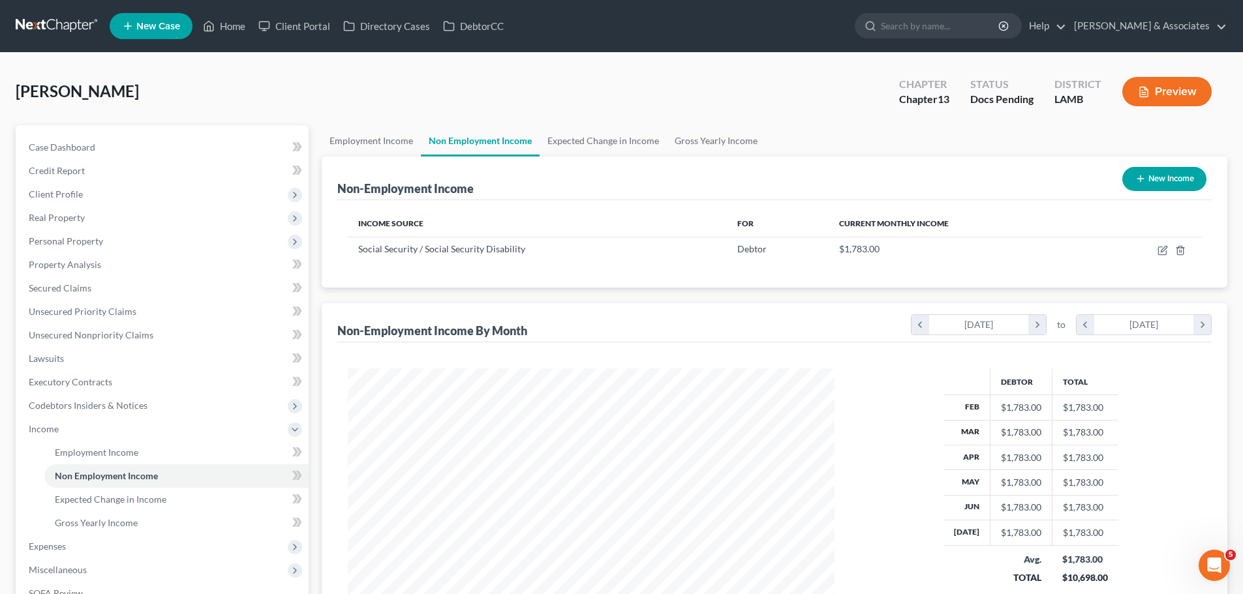
scroll to position [243, 513]
click at [1017, 294] on div "Non-Employment Income New Income Income Source For Current Monthly Income Socia…" at bounding box center [774, 400] width 905 height 487
click at [163, 505] on link "Expected Change in Income" at bounding box center [176, 499] width 264 height 23
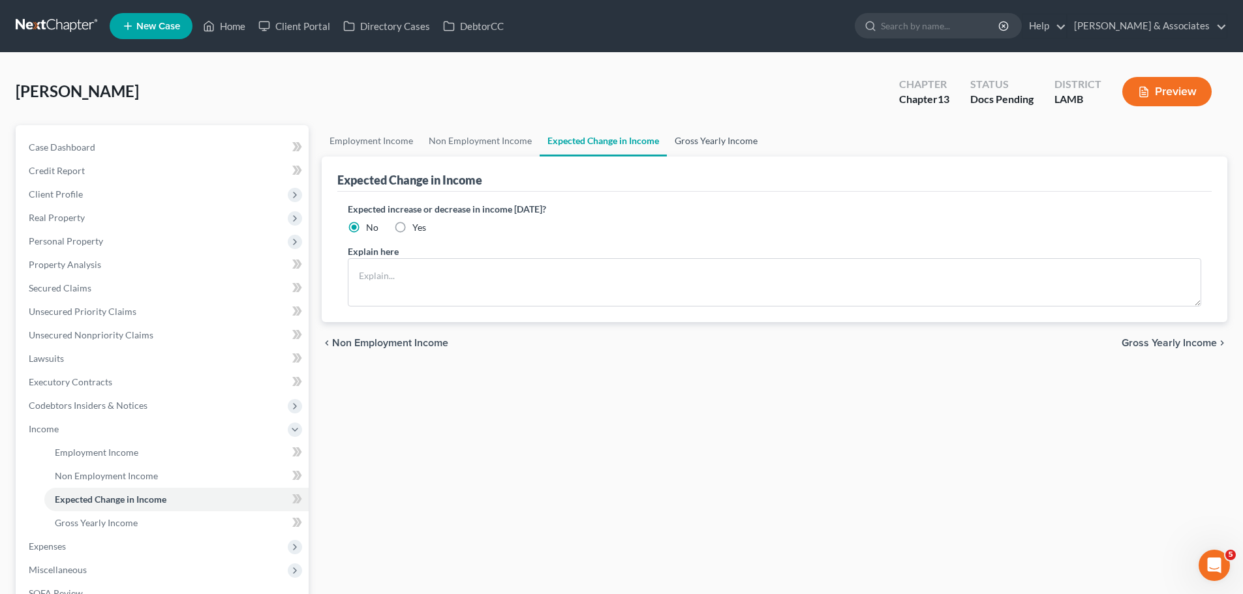
click at [735, 142] on link "Gross Yearly Income" at bounding box center [716, 140] width 99 height 31
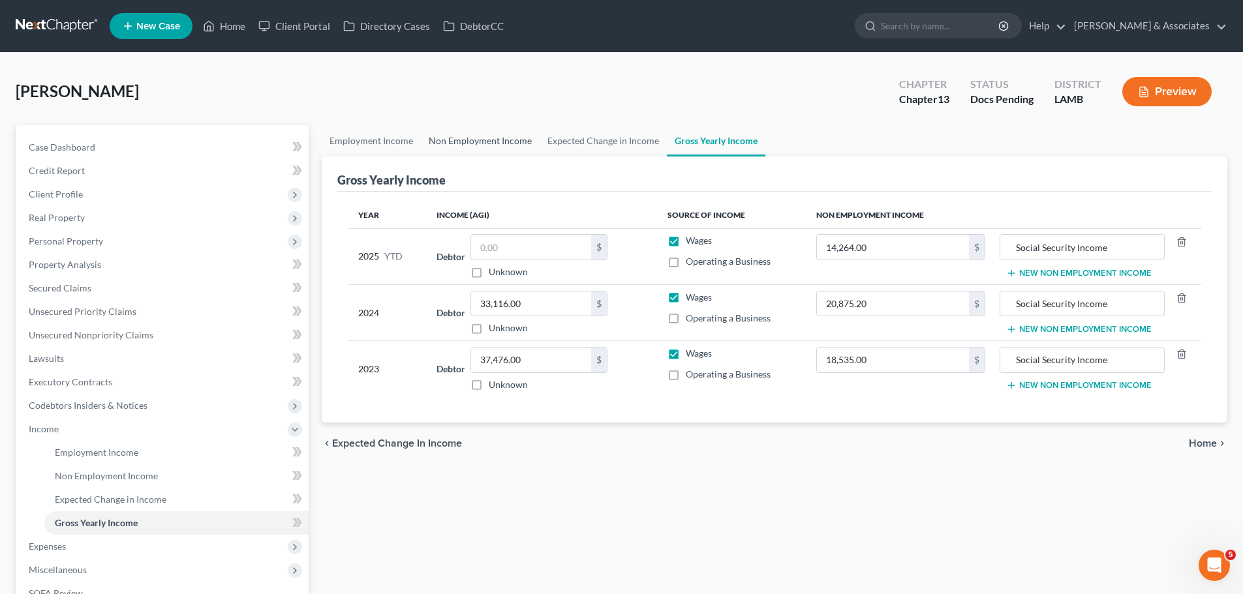
click at [472, 149] on link "Non Employment Income" at bounding box center [480, 140] width 119 height 31
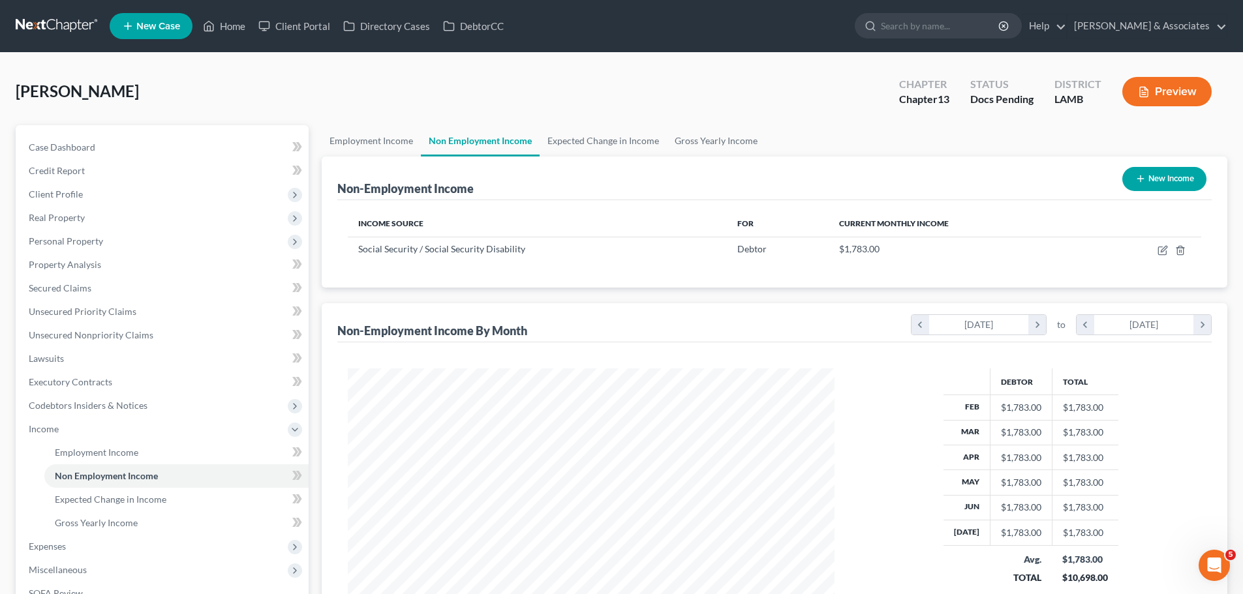
scroll to position [243, 513]
click at [1170, 169] on button "New Income" at bounding box center [1164, 179] width 84 height 24
select select "0"
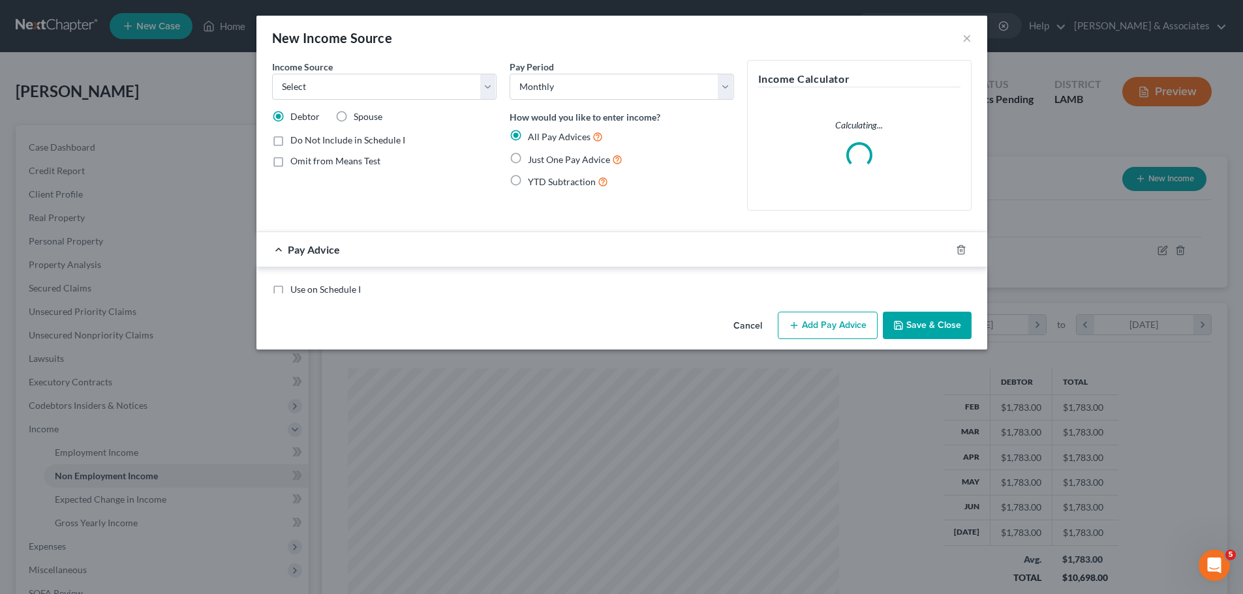
scroll to position [245, 517]
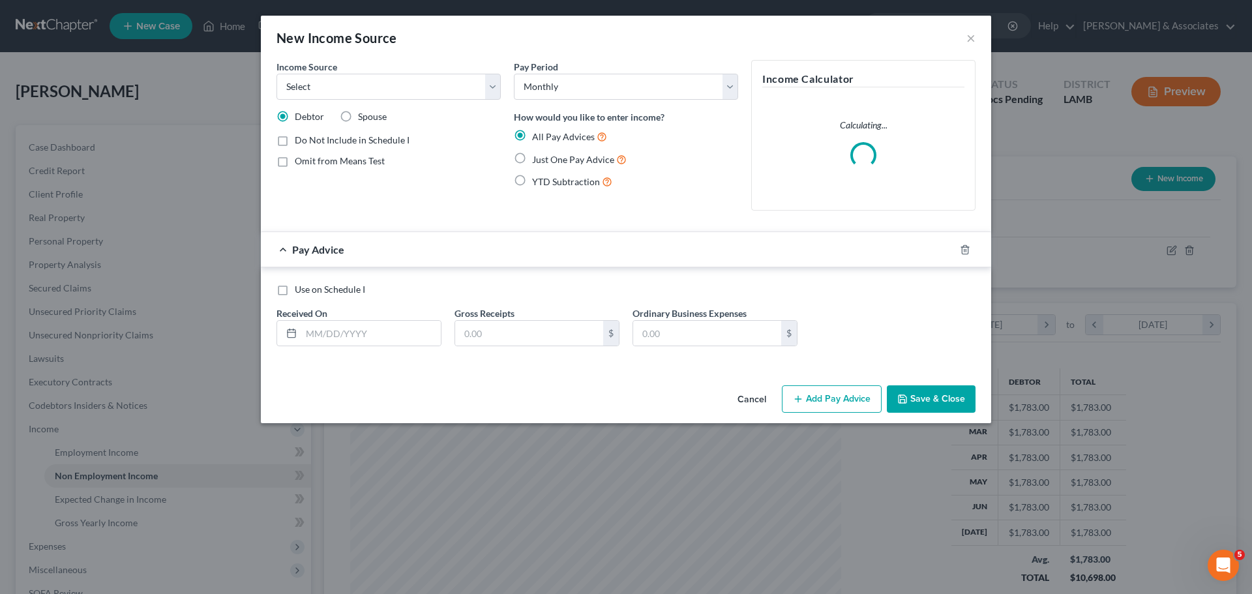
click at [377, 115] on span "Spouse" at bounding box center [372, 116] width 29 height 11
click at [372, 115] on input "Spouse" at bounding box center [367, 114] width 8 height 8
radio input "true"
click at [386, 93] on select "Select Unemployment Disability (from employer) Pension Retirement Social Securi…" at bounding box center [389, 87] width 224 height 26
select select "4"
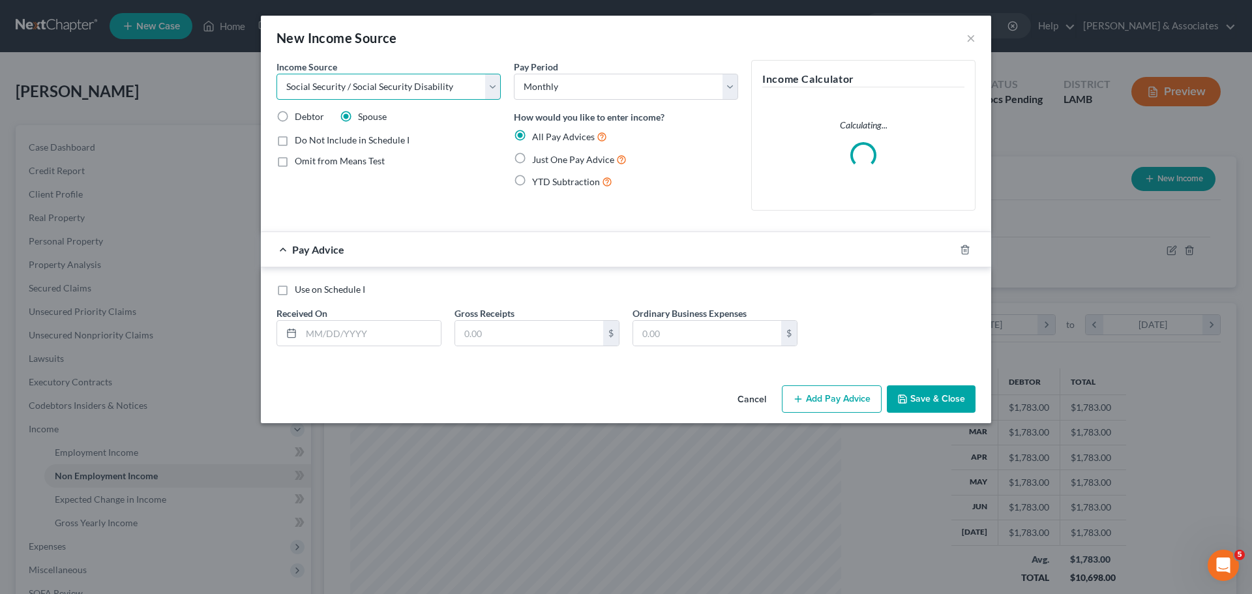
click at [277, 74] on select "Select Unemployment Disability (from employer) Pension Retirement Social Securi…" at bounding box center [389, 87] width 224 height 26
click at [347, 329] on input "text" at bounding box center [371, 333] width 140 height 25
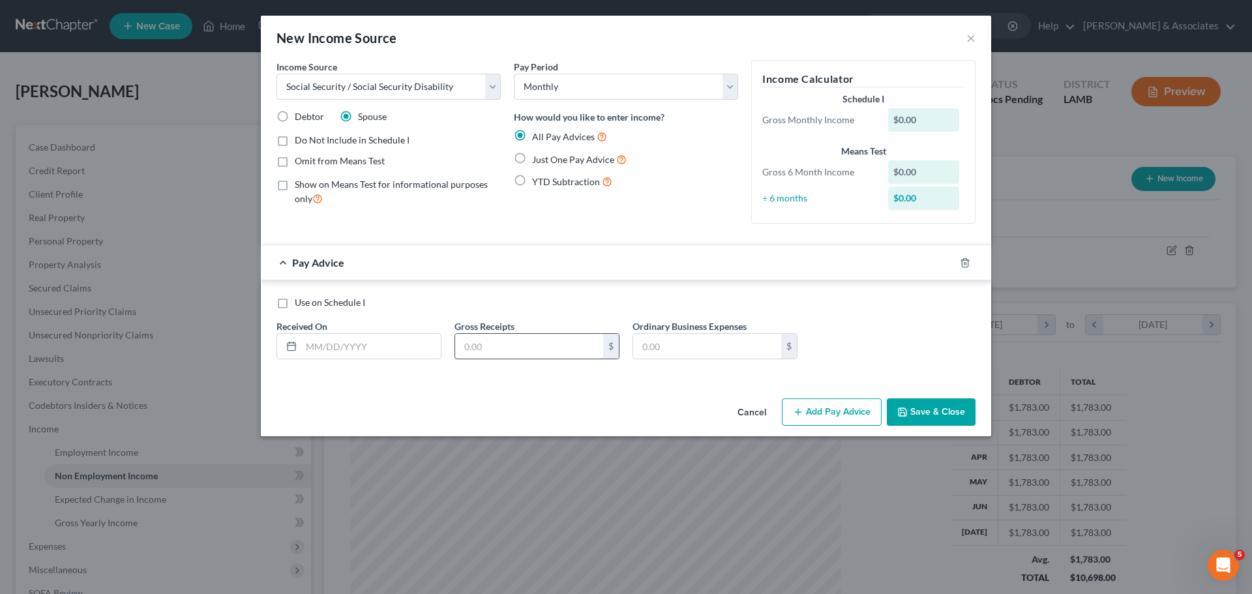
click at [485, 355] on input "text" at bounding box center [529, 346] width 148 height 25
type input "2,300"
type input "08/01/2025"
click at [932, 410] on button "Save & Close" at bounding box center [931, 412] width 89 height 27
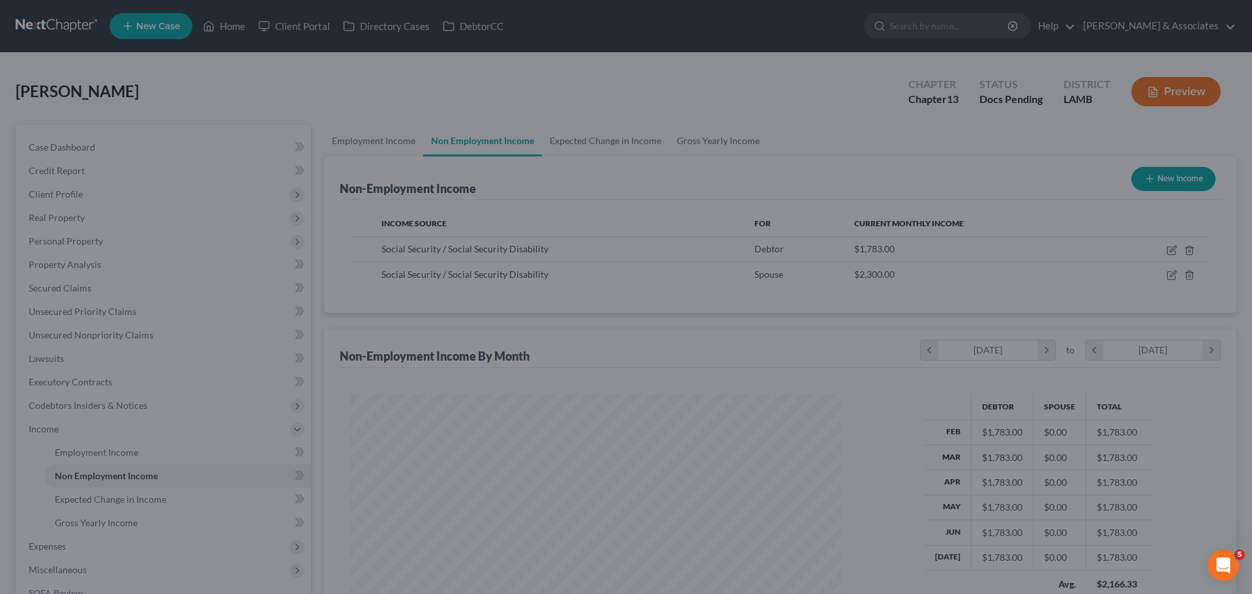
scroll to position [652077, 651808]
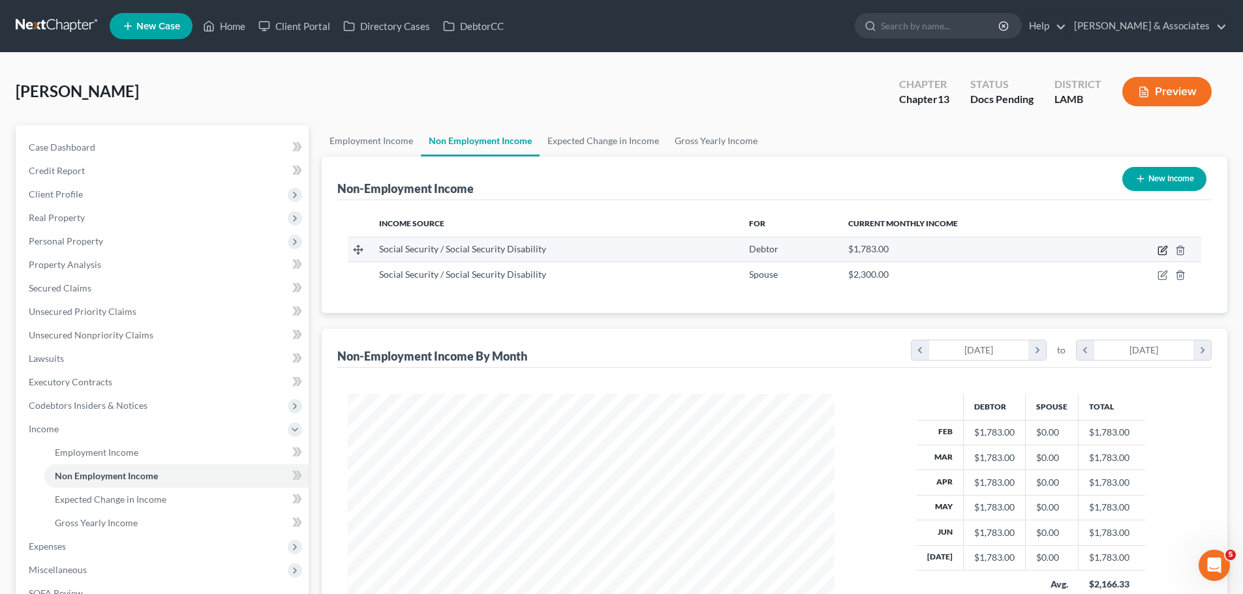
click at [1159, 246] on icon "button" at bounding box center [1162, 250] width 10 height 10
select select "4"
select select "0"
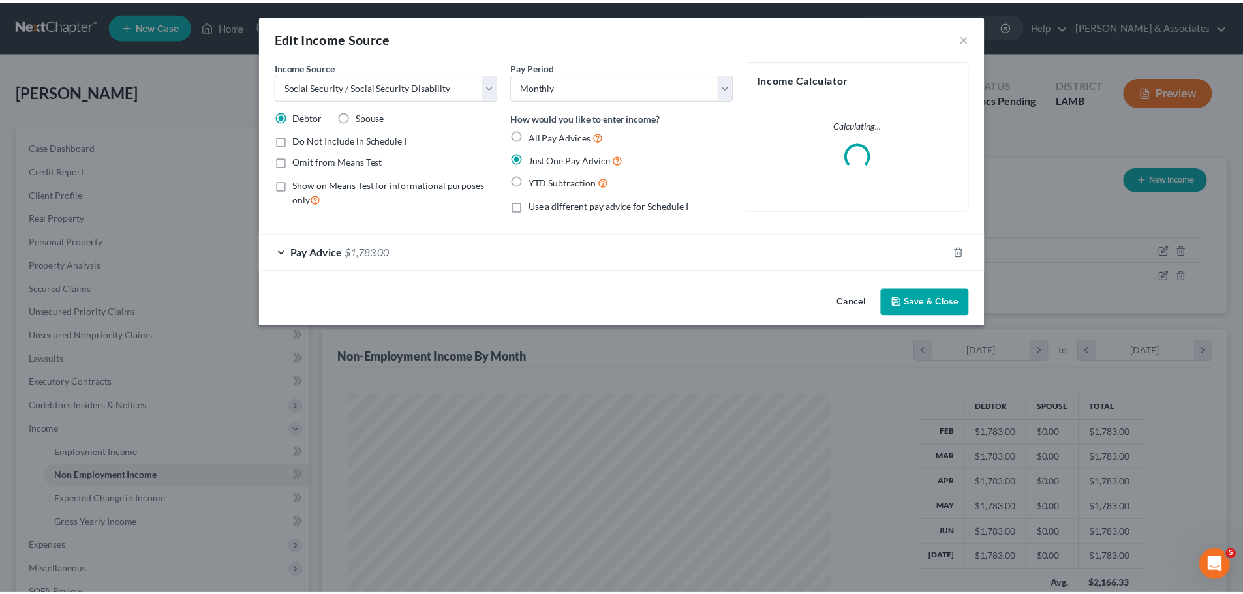
scroll to position [245, 517]
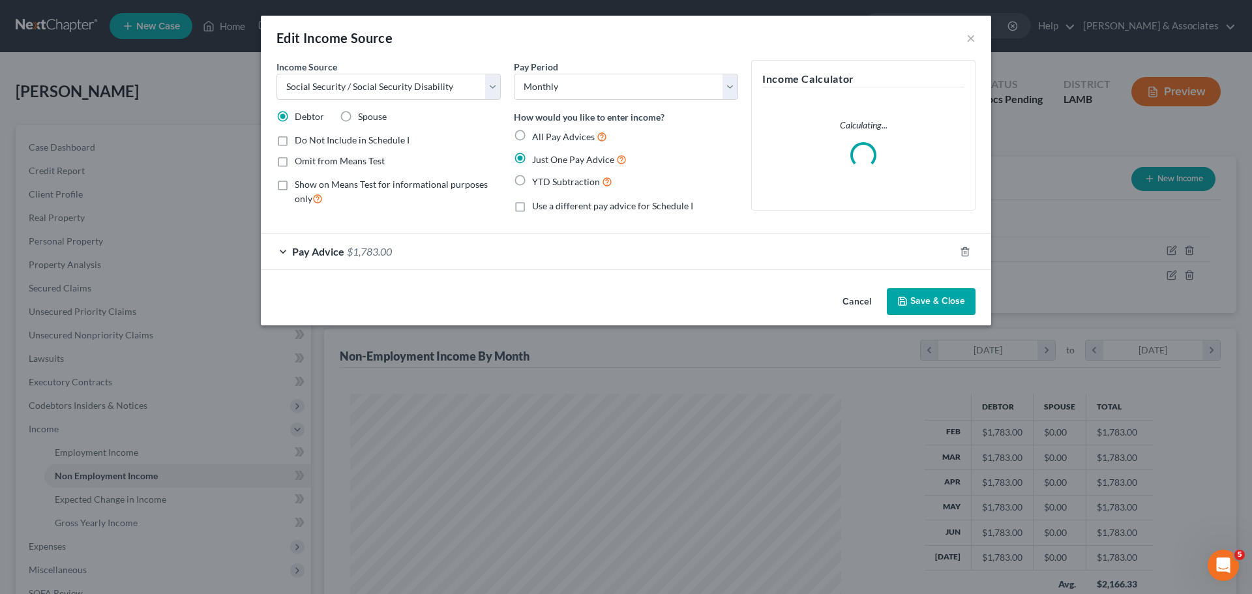
click at [500, 248] on div "Pay Advice $1,783.00" at bounding box center [608, 251] width 694 height 35
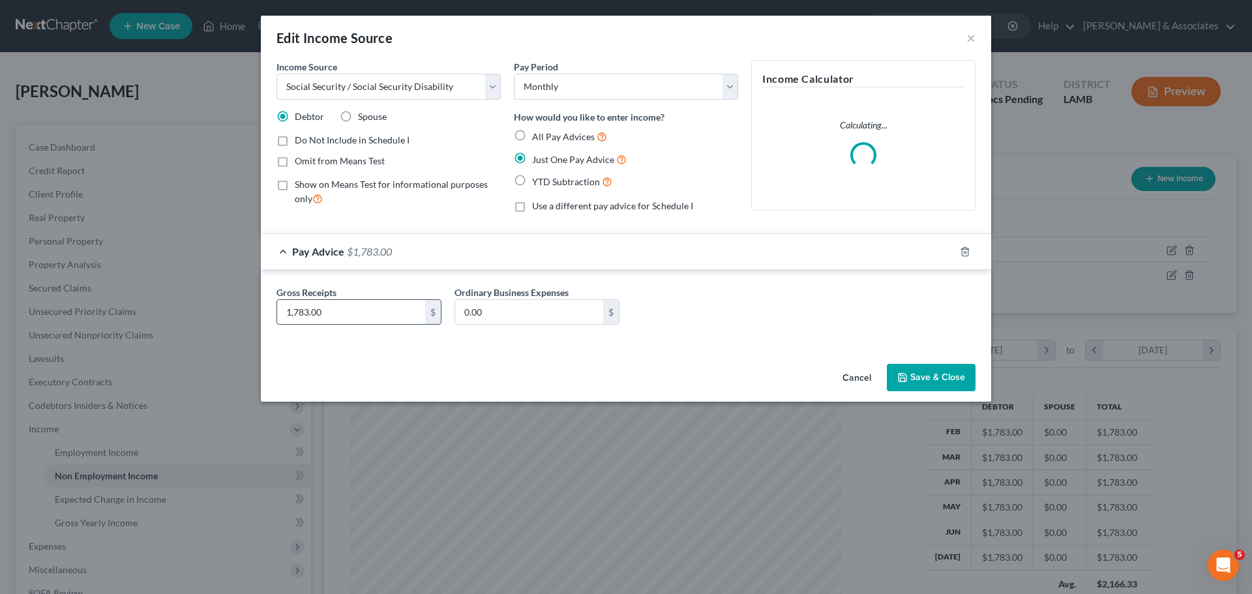
click at [386, 311] on input "1,783.00" at bounding box center [351, 312] width 148 height 25
click at [479, 188] on span "Show on Means Test for informational purposes only" at bounding box center [391, 191] width 193 height 25
click at [309, 187] on input "Show on Means Test for informational purposes only" at bounding box center [304, 182] width 8 height 8
checkbox input "true"
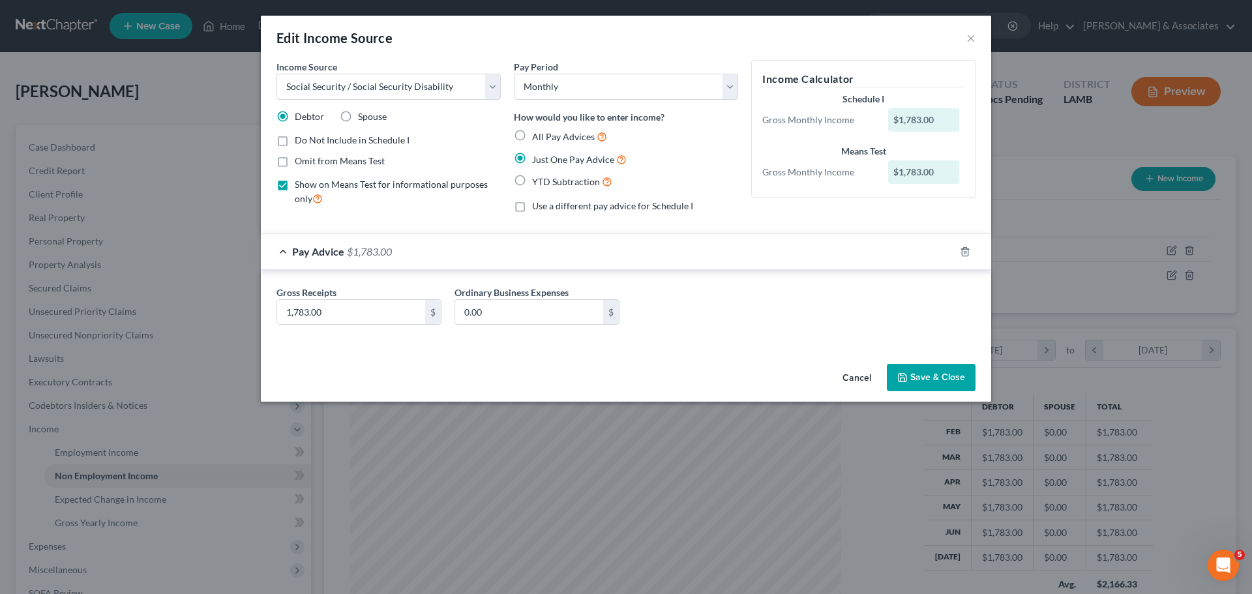
click at [641, 367] on div "Cancel Save & Close" at bounding box center [626, 380] width 731 height 43
click at [913, 372] on button "Save & Close" at bounding box center [931, 377] width 89 height 27
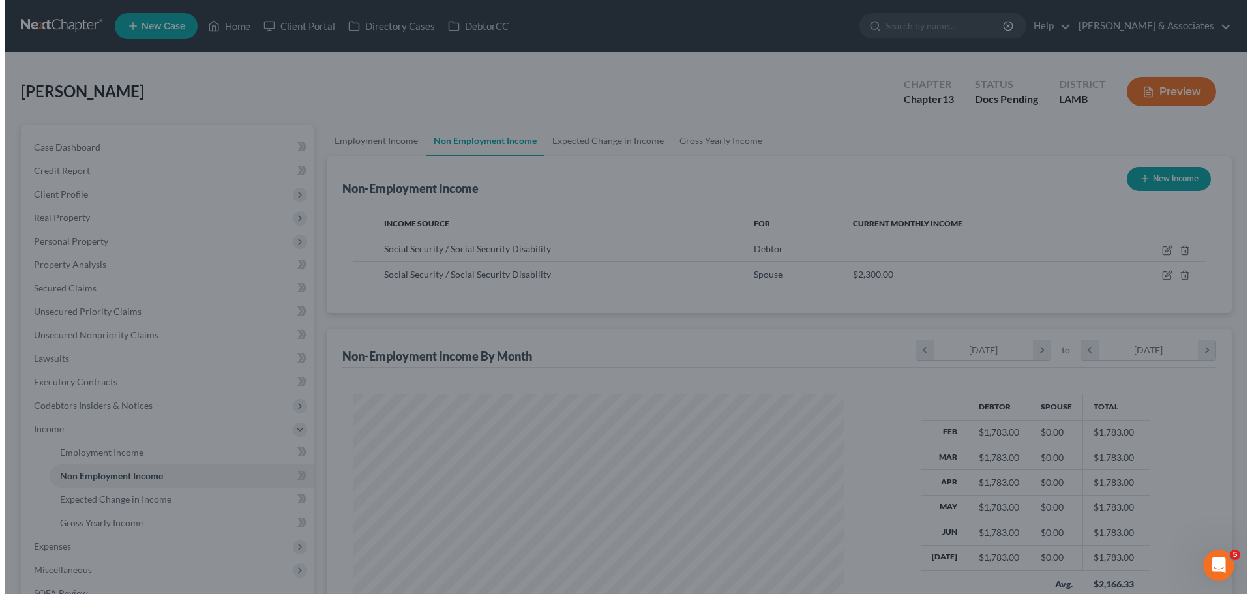
scroll to position [652077, 651808]
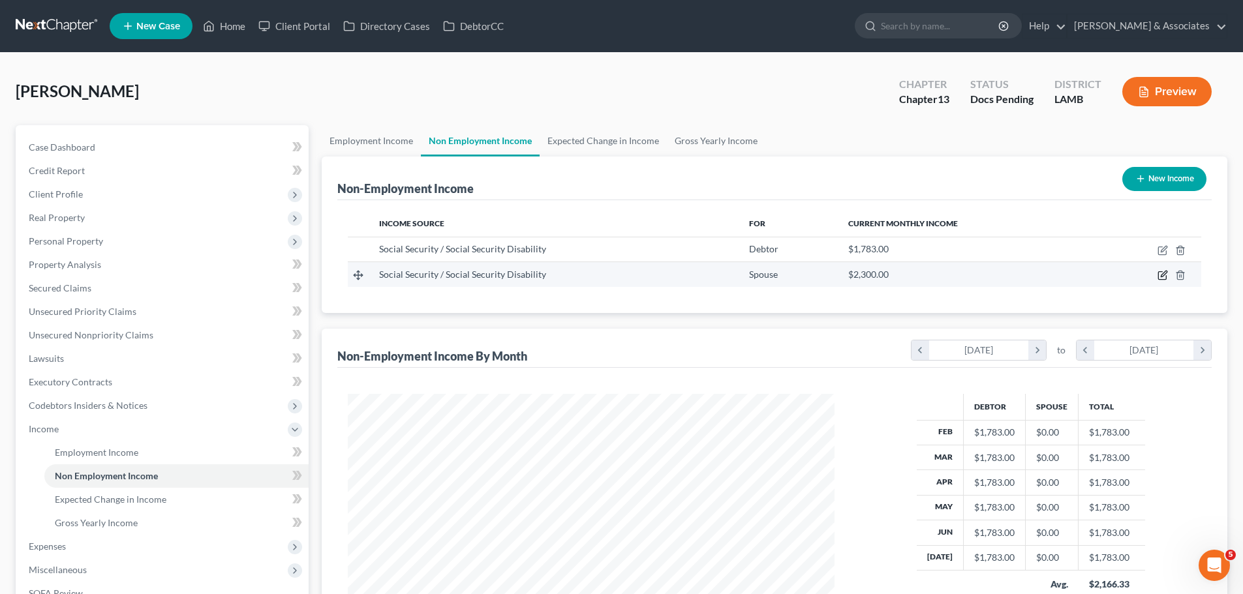
click at [1163, 275] on icon "button" at bounding box center [1162, 275] width 10 height 10
select select "4"
select select "0"
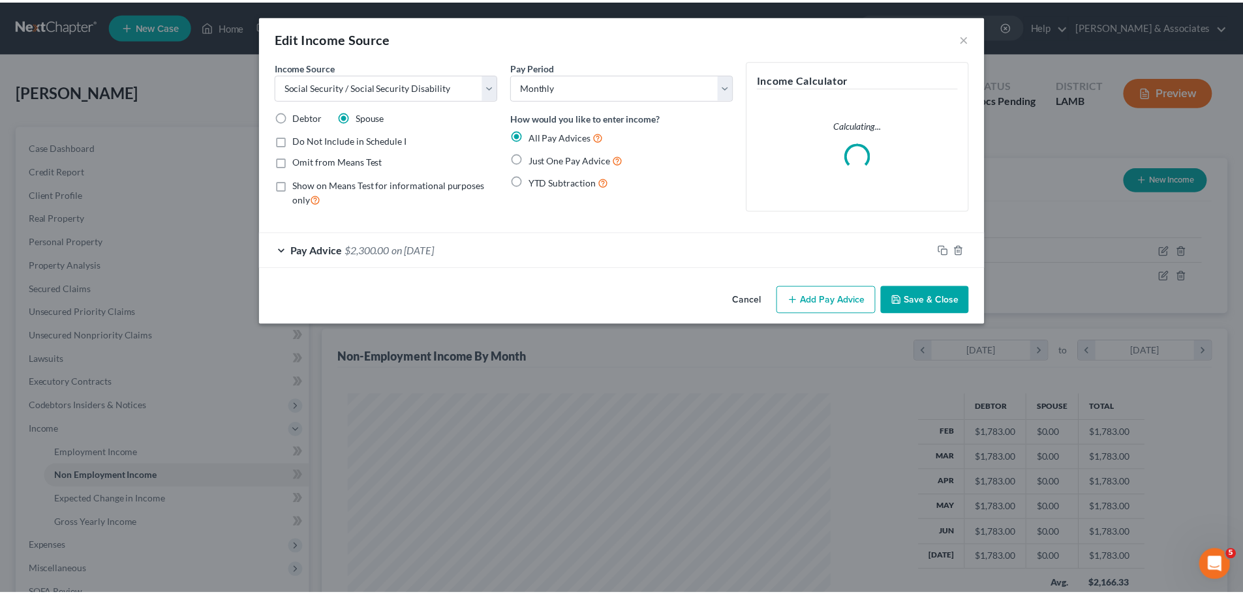
scroll to position [245, 517]
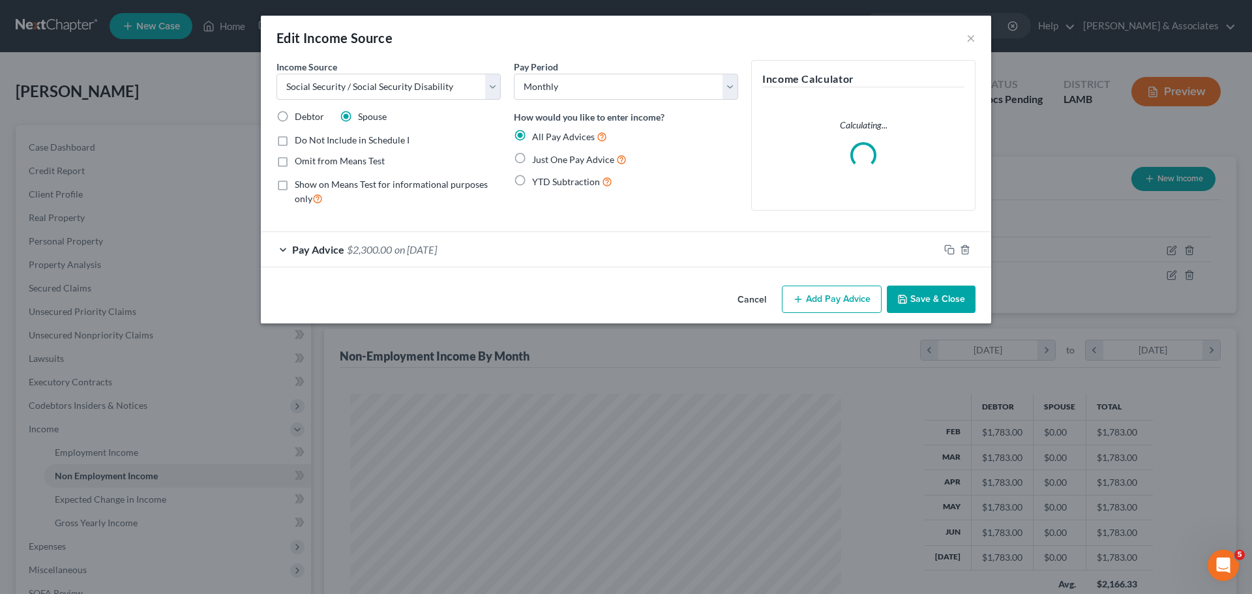
click at [558, 160] on span "Just One Pay Advice" at bounding box center [573, 159] width 82 height 11
click at [546, 160] on input "Just One Pay Advice" at bounding box center [542, 156] width 8 height 8
radio input "true"
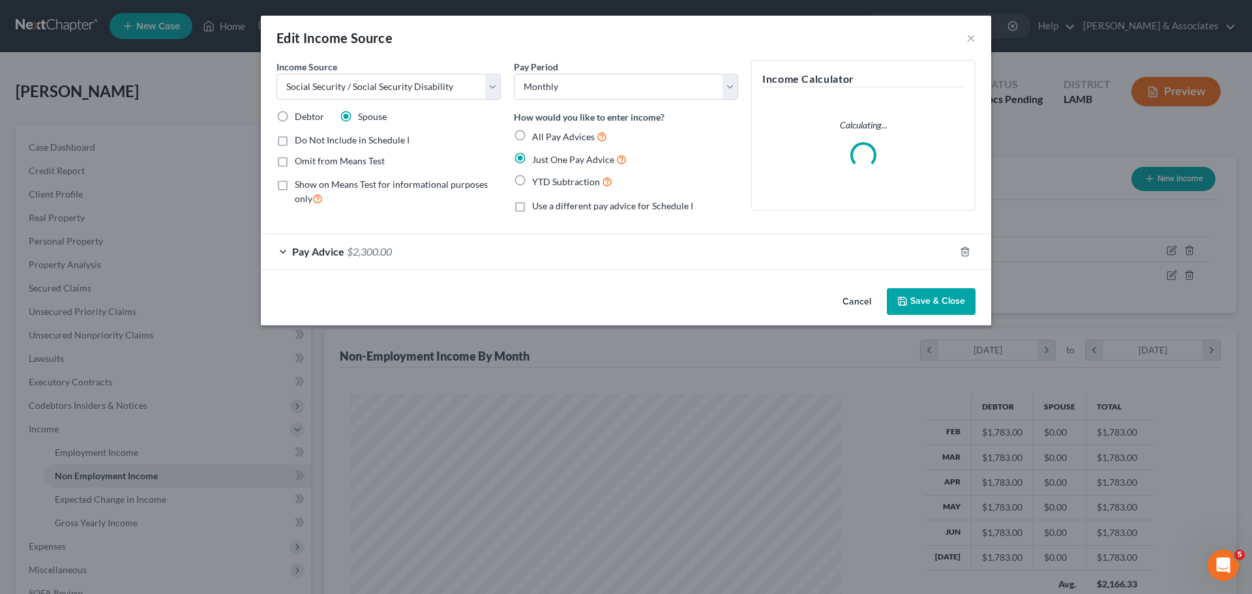
click at [474, 254] on div "Pay Advice $2,300.00" at bounding box center [608, 251] width 694 height 35
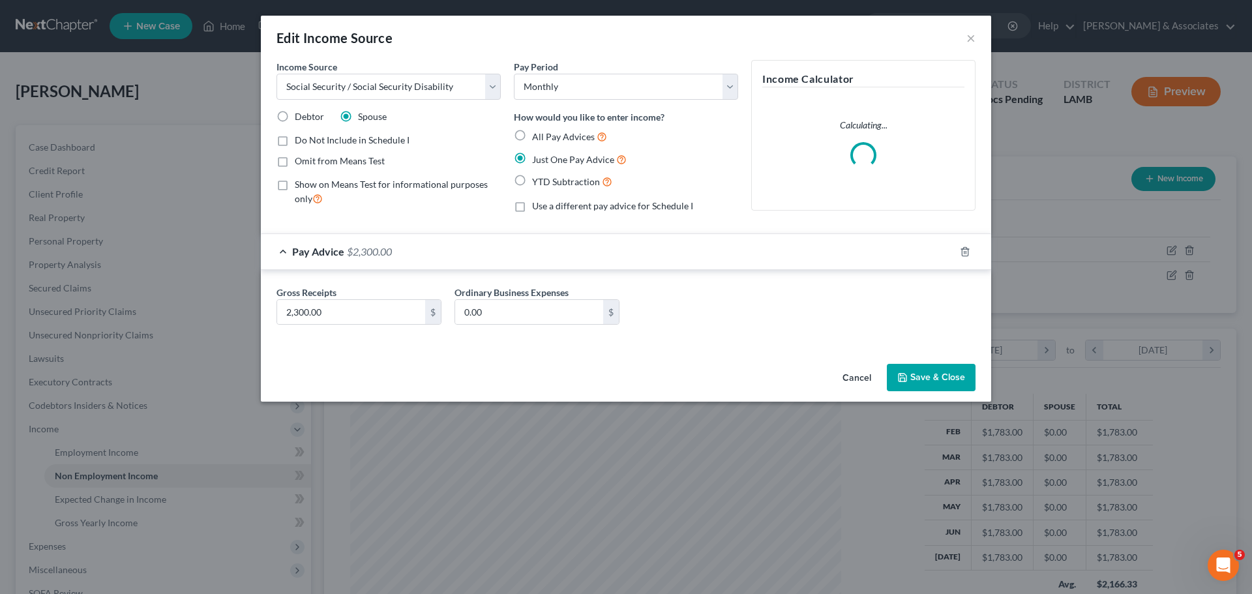
click at [948, 378] on button "Save & Close" at bounding box center [931, 377] width 89 height 27
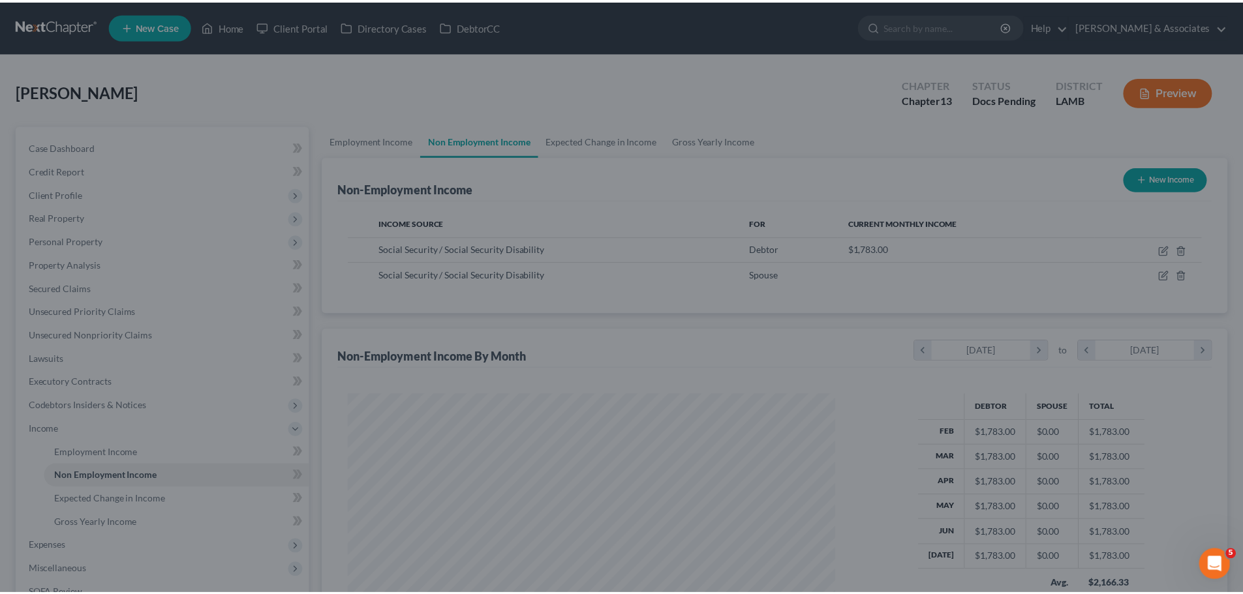
scroll to position [652077, 651808]
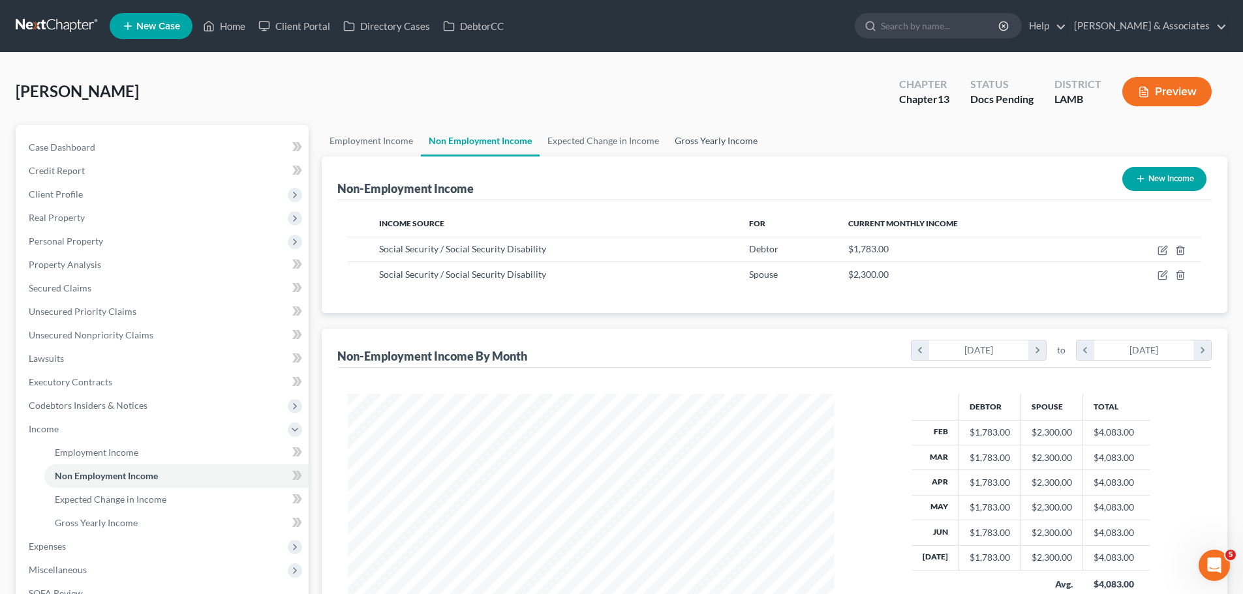
click at [697, 134] on link "Gross Yearly Income" at bounding box center [716, 140] width 99 height 31
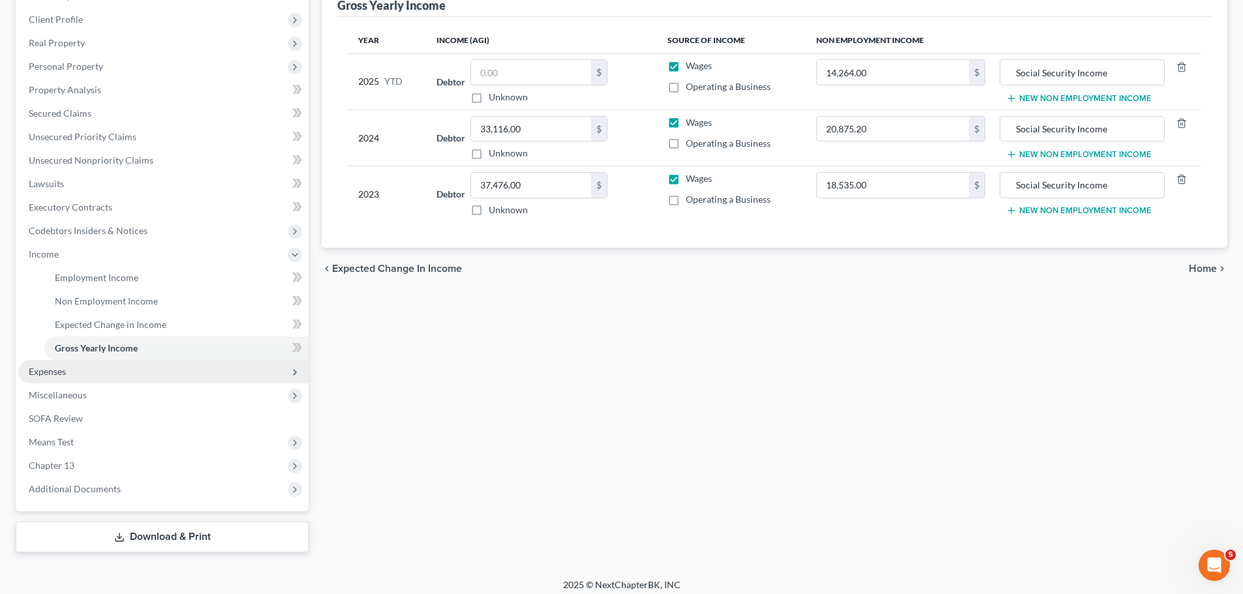
scroll to position [183, 0]
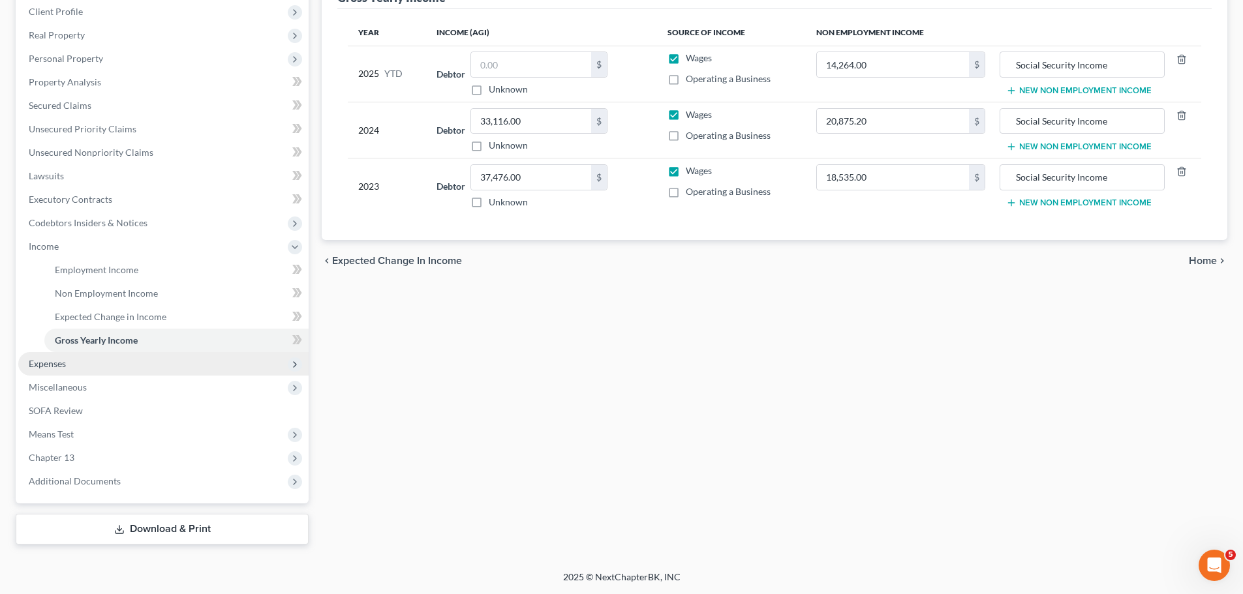
click at [53, 371] on span "Expenses" at bounding box center [163, 363] width 290 height 23
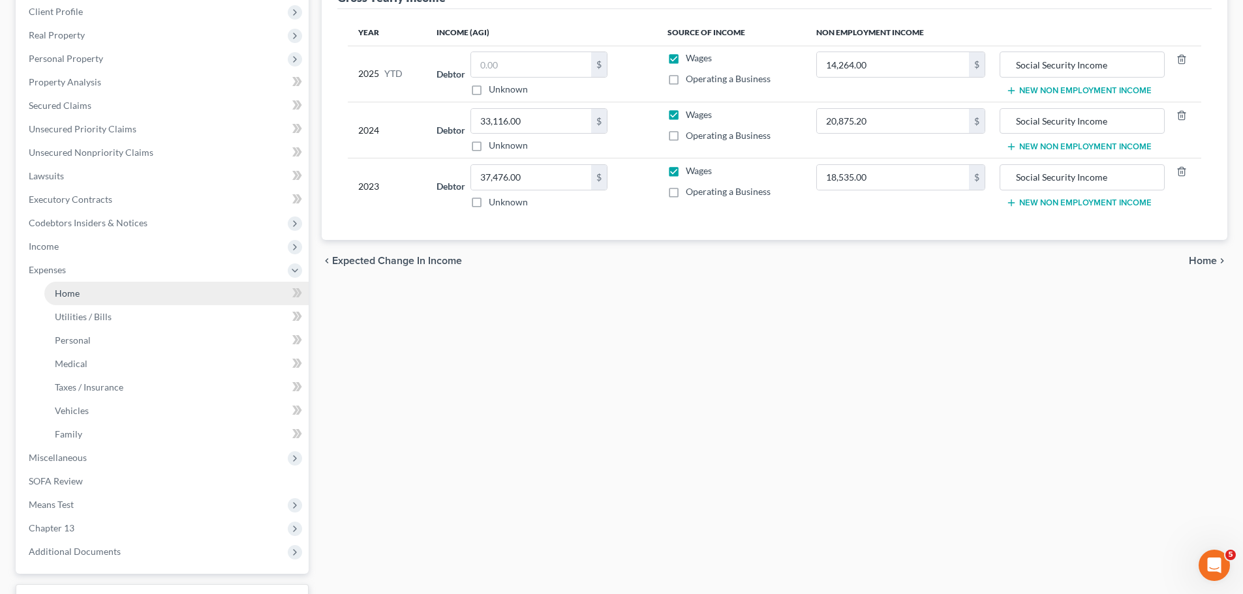
click at [121, 300] on link "Home" at bounding box center [176, 293] width 264 height 23
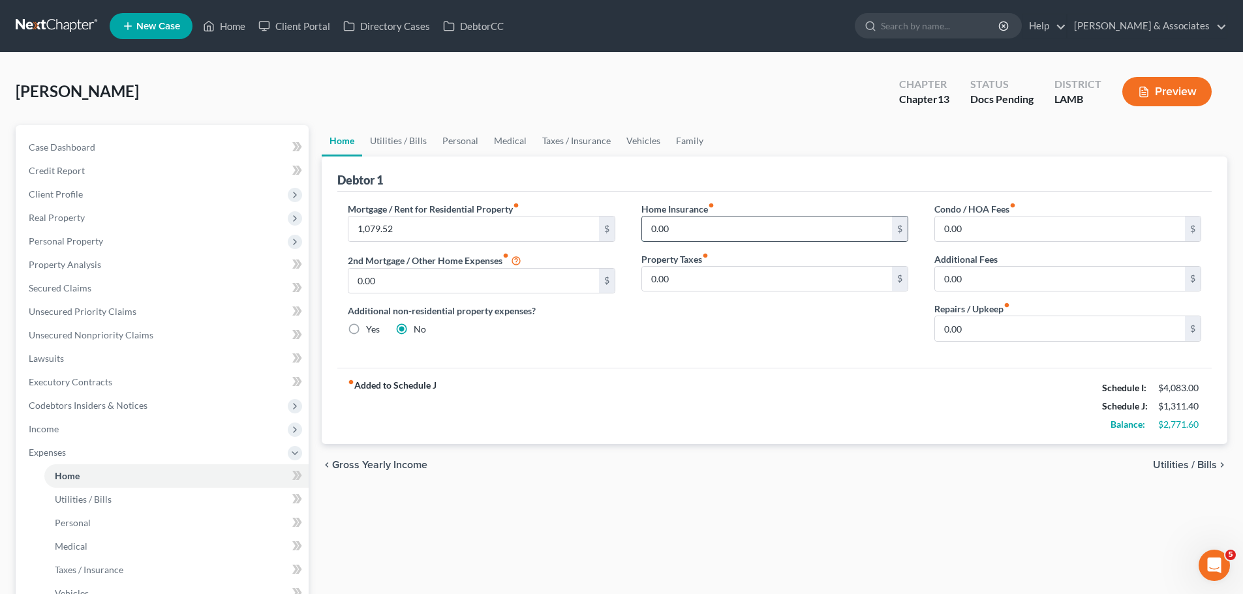
click at [707, 234] on input "0.00" at bounding box center [767, 229] width 250 height 25
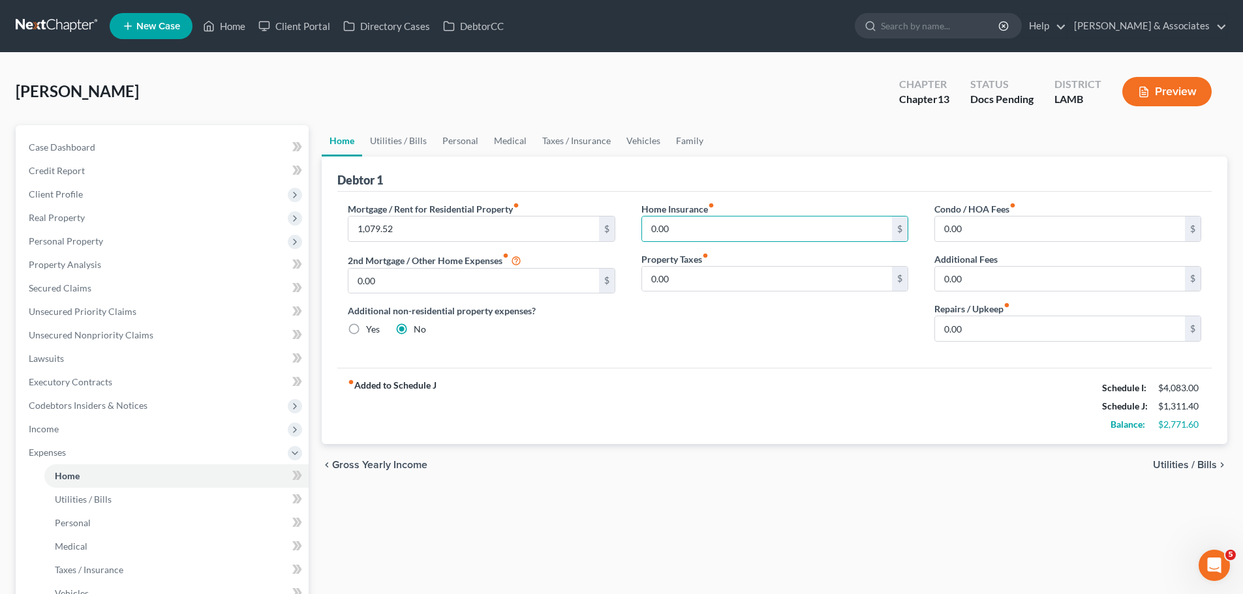
click at [722, 333] on div "Home Insurance fiber_manual_record 0.00 $ Property Taxes fiber_manual_record 0.…" at bounding box center [774, 277] width 293 height 150
click at [970, 280] on input "0.00" at bounding box center [1060, 279] width 250 height 25
click at [991, 267] on input "0.00" at bounding box center [1060, 279] width 250 height 25
click at [991, 232] on input "0.00" at bounding box center [1060, 229] width 250 height 25
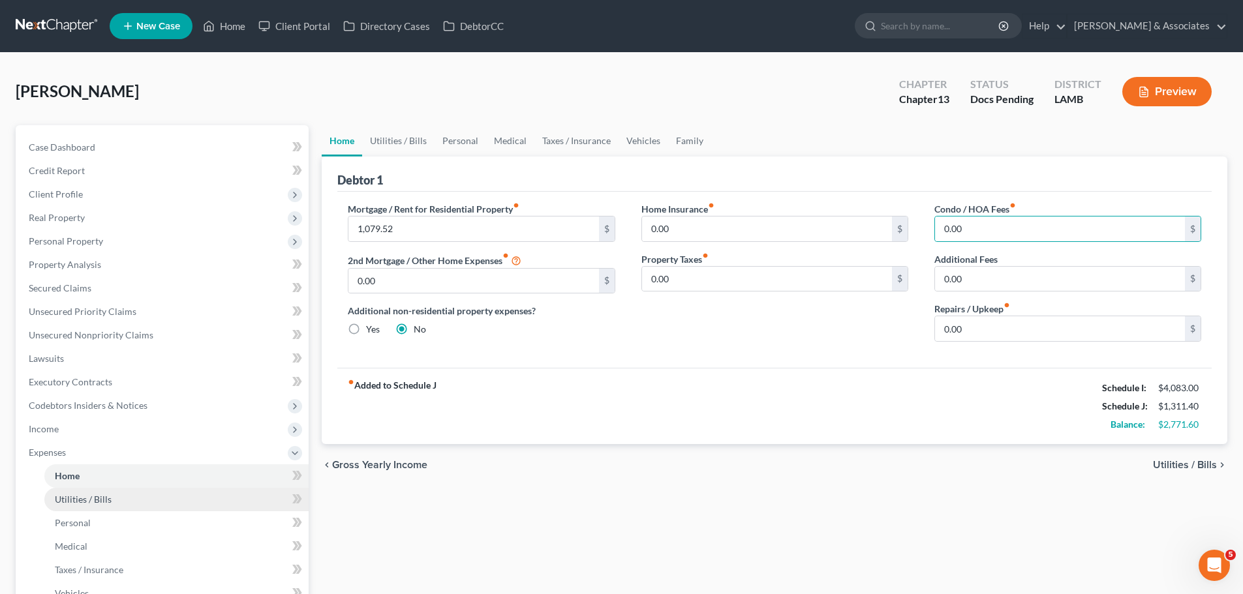
click at [170, 496] on link "Utilities / Bills" at bounding box center [176, 499] width 264 height 23
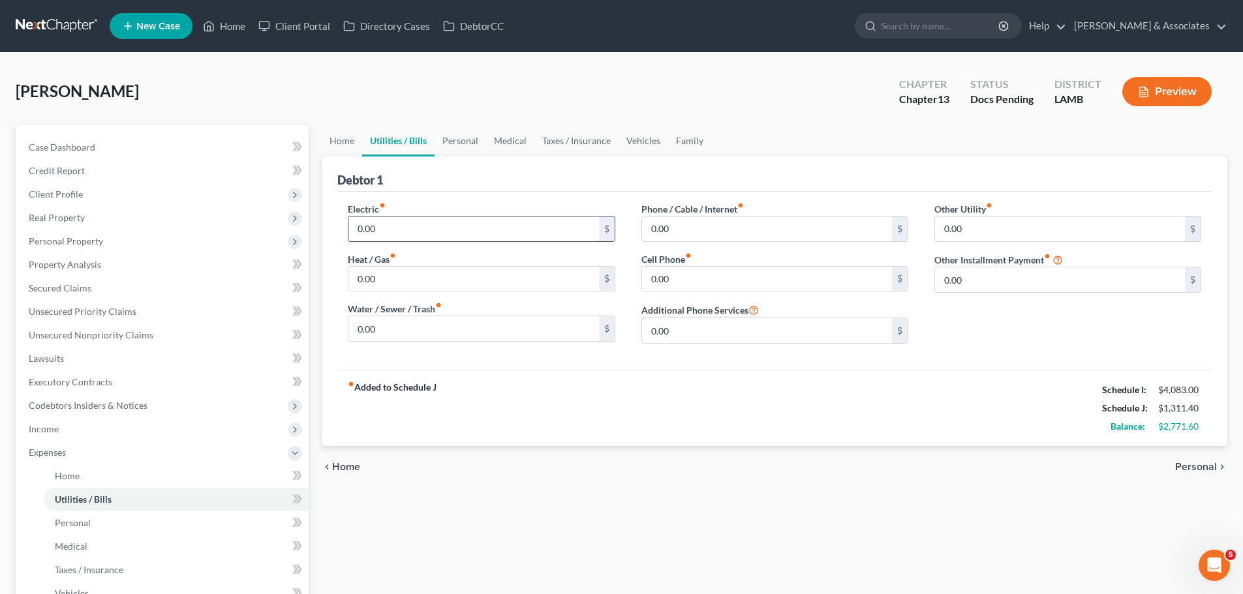
click at [387, 217] on input "0.00" at bounding box center [473, 229] width 250 height 25
type input "200.00"
click at [547, 326] on input "0.00" at bounding box center [473, 328] width 250 height 25
click at [446, 335] on input "190.00" at bounding box center [473, 328] width 250 height 25
click at [463, 330] on input "190.00" at bounding box center [473, 328] width 250 height 25
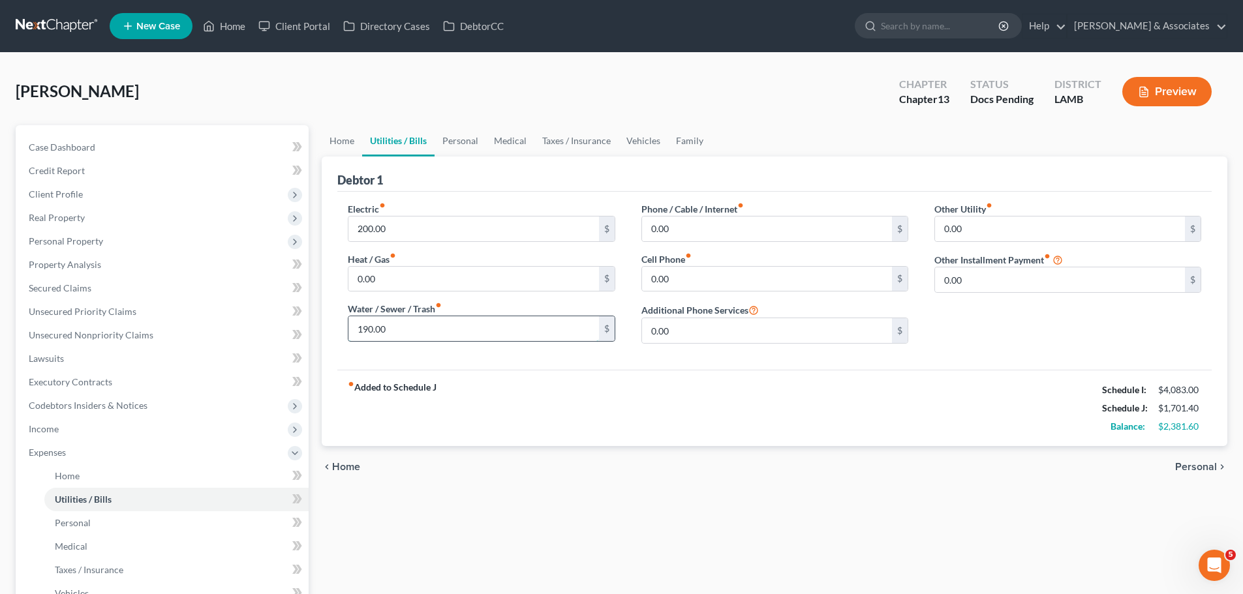
click at [463, 330] on input "190.00" at bounding box center [473, 328] width 250 height 25
type input "140.00"
click at [700, 230] on input "0.00" at bounding box center [767, 229] width 250 height 25
click at [749, 400] on div "fiber_manual_record Added to Schedule J Schedule I: $4,083.00 Schedule J: $1,65…" at bounding box center [774, 408] width 874 height 76
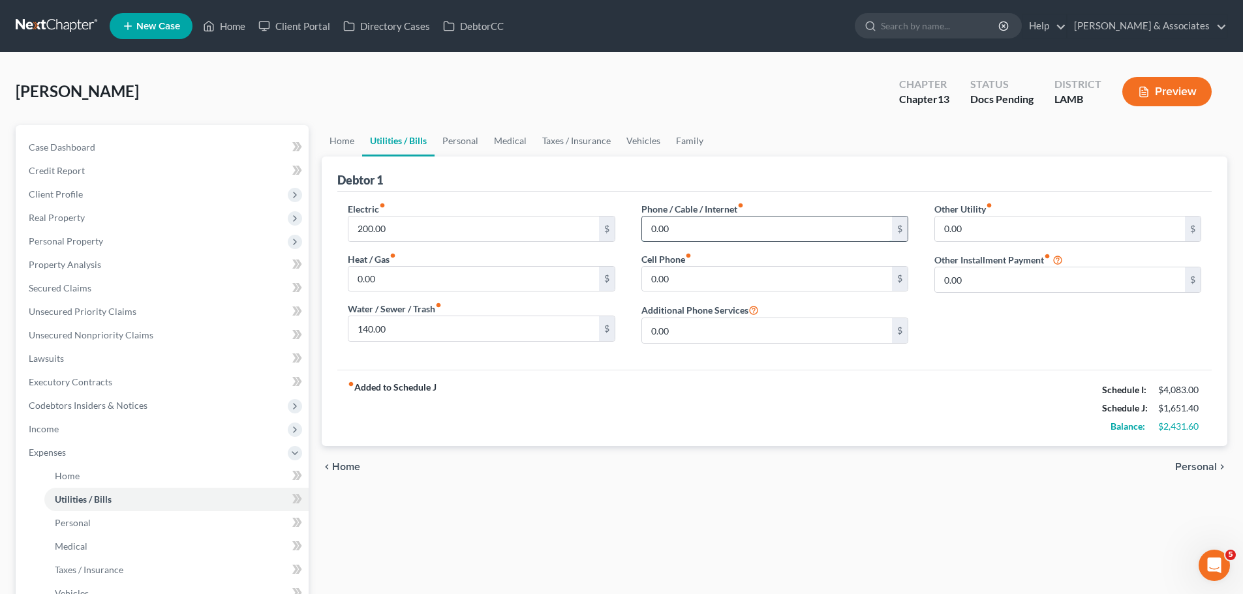
click at [751, 233] on input "0.00" at bounding box center [767, 229] width 250 height 25
type input "80.00"
click at [764, 282] on input "0.00" at bounding box center [767, 279] width 250 height 25
click at [1121, 227] on input "0.00" at bounding box center [1060, 229] width 250 height 25
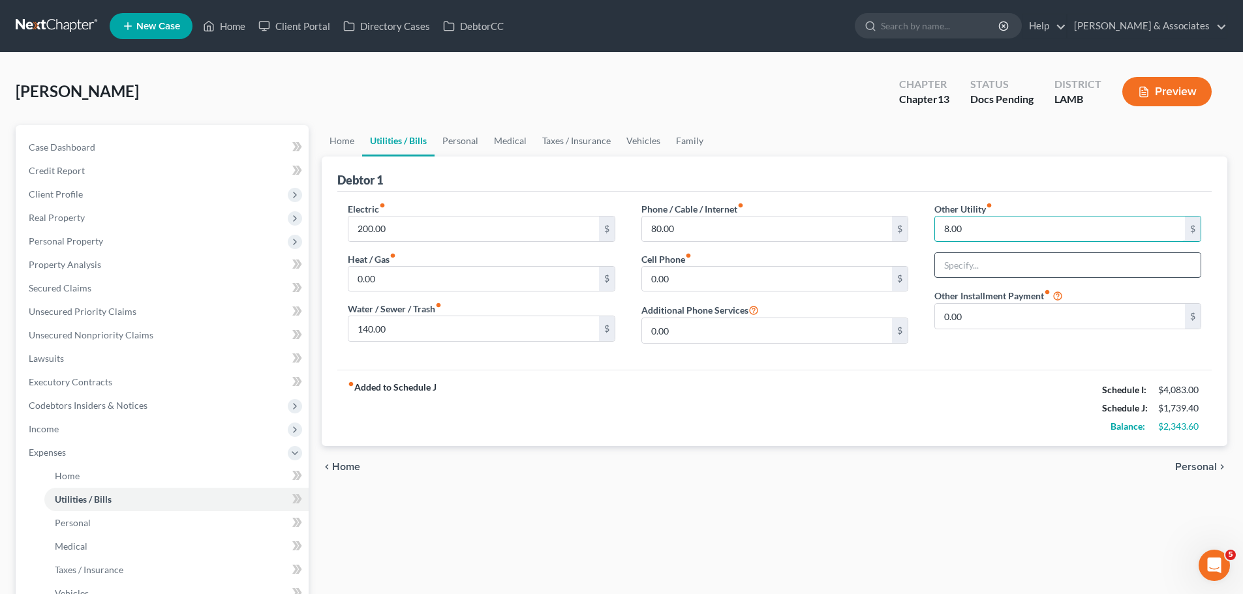
type input "8.00"
click at [1190, 280] on div "Other Utility fiber_manual_record 8.00 $ Netflix Other Installment Payment fibe…" at bounding box center [1067, 278] width 293 height 152
type input "Netflix"
click at [1011, 363] on div "Electric fiber_manual_record 200.00 $ Heat / Gas fiber_manual_record 0.00 $ Wat…" at bounding box center [774, 281] width 874 height 178
click at [1026, 317] on input "0.00" at bounding box center [1060, 316] width 250 height 25
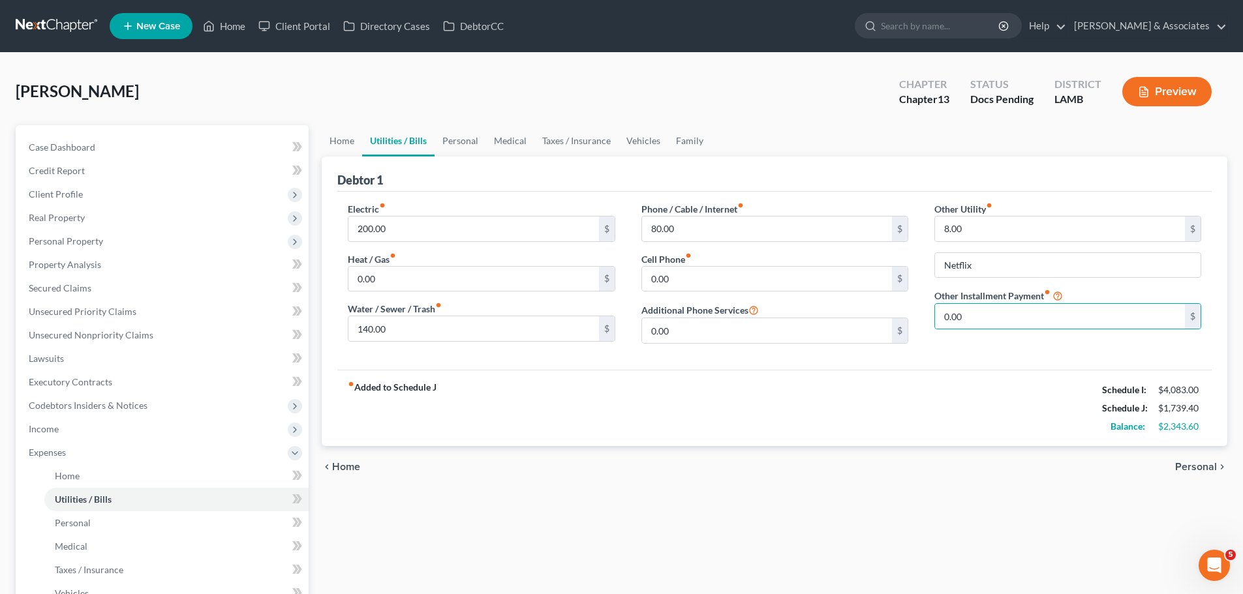
click at [984, 340] on div "Other Utility fiber_manual_record 8.00 $ Netflix Other Installment Payment fibe…" at bounding box center [1067, 278] width 293 height 152
click at [992, 322] on input "0.00" at bounding box center [1060, 316] width 250 height 25
click at [1202, 470] on span "Personal" at bounding box center [1196, 467] width 42 height 10
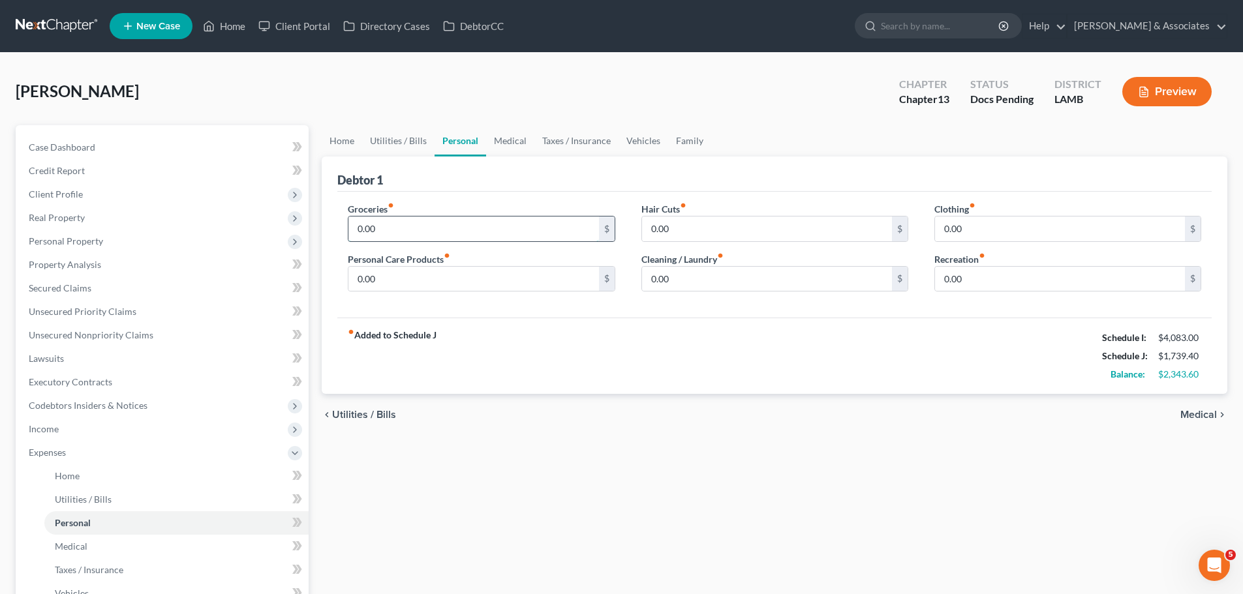
click at [558, 223] on input "0.00" at bounding box center [473, 229] width 250 height 25
type input "938"
type input "0"
type input "181"
type input "91"
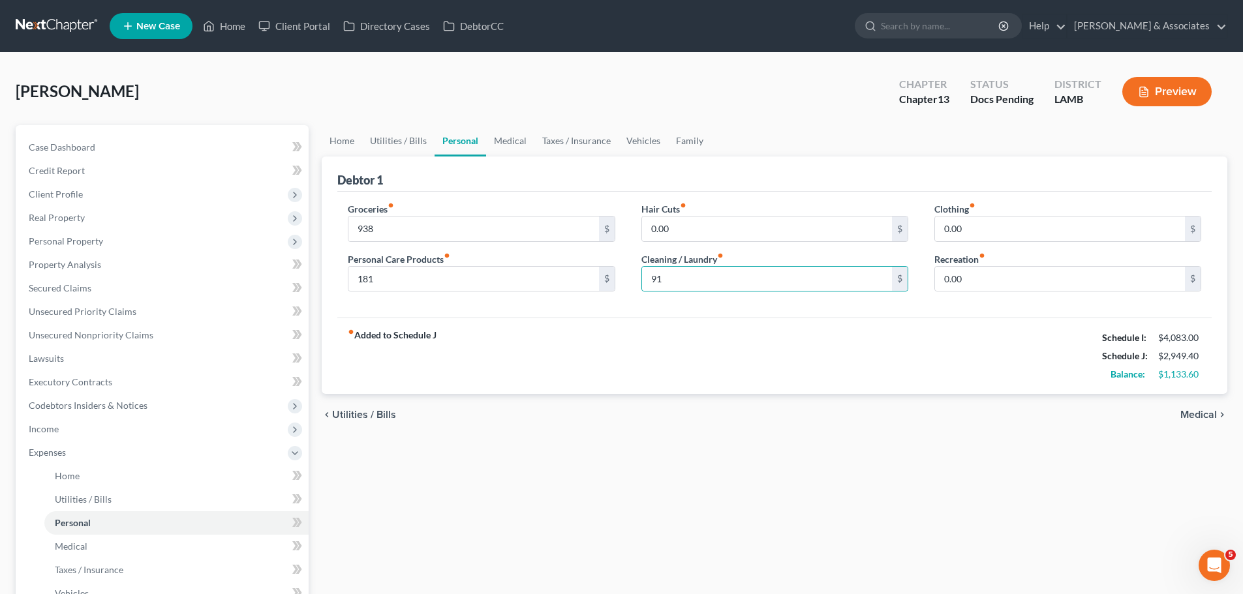
click at [1204, 417] on span "Medical" at bounding box center [1198, 415] width 37 height 10
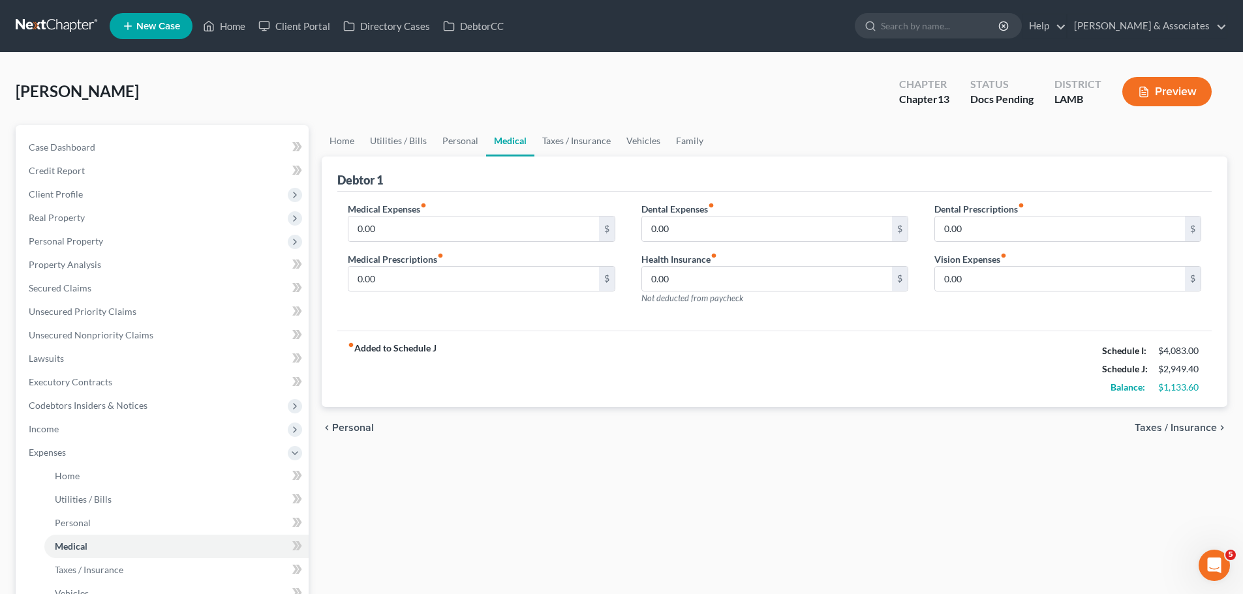
click at [982, 523] on div "Home Utilities / Bills Personal Medical Taxes / Insurance Vehicles Family Debto…" at bounding box center [774, 461] width 918 height 673
click at [495, 231] on input "0.00" at bounding box center [473, 229] width 250 height 25
type input "15.00"
click at [471, 275] on input "0.00" at bounding box center [473, 279] width 250 height 25
click at [479, 280] on input "0.00" at bounding box center [473, 279] width 250 height 25
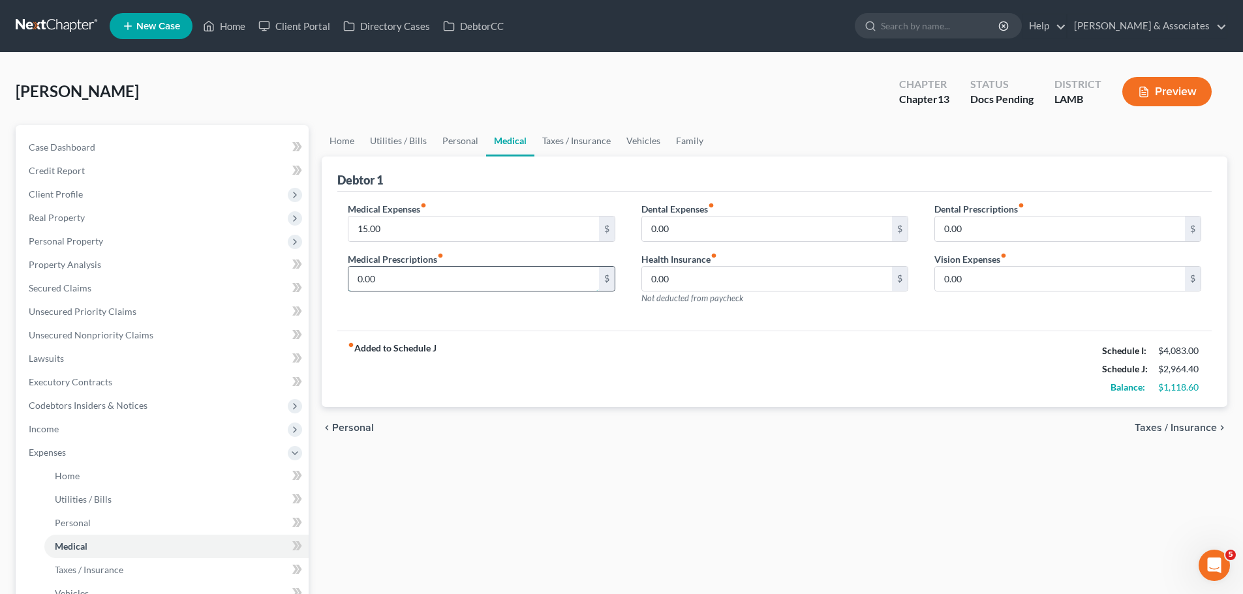
click at [479, 280] on input "0.00" at bounding box center [473, 279] width 250 height 25
click at [471, 294] on div "Medical Expenses fiber_manual_record 15.00 $ Medical Prescriptions fiber_manual…" at bounding box center [481, 259] width 293 height 114
click at [459, 282] on input "0" at bounding box center [473, 279] width 250 height 25
type input "30.00"
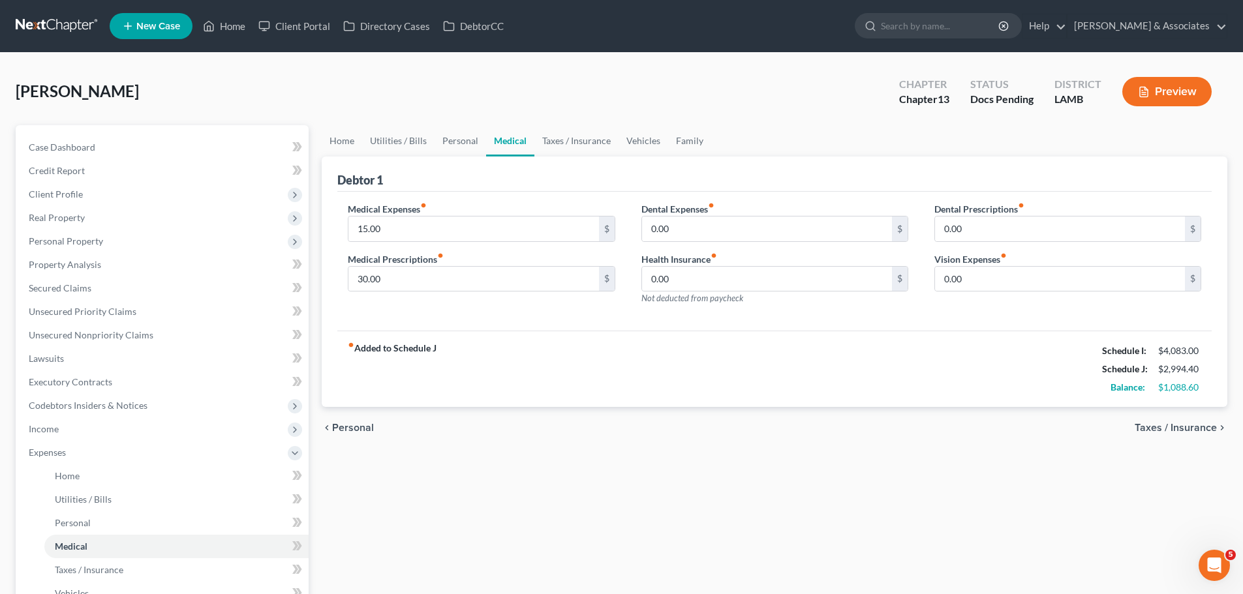
click at [885, 395] on div "fiber_manual_record Added to Schedule J Schedule I: $4,083.00 Schedule J: $2,99…" at bounding box center [774, 369] width 874 height 76
click at [864, 383] on div "fiber_manual_record Added to Schedule J Schedule I: $4,083.00 Schedule J: $2,99…" at bounding box center [774, 369] width 874 height 76
click at [550, 365] on div "fiber_manual_record Added to Schedule J Schedule I: $4,083.00 Schedule J: $2,99…" at bounding box center [774, 369] width 874 height 76
click at [1177, 421] on div "chevron_left Personal Taxes / Insurance chevron_right" at bounding box center [774, 428] width 905 height 42
click at [1178, 426] on span "Taxes / Insurance" at bounding box center [1175, 428] width 82 height 10
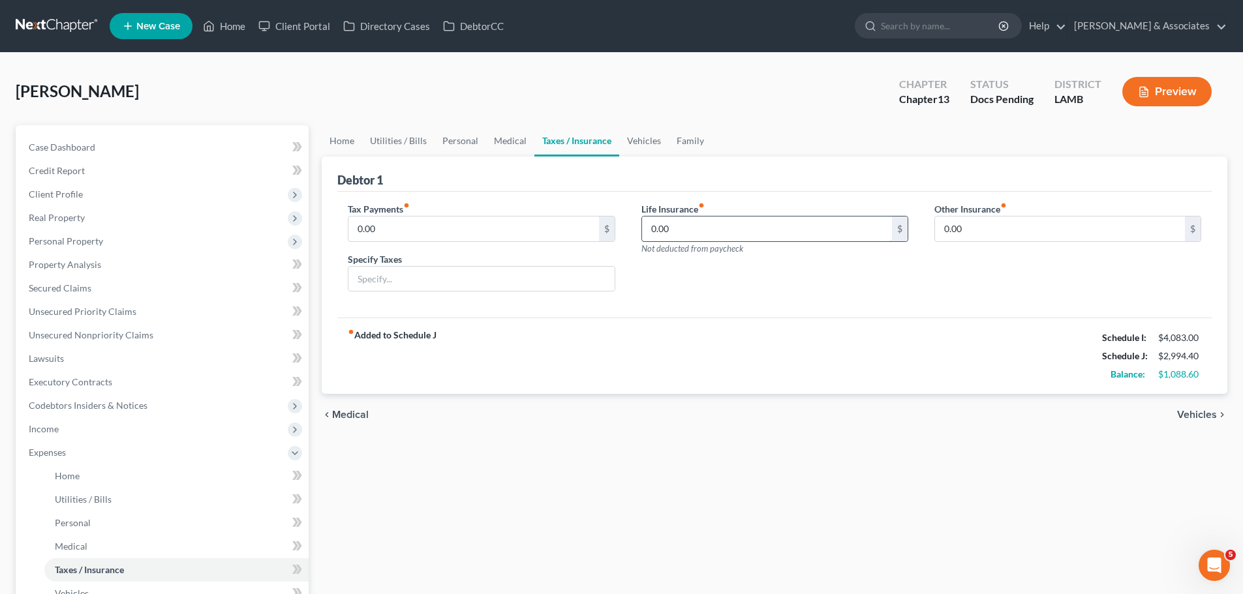
click at [682, 224] on input "0.00" at bounding box center [767, 229] width 250 height 25
click at [892, 303] on div "Tax Payments fiber_manual_record 0.00 $ Specify Taxes Life Insurance fiber_manu…" at bounding box center [774, 255] width 874 height 127
click at [1192, 422] on div "chevron_left Medical Vehicles chevron_right" at bounding box center [774, 415] width 905 height 42
click at [1196, 415] on span "Vehicles" at bounding box center [1197, 415] width 40 height 10
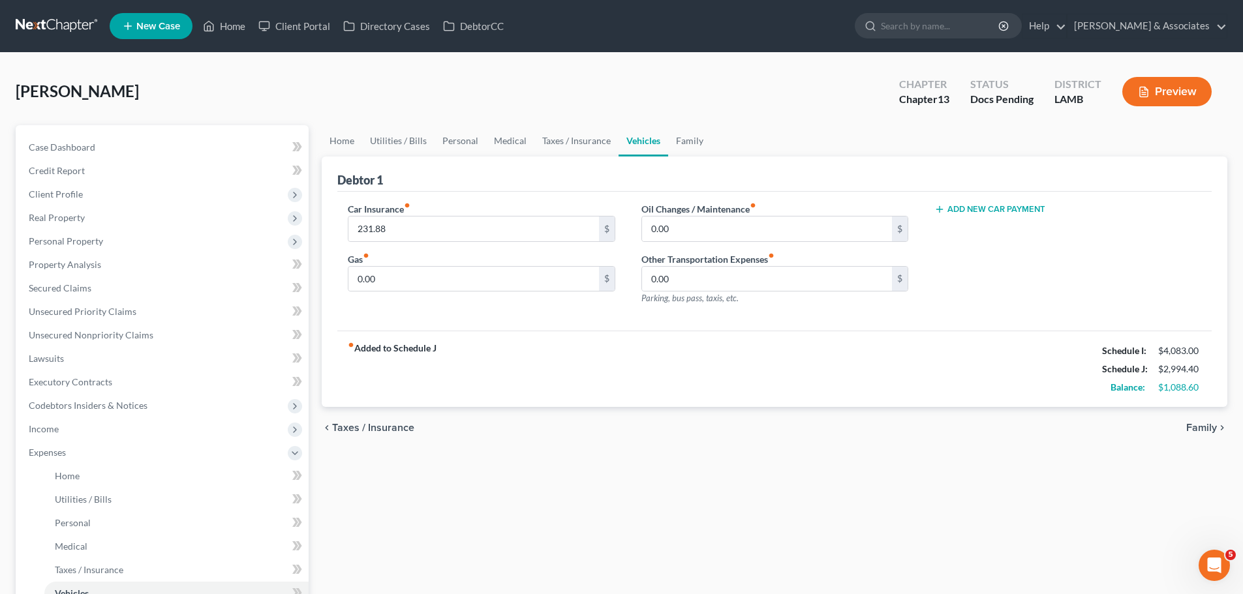
click at [567, 346] on div "fiber_manual_record Added to Schedule J Schedule I: $4,083.00 Schedule J: $2,99…" at bounding box center [774, 369] width 874 height 76
click at [528, 292] on div "Car Insurance fiber_manual_record 231.88 $ Gas fiber_manual_record 0.00 $" at bounding box center [481, 259] width 293 height 114
click at [524, 286] on input "0.00" at bounding box center [473, 279] width 250 height 25
type input "150.00"
click at [706, 234] on input "0.00" at bounding box center [767, 229] width 250 height 25
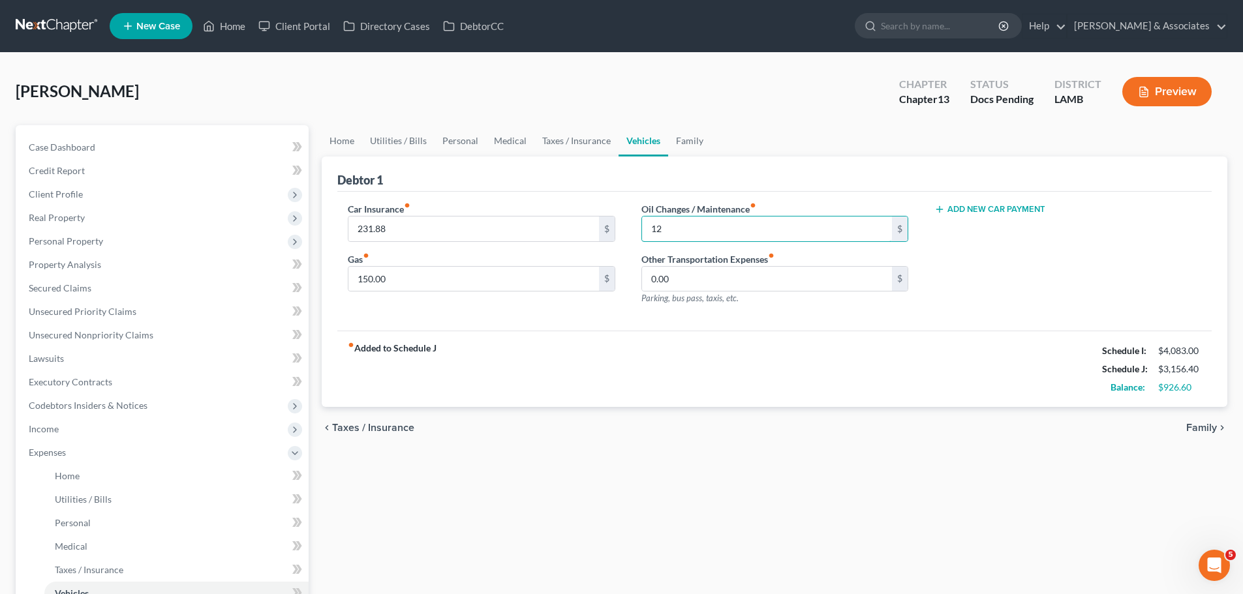
type input "12"
click at [1204, 429] on span "Family" at bounding box center [1201, 428] width 31 height 10
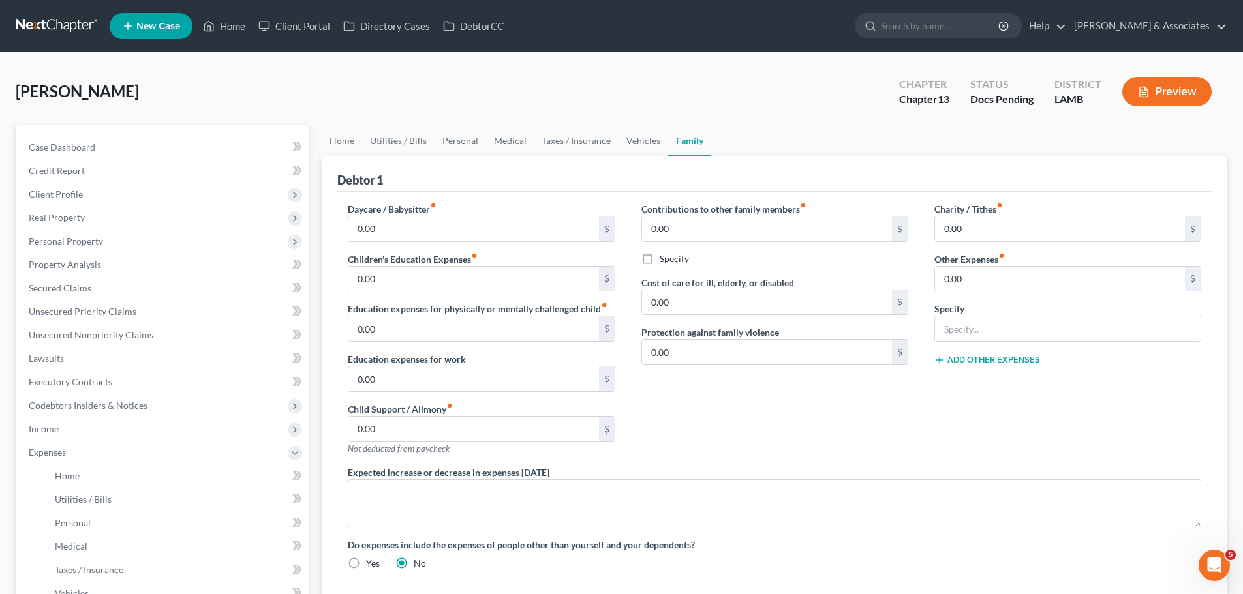
click at [796, 427] on div "Contributions to other family members fiber_manual_record 0.00 $ Specify Cost o…" at bounding box center [774, 334] width 293 height 264
click at [981, 215] on label "Charity / Tithes fiber_manual_record" at bounding box center [968, 209] width 68 height 14
click at [981, 222] on input "0.00" at bounding box center [1060, 229] width 250 height 25
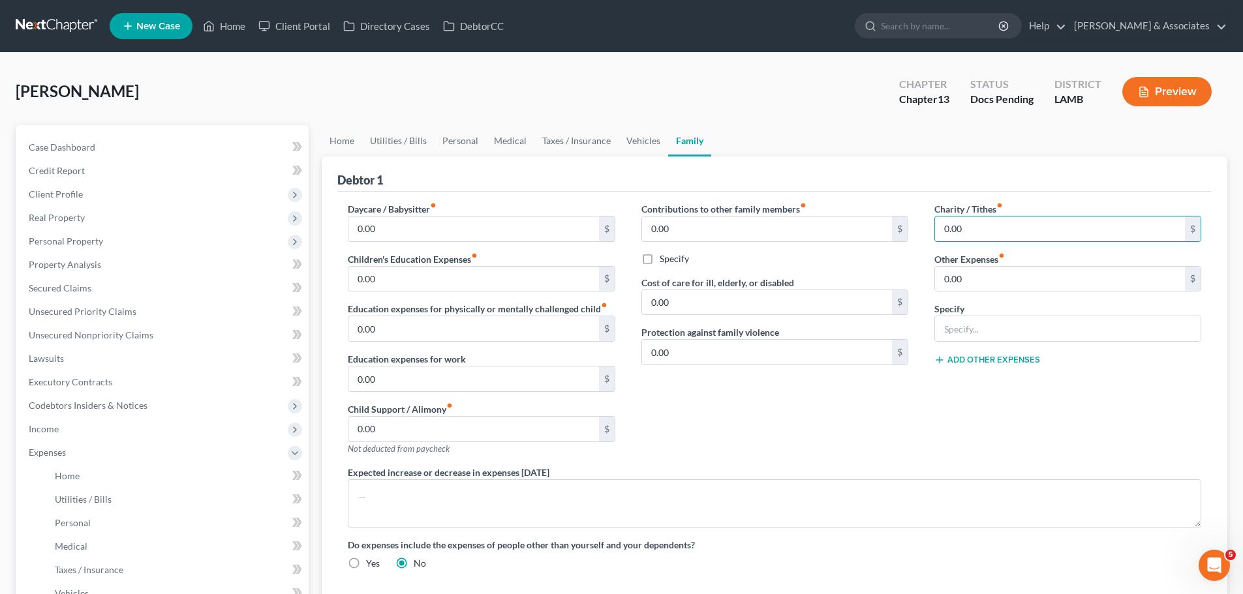
click at [1050, 413] on div "Charity / Tithes fiber_manual_record 0.00 $ Other Expenses fiber_manual_record …" at bounding box center [1067, 334] width 293 height 264
click at [1048, 243] on div "Charity / Tithes fiber_manual_record 0.00 $ Other Expenses fiber_manual_record …" at bounding box center [1067, 334] width 293 height 264
click at [1038, 235] on input "0.00" at bounding box center [1060, 229] width 250 height 25
click at [1032, 234] on input "0.00" at bounding box center [1060, 229] width 250 height 25
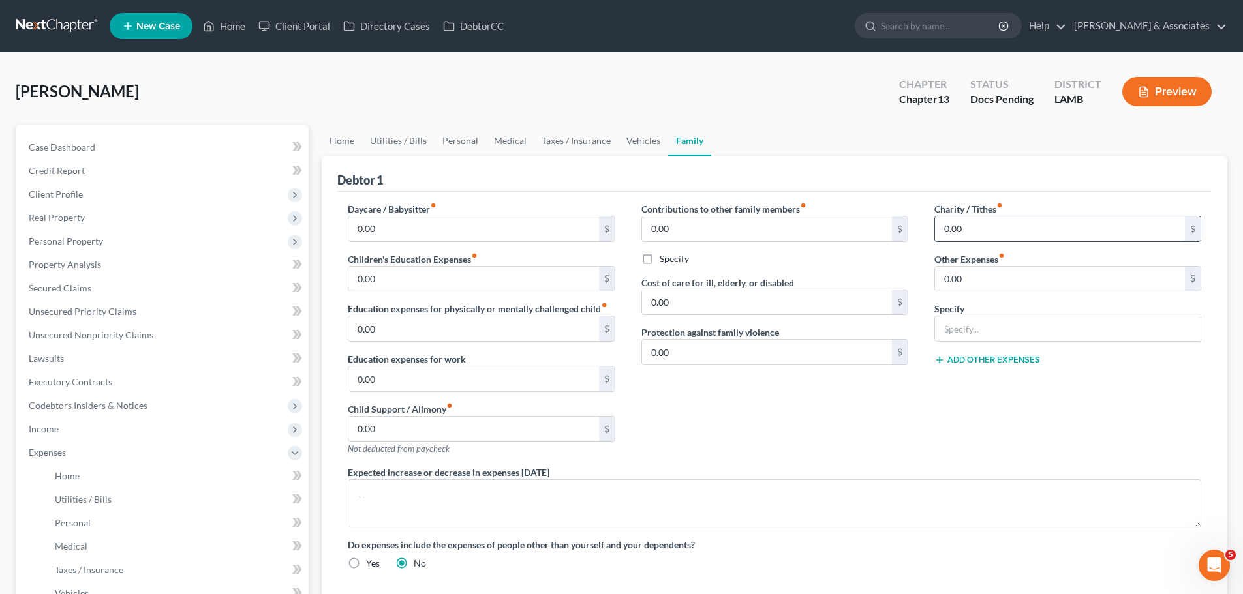
click at [1031, 234] on input "0.00" at bounding box center [1060, 229] width 250 height 25
click at [975, 283] on input "0.00" at bounding box center [1060, 279] width 250 height 25
click at [977, 322] on input "text" at bounding box center [1067, 328] width 265 height 25
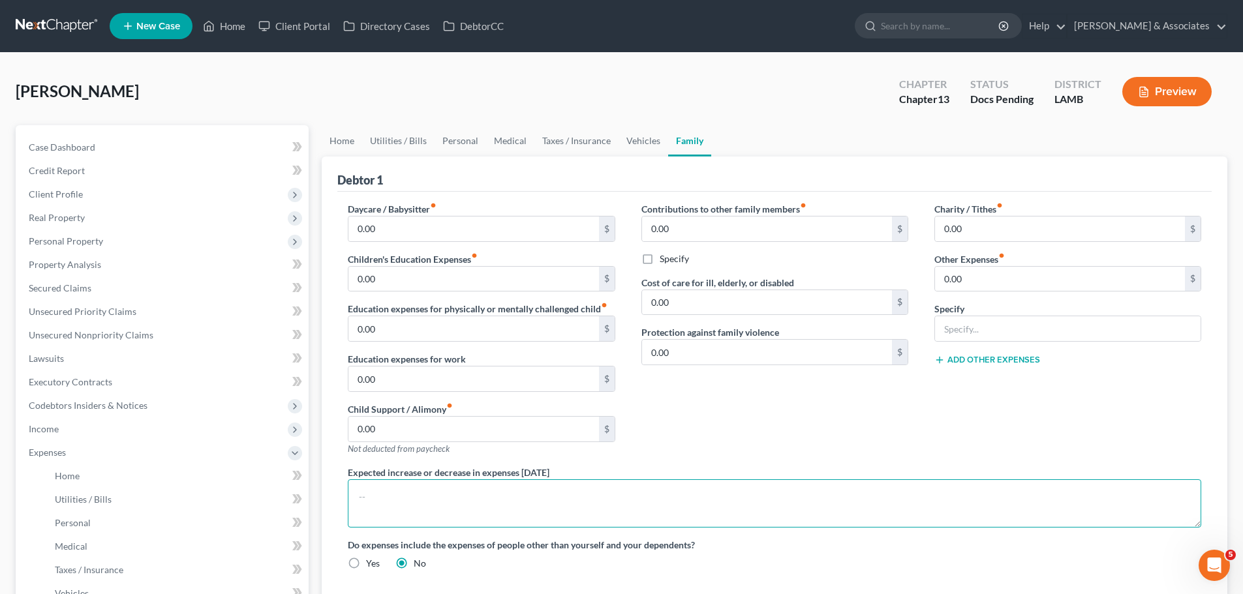
click at [580, 498] on textarea at bounding box center [774, 503] width 853 height 48
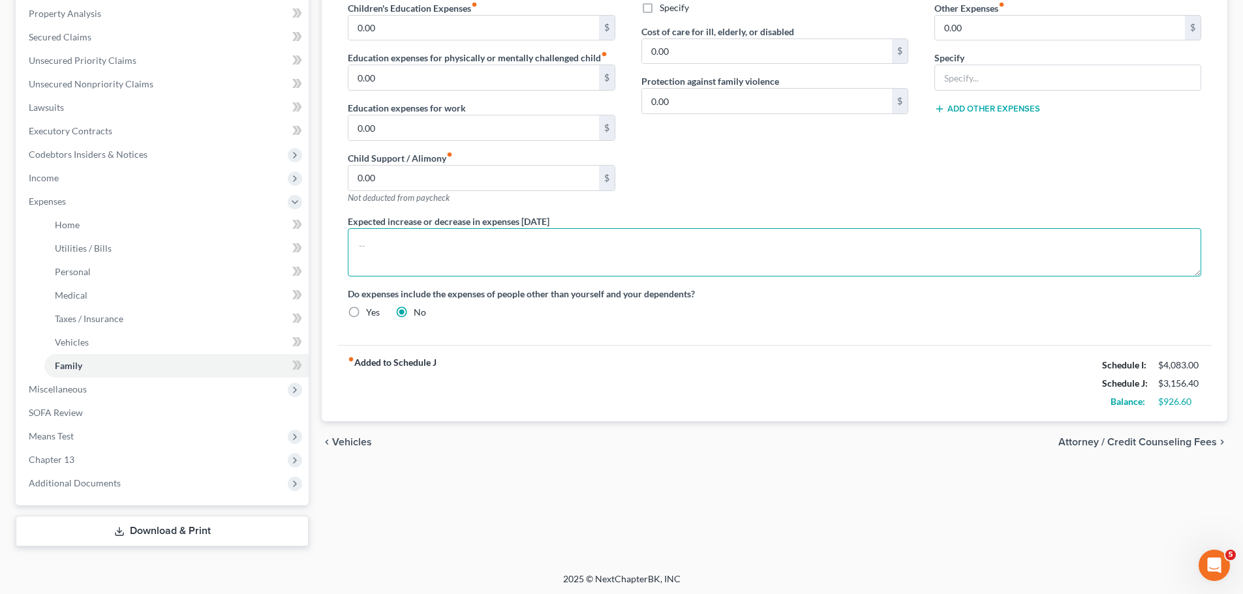
scroll to position [253, 0]
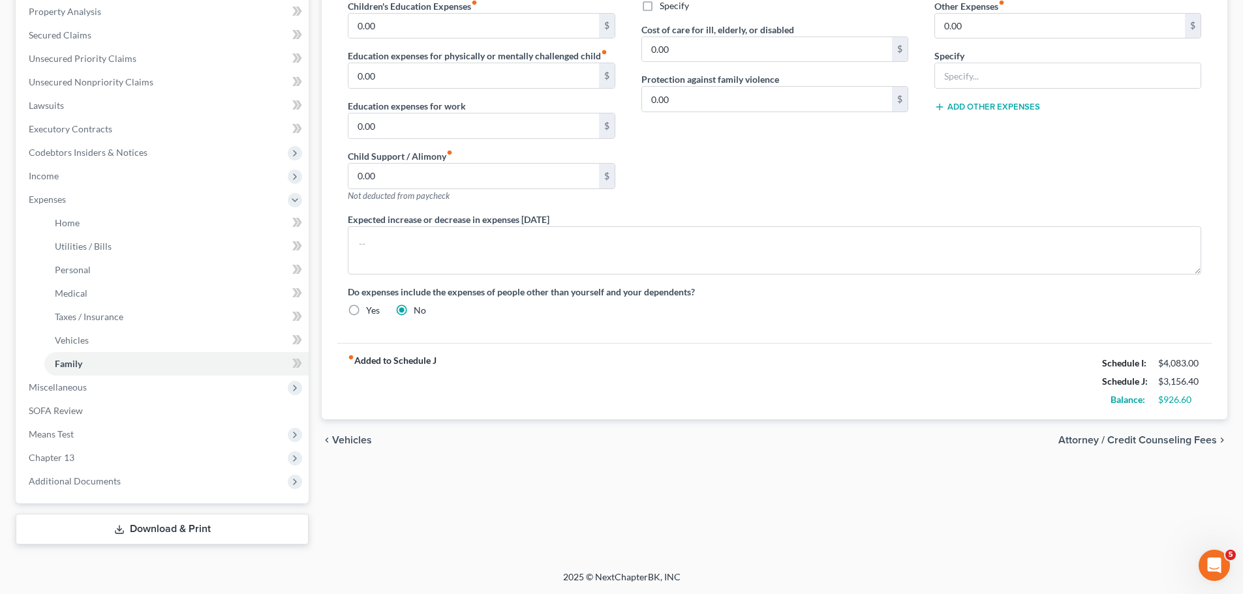
click at [642, 498] on div "Home Utilities / Bills Personal Medical Taxes / Insurance Vehicles Family Debto…" at bounding box center [774, 208] width 918 height 673
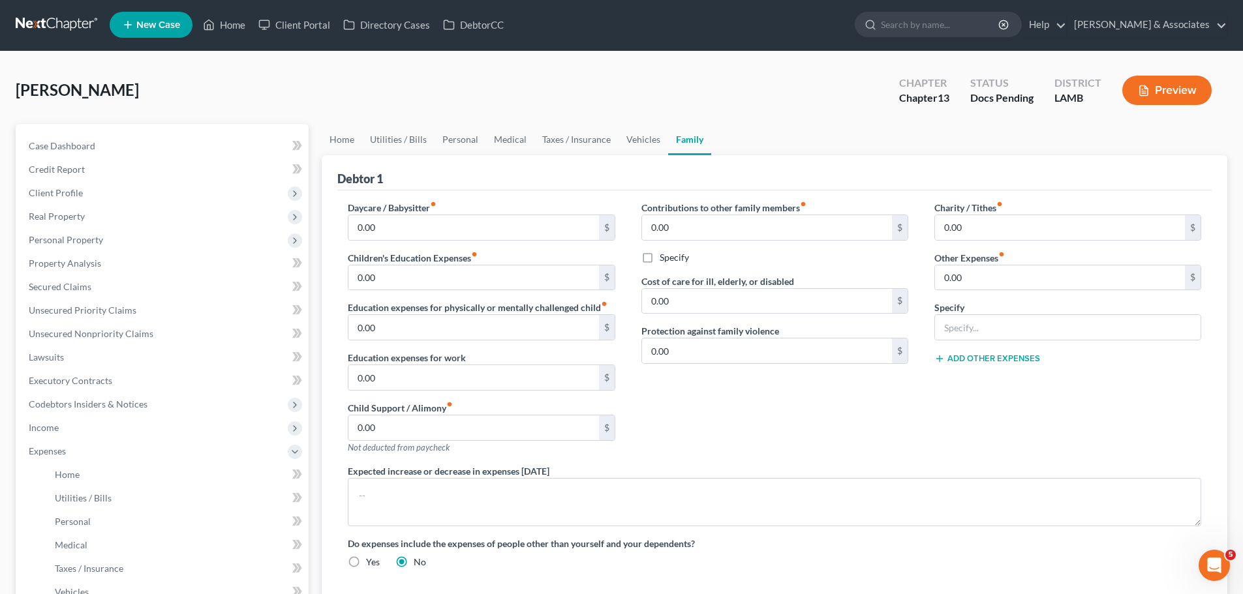
scroll to position [0, 0]
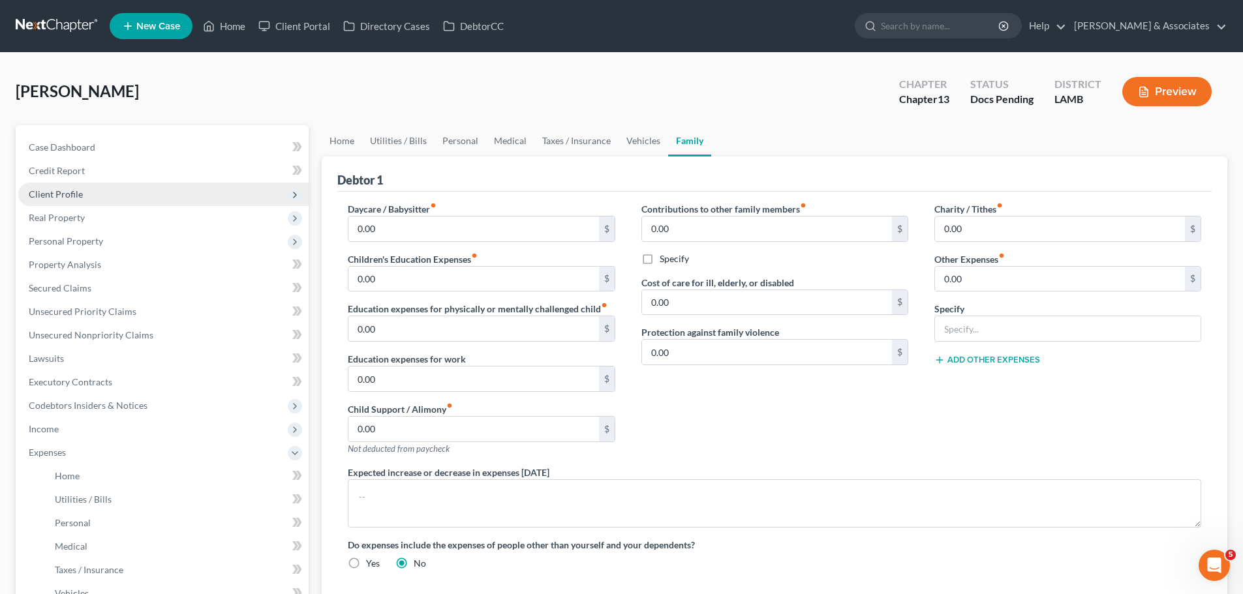
click at [76, 195] on span "Client Profile" at bounding box center [56, 194] width 54 height 11
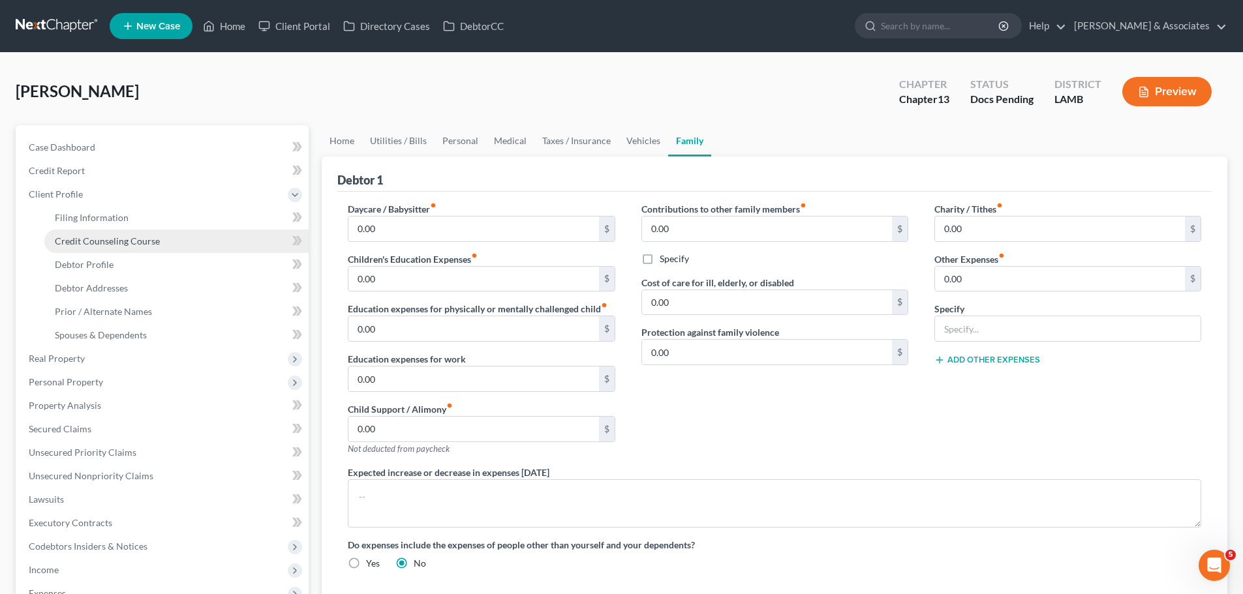
click at [78, 242] on span "Credit Counseling Course" at bounding box center [107, 240] width 105 height 11
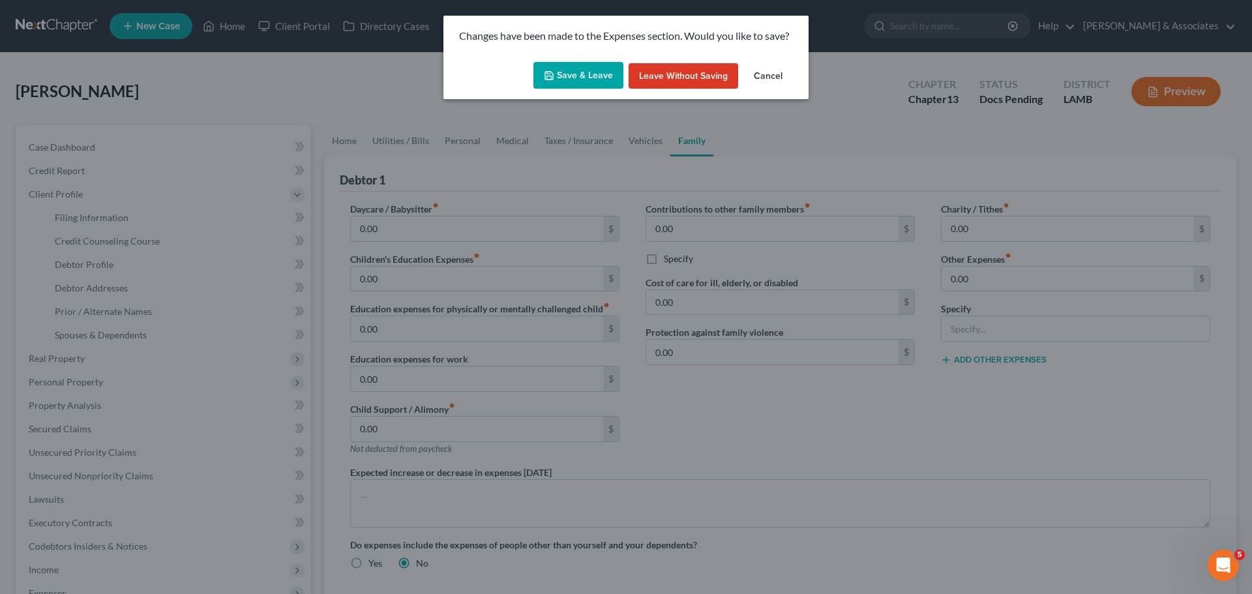
click at [577, 60] on div "Save & Leave Leave without Saving Cancel" at bounding box center [626, 78] width 365 height 43
click at [575, 73] on button "Save & Leave" at bounding box center [579, 75] width 90 height 27
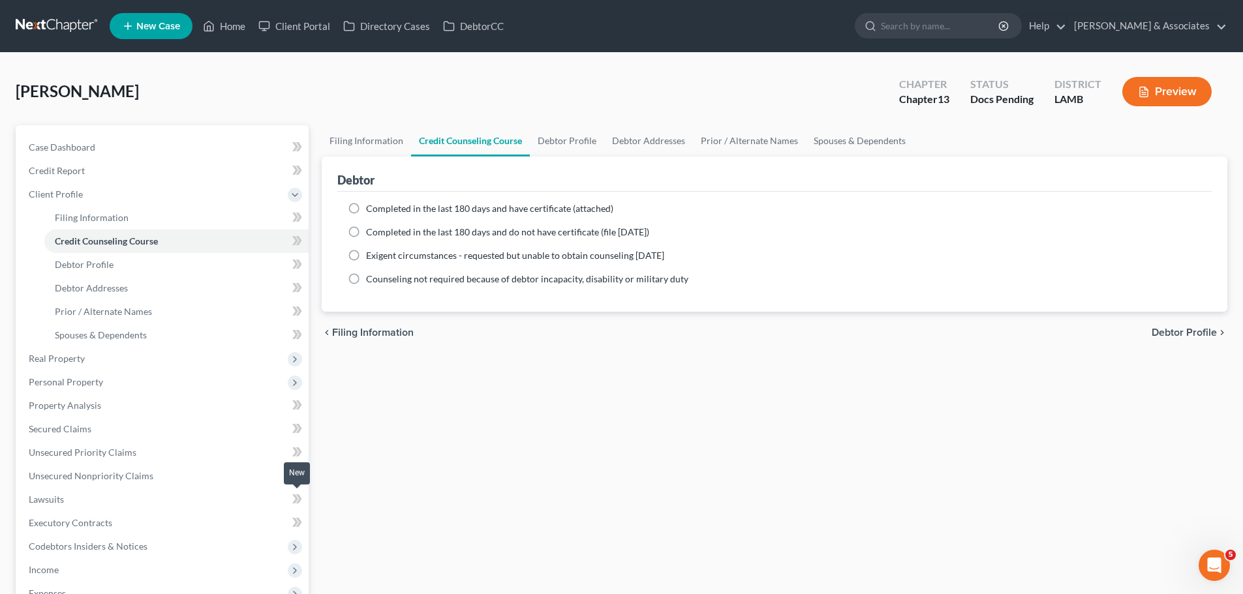
scroll to position [230, 0]
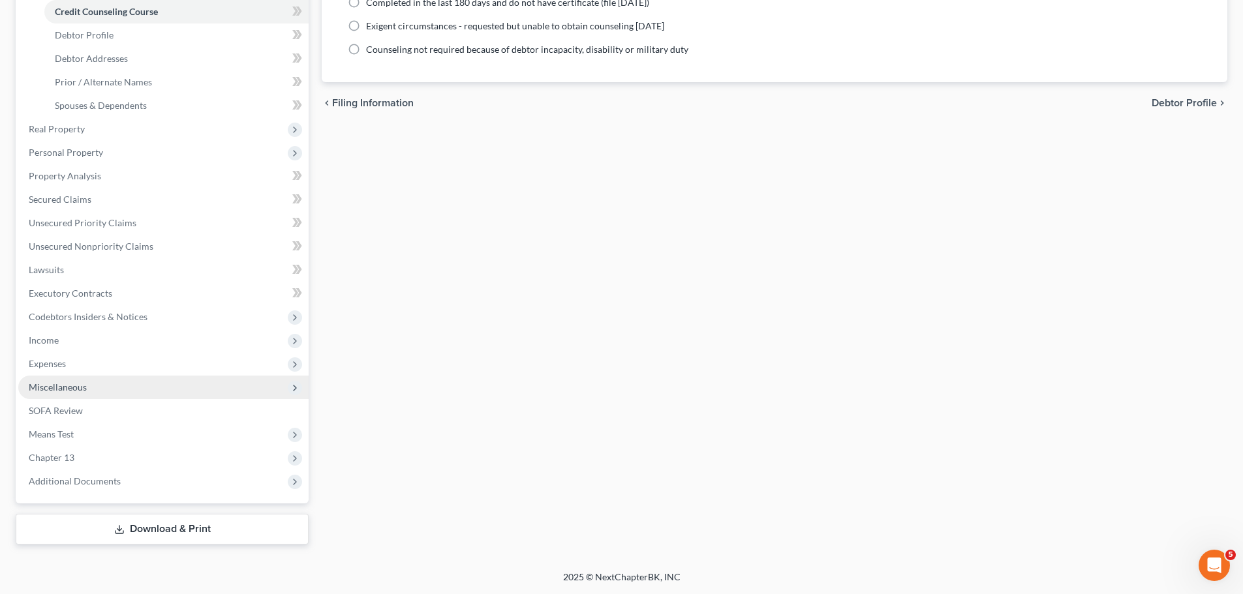
click at [56, 390] on span "Miscellaneous" at bounding box center [58, 387] width 58 height 11
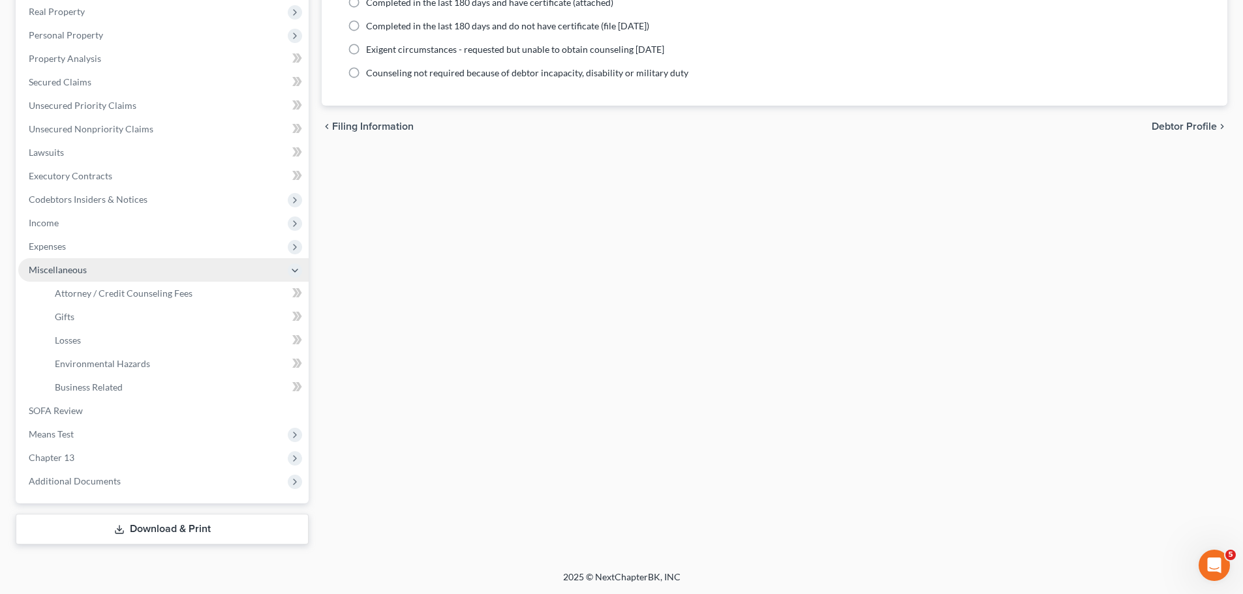
scroll to position [206, 0]
click at [171, 320] on link "Gifts" at bounding box center [176, 316] width 264 height 23
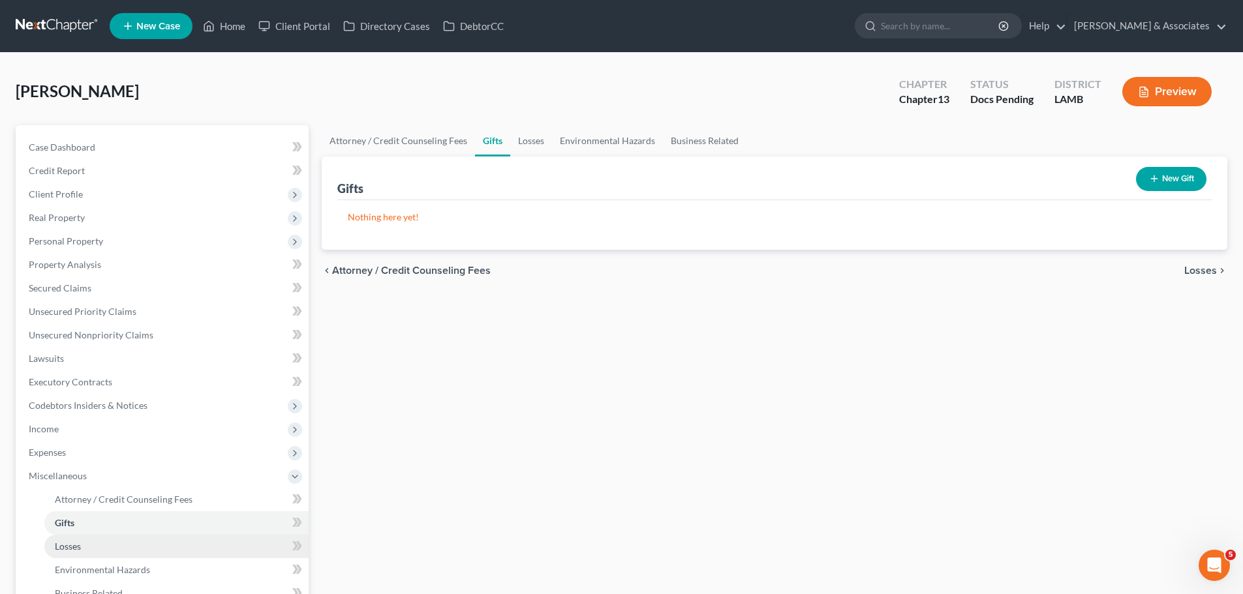
click at [212, 544] on link "Losses" at bounding box center [176, 546] width 264 height 23
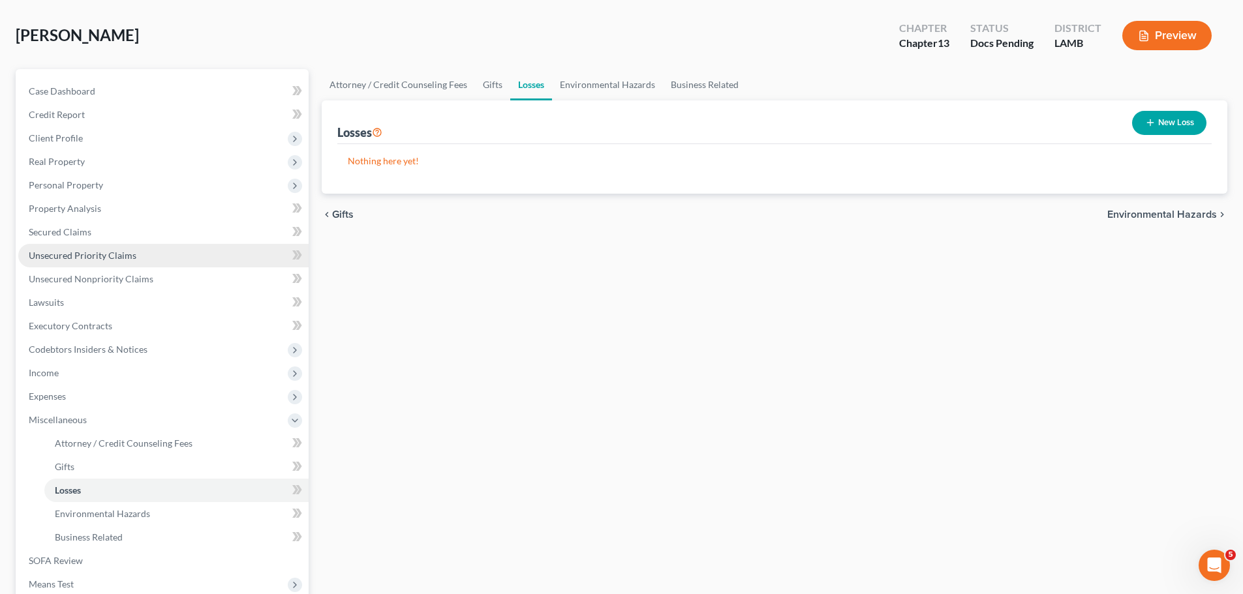
scroll to position [130, 0]
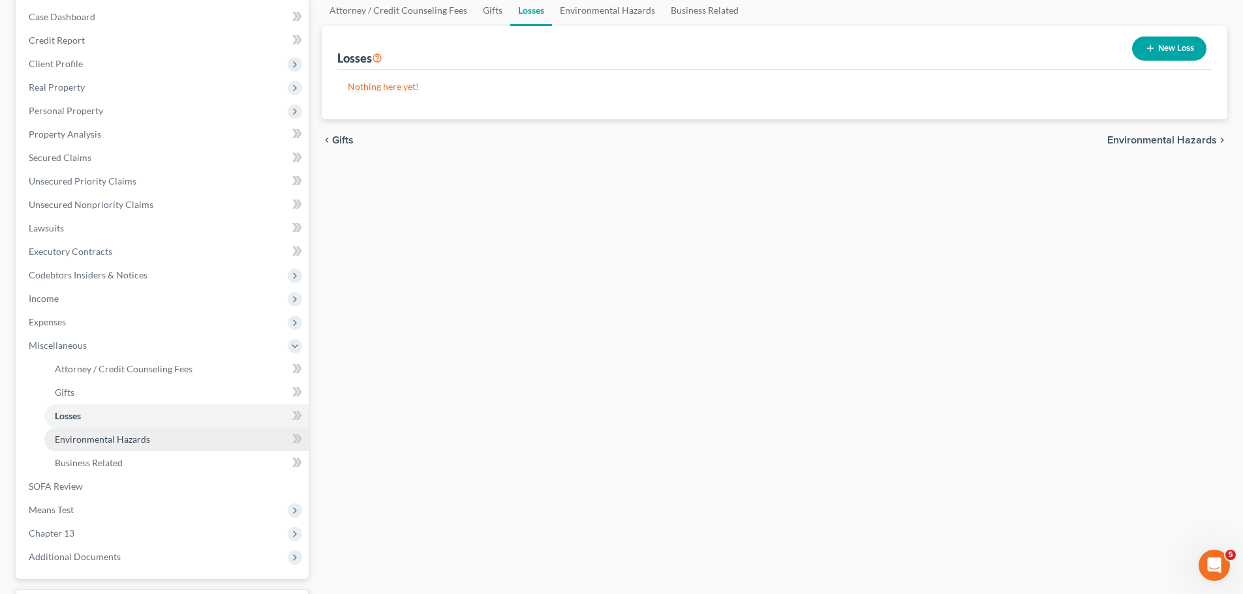
click at [184, 442] on link "Environmental Hazards" at bounding box center [176, 439] width 264 height 23
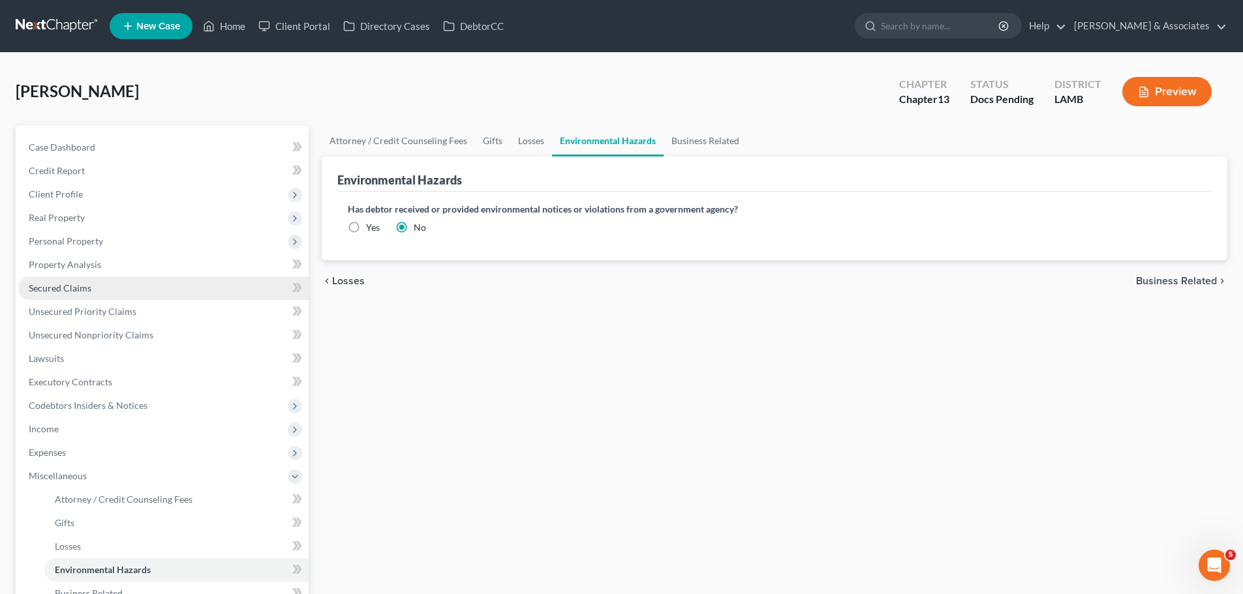
click at [82, 292] on span "Secured Claims" at bounding box center [60, 287] width 63 height 11
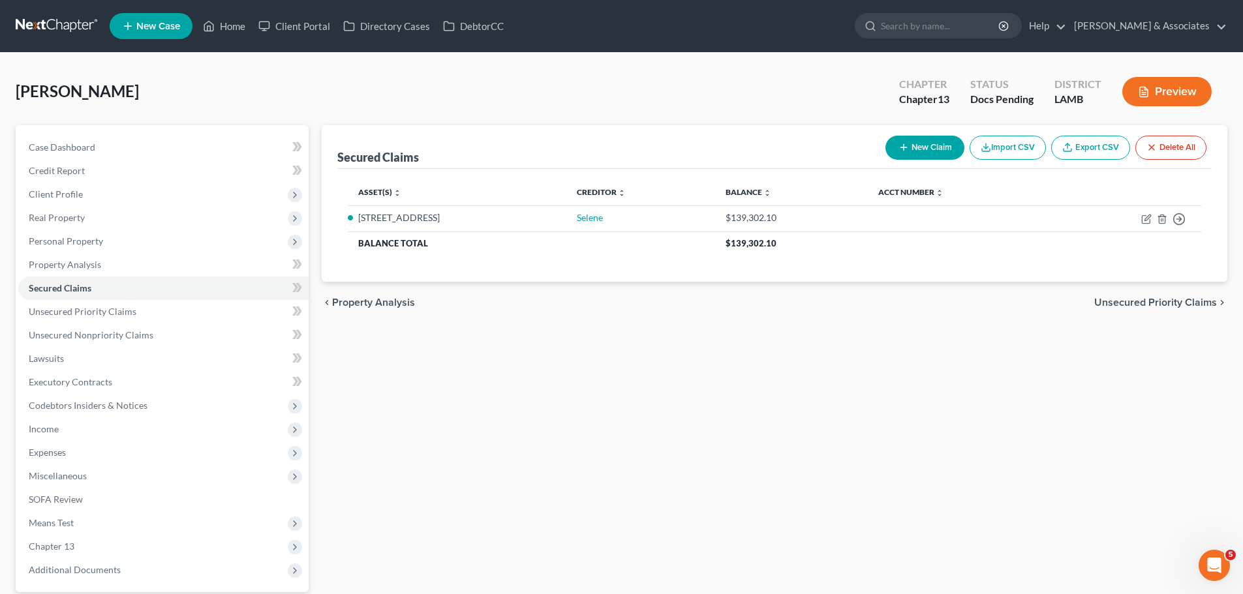
click at [898, 425] on div "Secured Claims New Claim Import CSV Export CSV Delete All Asset(s) expand_more …" at bounding box center [774, 379] width 918 height 508
click at [1145, 218] on icon "button" at bounding box center [1146, 219] width 10 height 10
select select "2"
select select "4"
select select "0"
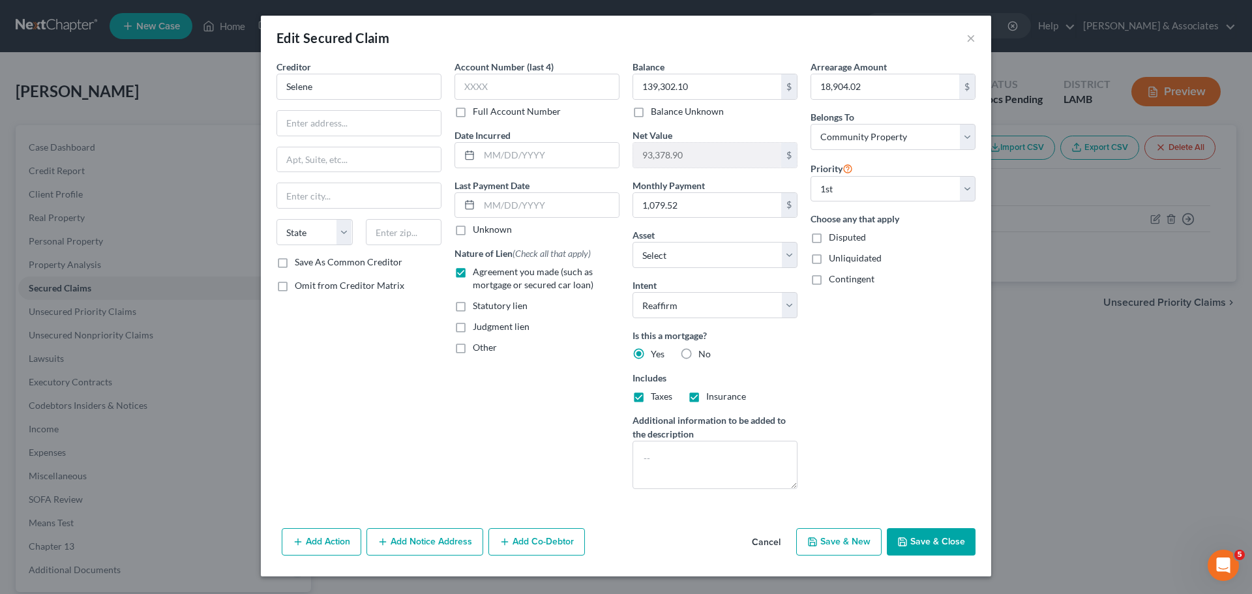
click at [849, 382] on div "Arrearage Amount 18,904.02 $ Belongs To * Select Debtor 1 Only Debtor 2 Only De…" at bounding box center [893, 280] width 178 height 440
click at [954, 540] on button "Save & Close" at bounding box center [931, 541] width 89 height 27
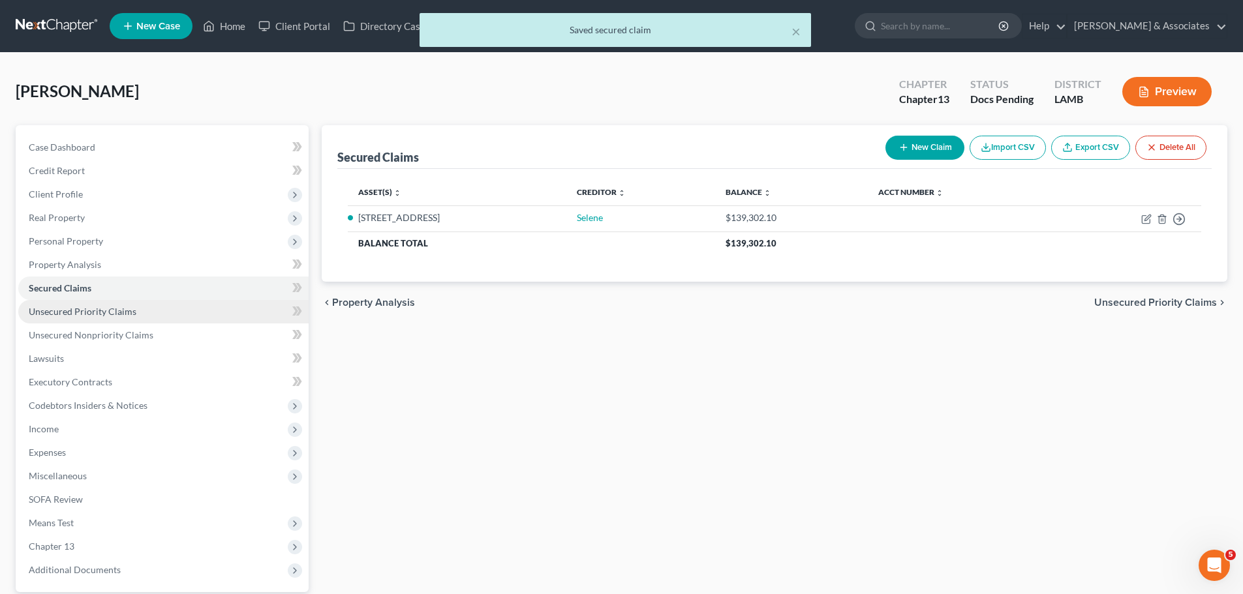
click at [177, 321] on link "Unsecured Priority Claims" at bounding box center [163, 311] width 290 height 23
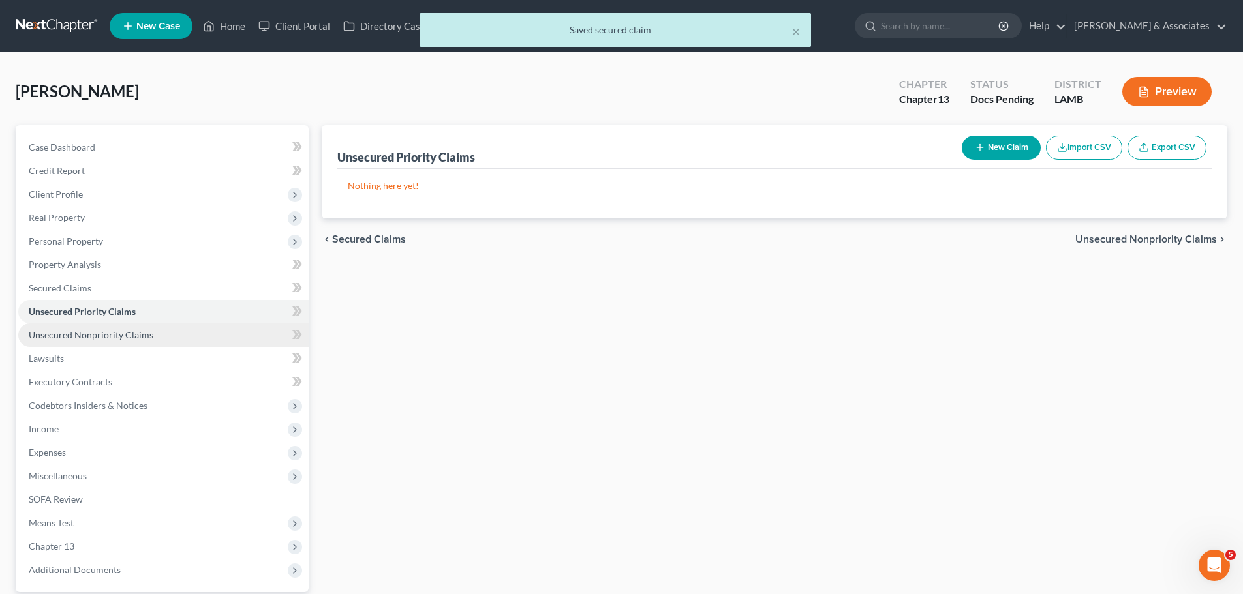
click at [182, 344] on link "Unsecured Nonpriority Claims" at bounding box center [163, 335] width 290 height 23
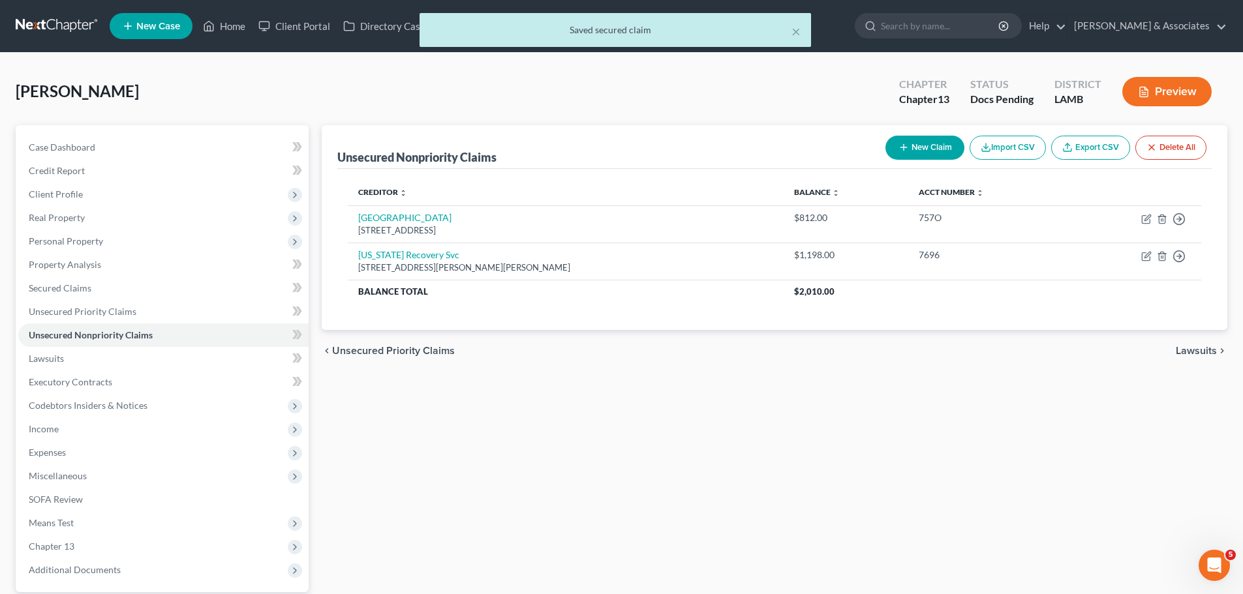
click at [693, 467] on div "Unsecured Nonpriority Claims New Claim Import CSV Export CSV Delete All Credito…" at bounding box center [774, 379] width 918 height 508
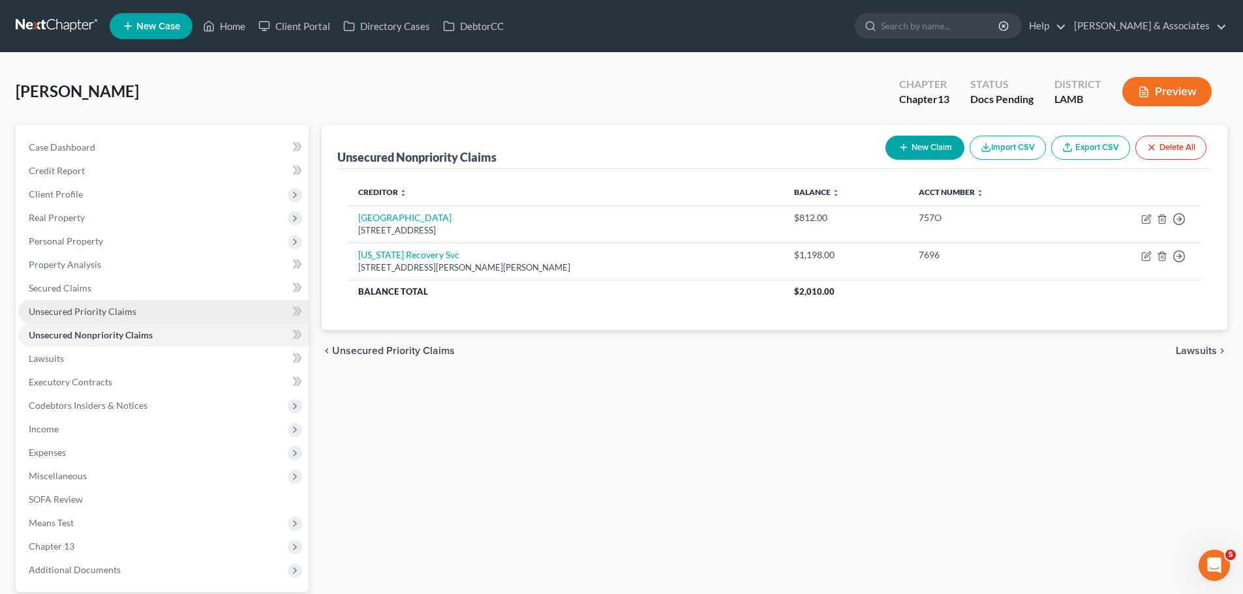
click at [116, 313] on span "Unsecured Priority Claims" at bounding box center [83, 311] width 108 height 11
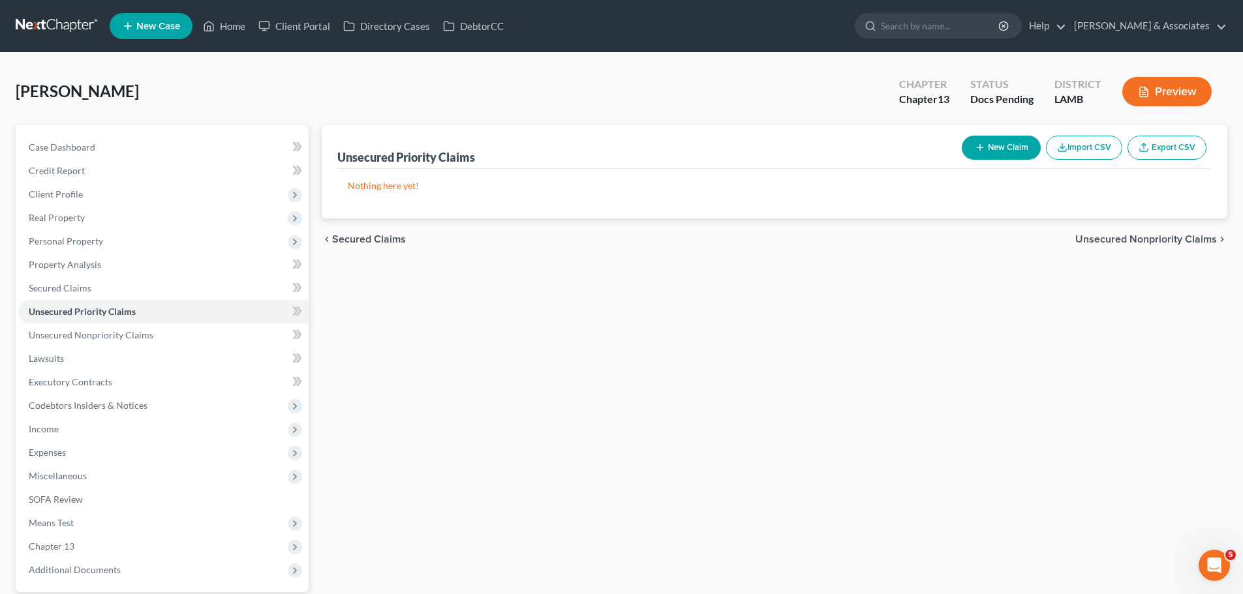
click at [637, 374] on div "Unsecured Priority Claims New Claim Import CSV Export CSV Nothing here yet! Pre…" at bounding box center [774, 379] width 918 height 508
click at [844, 268] on div "Unsecured Priority Claims New Claim Import CSV Export CSV Nothing here yet! Pre…" at bounding box center [774, 379] width 918 height 508
click at [986, 155] on button "New Claim" at bounding box center [1001, 148] width 79 height 24
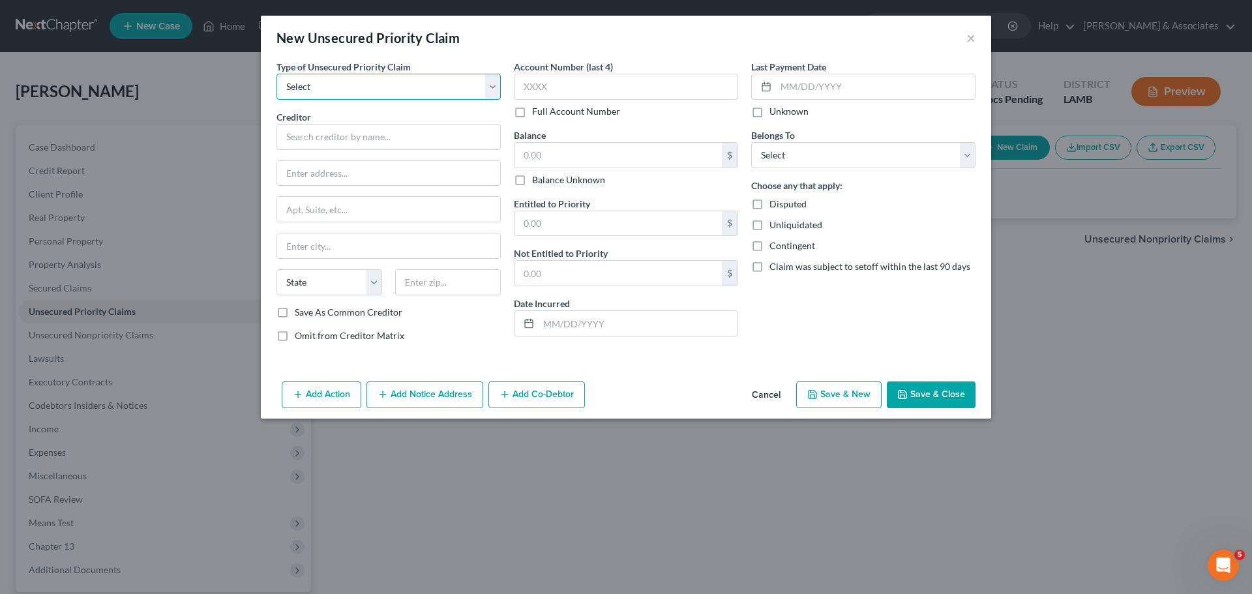
click at [419, 85] on select "Select Taxes & Other Government Units Domestic Support Obligations Extensions o…" at bounding box center [389, 87] width 224 height 26
select select "0"
click at [277, 74] on select "Select Taxes & Other Government Units Domestic Support Obligations Extensions o…" at bounding box center [389, 87] width 224 height 26
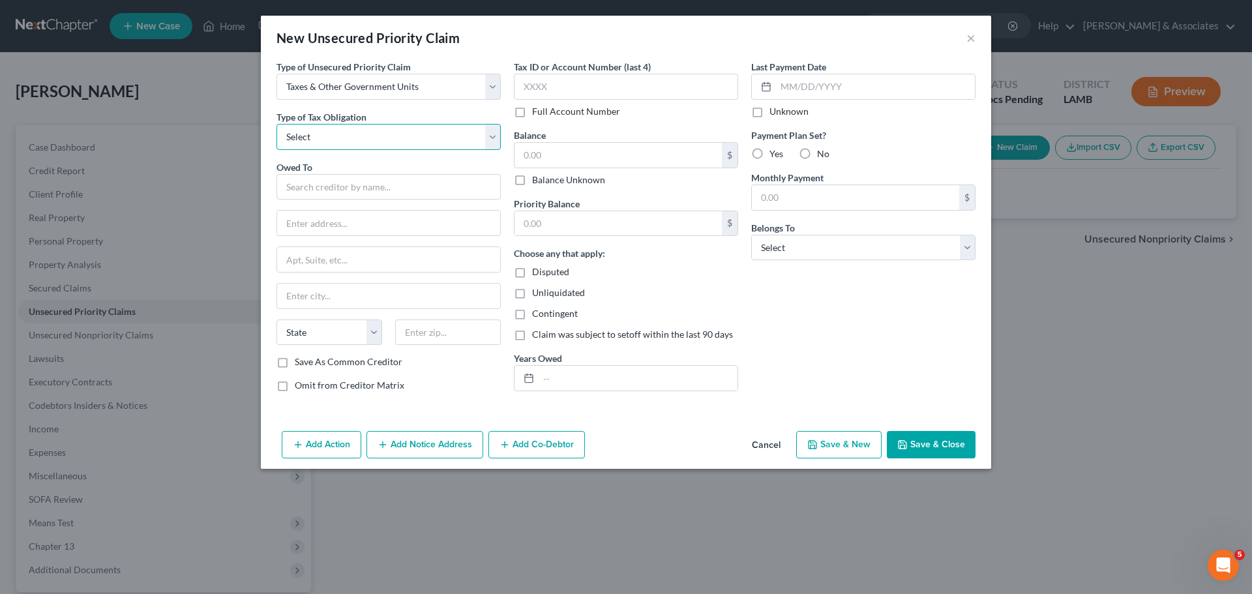
click at [401, 145] on select "Select Federal City State Franchise Tax Board Other" at bounding box center [389, 137] width 224 height 26
select select "2"
click at [277, 124] on select "Select Federal City State Franchise Tax Board Other" at bounding box center [389, 137] width 224 height 26
click at [401, 198] on input "text" at bounding box center [389, 187] width 224 height 26
click at [950, 442] on button "Save & Close" at bounding box center [931, 444] width 89 height 27
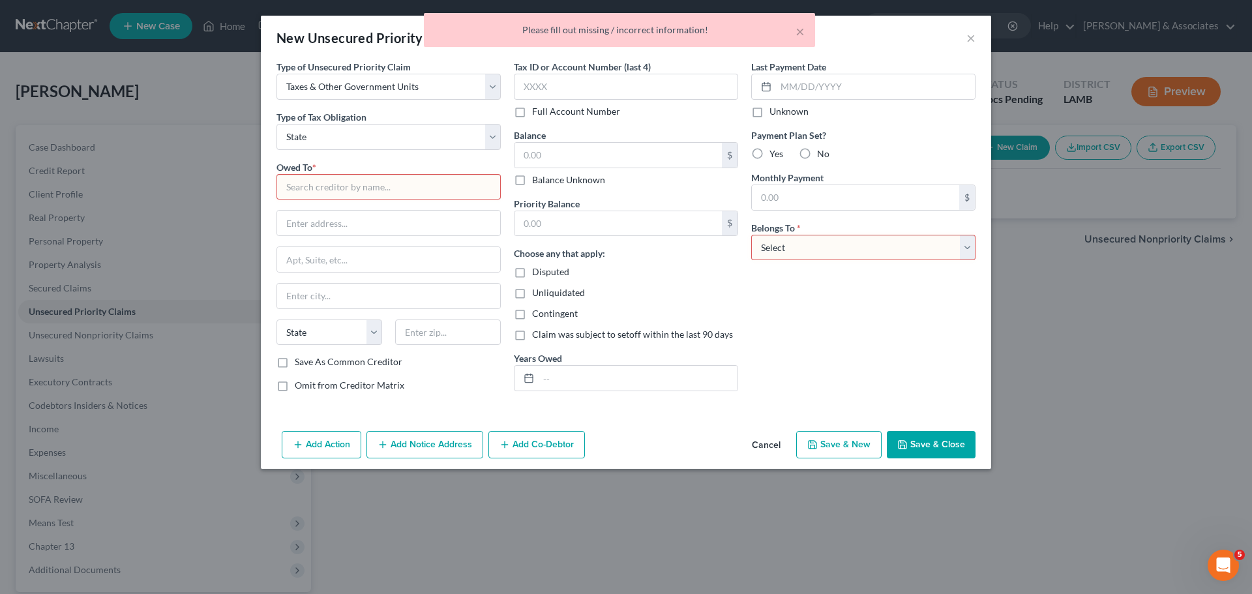
click at [971, 40] on div "× Please fill out missing / incorrect information!" at bounding box center [619, 33] width 1252 height 40
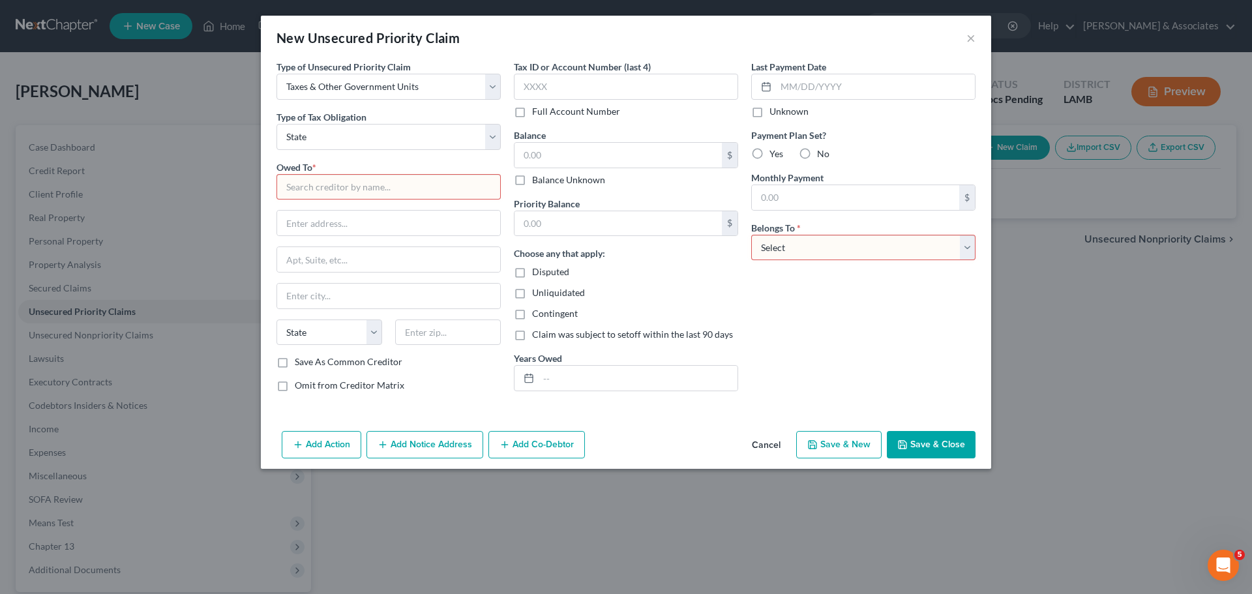
click at [380, 192] on input "text" at bounding box center [389, 187] width 224 height 26
type input "r"
click at [650, 377] on input "text" at bounding box center [638, 378] width 199 height 25
type input "20"
click at [773, 444] on button "Cancel" at bounding box center [767, 445] width 50 height 26
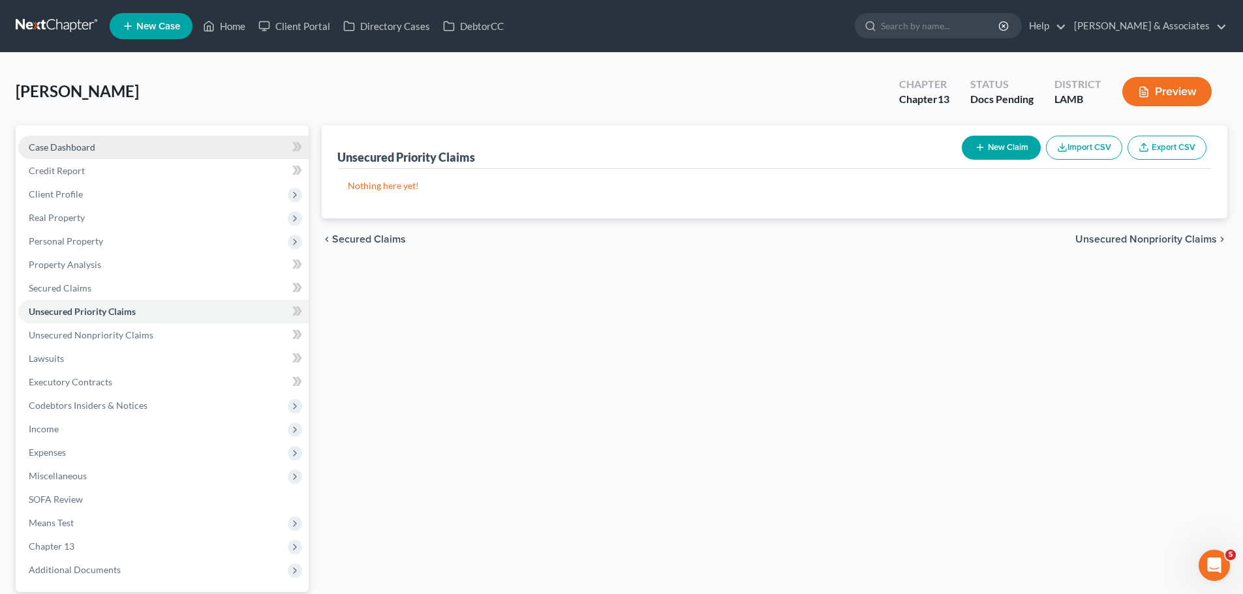
click at [191, 149] on link "Case Dashboard" at bounding box center [163, 147] width 290 height 23
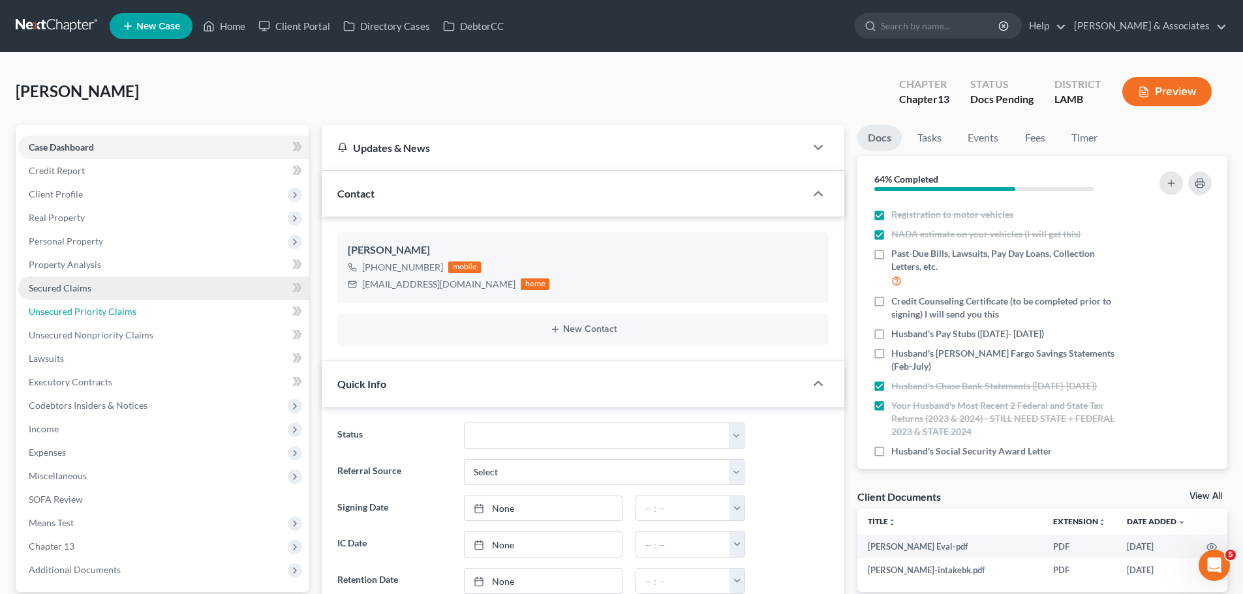
click at [142, 309] on link "Unsecured Priority Claims" at bounding box center [163, 311] width 290 height 23
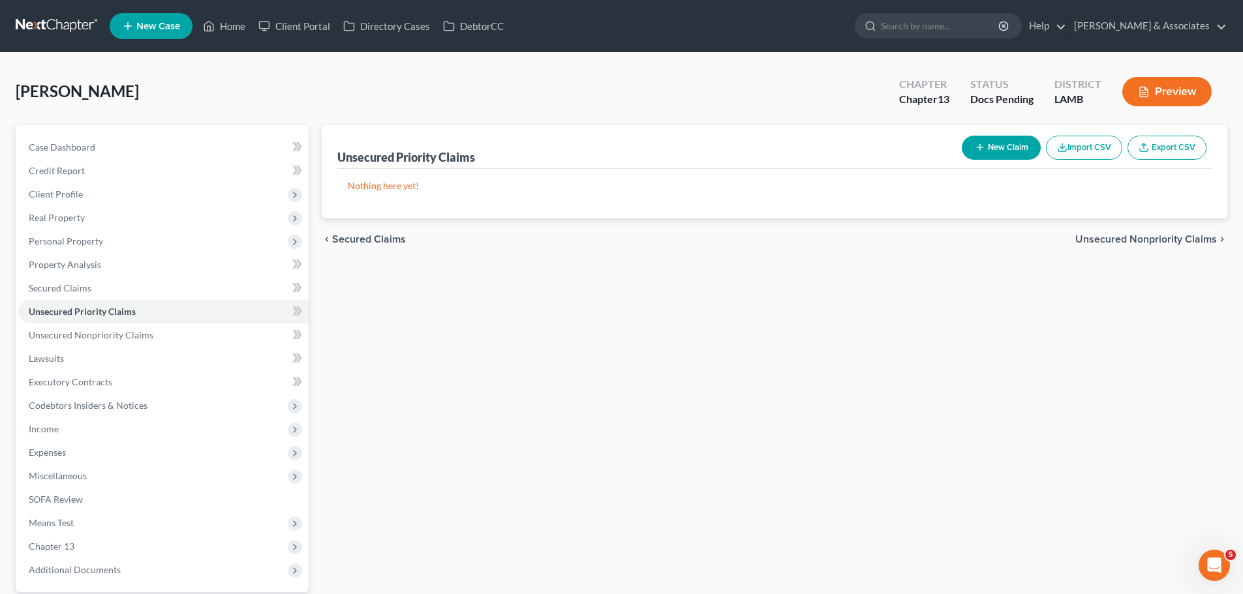
click at [996, 152] on button "New Claim" at bounding box center [1001, 148] width 79 height 24
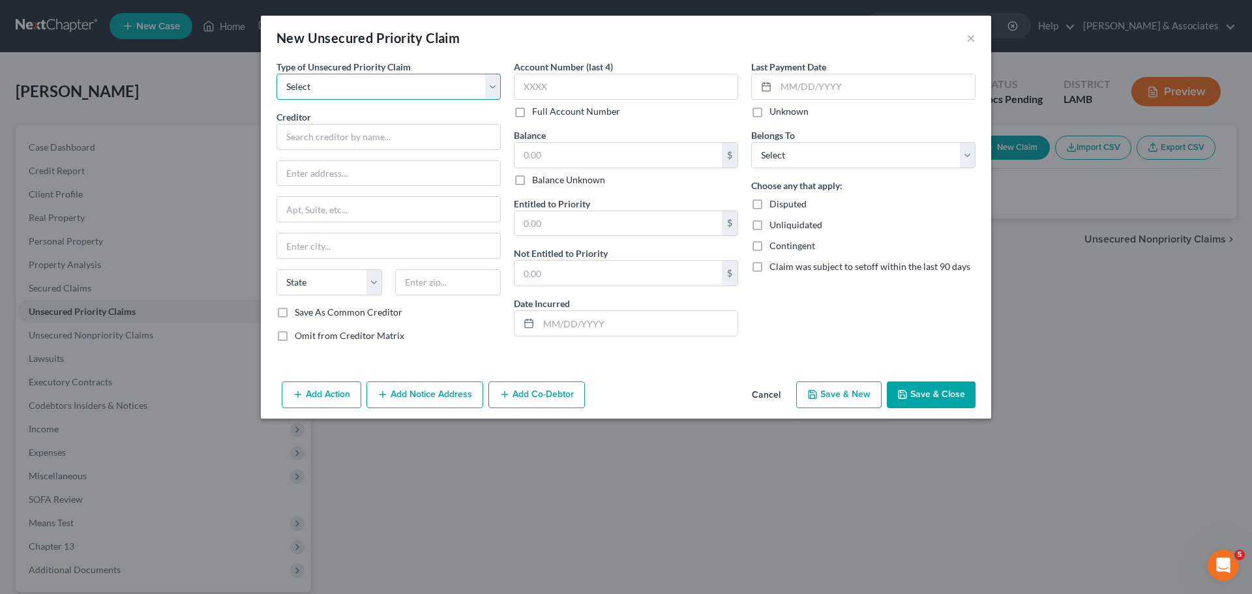
click at [307, 87] on select "Select Taxes & Other Government Units Domestic Support Obligations Extensions o…" at bounding box center [389, 87] width 224 height 26
select select "0"
click at [277, 74] on select "Select Taxes & Other Government Units Domestic Support Obligations Extensions o…" at bounding box center [389, 87] width 224 height 26
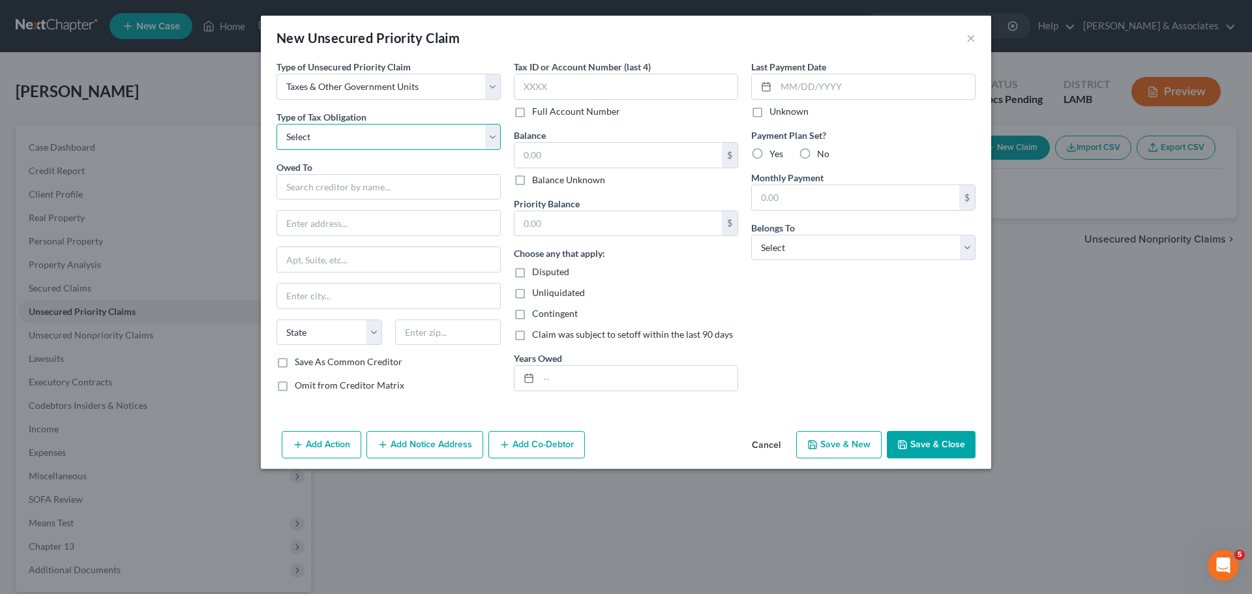
click at [330, 141] on select "Select Federal City State Franchise Tax Board Other" at bounding box center [389, 137] width 224 height 26
select select "2"
click at [277, 124] on select "Select Federal City State Franchise Tax Board Other" at bounding box center [389, 137] width 224 height 26
click at [327, 183] on input "text" at bounding box center [389, 187] width 224 height 26
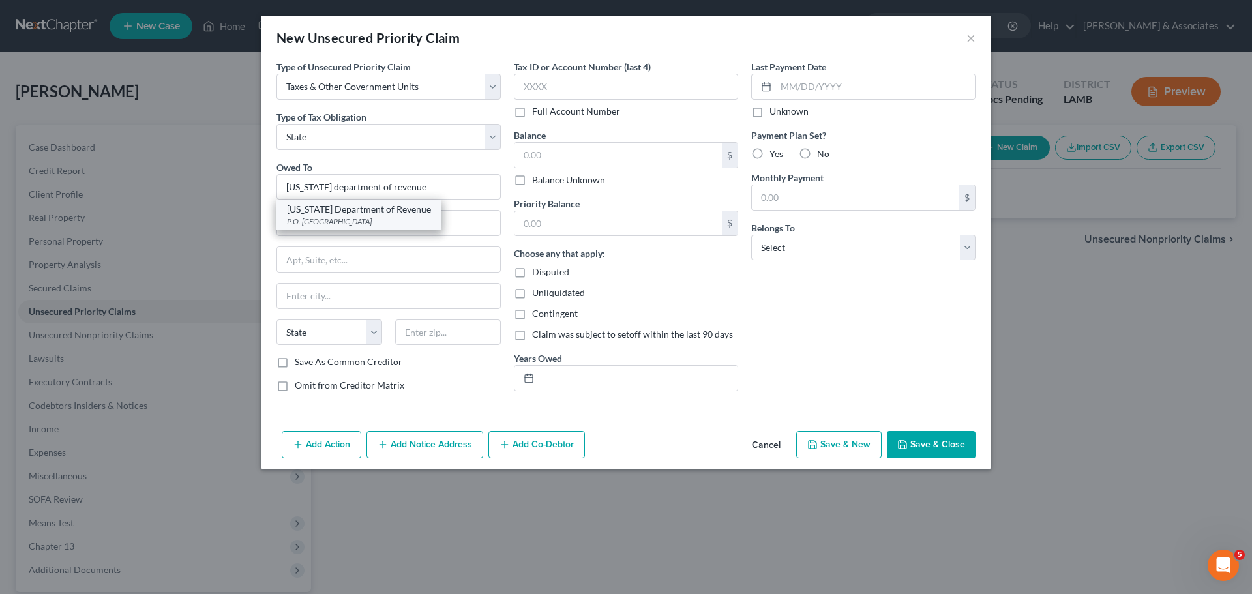
click at [314, 217] on div "P.O. Box 66658, Baton Rouge, LA 70896" at bounding box center [359, 221] width 144 height 11
type input "Louisiana Department of Revenue"
type input "P.O. Box 66658"
type input "Baton Rouge"
select select "19"
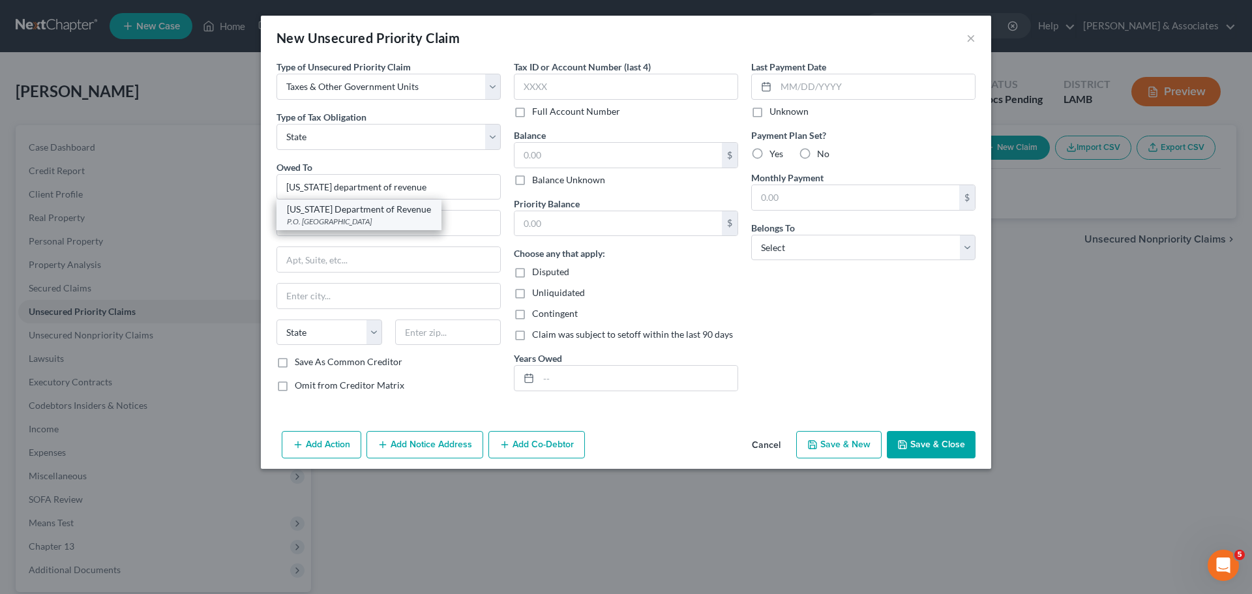
type input "70896"
click at [613, 157] on input "text" at bounding box center [618, 155] width 207 height 25
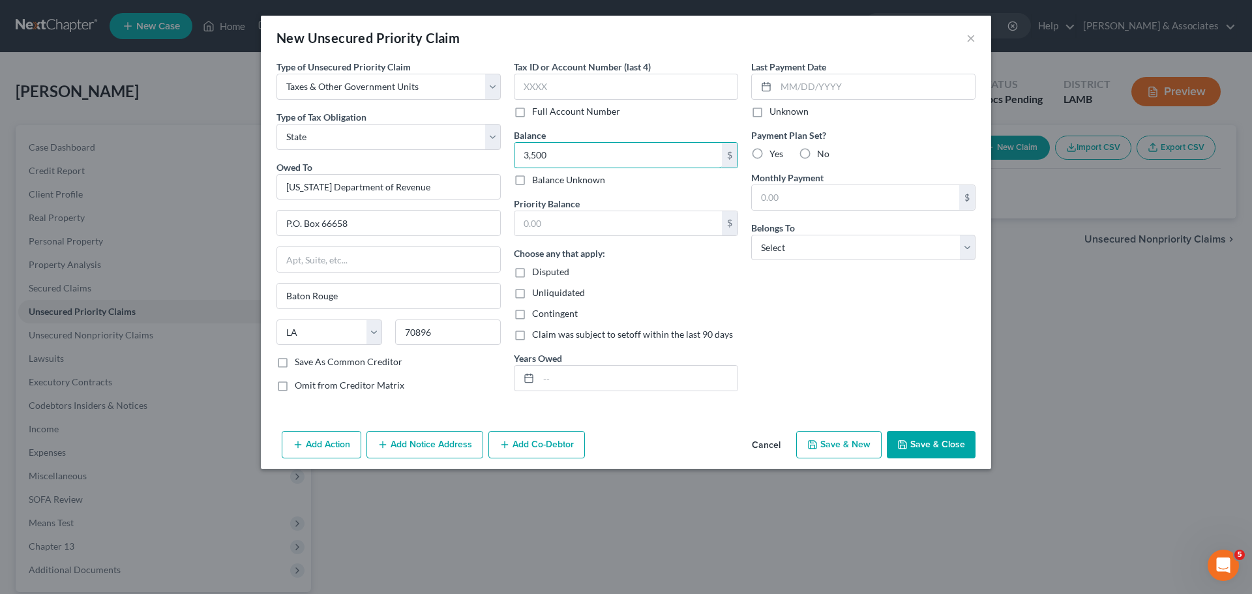
type input "3,500"
type input "3"
click at [635, 86] on input "text" at bounding box center [626, 87] width 224 height 26
type input "3157"
click at [817, 154] on label "No" at bounding box center [823, 153] width 12 height 13
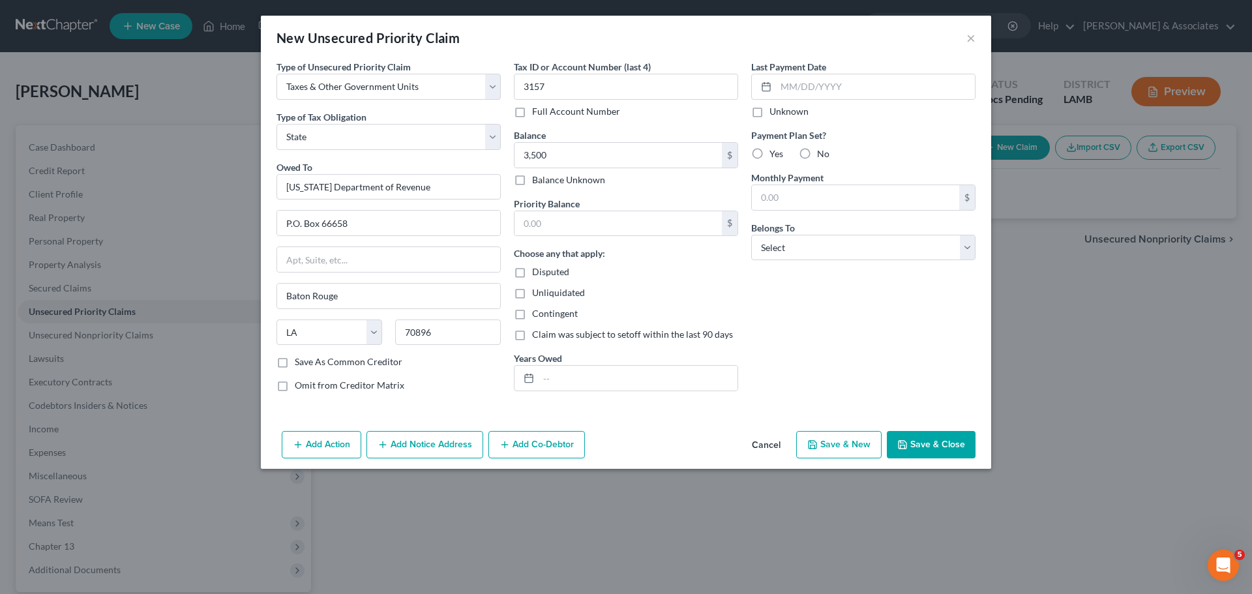
click at [823, 154] on input "No" at bounding box center [827, 151] width 8 height 8
radio input "true"
drag, startPoint x: 807, startPoint y: 245, endPoint x: 809, endPoint y: 252, distance: 8.1
click at [807, 245] on select "Select Debtor 1 Only Debtor 2 Only Debtor 1 And Debtor 2 Only At Least One Of T…" at bounding box center [863, 248] width 224 height 26
select select "0"
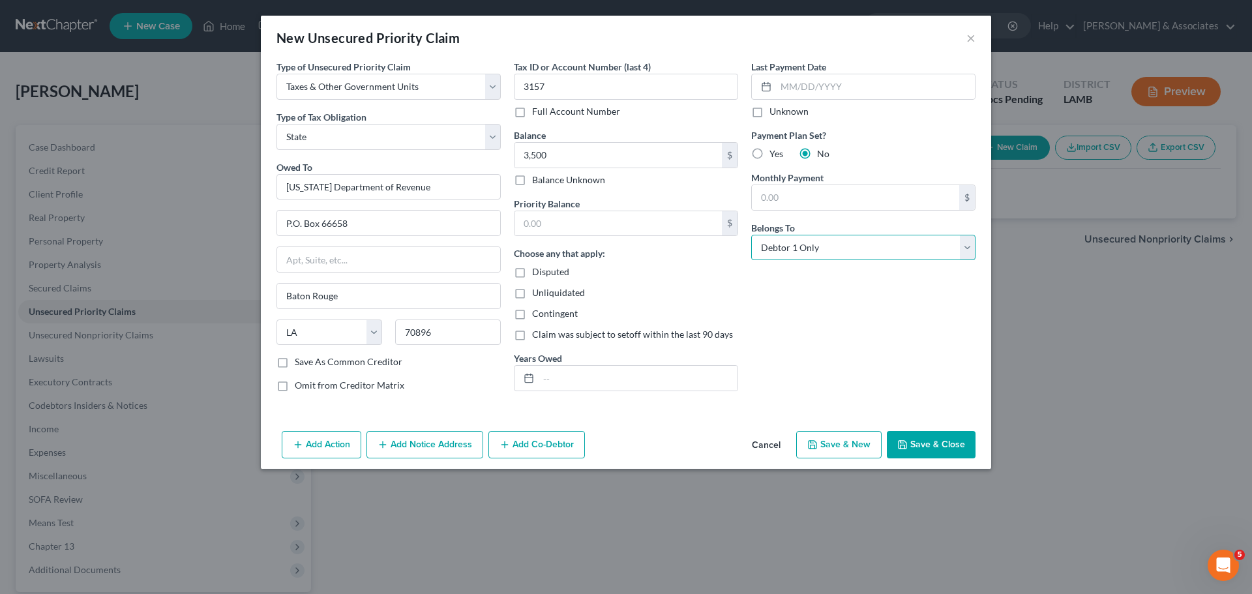
click at [751, 235] on select "Select Debtor 1 Only Debtor 2 Only Debtor 1 And Debtor 2 Only At Least One Of T…" at bounding box center [863, 248] width 224 height 26
drag, startPoint x: 828, startPoint y: 304, endPoint x: 797, endPoint y: 307, distance: 31.5
click at [828, 304] on div "Last Payment Date Unknown Payment Plan Set? Yes No Monthly Payment $ Belongs To…" at bounding box center [863, 231] width 237 height 342
click at [726, 378] on input "text" at bounding box center [638, 378] width 199 height 25
type input "2019, 2021"
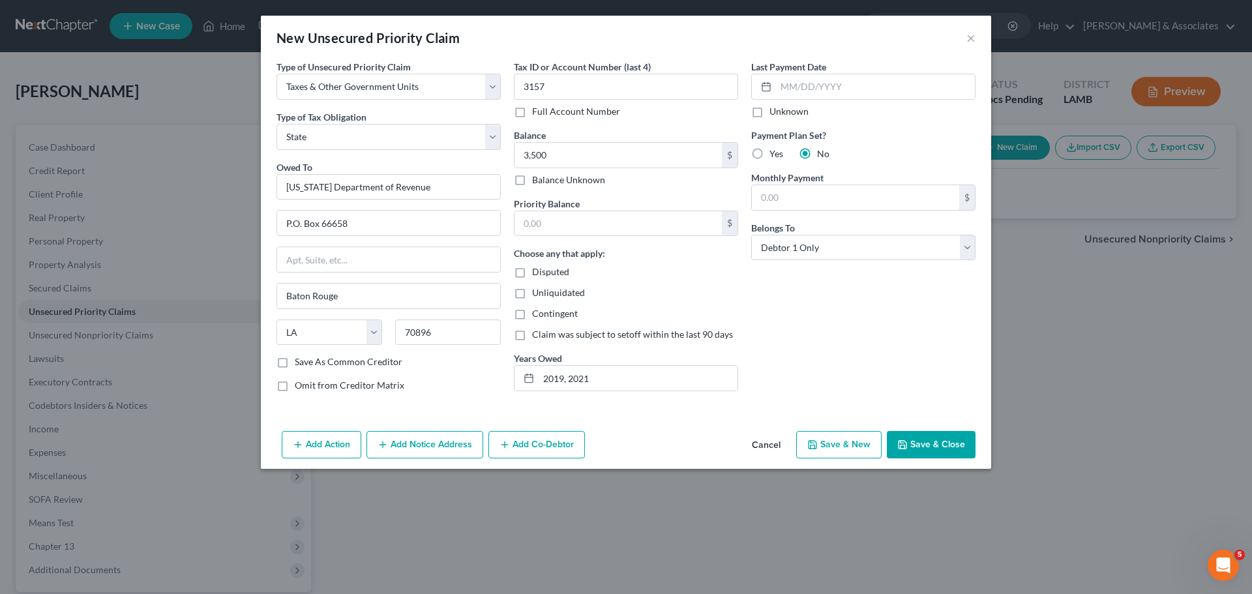
click at [885, 322] on div "Last Payment Date Unknown Payment Plan Set? Yes No Monthly Payment $ Belongs To…" at bounding box center [863, 231] width 237 height 342
click at [947, 436] on button "Save & Close" at bounding box center [931, 444] width 89 height 27
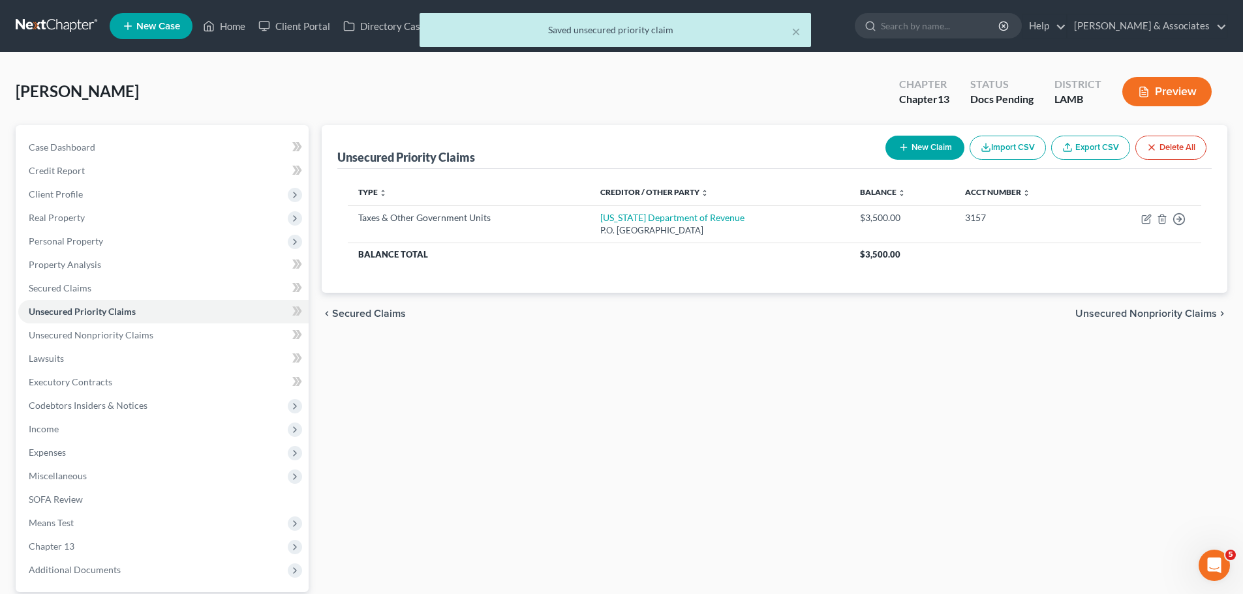
click at [947, 436] on div "Unsecured Priority Claims New Claim Import CSV Export CSV Delete All Type expan…" at bounding box center [774, 379] width 918 height 508
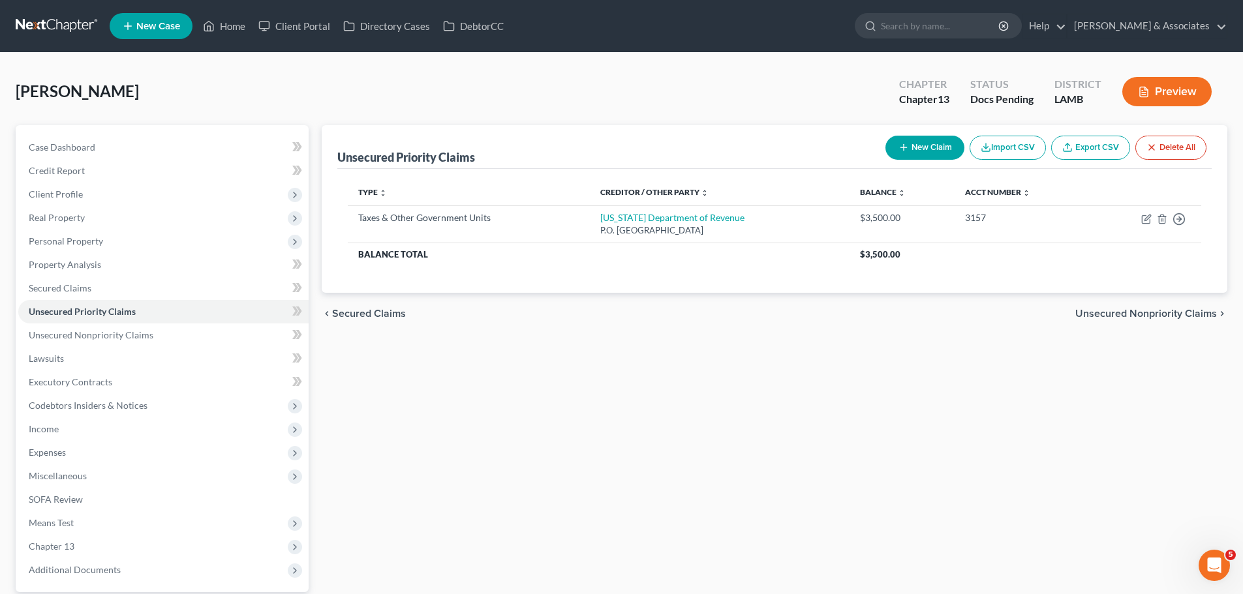
click at [933, 144] on button "New Claim" at bounding box center [924, 148] width 79 height 24
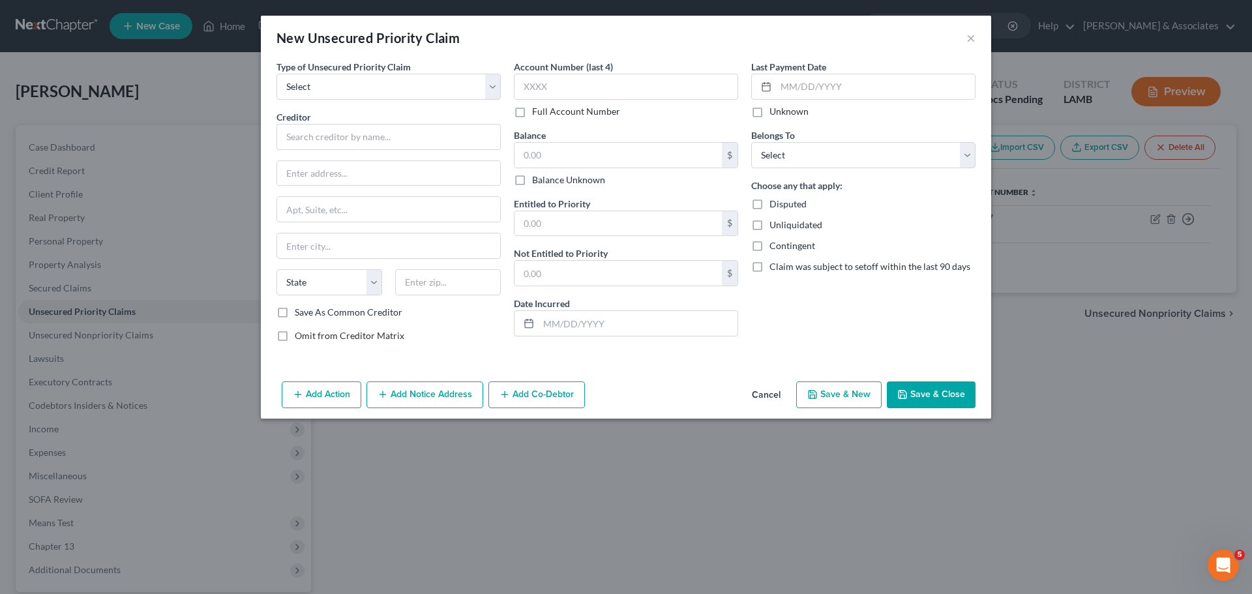
click at [365, 100] on div "Type of Unsecured Priority Claim * Select Taxes & Other Government Units Domest…" at bounding box center [388, 206] width 237 height 293
click at [357, 87] on select "Select Taxes & Other Government Units Domestic Support Obligations Extensions o…" at bounding box center [389, 87] width 224 height 26
click at [277, 74] on select "Select Taxes & Other Government Units Domestic Support Obligations Extensions o…" at bounding box center [389, 87] width 224 height 26
select select "0"
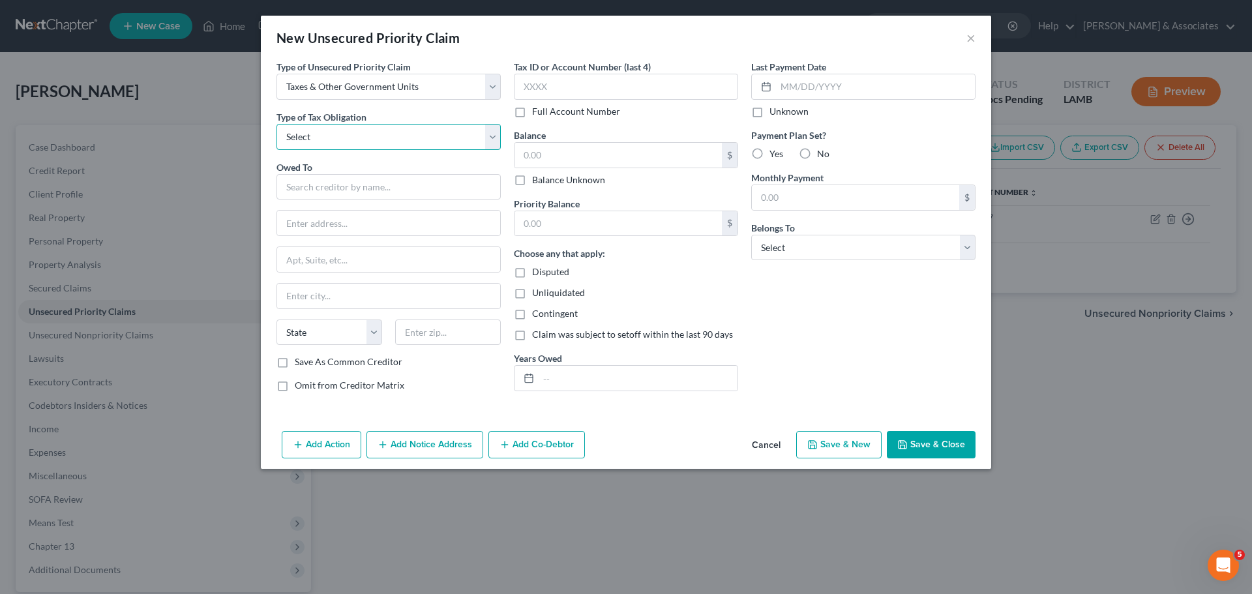
click at [395, 148] on select "Select Federal City State Franchise Tax Board Other" at bounding box center [389, 137] width 224 height 26
select select "0"
click at [277, 124] on select "Select Federal City State Franchise Tax Board Other" at bounding box center [389, 137] width 224 height 26
click at [380, 179] on input "text" at bounding box center [389, 187] width 224 height 26
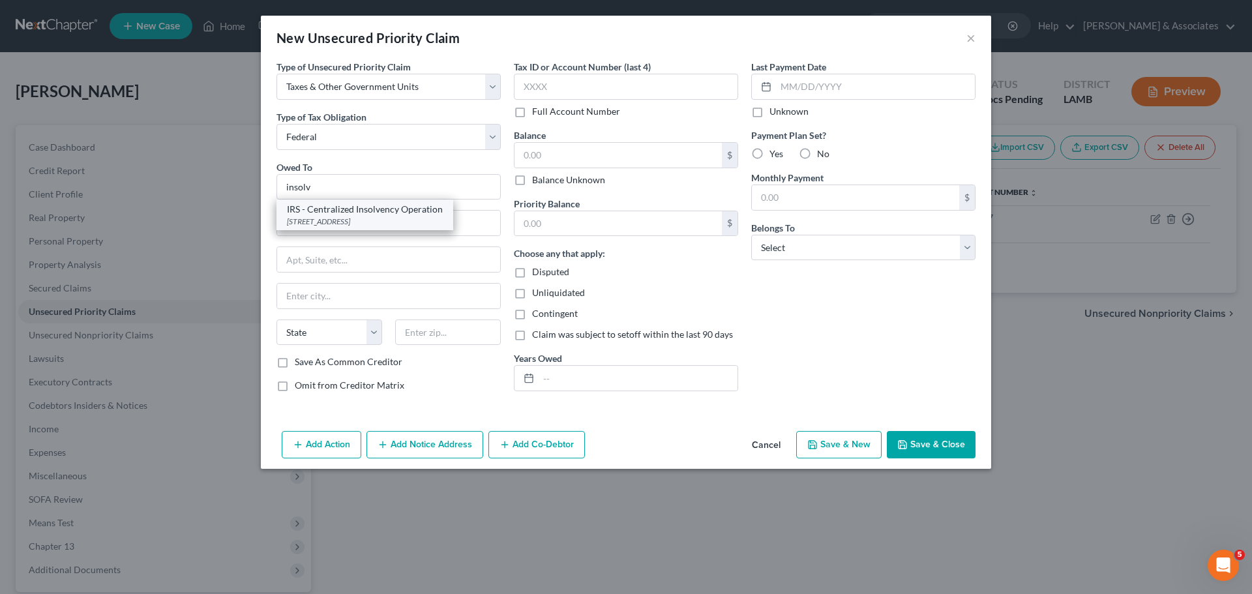
click at [356, 213] on div "IRS - Centralized Insolvency Operation" at bounding box center [365, 209] width 156 height 13
type input "IRS - Centralized Insolvency Operation"
type input "PO BOX 7346"
type input "Philadelphia"
select select "39"
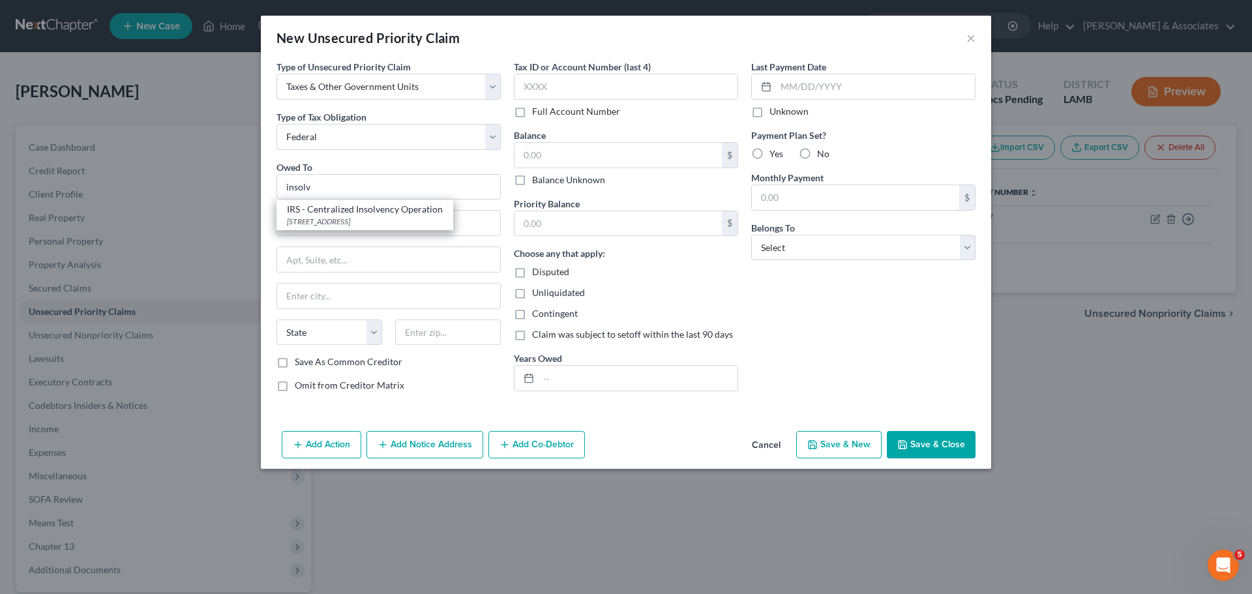
type input "19101"
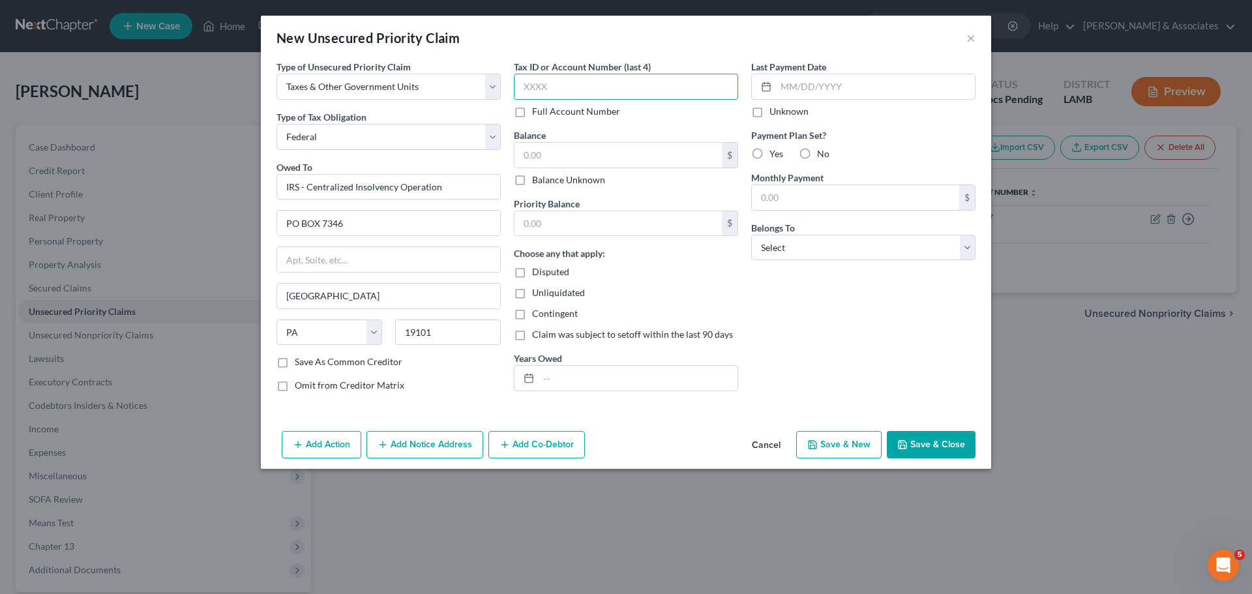
click at [578, 86] on input "text" at bounding box center [626, 87] width 224 height 26
click at [581, 85] on input "text" at bounding box center [626, 87] width 224 height 26
type input "3157"
click at [592, 147] on input "text" at bounding box center [618, 155] width 207 height 25
click at [540, 152] on input "1,913.00" at bounding box center [618, 155] width 207 height 25
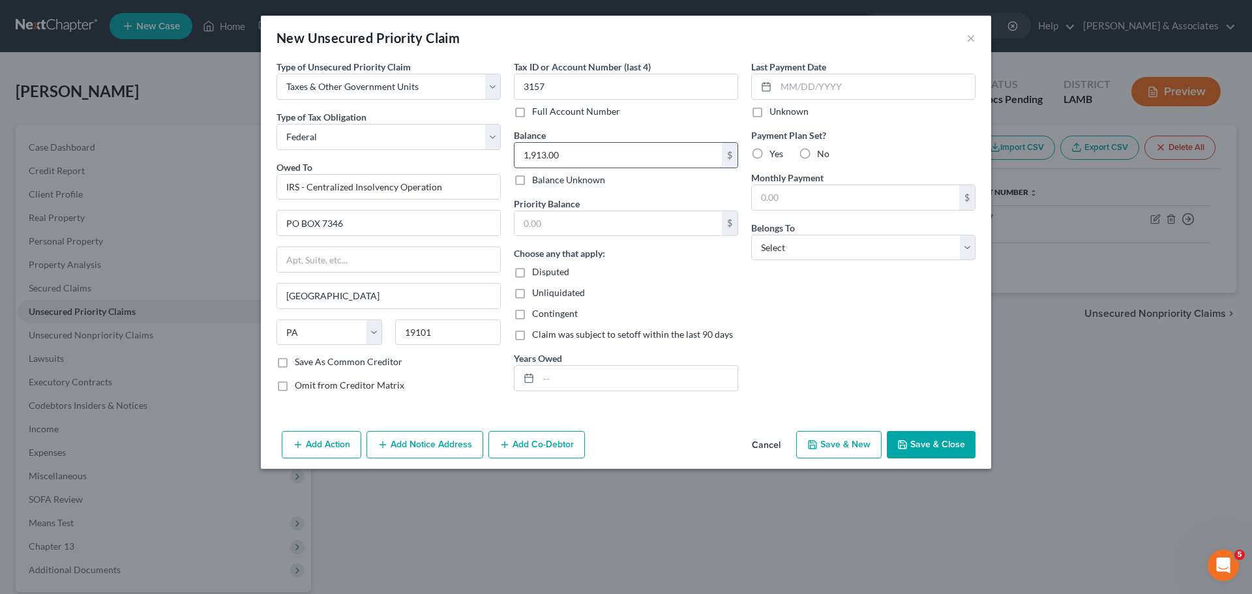
click at [540, 152] on input "1,913.00" at bounding box center [618, 155] width 207 height 25
type input "1,913.00"
click at [556, 233] on input "text" at bounding box center [618, 223] width 207 height 25
paste input "1,913.00"
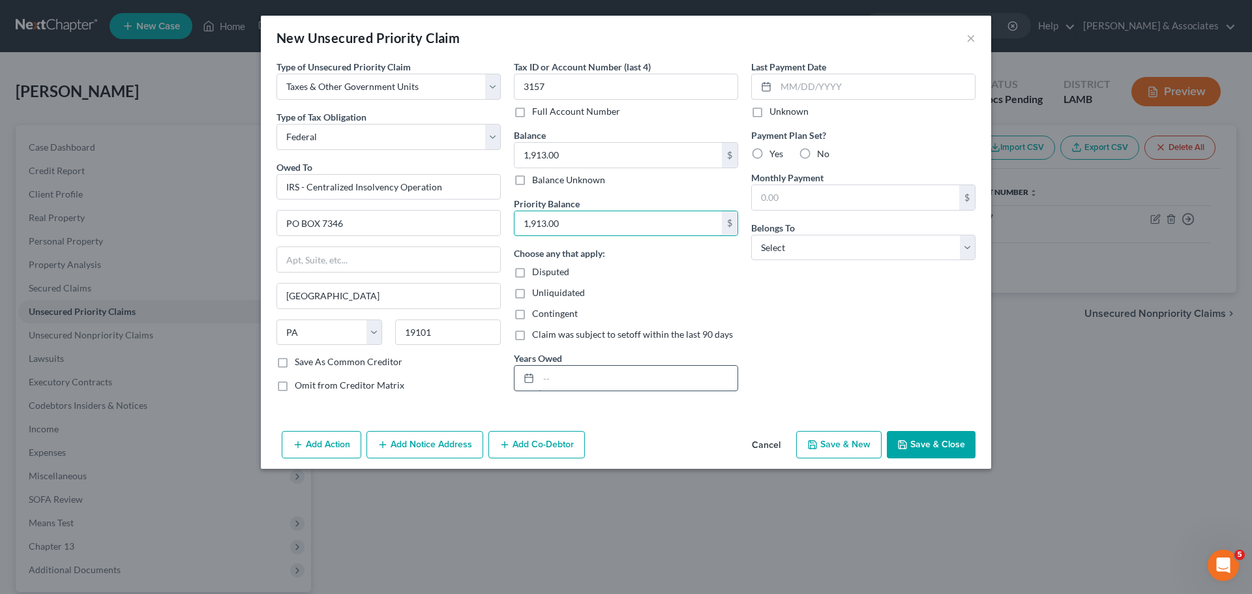
type input "1,913.00"
click at [615, 385] on input "text" at bounding box center [638, 378] width 199 height 25
type input "2024"
click at [817, 152] on label "No" at bounding box center [823, 153] width 12 height 13
click at [823, 152] on input "No" at bounding box center [827, 151] width 8 height 8
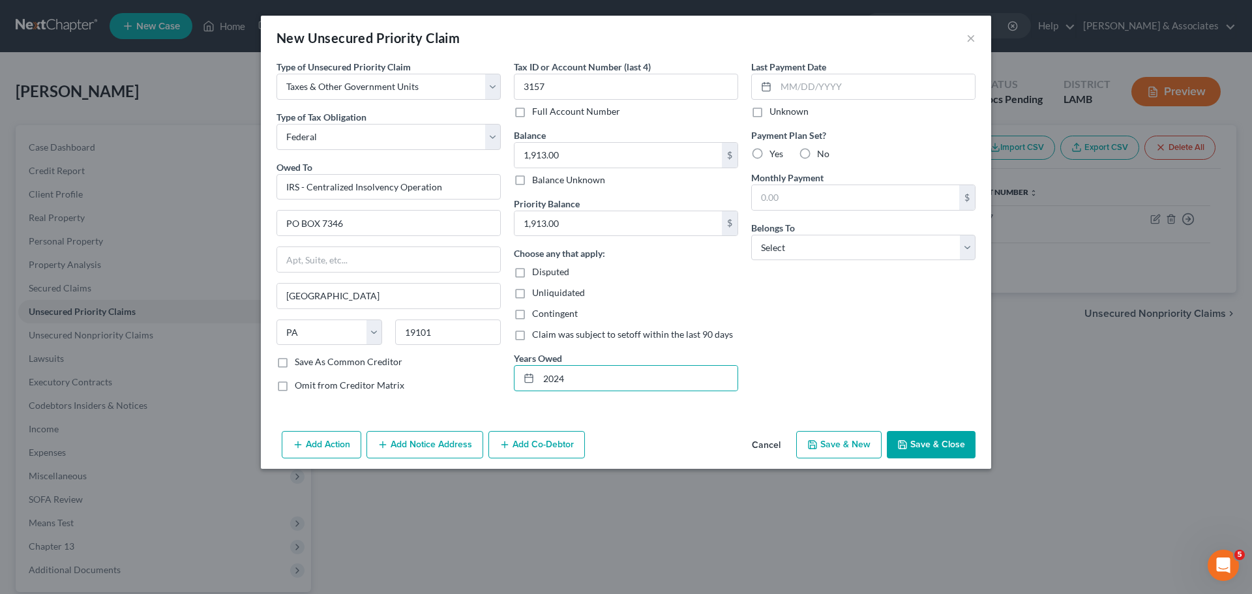
radio input "true"
drag, startPoint x: 795, startPoint y: 236, endPoint x: 795, endPoint y: 252, distance: 15.7
click at [795, 236] on select "Select Debtor 1 Only Debtor 2 Only Debtor 1 And Debtor 2 Only At Least One Of T…" at bounding box center [863, 248] width 224 height 26
select select "0"
click at [751, 235] on select "Select Debtor 1 Only Debtor 2 Only Debtor 1 And Debtor 2 Only At Least One Of T…" at bounding box center [863, 248] width 224 height 26
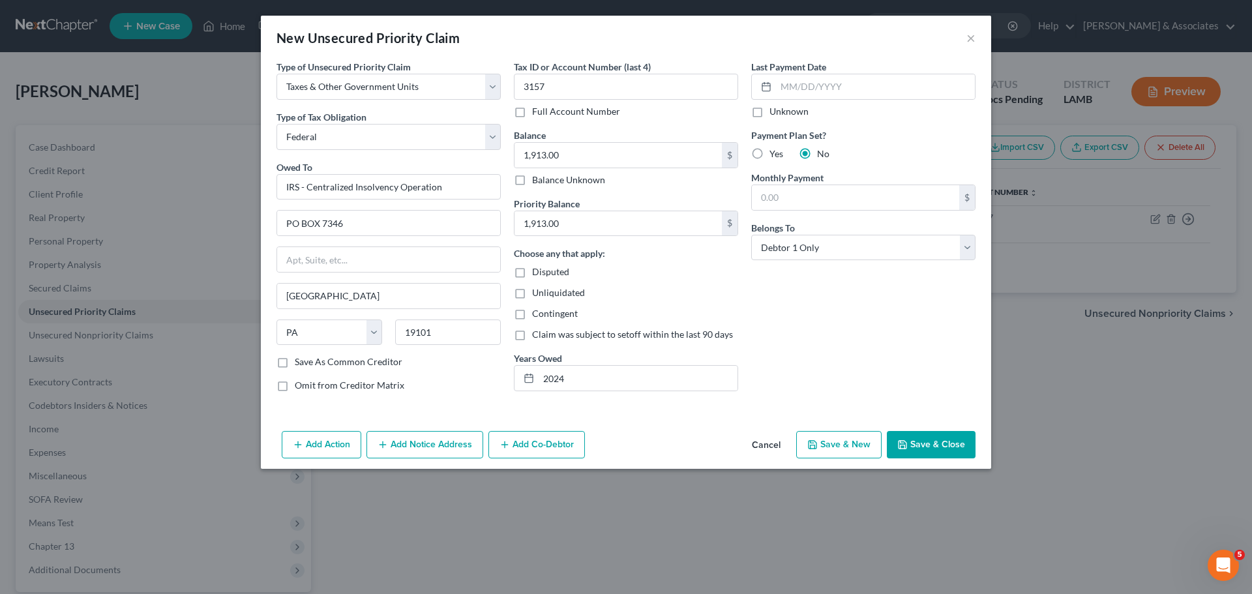
click at [938, 457] on button "Save & Close" at bounding box center [931, 444] width 89 height 27
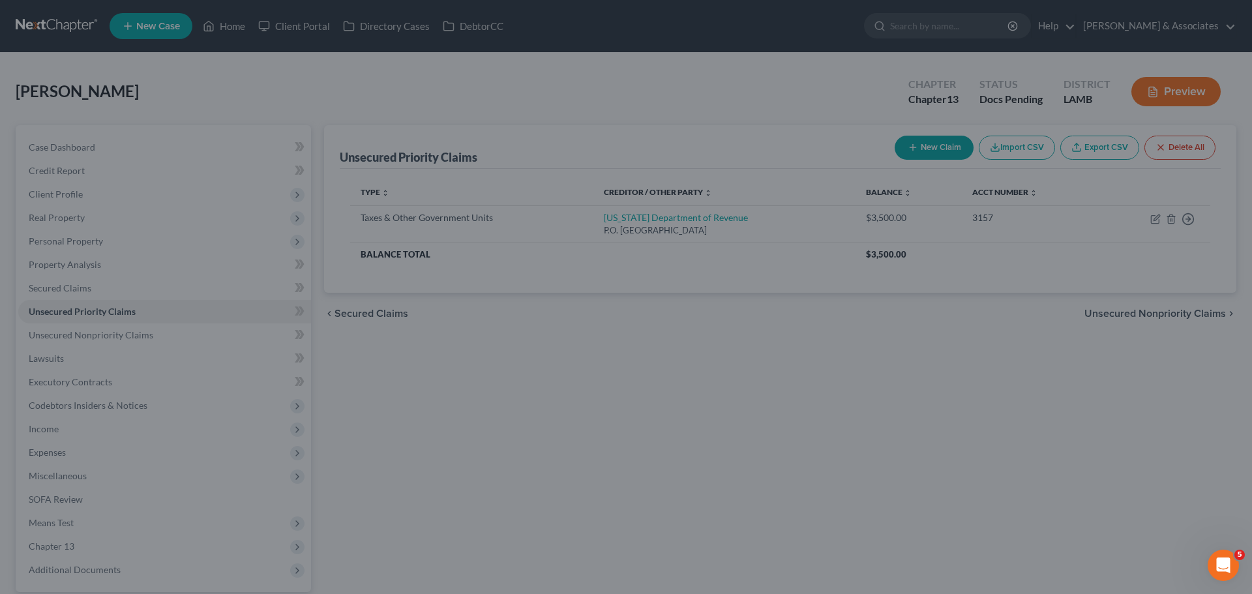
type input "0.00"
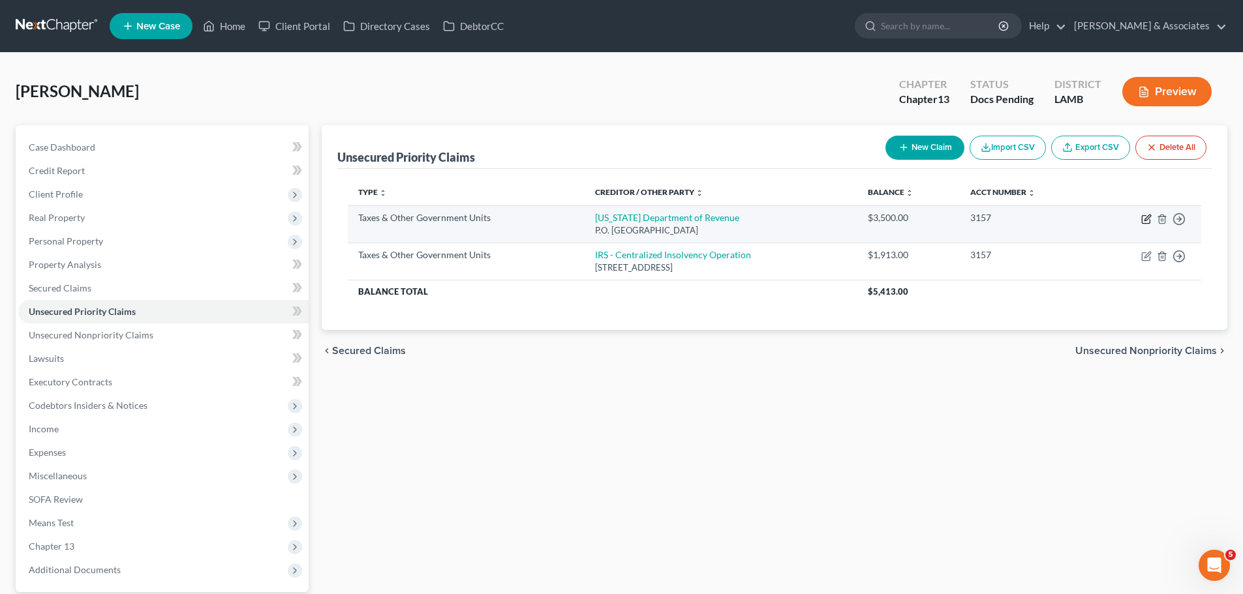
click at [1145, 219] on icon "button" at bounding box center [1147, 218] width 6 height 6
select select "2"
select select "19"
select select "0"
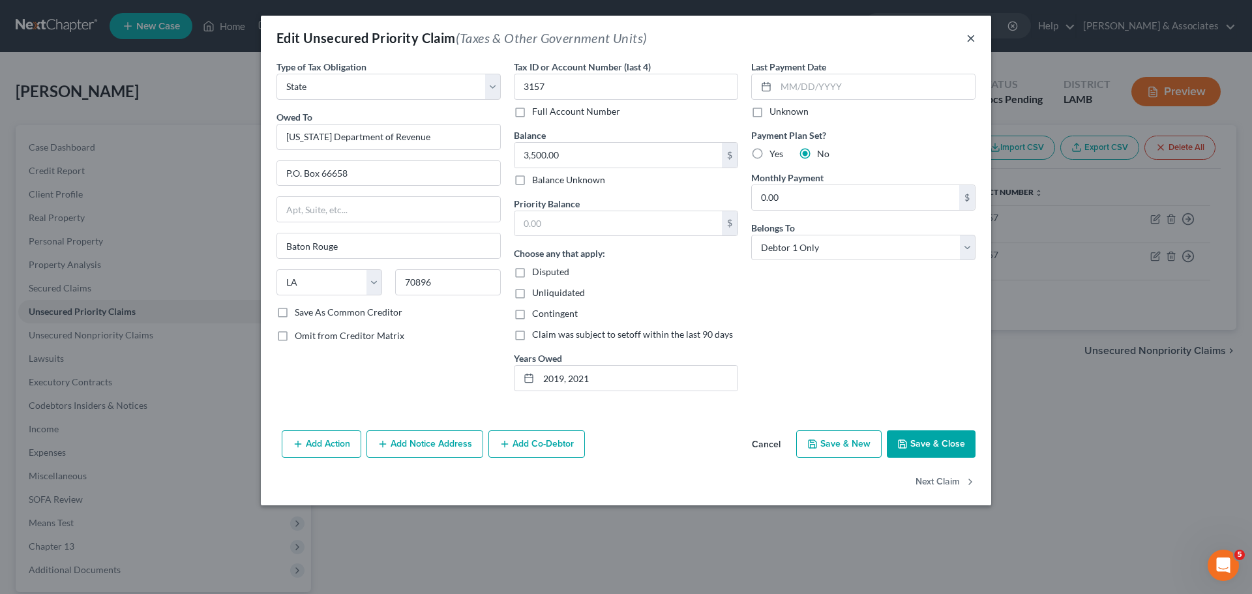
click at [975, 44] on button "×" at bounding box center [971, 38] width 9 height 16
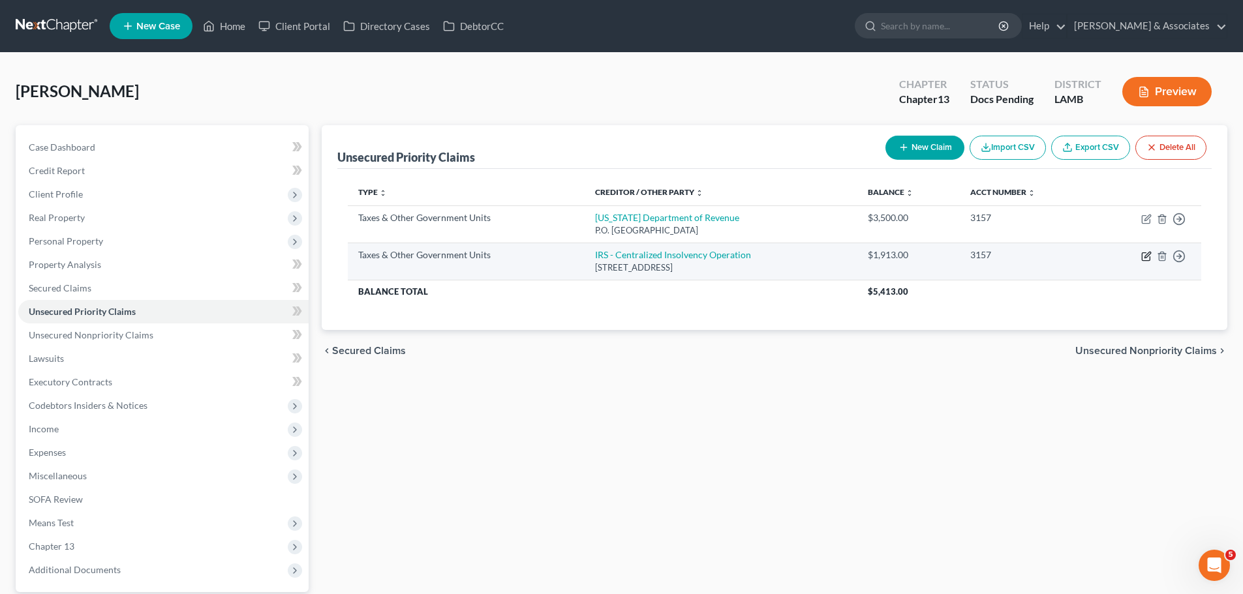
click at [1145, 256] on icon "button" at bounding box center [1147, 255] width 6 height 6
select select "0"
select select "39"
select select "0"
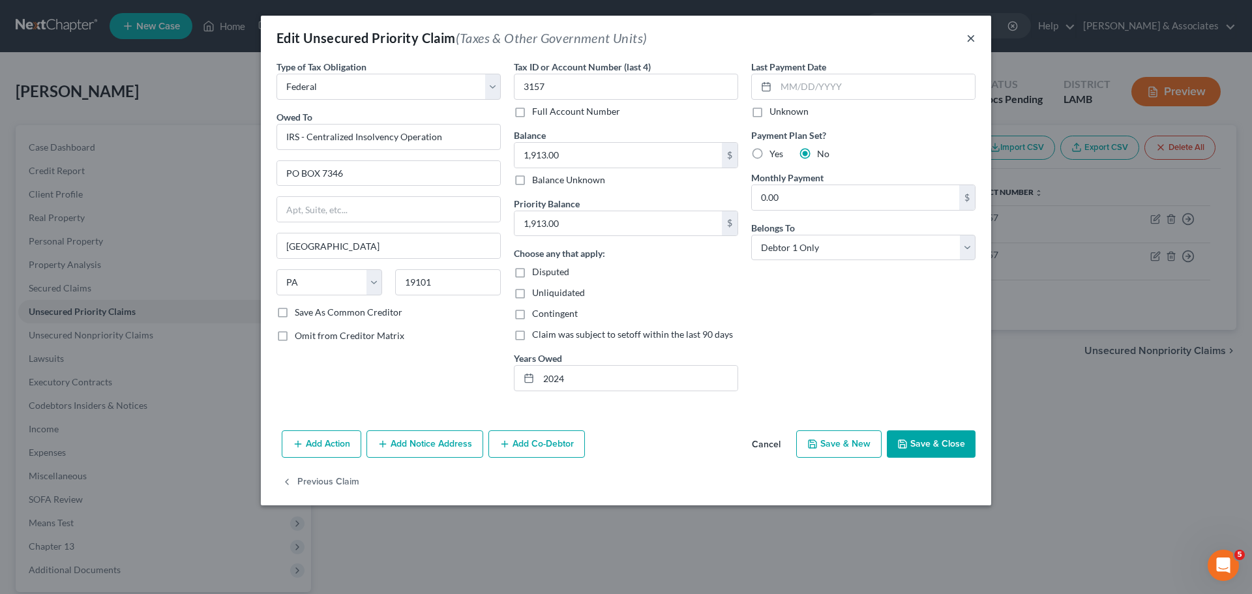
click at [973, 40] on button "×" at bounding box center [971, 38] width 9 height 16
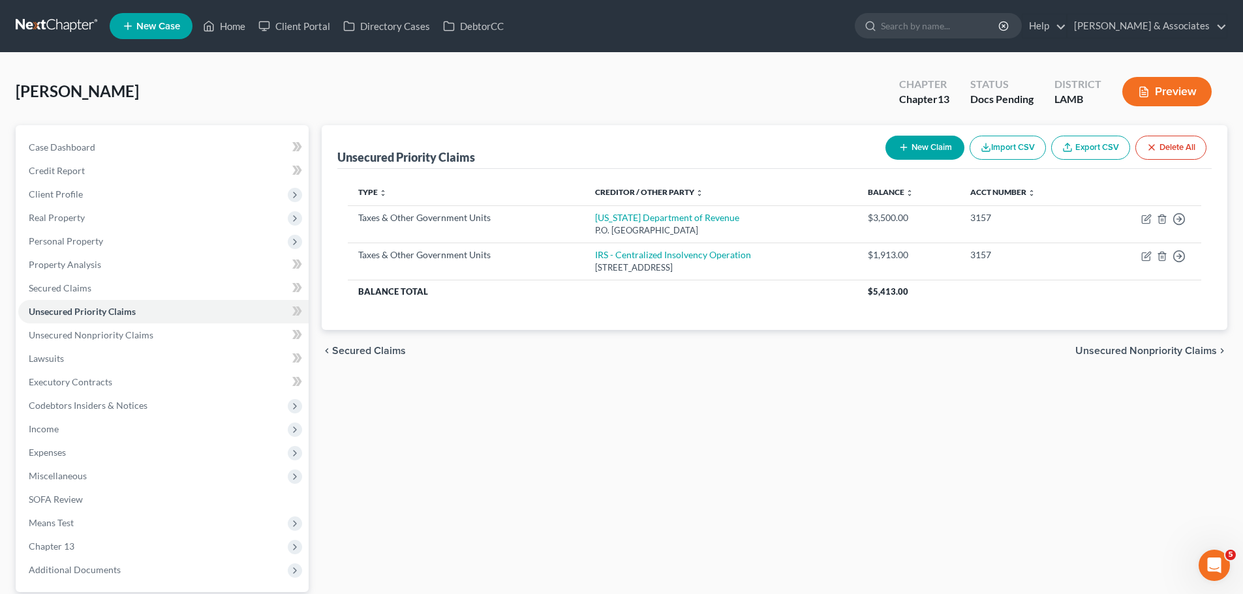
click at [926, 143] on button "New Claim" at bounding box center [924, 148] width 79 height 24
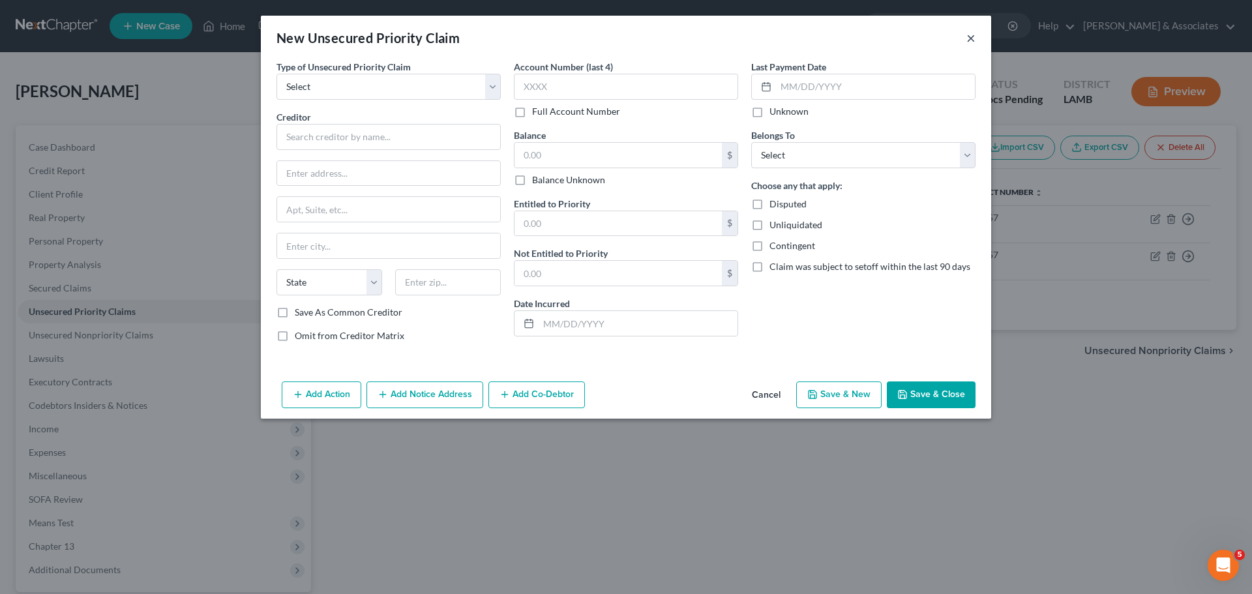
click at [971, 41] on button "×" at bounding box center [971, 38] width 9 height 16
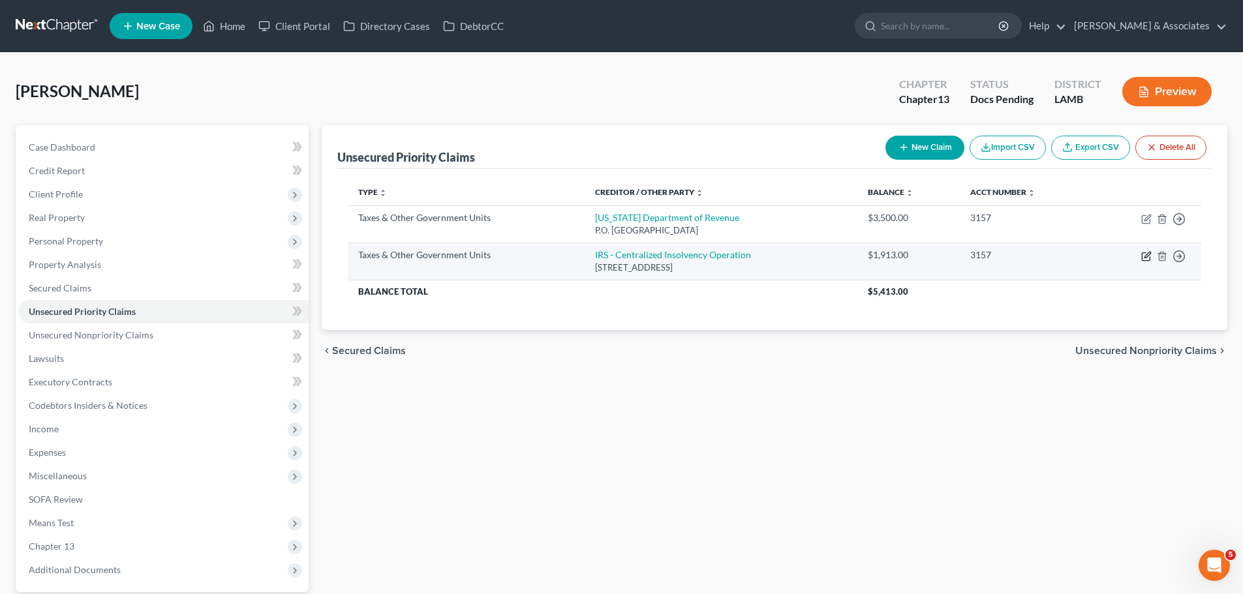
click at [1145, 258] on icon "button" at bounding box center [1147, 255] width 6 height 6
select select "0"
select select "39"
select select "0"
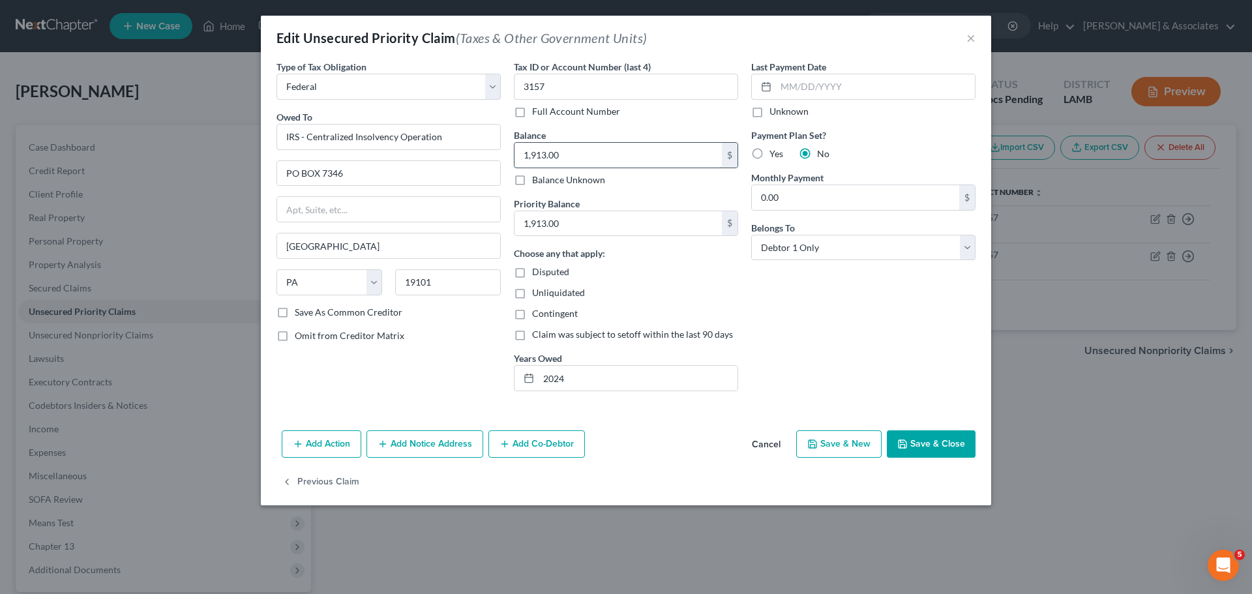
click at [578, 156] on input "1,913.00" at bounding box center [618, 155] width 207 height 25
click at [577, 156] on input "1,913.00" at bounding box center [618, 155] width 207 height 25
paste input "4,138"
type input "4,138"
click at [611, 382] on input "2024" at bounding box center [638, 378] width 199 height 25
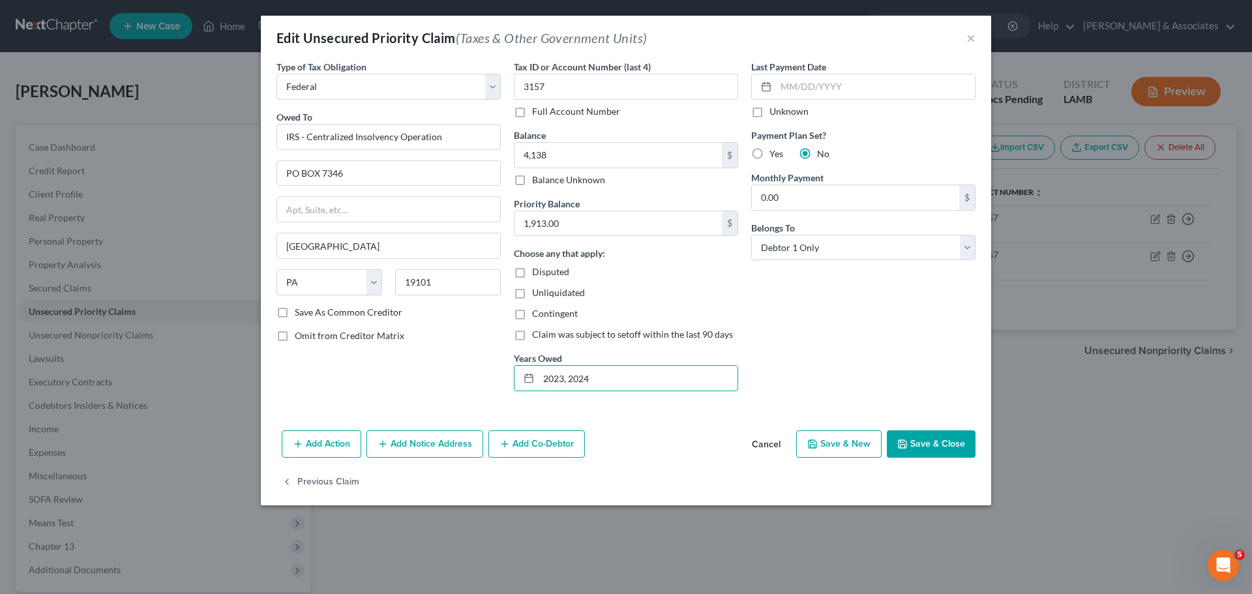
type input "2023, 2024"
click at [943, 449] on button "Save & Close" at bounding box center [931, 444] width 89 height 27
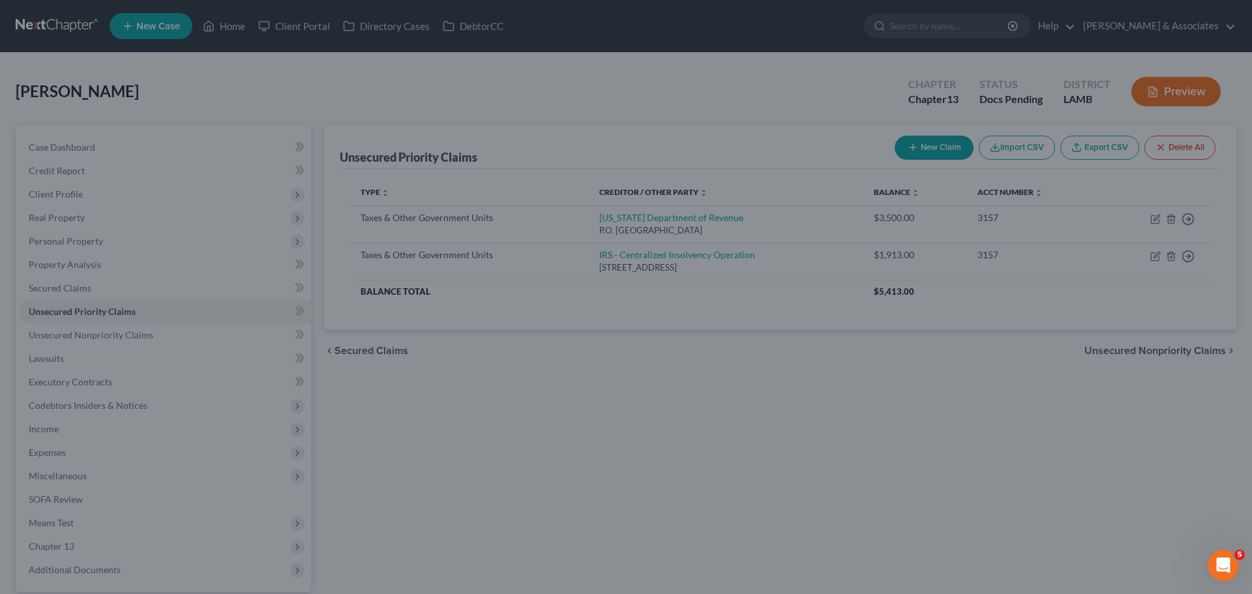
type input "4,138.00"
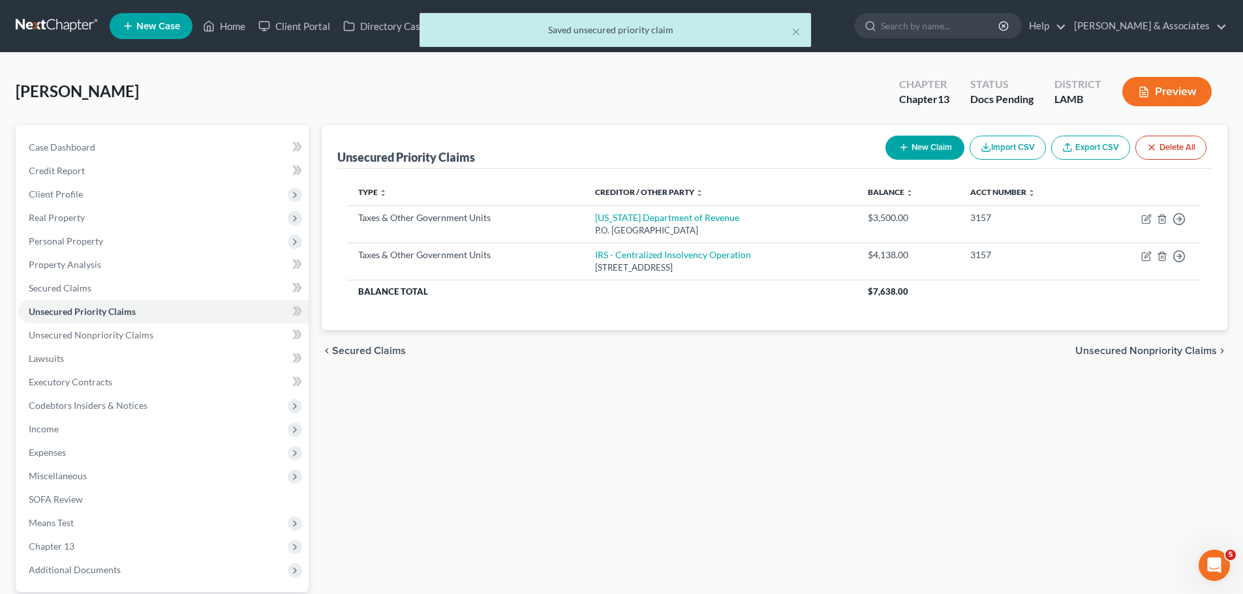
click at [926, 436] on div "Unsecured Priority Claims New Claim Import CSV Export CSV Delete All Type expan…" at bounding box center [774, 379] width 918 height 508
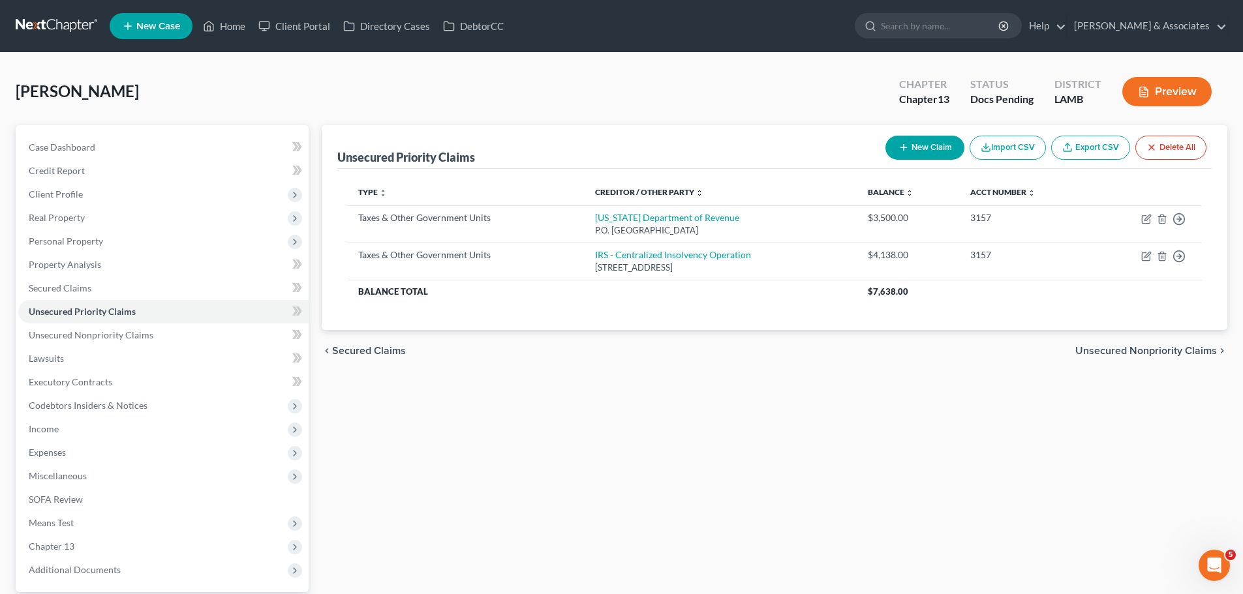
drag, startPoint x: 660, startPoint y: 447, endPoint x: 672, endPoint y: 435, distance: 17.1
click at [659, 447] on div "Unsecured Priority Claims New Claim Import CSV Export CSV Delete All Type expan…" at bounding box center [774, 379] width 918 height 508
click at [51, 283] on span "Secured Claims" at bounding box center [60, 287] width 63 height 11
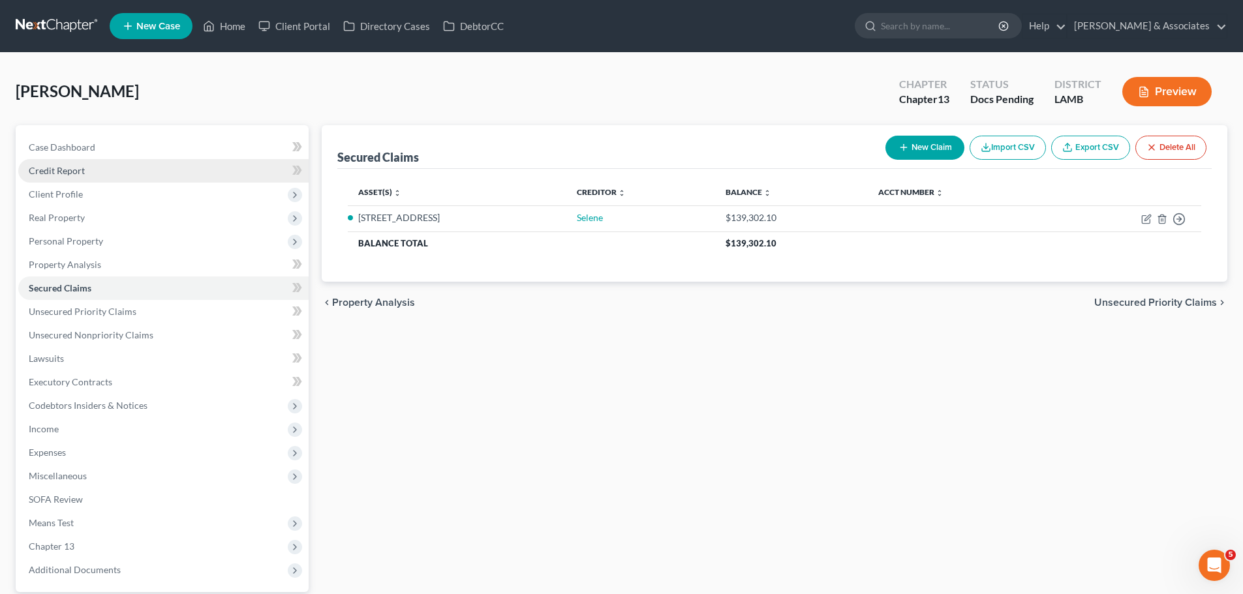
click at [55, 175] on span "Credit Report" at bounding box center [57, 170] width 56 height 11
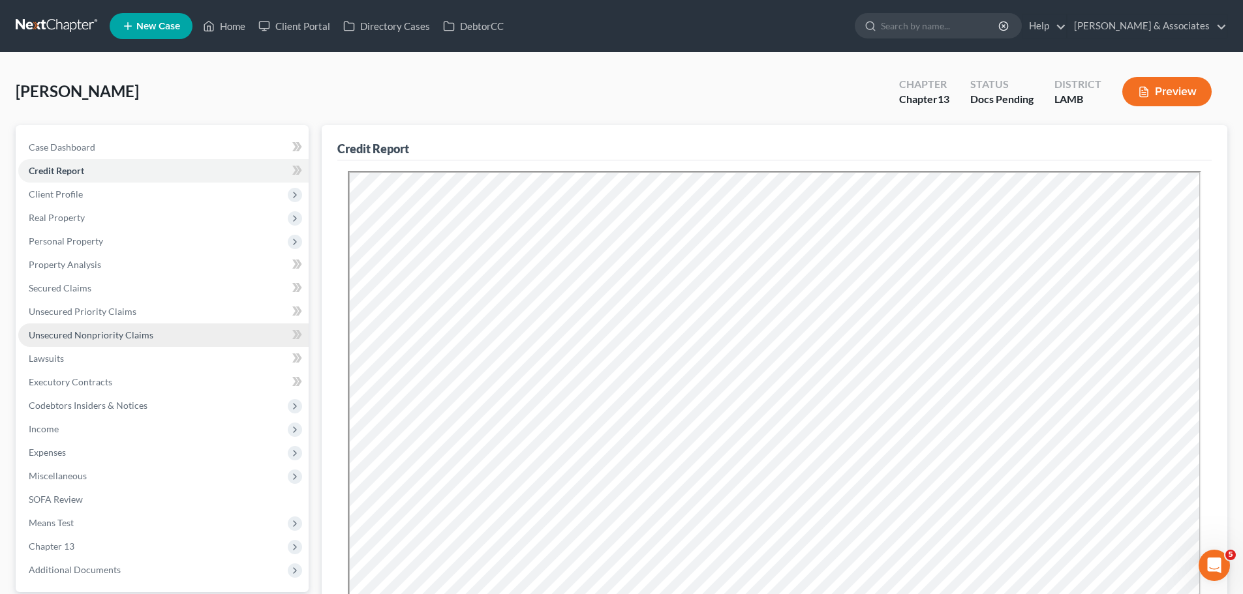
click at [74, 324] on link "Unsecured Nonpriority Claims" at bounding box center [163, 335] width 290 height 23
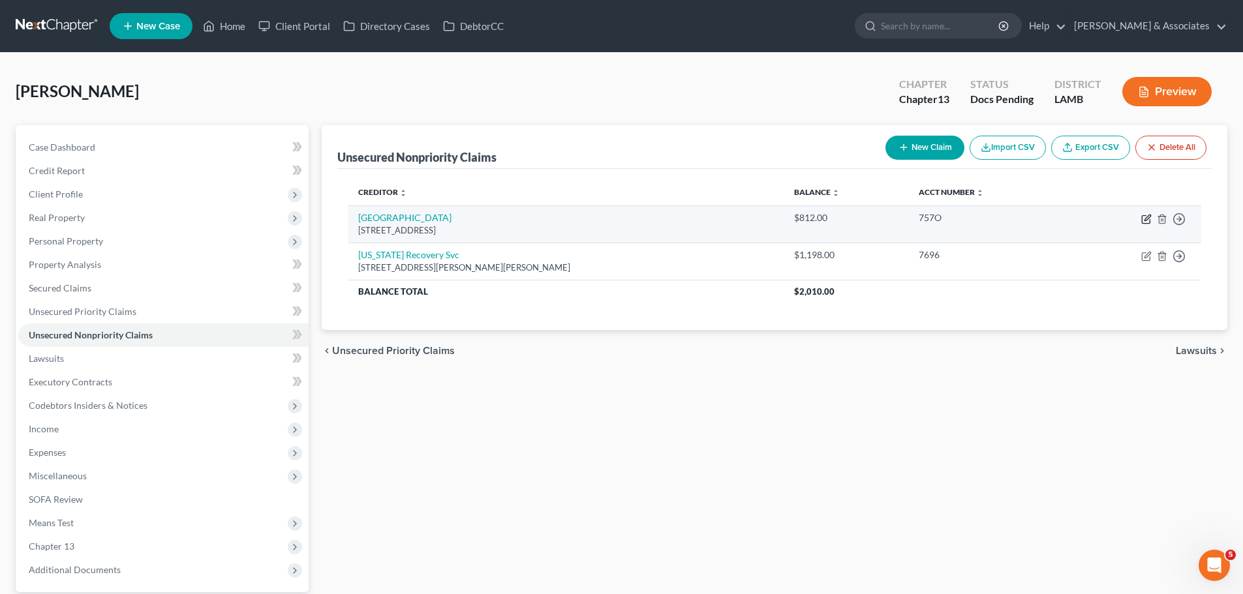
drag, startPoint x: 528, startPoint y: 255, endPoint x: 1144, endPoint y: 221, distance: 616.1
click at [1144, 221] on icon "button" at bounding box center [1146, 219] width 10 height 10
select select "4"
select select "2"
select select "0"
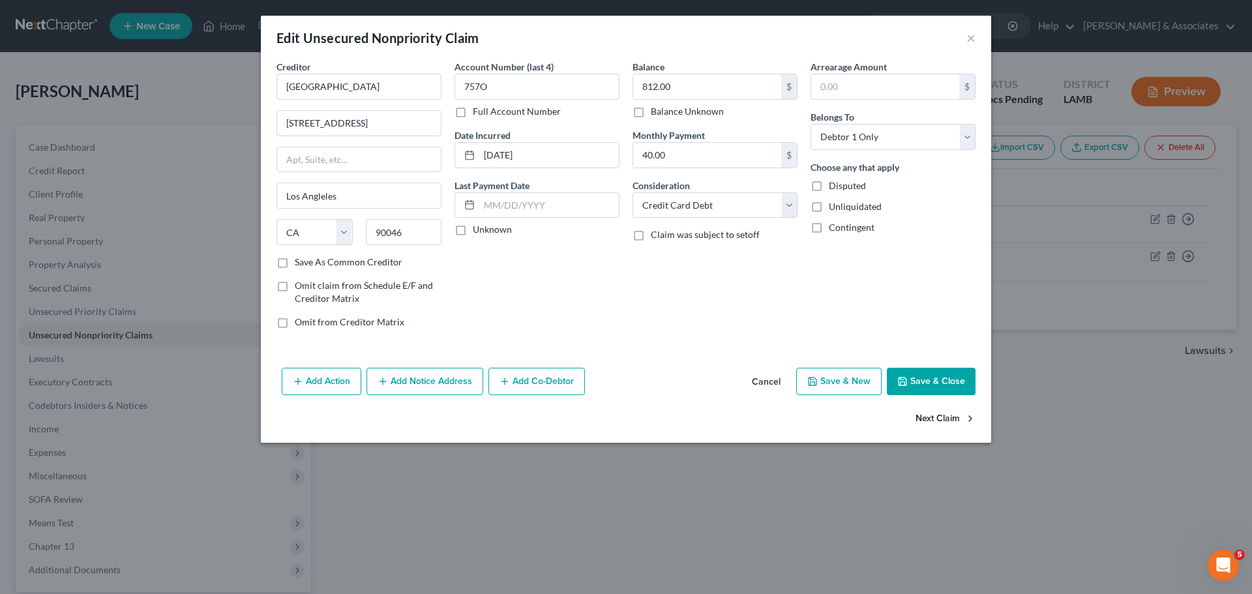
click at [924, 412] on button "Next Claim" at bounding box center [946, 419] width 60 height 27
select select "19"
select select "1"
select select "0"
click at [736, 305] on div "Balance 1,198.00 $ Balance Unknown Balance Undetermined 1,198.00 $ Balance Unkn…" at bounding box center [715, 199] width 178 height 279
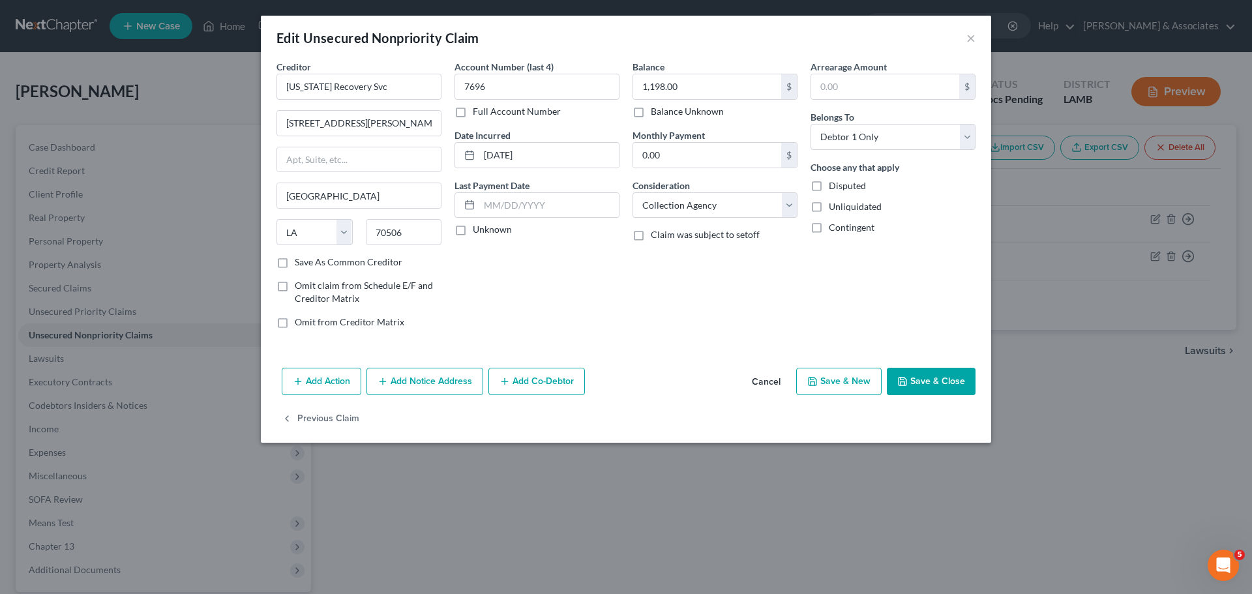
click at [688, 311] on div "Balance 1,198.00 $ Balance Unknown Balance Undetermined 1,198.00 $ Balance Unkn…" at bounding box center [715, 199] width 178 height 279
click at [965, 37] on div "Edit Unsecured Nonpriority Claim ×" at bounding box center [626, 38] width 731 height 44
click at [973, 42] on button "×" at bounding box center [971, 38] width 9 height 16
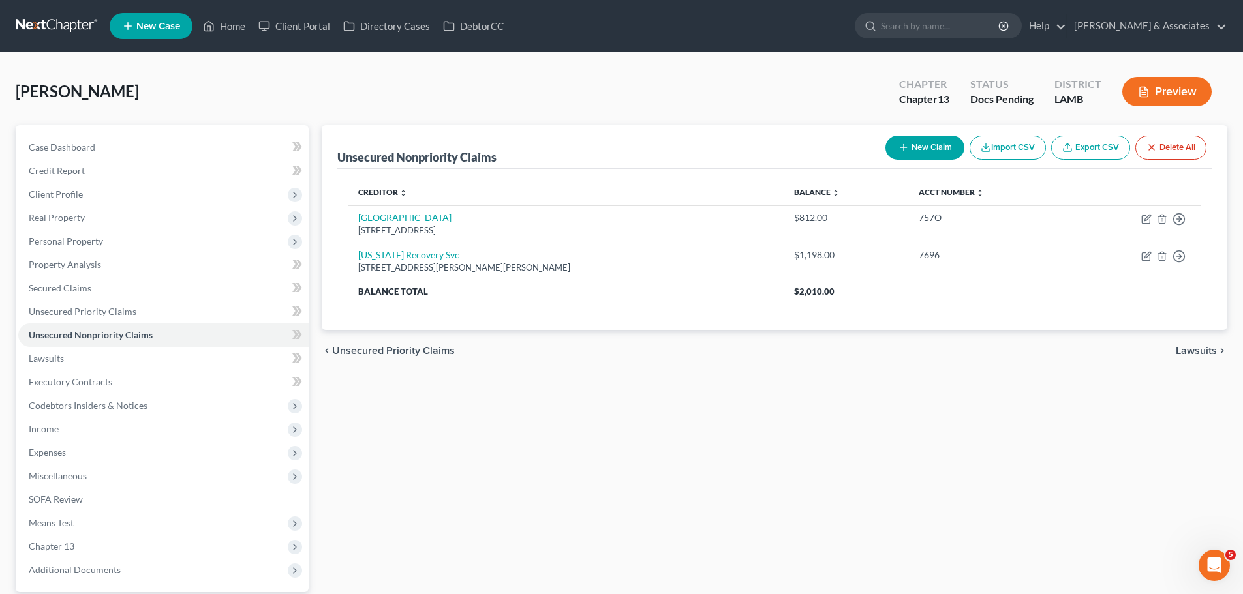
click at [900, 477] on div "Unsecured Nonpriority Claims New Claim Import CSV Export CSV Delete All Credito…" at bounding box center [774, 379] width 918 height 508
click at [99, 363] on link "Lawsuits" at bounding box center [163, 358] width 290 height 23
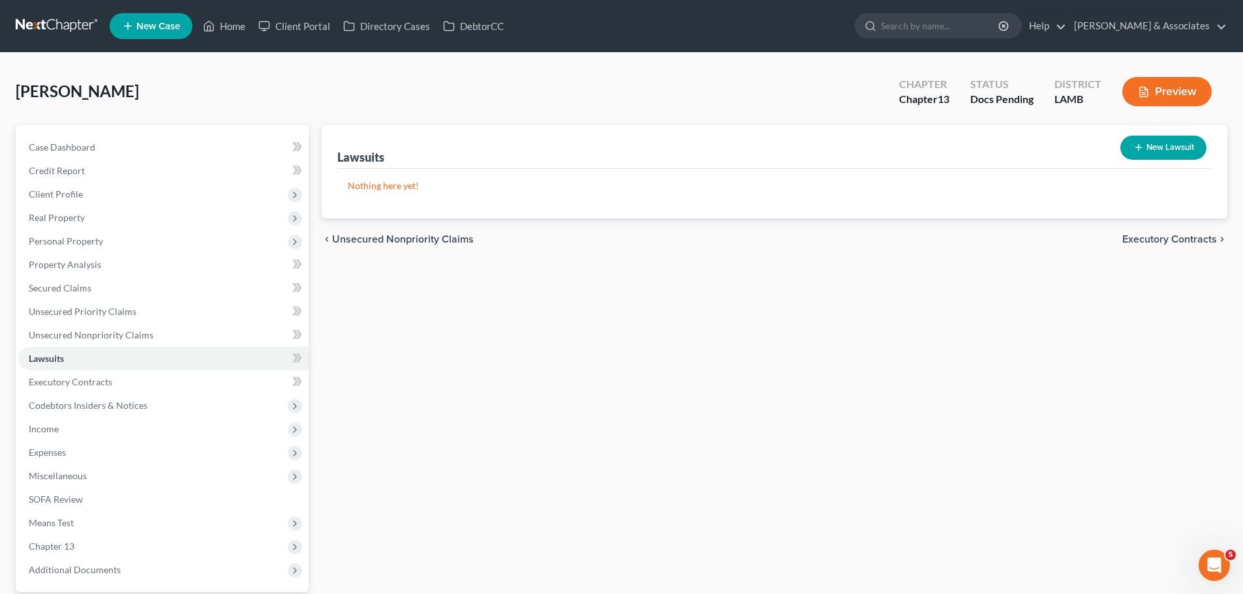
click at [663, 488] on div "Lawsuits New Lawsuit Nothing here yet! Court Name Date Filed Status Creditor Na…" at bounding box center [774, 379] width 918 height 508
click at [588, 496] on div "Lawsuits New Lawsuit Nothing here yet! Court Name Date Filed Status Creditor Na…" at bounding box center [774, 379] width 918 height 508
click at [488, 301] on div "Lawsuits New Lawsuit Nothing here yet! Court Name Date Filed Status Creditor Na…" at bounding box center [774, 379] width 918 height 508
click at [73, 191] on span "Client Profile" at bounding box center [56, 194] width 54 height 11
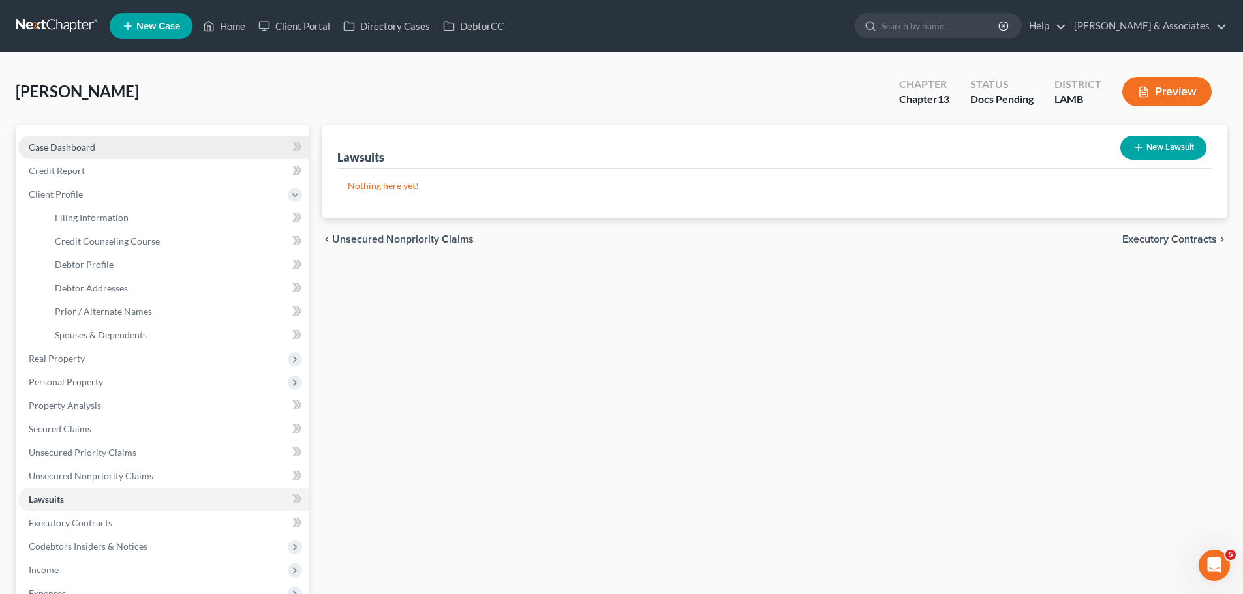
click at [127, 145] on link "Case Dashboard" at bounding box center [163, 147] width 290 height 23
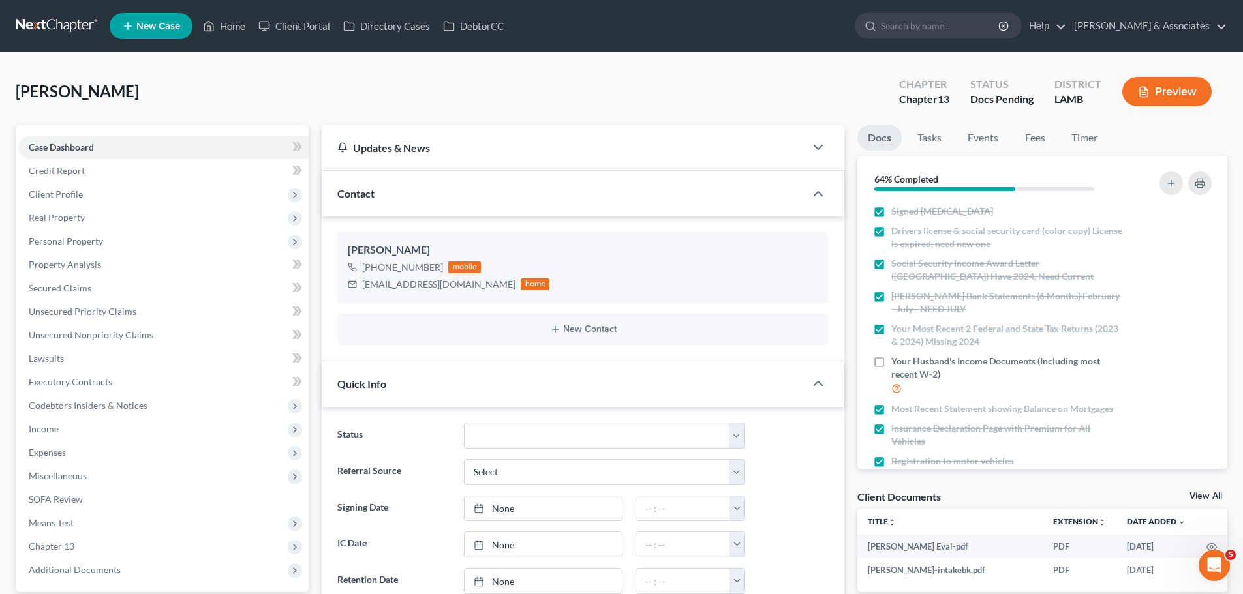
scroll to position [2143, 0]
click at [669, 76] on div "Giaccone, Cherie Upgraded Chapter Chapter 13 Status Docs Pending District LAMB …" at bounding box center [621, 96] width 1211 height 57
click at [669, 82] on div "Giaccone, Cherie Upgraded Chapter Chapter 13 Status Docs Pending District LAMB …" at bounding box center [621, 96] width 1211 height 57
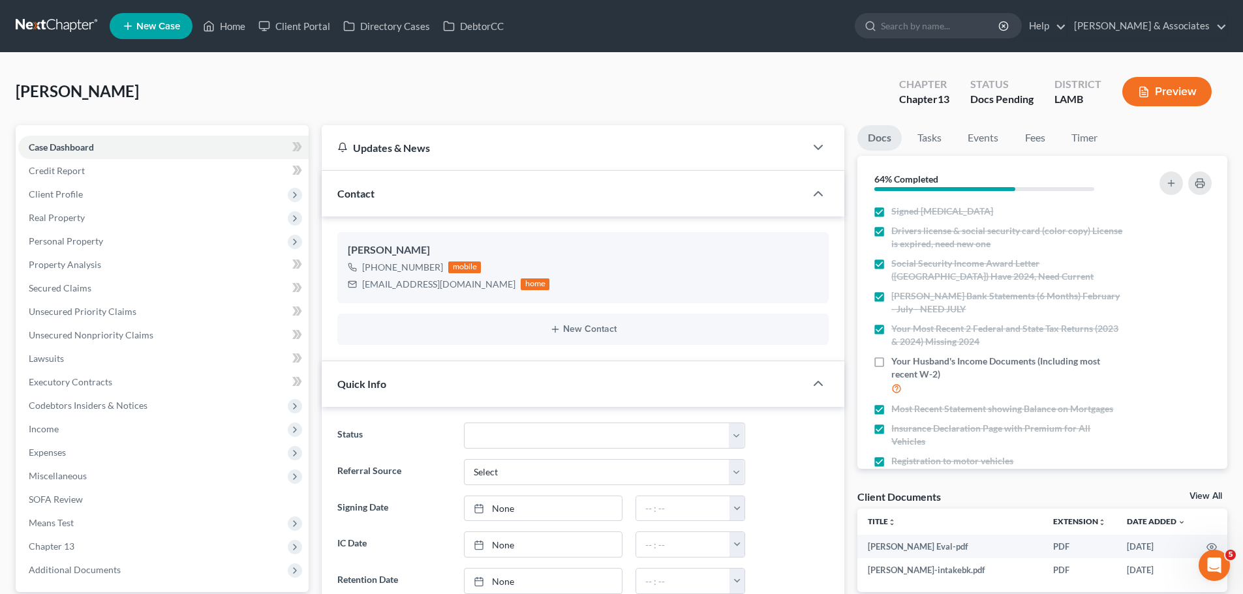
click at [669, 82] on div "Giaccone, Cherie Upgraded Chapter Chapter 13 Status Docs Pending District LAMB …" at bounding box center [621, 96] width 1211 height 57
click at [222, 105] on div "Giaccone, Cherie Upgraded Chapter Chapter 13 Status Docs Pending District LAMB …" at bounding box center [621, 96] width 1211 height 57
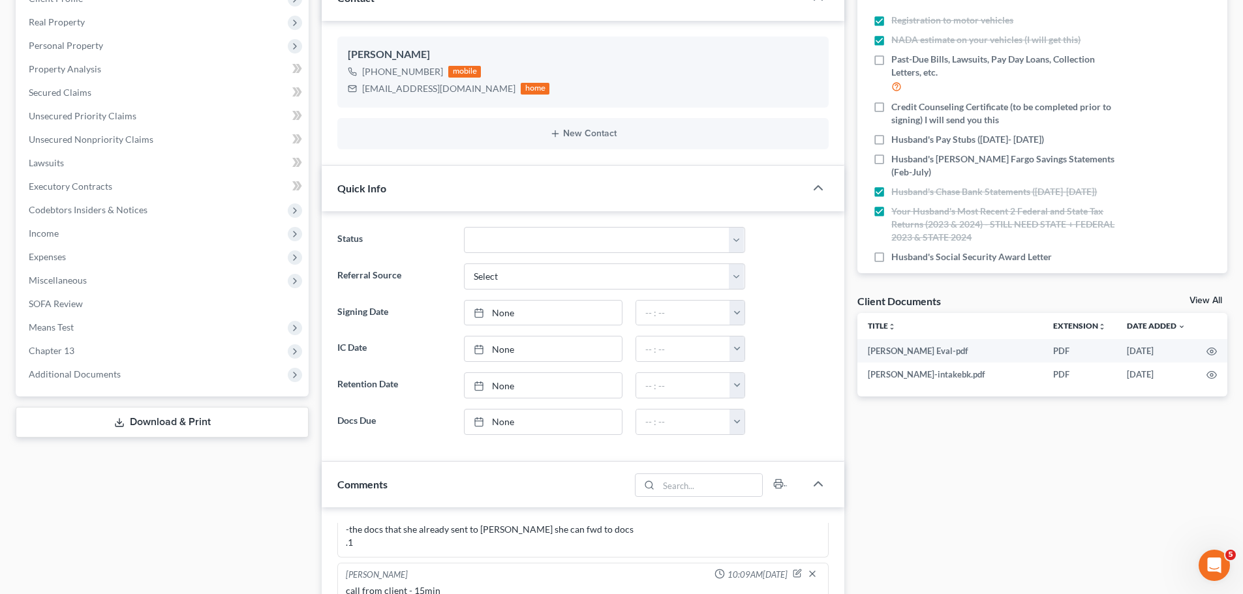
scroll to position [247, 0]
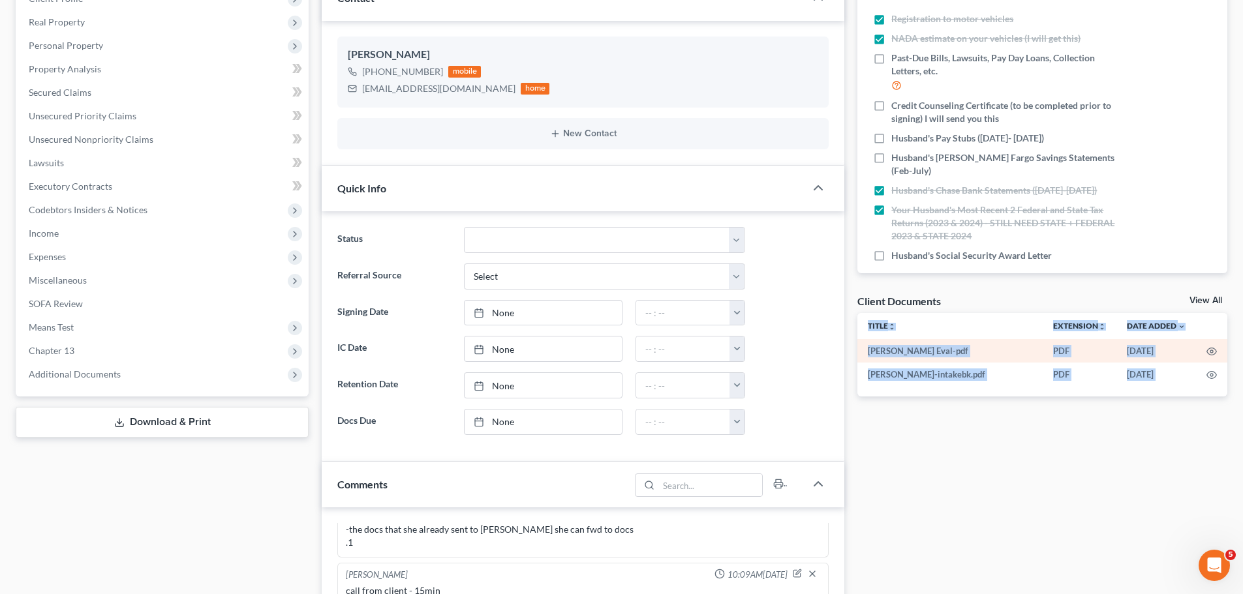
drag, startPoint x: 1065, startPoint y: 525, endPoint x: 898, endPoint y: 343, distance: 247.4
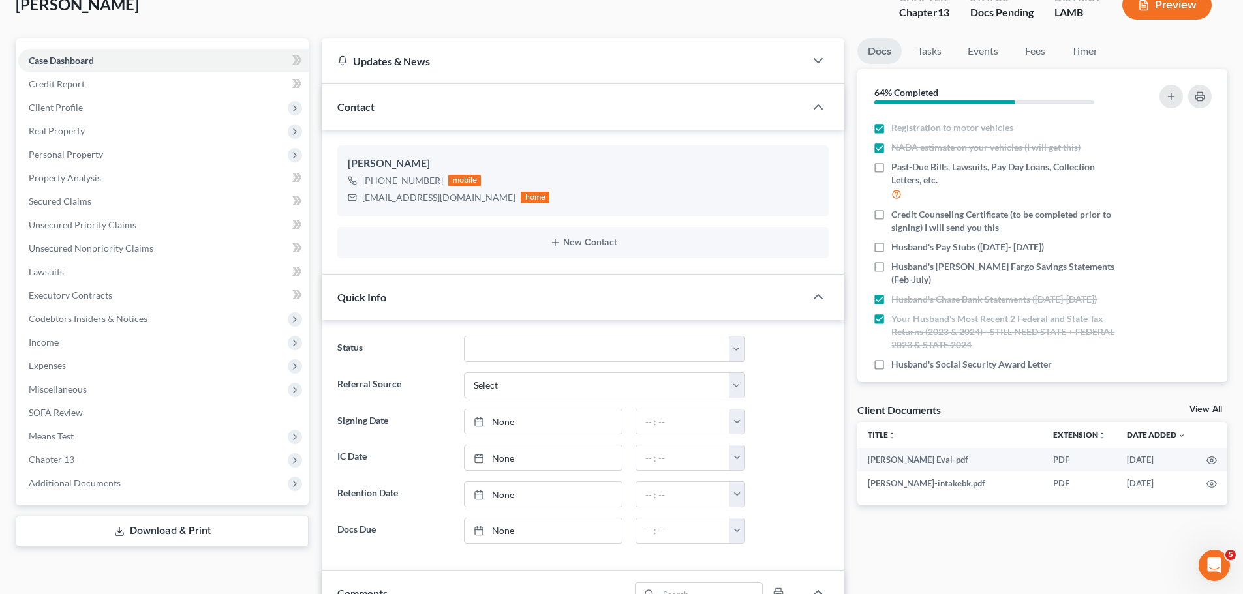
scroll to position [82, 0]
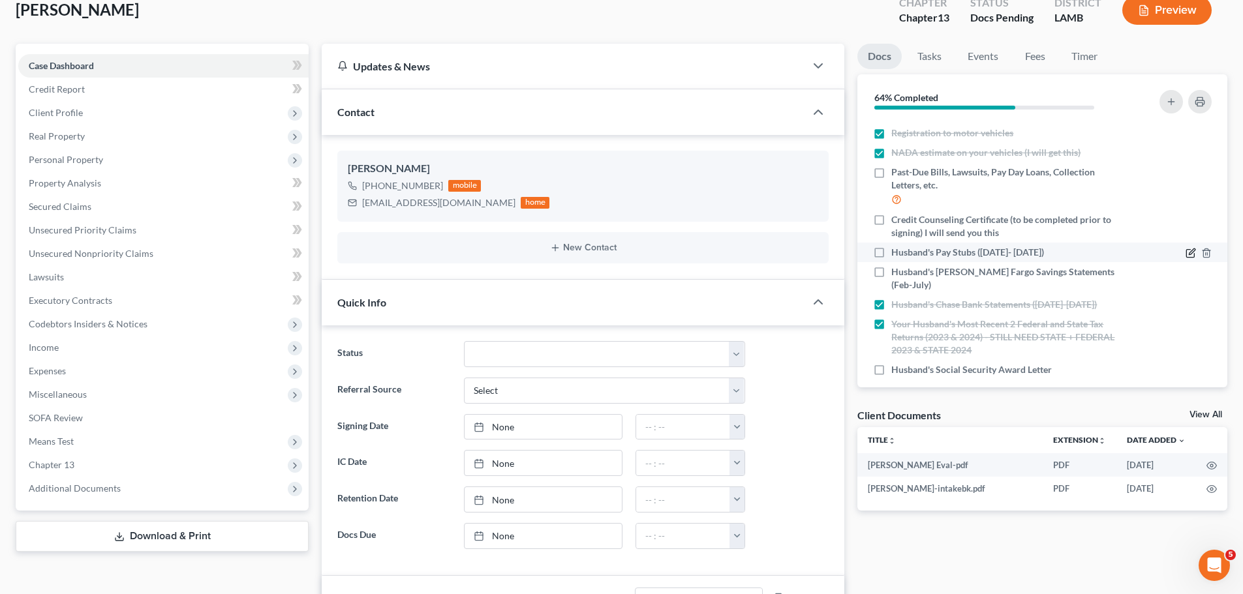
click at [1185, 251] on icon "button" at bounding box center [1190, 253] width 10 height 10
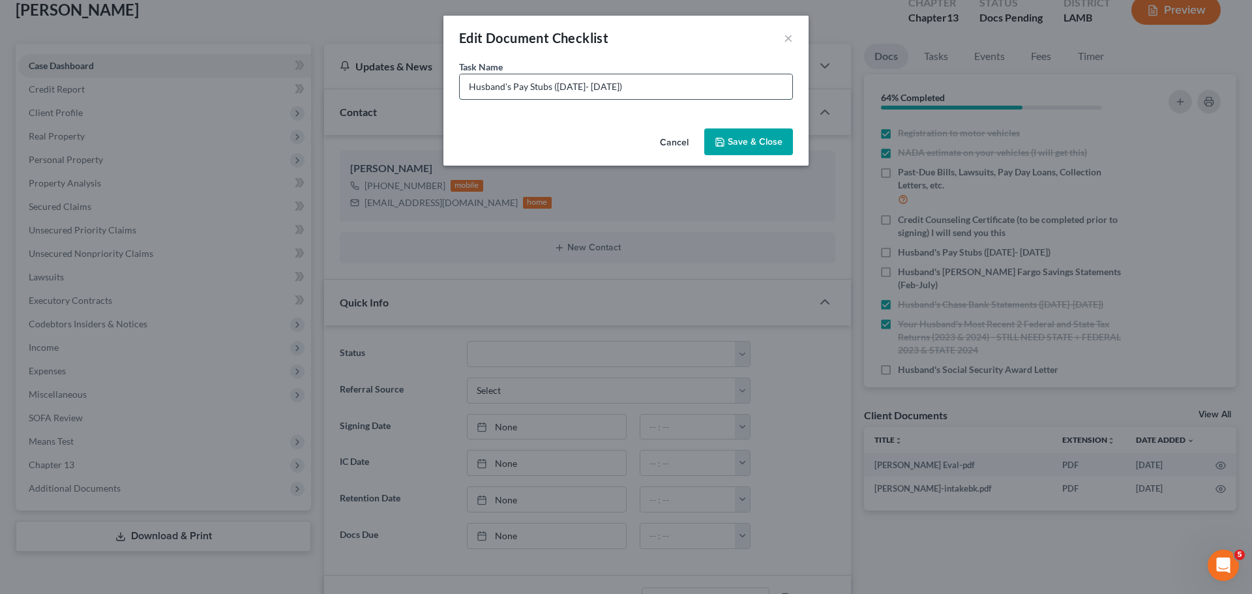
drag, startPoint x: 631, startPoint y: 84, endPoint x: 596, endPoint y: 79, distance: 36.3
click at [594, 83] on input "Husband's Pay Stubs (June 27- August 11)" at bounding box center [626, 86] width 333 height 25
type input "Husband's Pay Stubs (June 27- July 31)"
click at [728, 142] on button "Save & Close" at bounding box center [749, 142] width 89 height 27
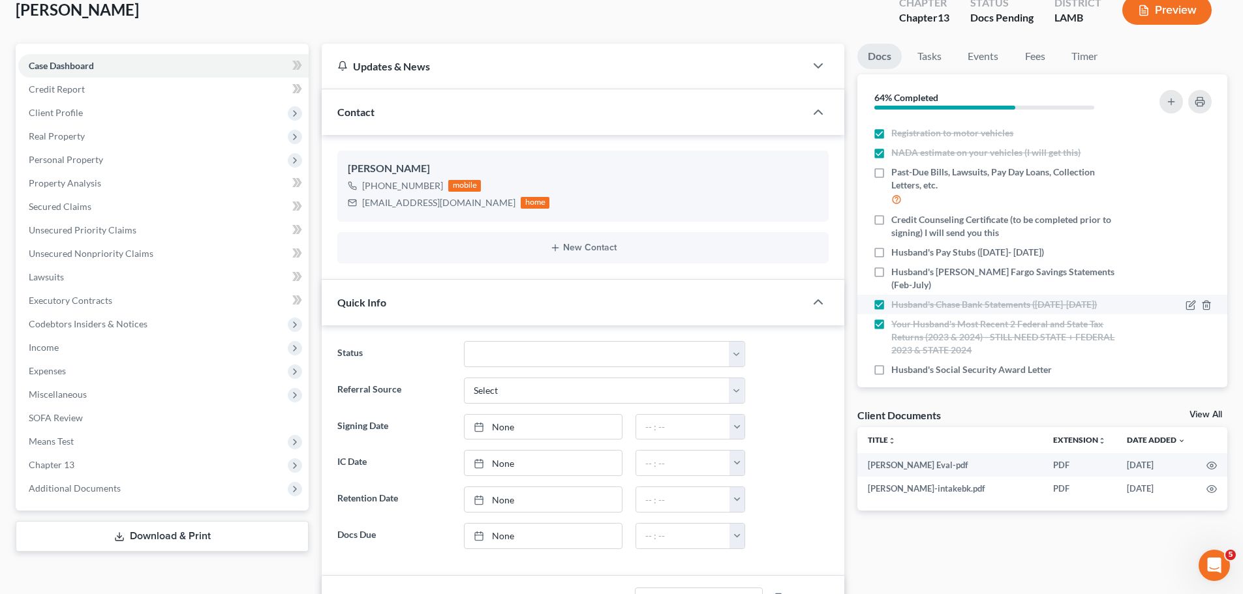
drag, startPoint x: 962, startPoint y: 258, endPoint x: 1035, endPoint y: 294, distance: 81.1
click at [962, 258] on span "Husband's Pay Stubs (June 27- July 31)" at bounding box center [967, 252] width 153 height 13
click at [905, 254] on input "Husband's Pay Stubs (June 27- July 31)" at bounding box center [900, 250] width 8 height 8
checkbox input "true"
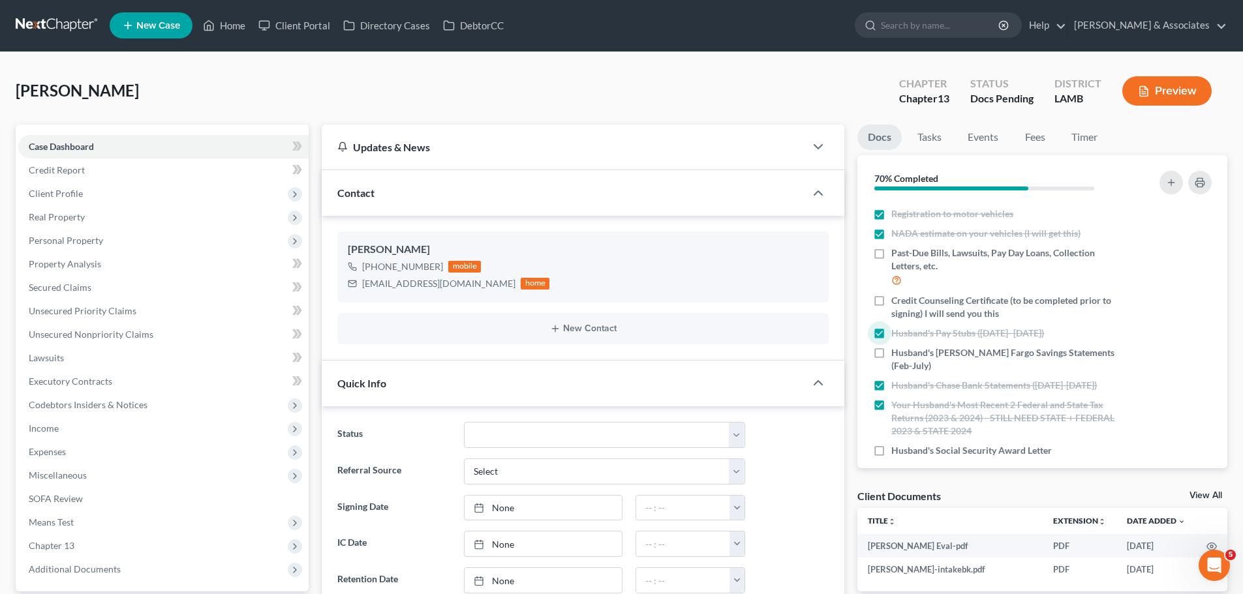
scroll to position [0, 0]
drag, startPoint x: 53, startPoint y: 23, endPoint x: 62, endPoint y: 20, distance: 9.7
click at [53, 23] on link at bounding box center [57, 25] width 83 height 23
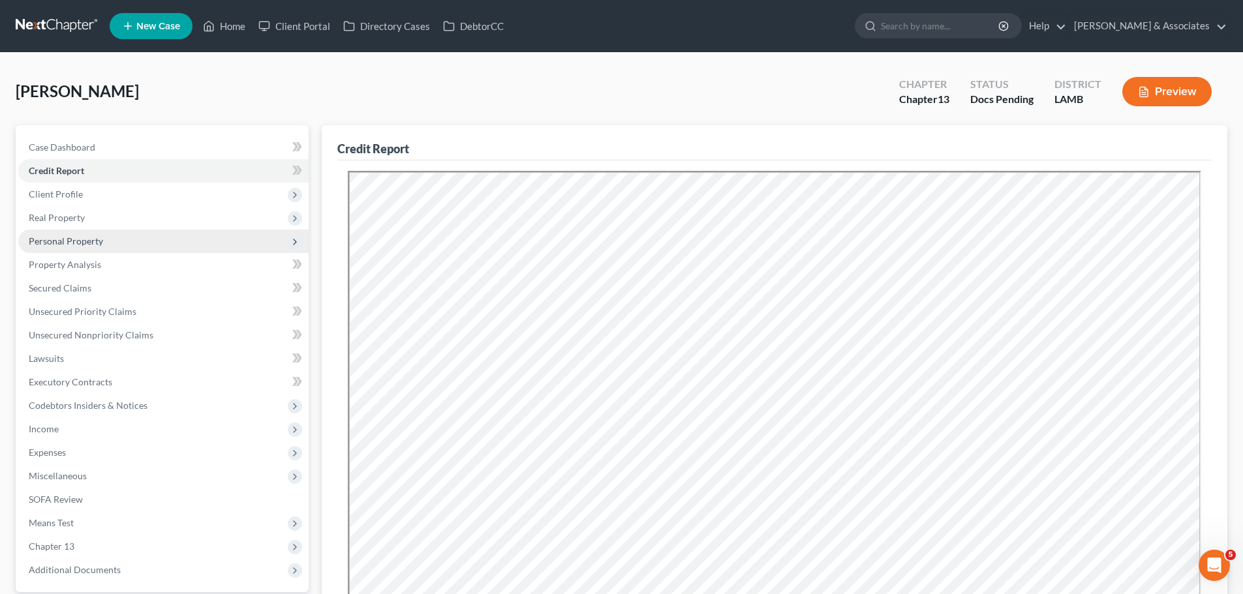
click at [67, 243] on span "Personal Property" at bounding box center [66, 240] width 74 height 11
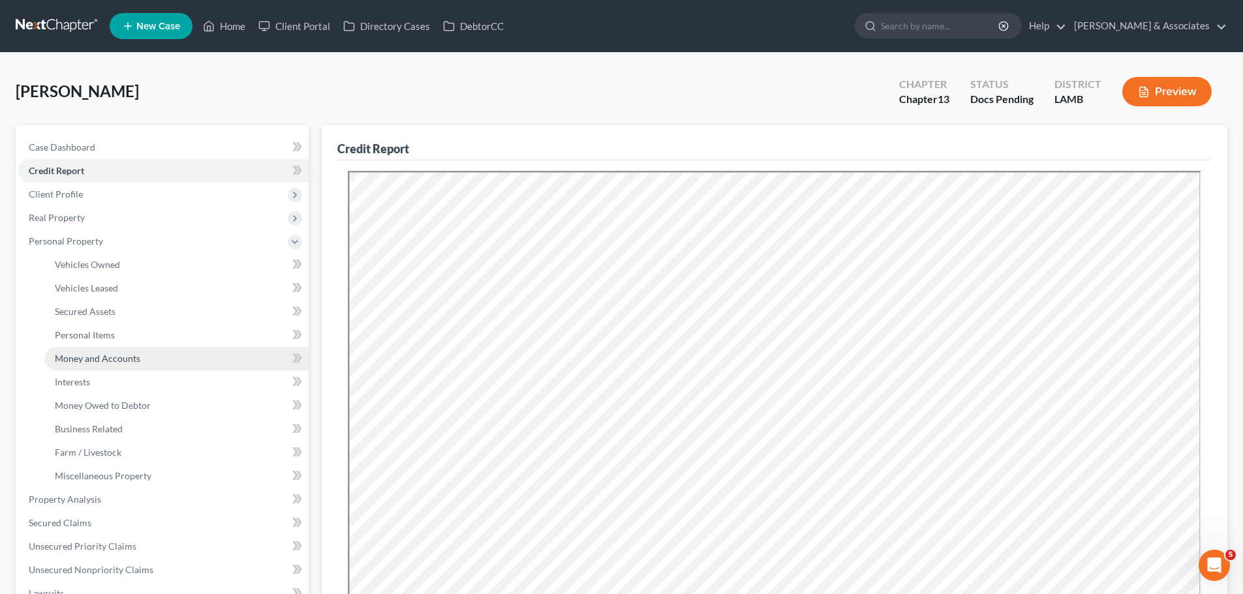
click at [89, 359] on span "Money and Accounts" at bounding box center [97, 358] width 85 height 11
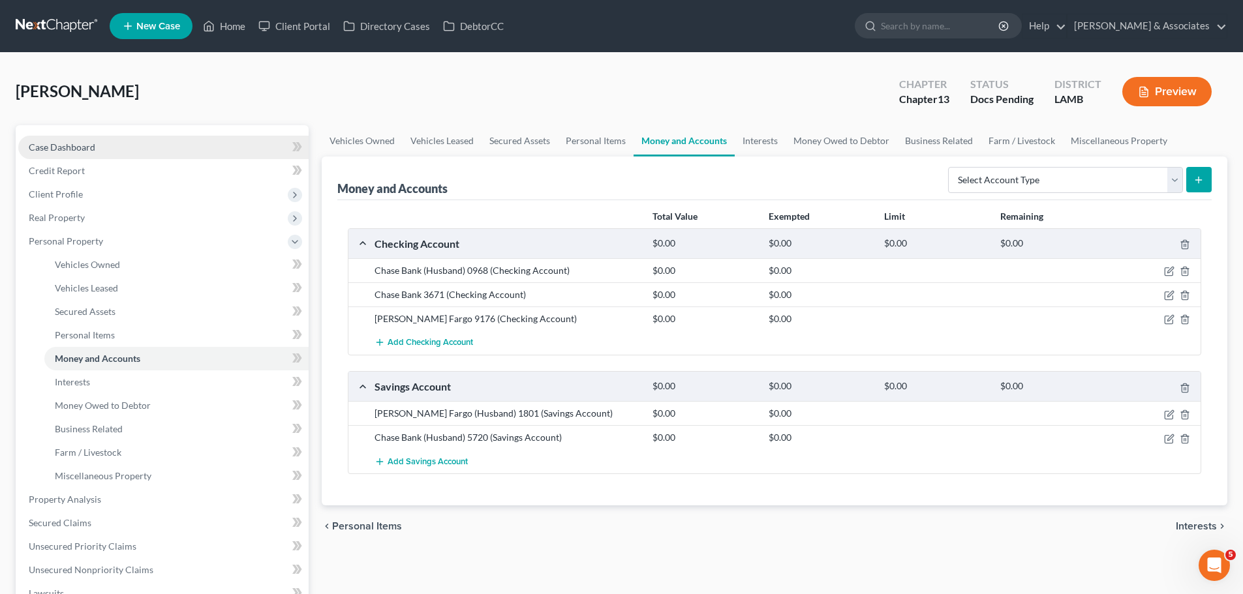
click at [65, 152] on span "Case Dashboard" at bounding box center [62, 147] width 67 height 11
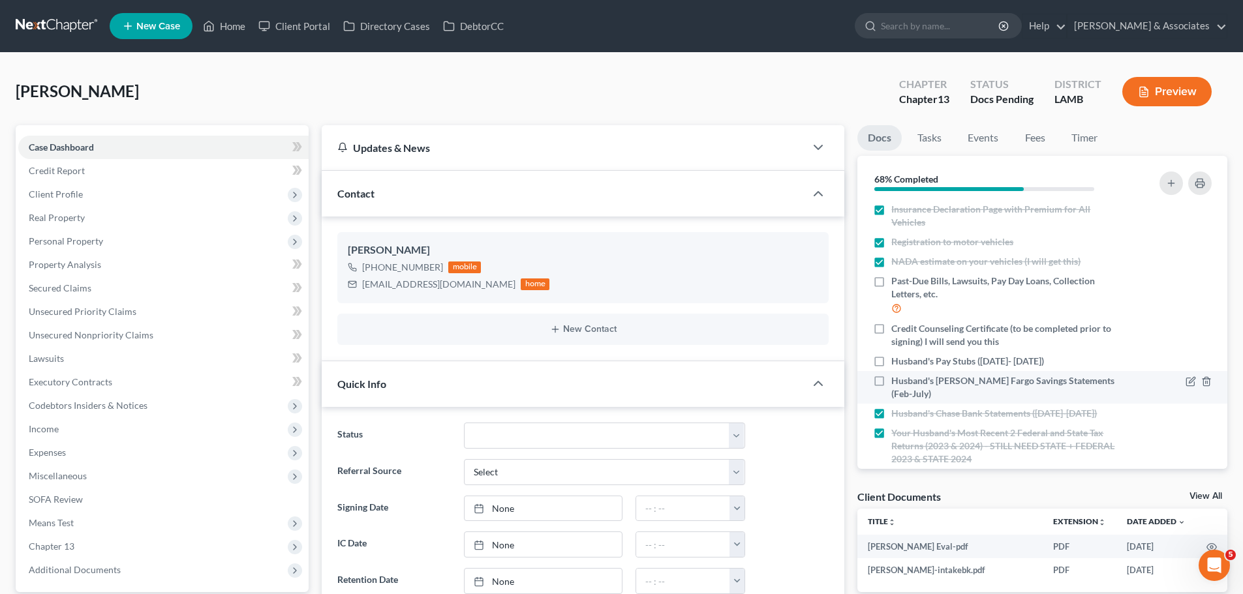
scroll to position [227, 0]
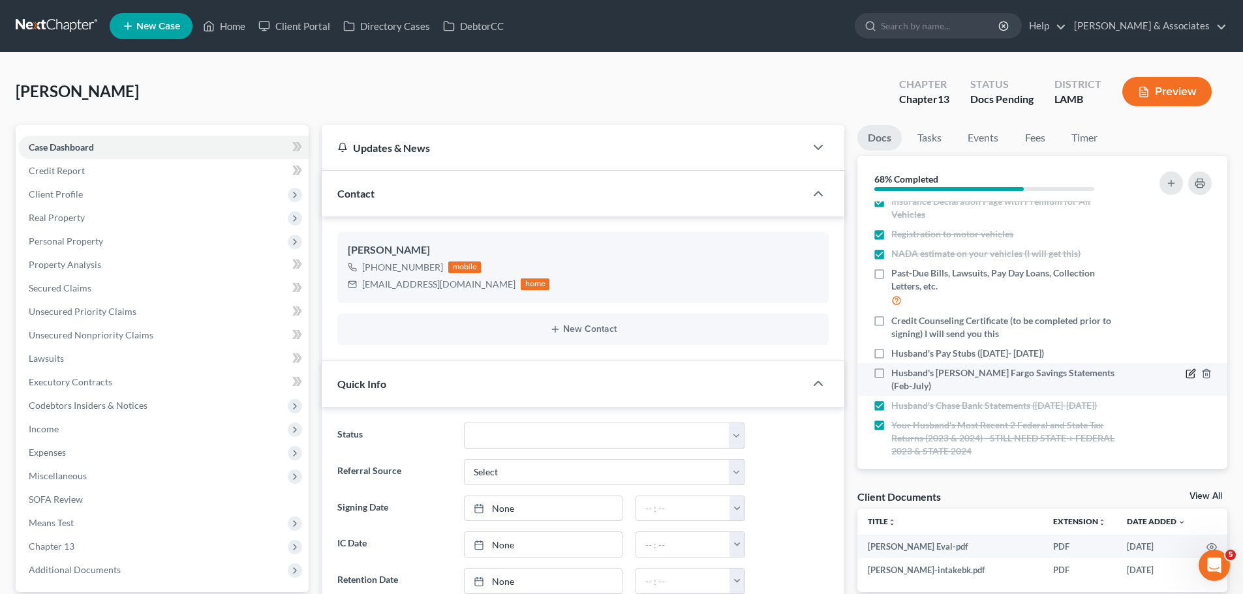
click at [1185, 374] on icon "button" at bounding box center [1190, 374] width 10 height 10
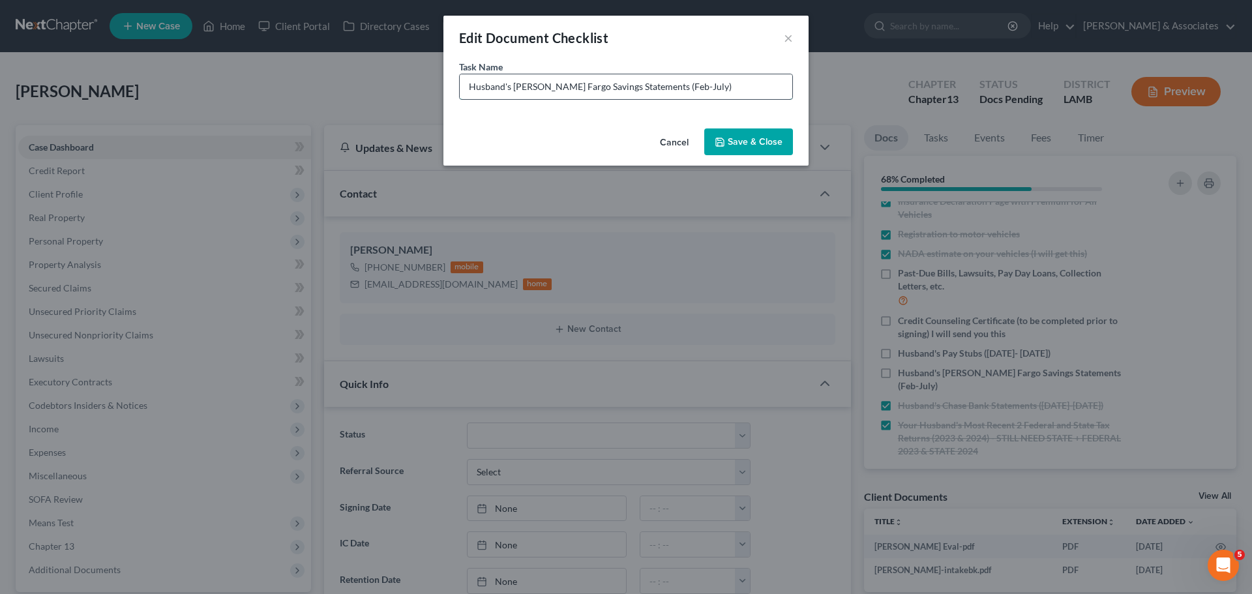
click at [642, 80] on input "Husband's [PERSON_NAME] Fargo Savings Statements (Feb-July)" at bounding box center [626, 86] width 333 height 25
type input "Husband's [PERSON_NAME] Fargo Savings Statements ending in [DATE] (Feb-July)"
click at [746, 140] on button "Save & Close" at bounding box center [749, 142] width 89 height 27
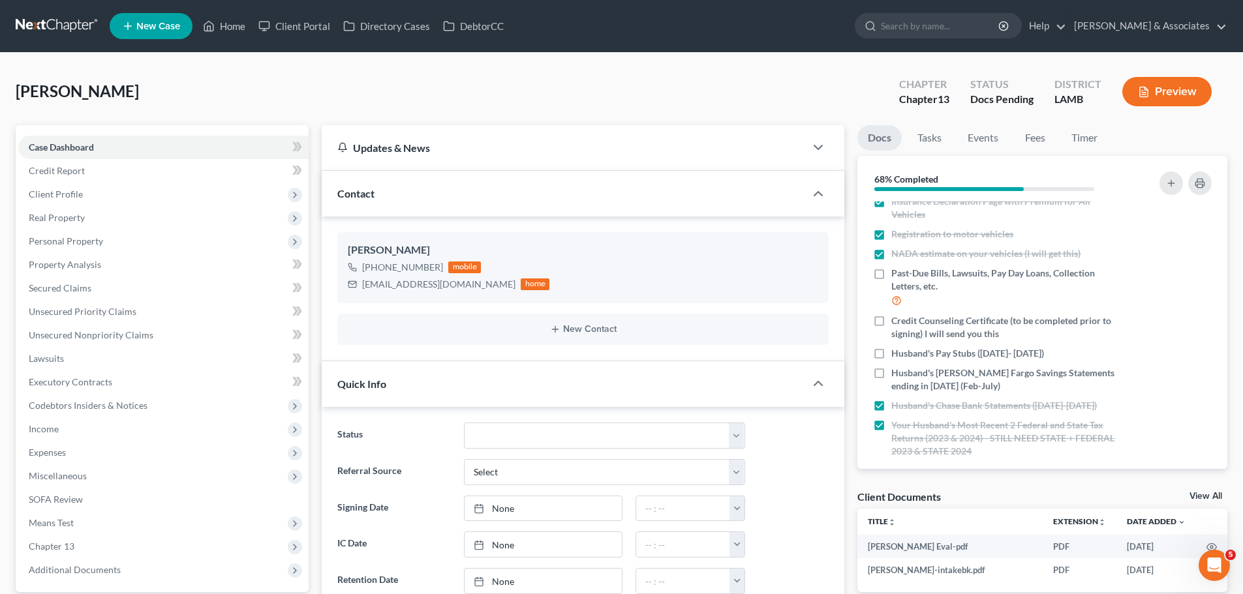
drag, startPoint x: 851, startPoint y: 477, endPoint x: 1006, endPoint y: 490, distance: 155.1
click at [986, 493] on div "Client Documents View All" at bounding box center [1042, 499] width 370 height 19
click at [988, 494] on div "Client Documents View All" at bounding box center [1042, 499] width 370 height 19
click at [989, 498] on div "Client Documents View All" at bounding box center [1042, 499] width 370 height 19
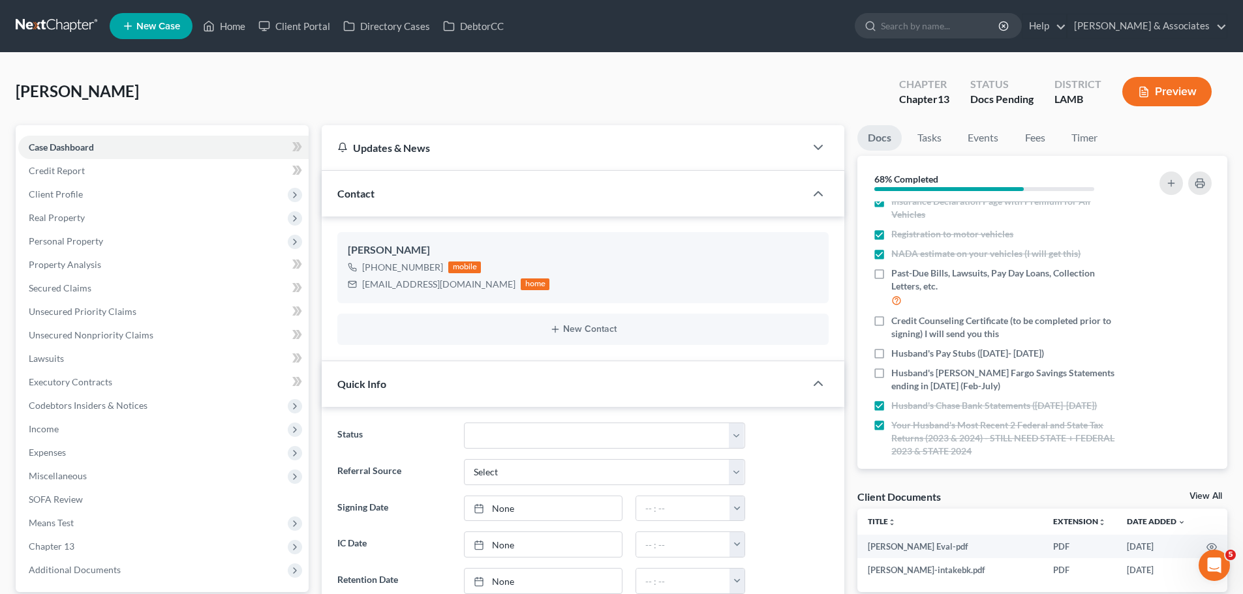
click at [988, 499] on div "Client Documents View All" at bounding box center [1042, 499] width 370 height 19
click at [988, 500] on div "Client Documents View All" at bounding box center [1042, 499] width 370 height 19
drag, startPoint x: 854, startPoint y: 498, endPoint x: 1230, endPoint y: 496, distance: 376.4
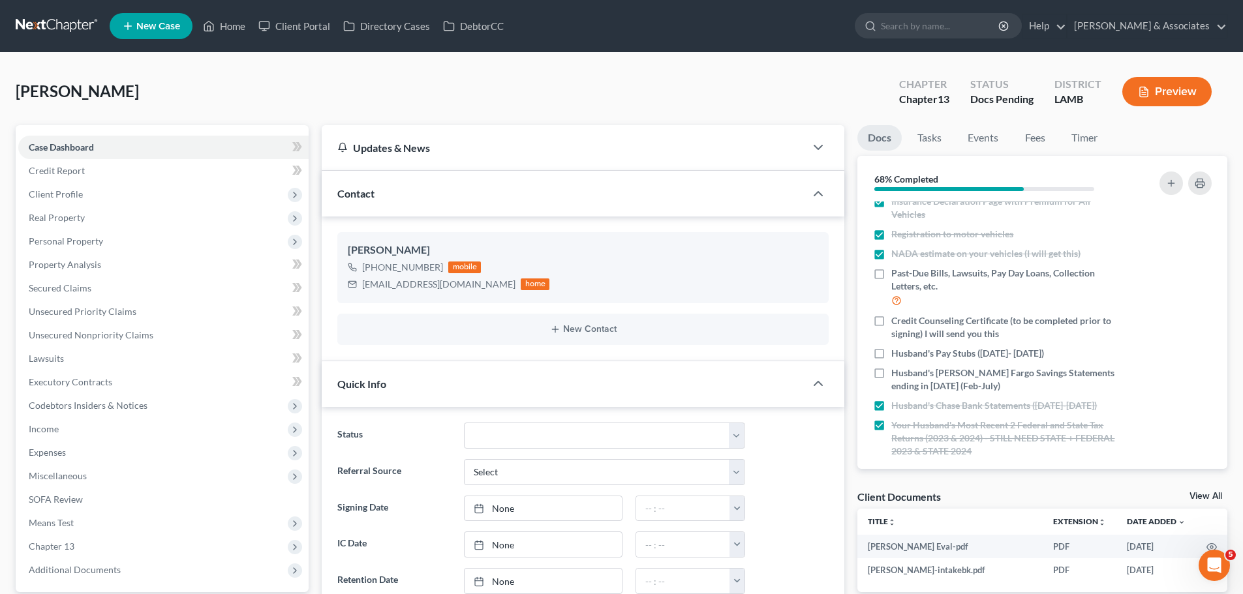
drag, startPoint x: 1231, startPoint y: 494, endPoint x: 1108, endPoint y: 494, distance: 123.3
click at [1102, 494] on div "Client Documents View All" at bounding box center [1042, 499] width 370 height 19
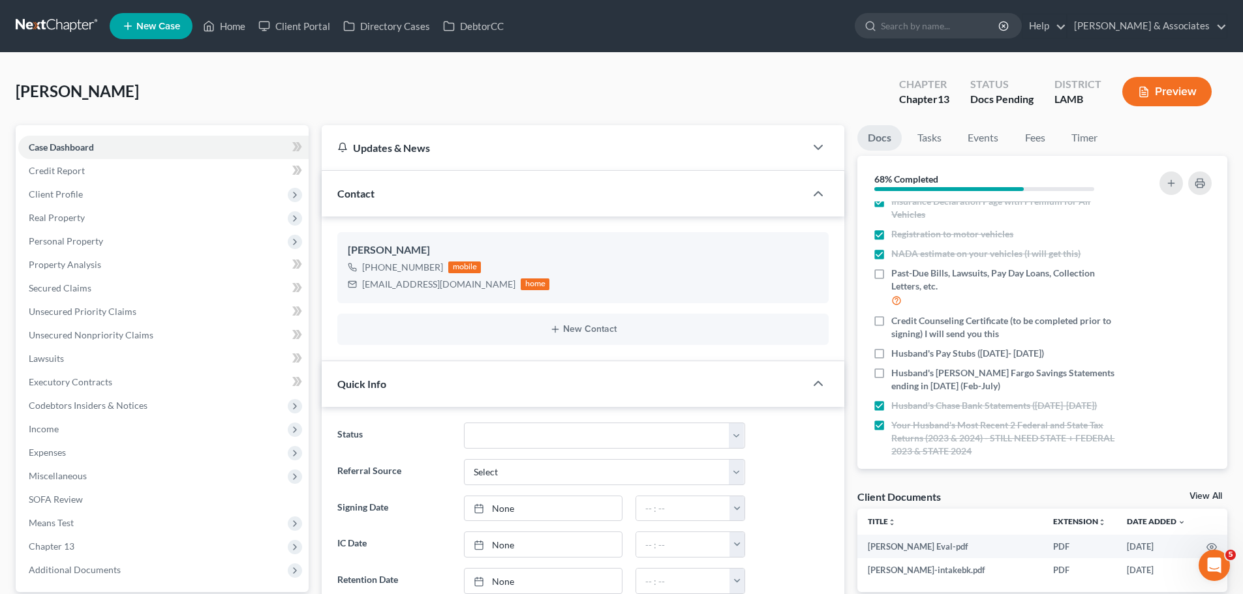
click at [1102, 494] on div "Client Documents View All" at bounding box center [1042, 499] width 370 height 19
click at [999, 493] on div "Client Documents View All" at bounding box center [1042, 499] width 370 height 19
click at [966, 491] on div "Client Documents View All" at bounding box center [1042, 499] width 370 height 19
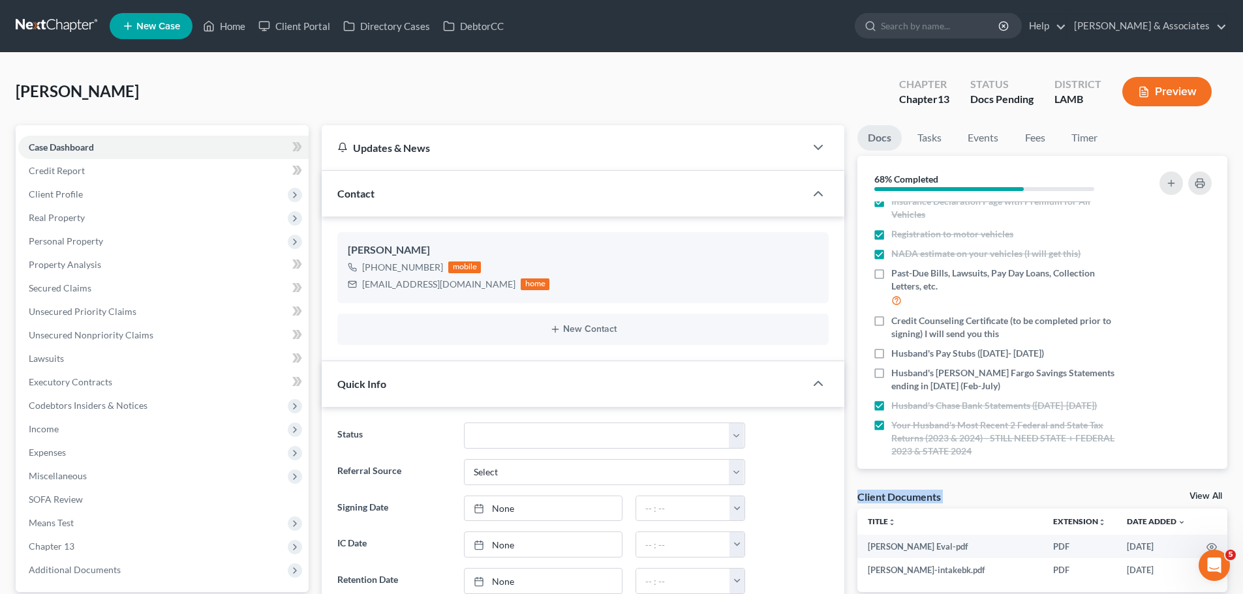
drag, startPoint x: 856, startPoint y: 492, endPoint x: 1233, endPoint y: 498, distance: 377.1
click at [983, 502] on div "Client Documents View All" at bounding box center [1042, 499] width 370 height 19
drag, startPoint x: 851, startPoint y: 496, endPoint x: 1039, endPoint y: 496, distance: 187.9
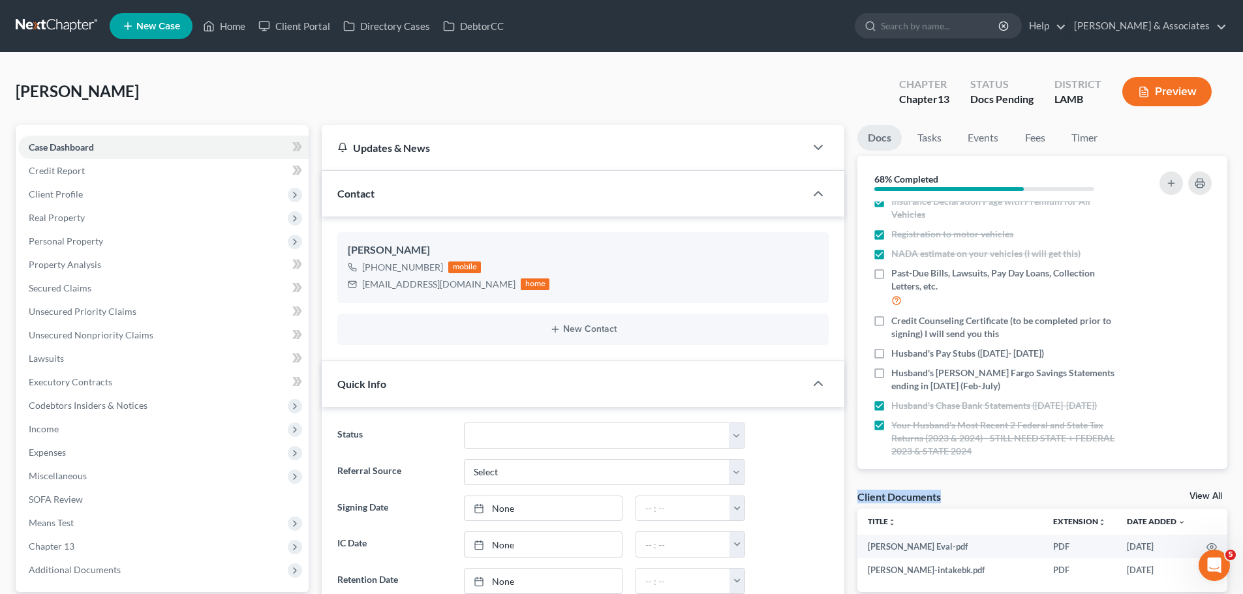
click at [1038, 496] on div "Client Documents View All" at bounding box center [1042, 499] width 370 height 19
click at [1022, 504] on div "Client Documents View All" at bounding box center [1042, 499] width 370 height 19
drag, startPoint x: 1010, startPoint y: 493, endPoint x: 983, endPoint y: 493, distance: 26.7
click at [1009, 493] on div "Client Documents View All" at bounding box center [1042, 499] width 370 height 19
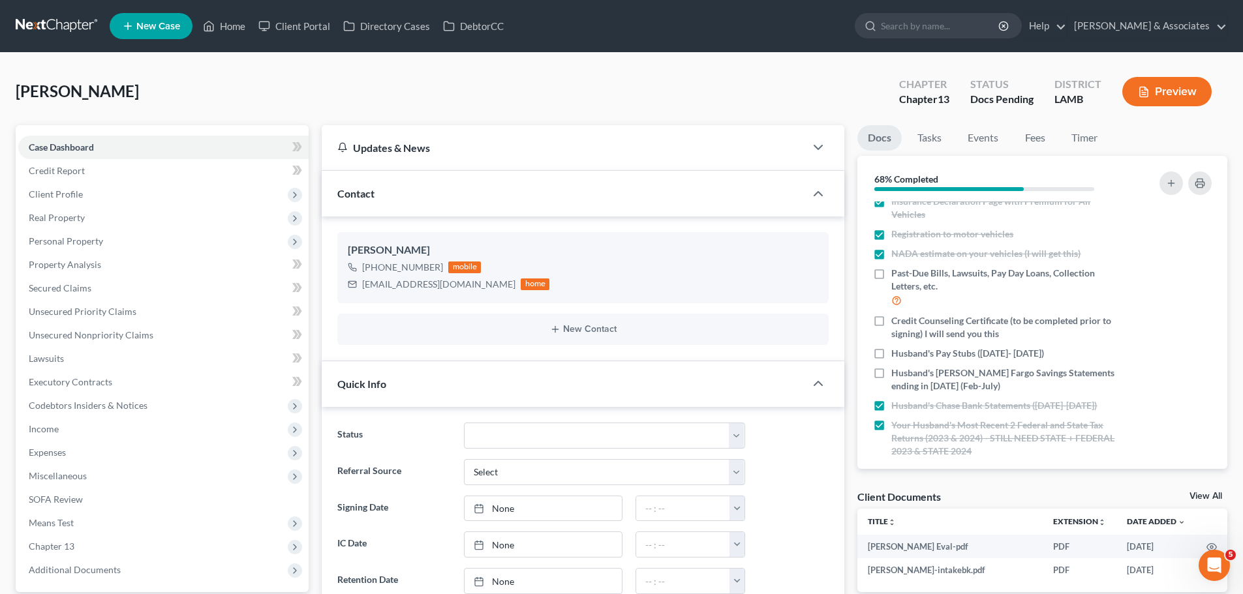
drag, startPoint x: 853, startPoint y: 496, endPoint x: 864, endPoint y: 496, distance: 10.5
drag, startPoint x: 859, startPoint y: 496, endPoint x: 1227, endPoint y: 494, distance: 367.9
click at [1134, 496] on div "Client Documents View All" at bounding box center [1042, 499] width 370 height 19
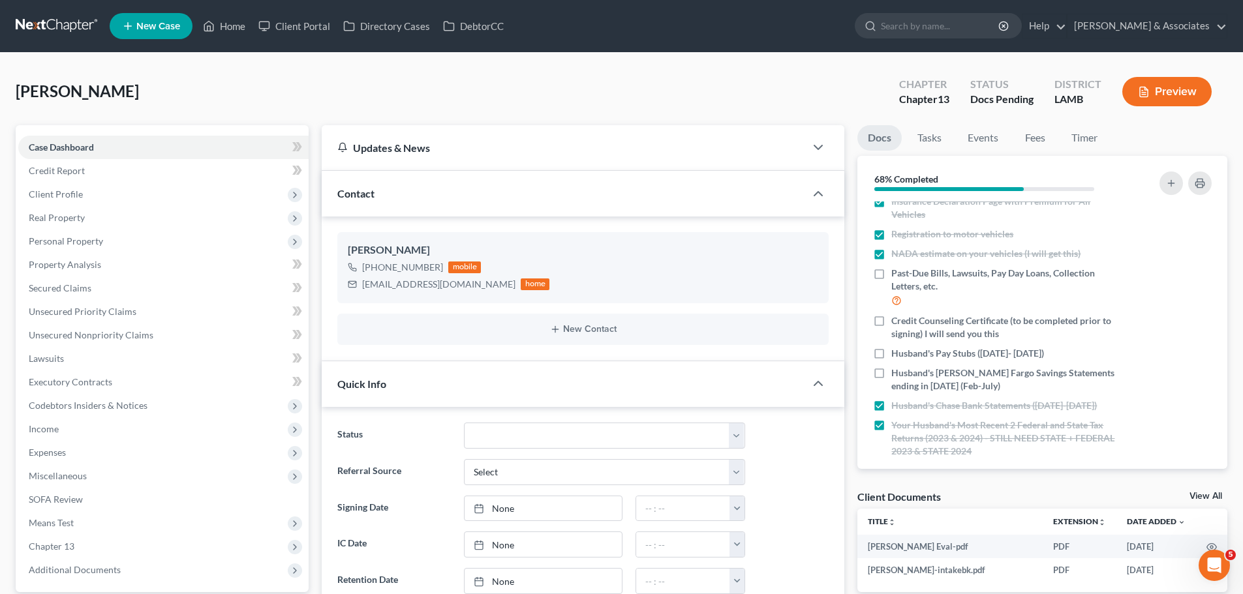
click at [963, 493] on div "Client Documents View All" at bounding box center [1042, 499] width 370 height 19
drag, startPoint x: 858, startPoint y: 493, endPoint x: 1072, endPoint y: 489, distance: 214.0
click at [1072, 490] on div "Client Documents View All" at bounding box center [1042, 499] width 370 height 19
click at [315, 84] on div "Giaccone, Cherie Upgraded Chapter Chapter 13 Status Docs Pending District LAMB …" at bounding box center [621, 96] width 1211 height 57
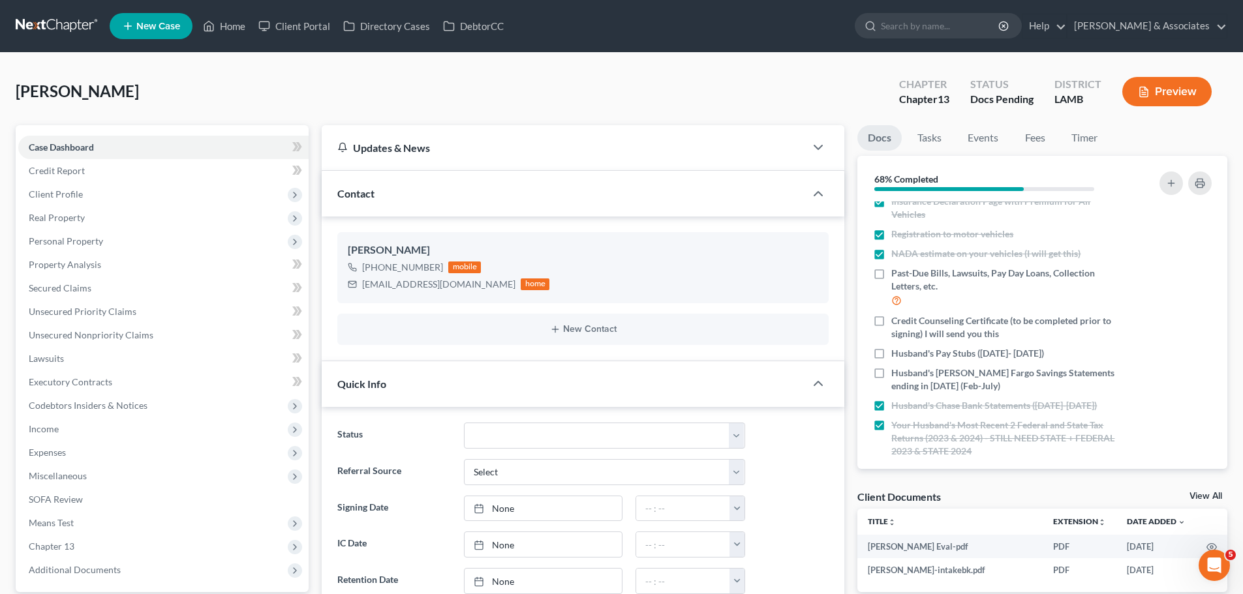
click at [315, 84] on div "Giaccone, Cherie Upgraded Chapter Chapter 13 Status Docs Pending District LAMB …" at bounding box center [621, 96] width 1211 height 57
click at [148, 100] on div "Giaccone, Cherie Upgraded Chapter Chapter 13 Status Docs Pending District LAMB …" at bounding box center [621, 96] width 1211 height 57
click at [63, 91] on span "[PERSON_NAME]" at bounding box center [77, 91] width 123 height 19
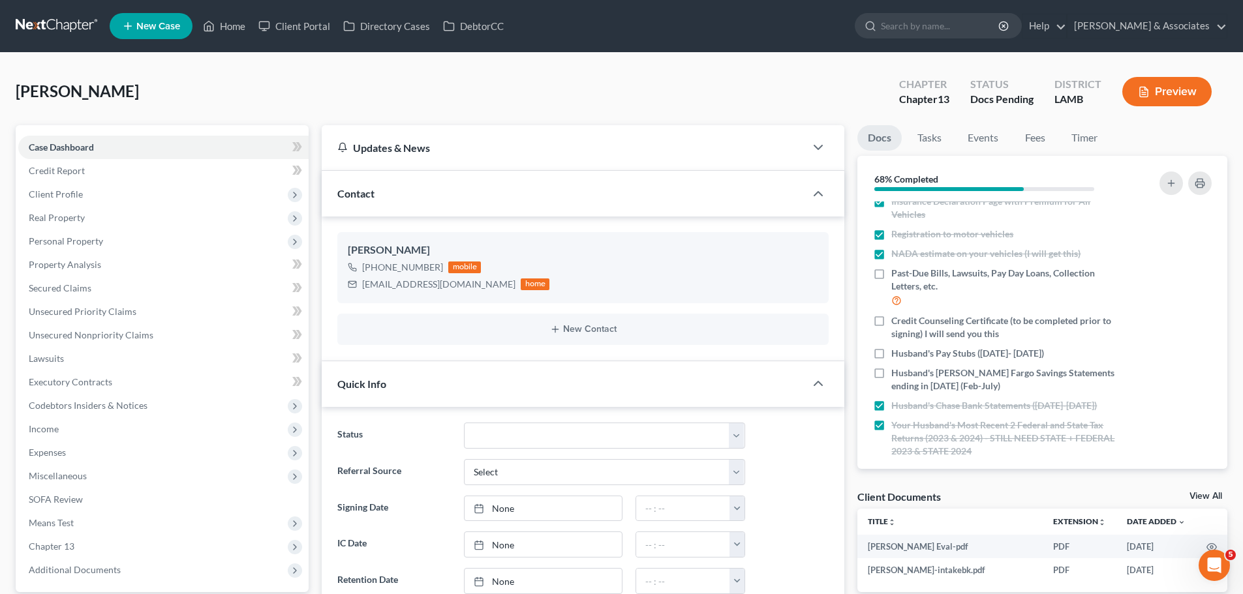
click at [63, 91] on span "[PERSON_NAME]" at bounding box center [77, 91] width 123 height 19
click at [79, 94] on span "[PERSON_NAME]" at bounding box center [77, 91] width 123 height 19
drag, startPoint x: 79, startPoint y: 94, endPoint x: 93, endPoint y: 48, distance: 48.5
click at [80, 94] on span "[PERSON_NAME]" at bounding box center [77, 91] width 123 height 19
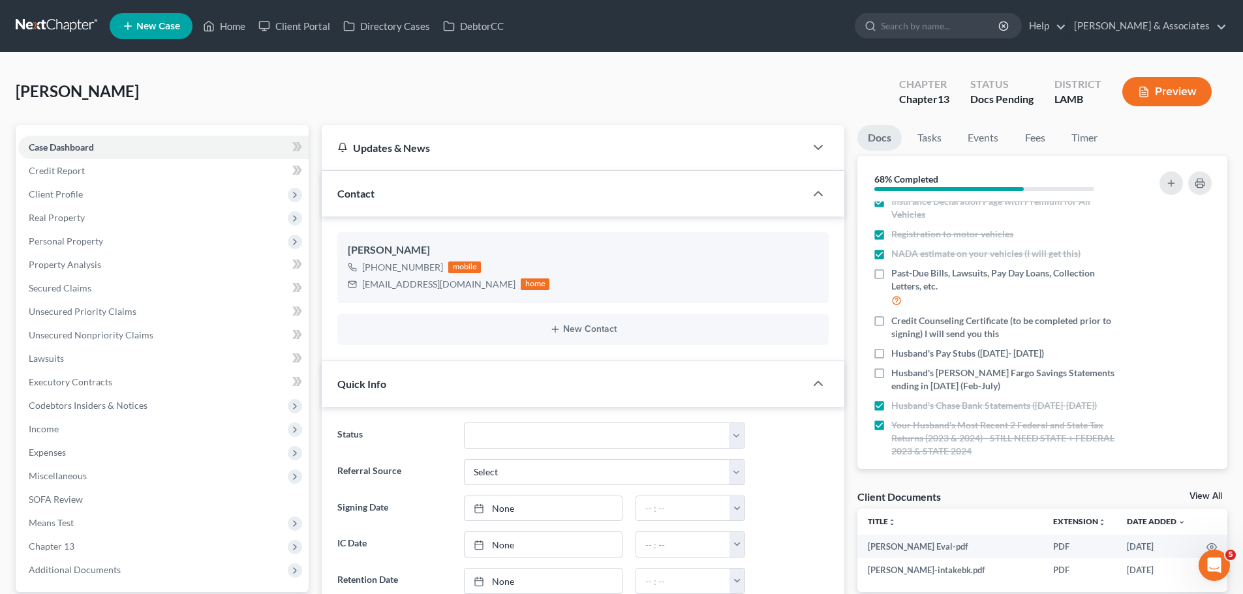
click at [86, 89] on span "[PERSON_NAME]" at bounding box center [77, 91] width 123 height 19
click at [82, 93] on span "[PERSON_NAME]" at bounding box center [77, 91] width 123 height 19
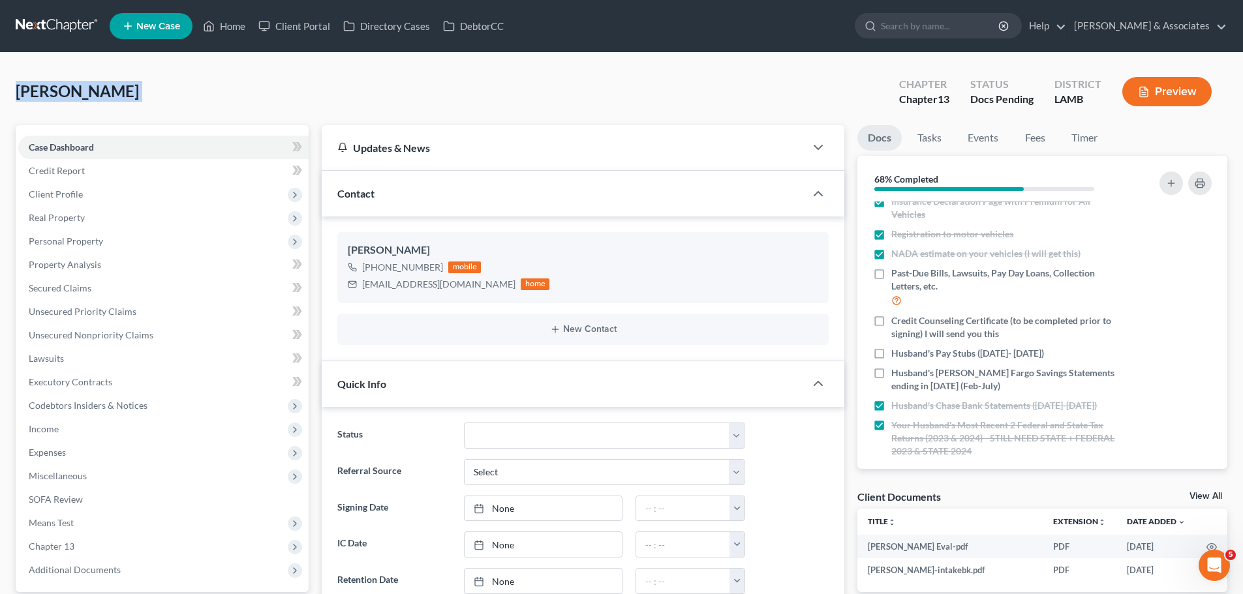
click at [86, 93] on span "[PERSON_NAME]" at bounding box center [77, 91] width 123 height 19
click at [144, 87] on div "Giaccone, Cherie Upgraded Chapter Chapter 13 Status Docs Pending District LAMB …" at bounding box center [621, 96] width 1211 height 57
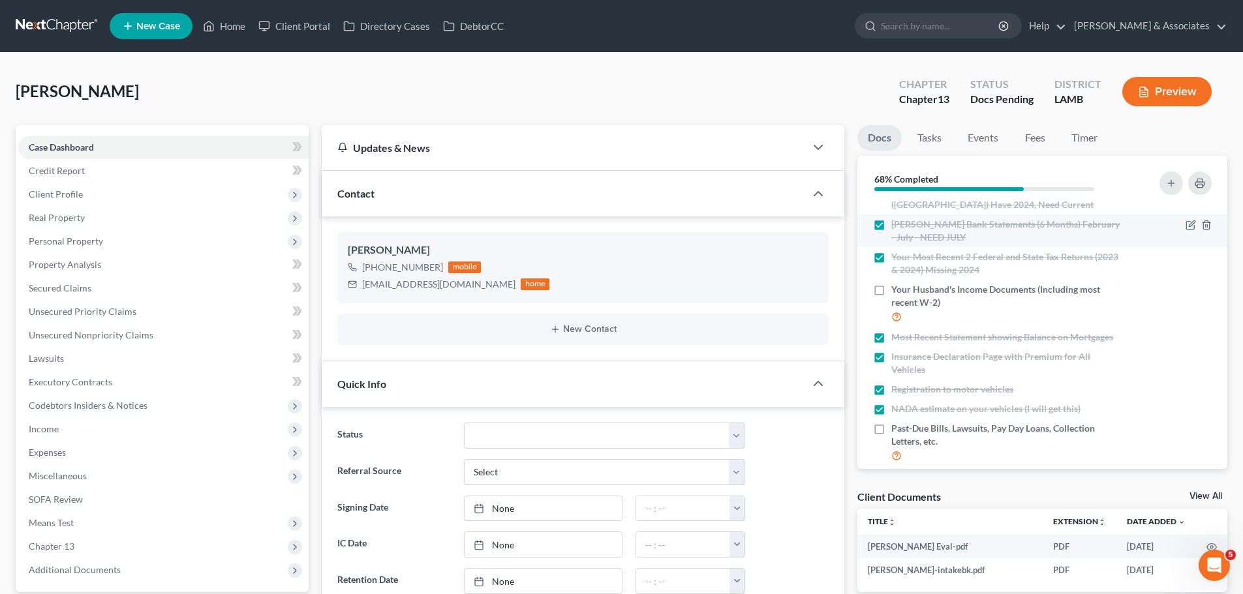
scroll to position [0, 0]
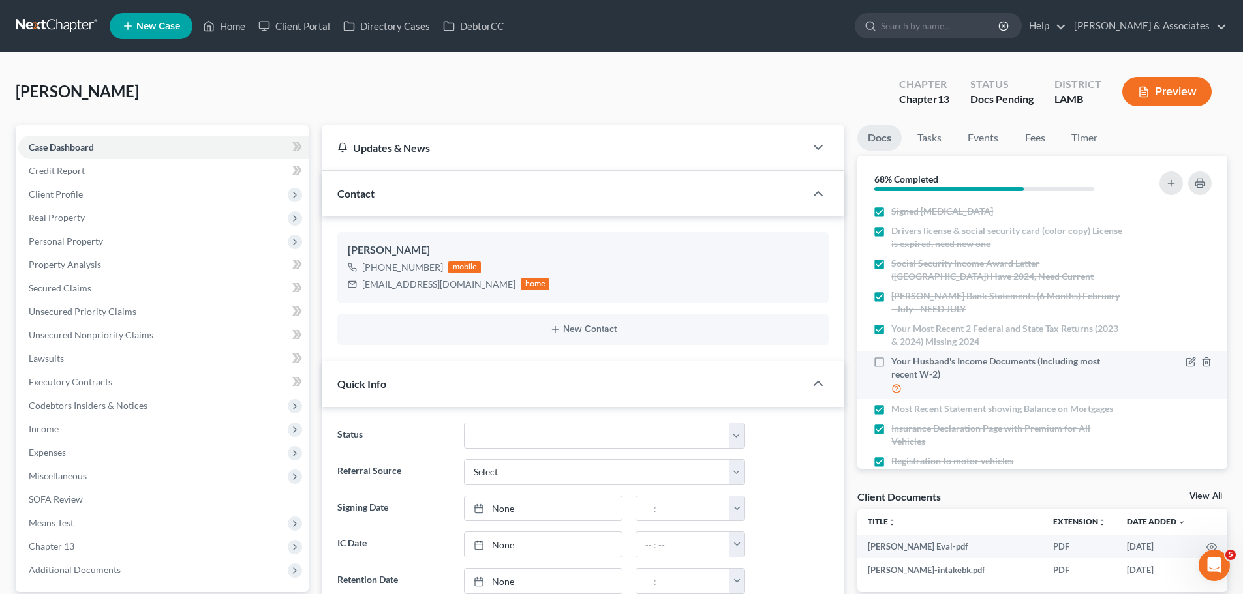
drag, startPoint x: 909, startPoint y: 376, endPoint x: 923, endPoint y: 376, distance: 13.7
click at [909, 376] on span "Your Husband's Income Documents (Including most recent W-2)" at bounding box center [1007, 368] width 232 height 26
click at [905, 363] on input "Your Husband's Income Documents (Including most recent W-2)" at bounding box center [900, 359] width 8 height 8
checkbox input "true"
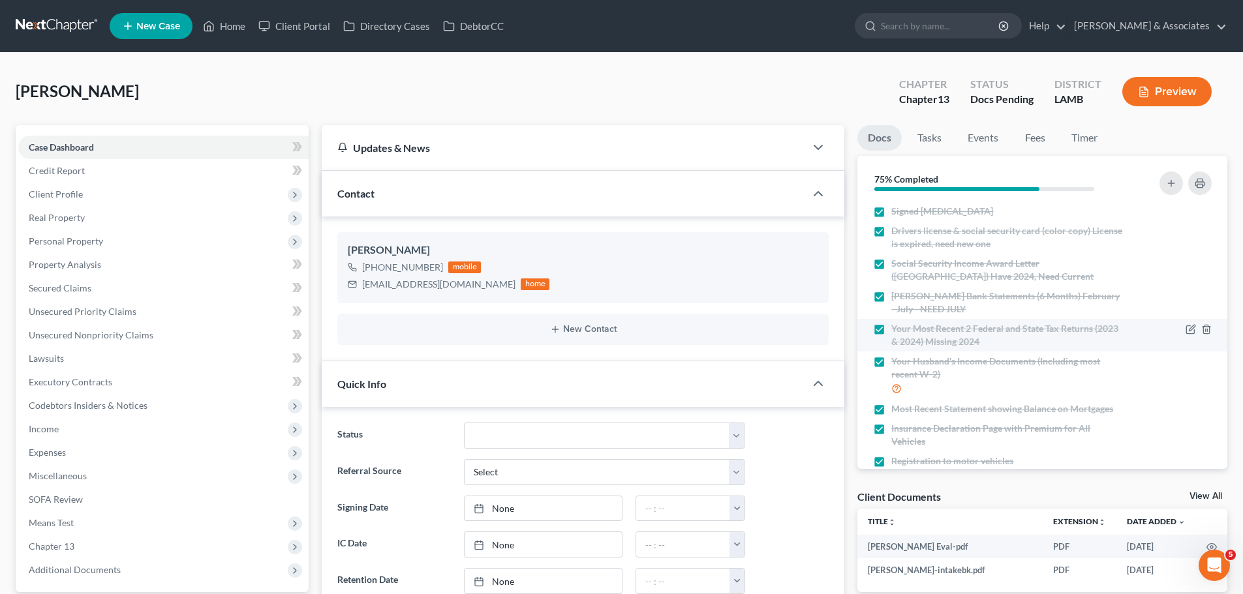
scroll to position [240, 0]
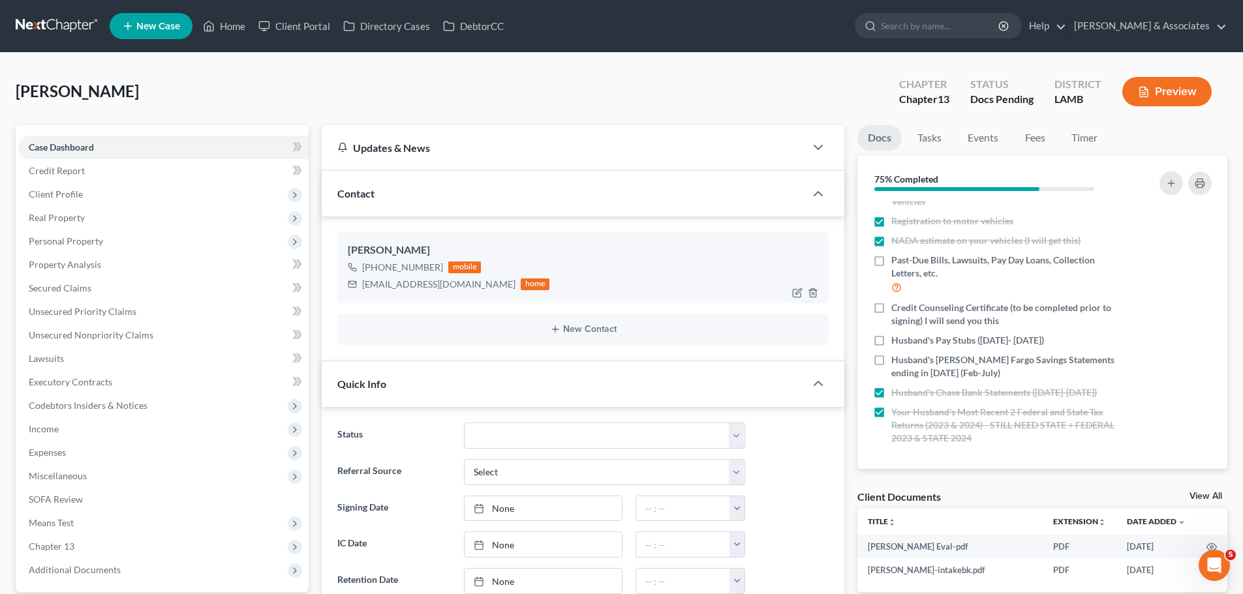
click at [402, 288] on div "cheriegiaccone78@gmail.com" at bounding box center [438, 284] width 153 height 13
click at [403, 287] on div "cheriegiaccone78@gmail.com" at bounding box center [438, 284] width 153 height 13
copy div "cheriegiaccone78@gmail.com"
click at [1202, 187] on rect "button" at bounding box center [1199, 185] width 5 height 3
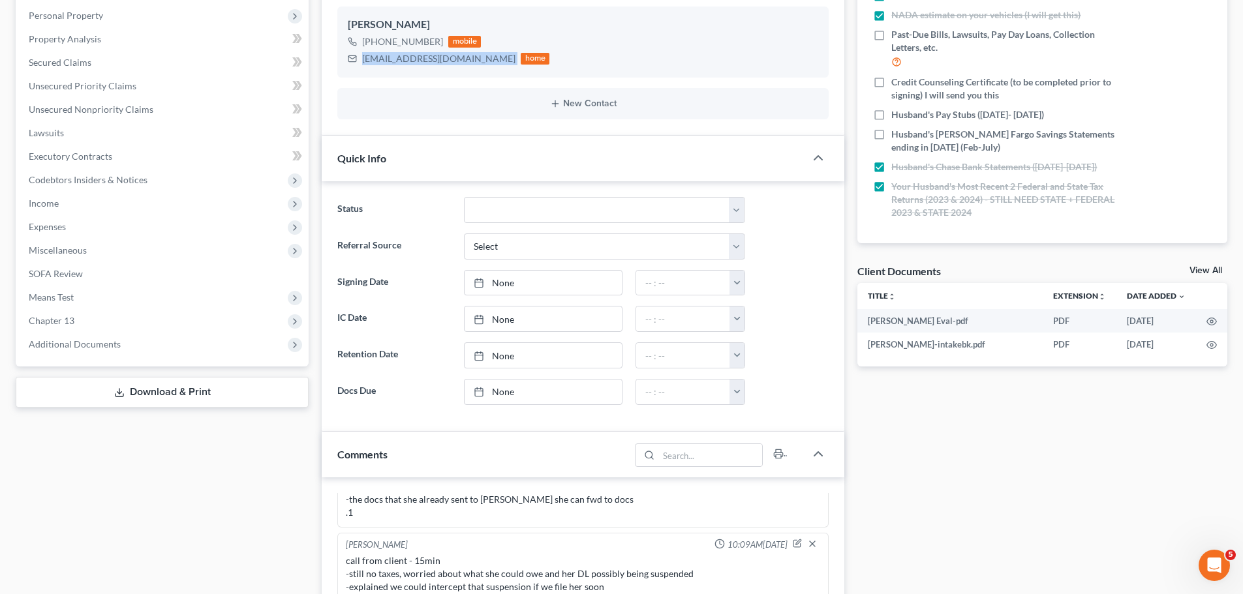
scroll to position [522, 0]
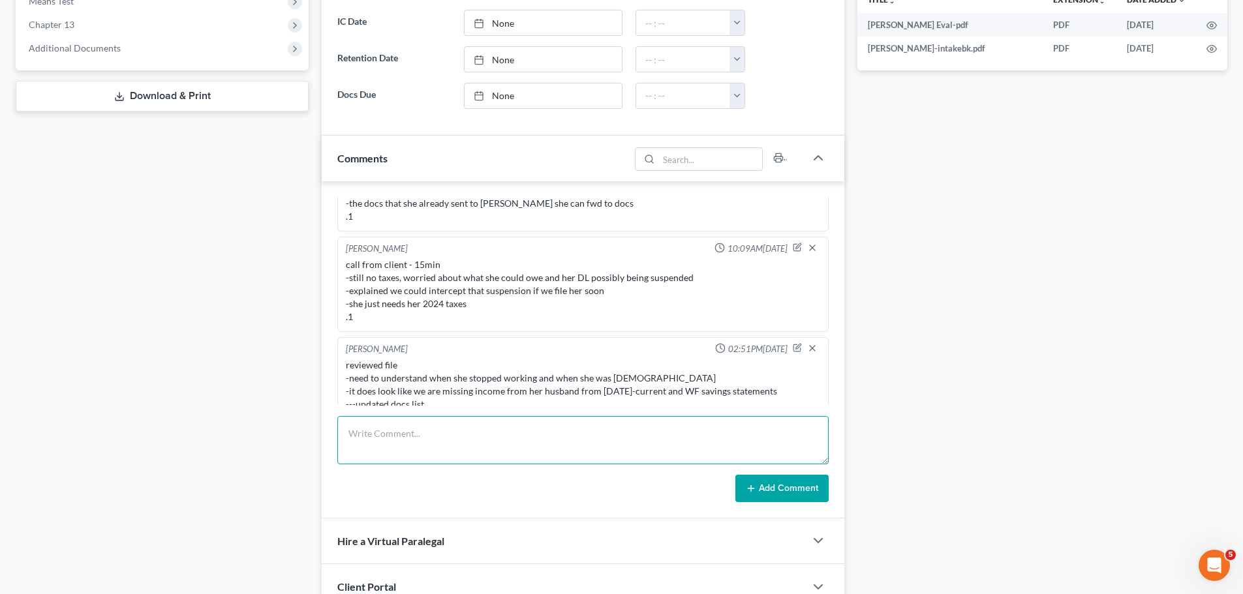
drag, startPoint x: 467, startPoint y: 433, endPoint x: 1196, endPoint y: 351, distance: 733.3
click at [467, 433] on textarea at bounding box center [582, 440] width 491 height 48
paste textarea "-married May 2025, HH2 -home; purchased 2002; behind $18,000 -husband has prop …"
type textarea "MC complete 1.5hr -married May 2025, HH2 -home; purchased 2002; behind $18,000 …"
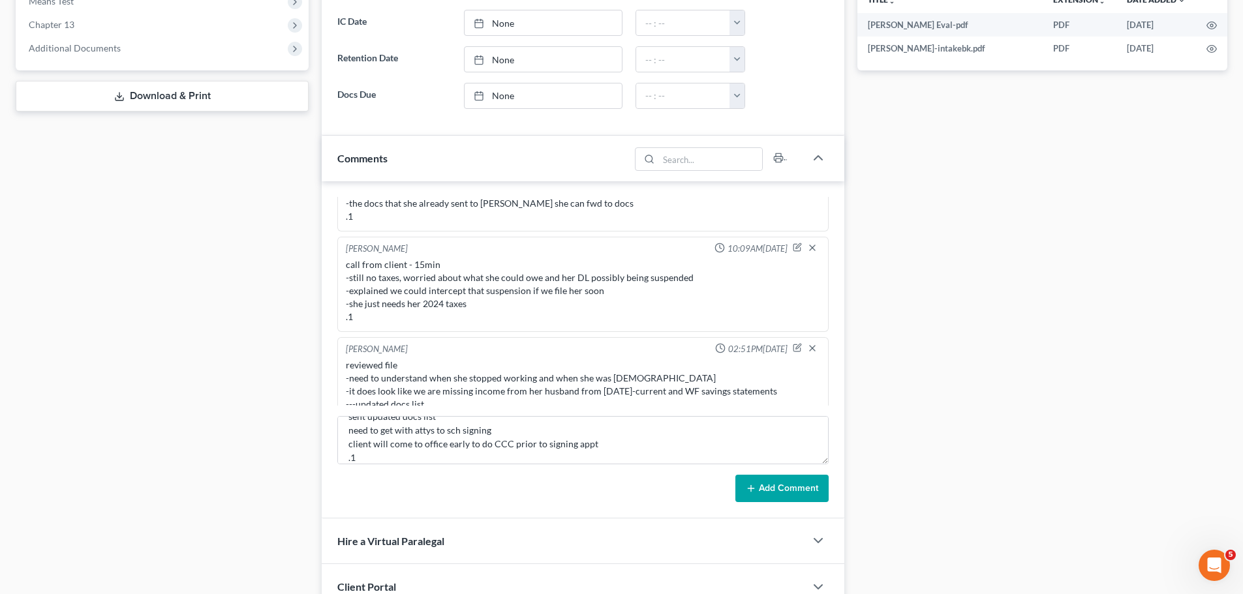
click at [784, 487] on button "Add Comment" at bounding box center [781, 488] width 93 height 27
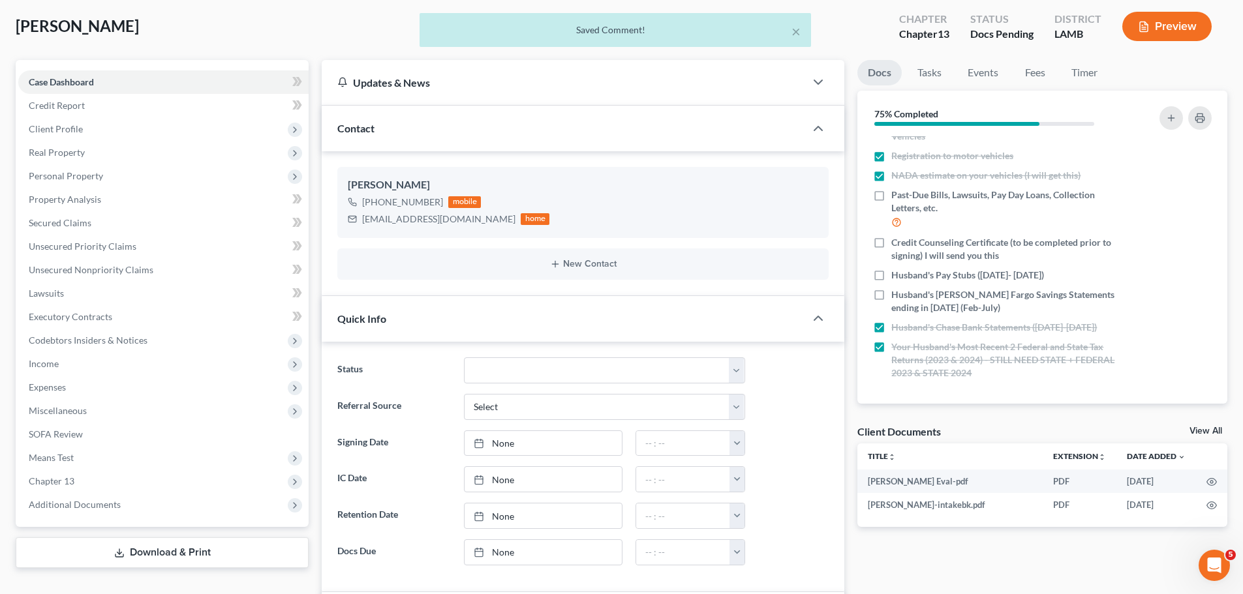
scroll to position [1703, 0]
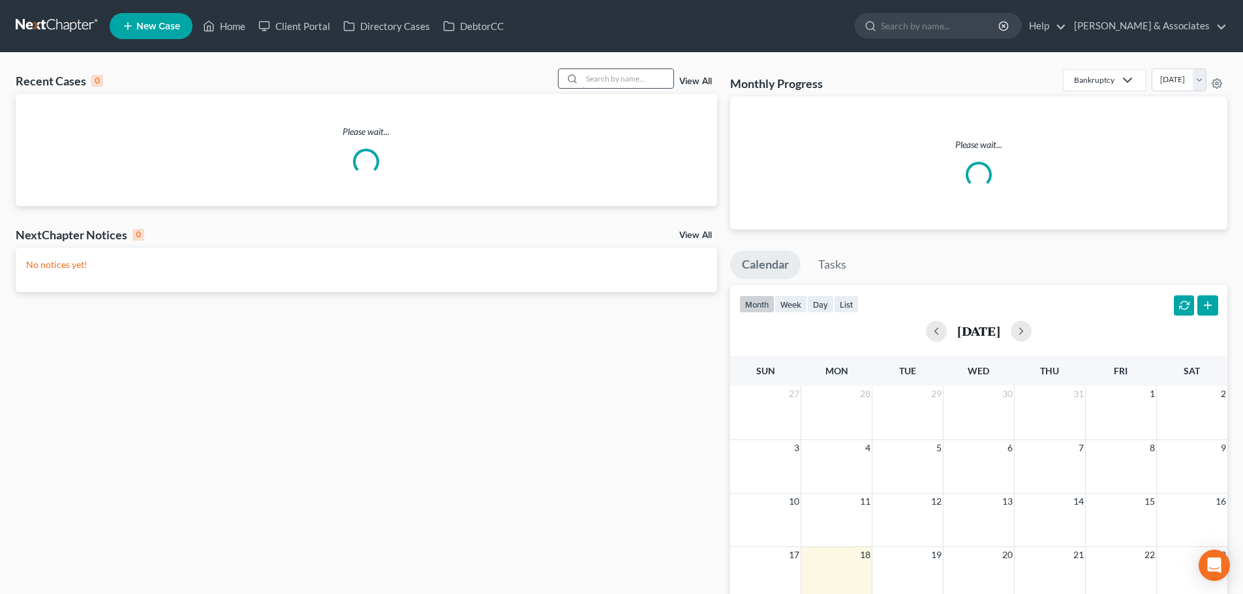
click at [616, 84] on input "search" at bounding box center [627, 78] width 91 height 19
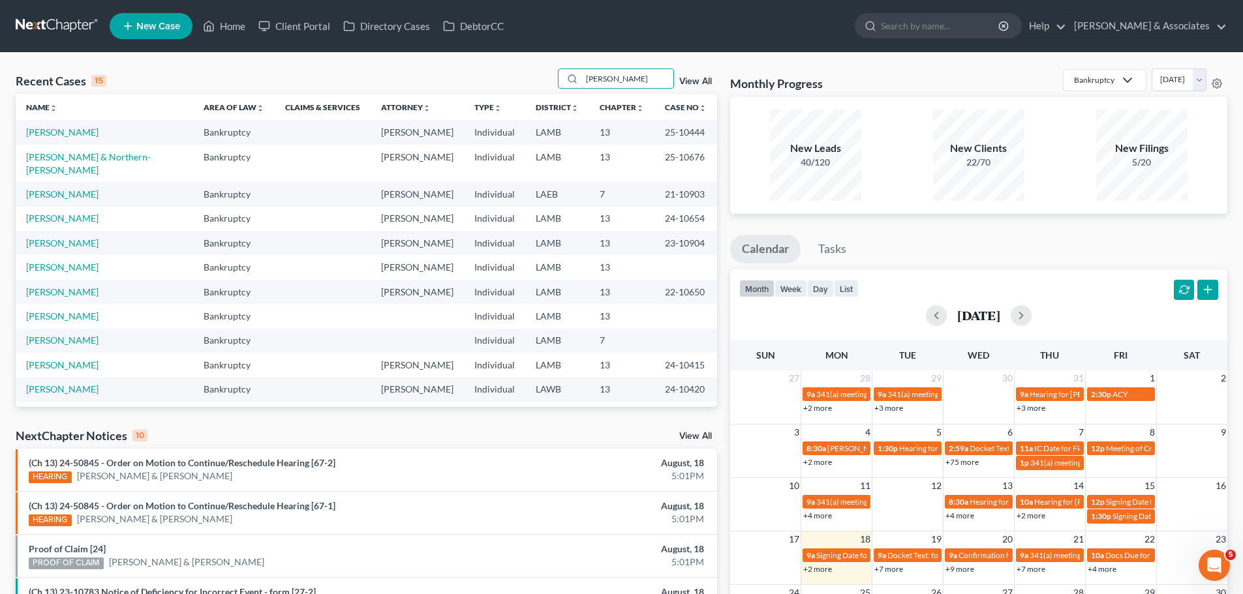
type input "[PERSON_NAME]"
click at [70, 133] on link "[PERSON_NAME]" at bounding box center [62, 132] width 72 height 11
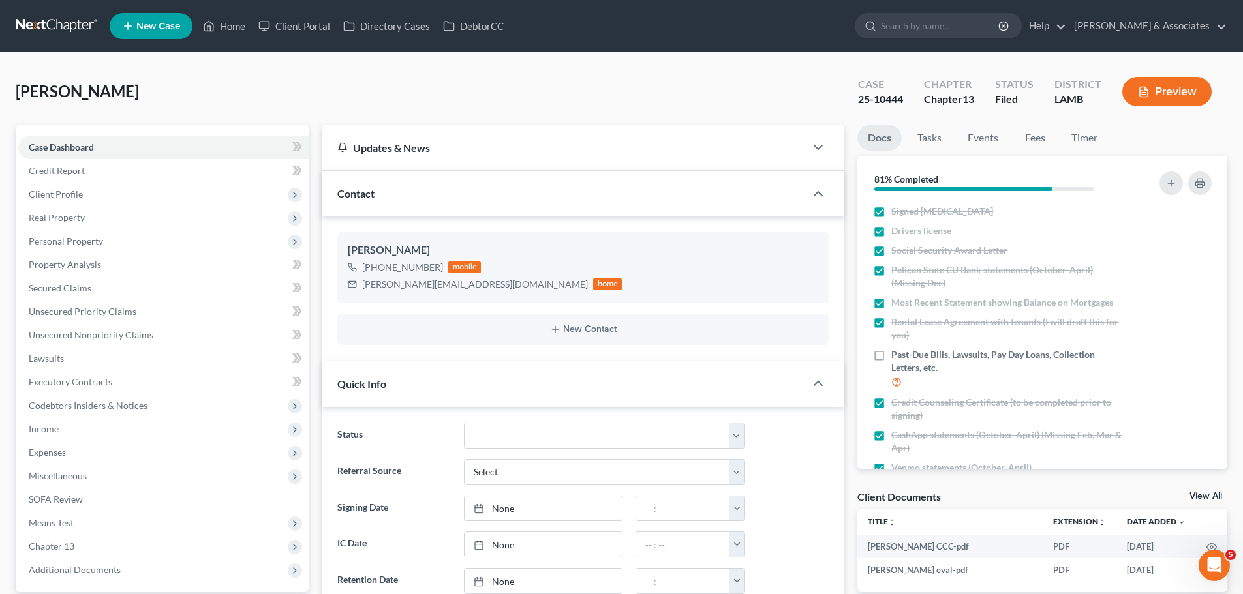
scroll to position [2516, 0]
click at [50, 19] on link at bounding box center [57, 25] width 83 height 23
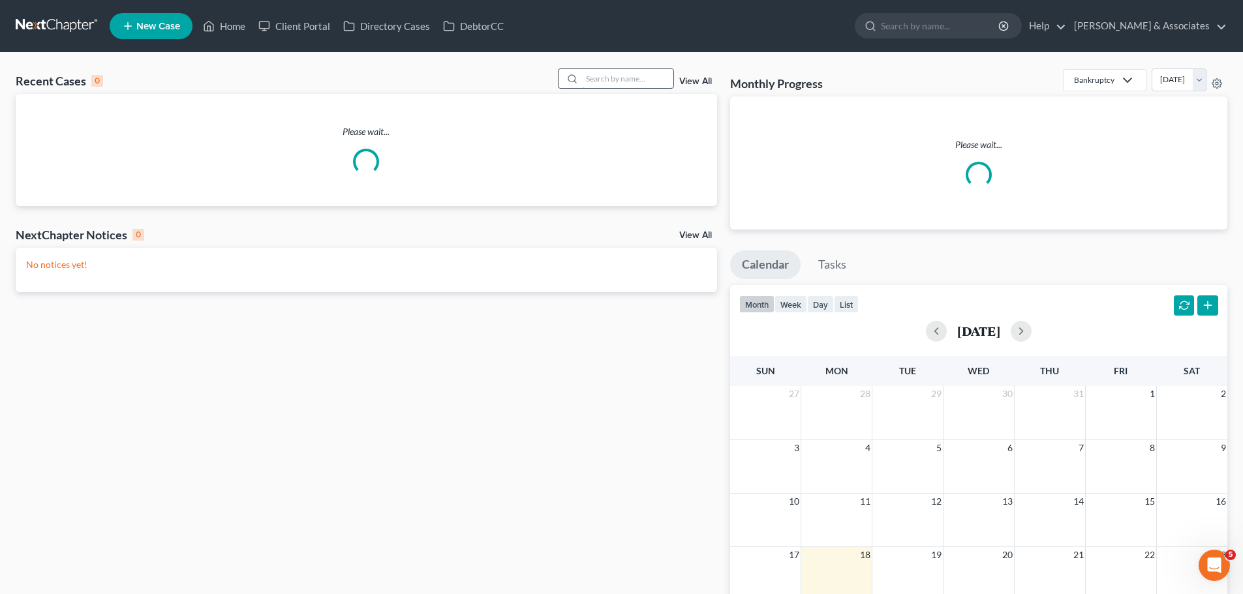
click at [650, 76] on input "search" at bounding box center [627, 78] width 91 height 19
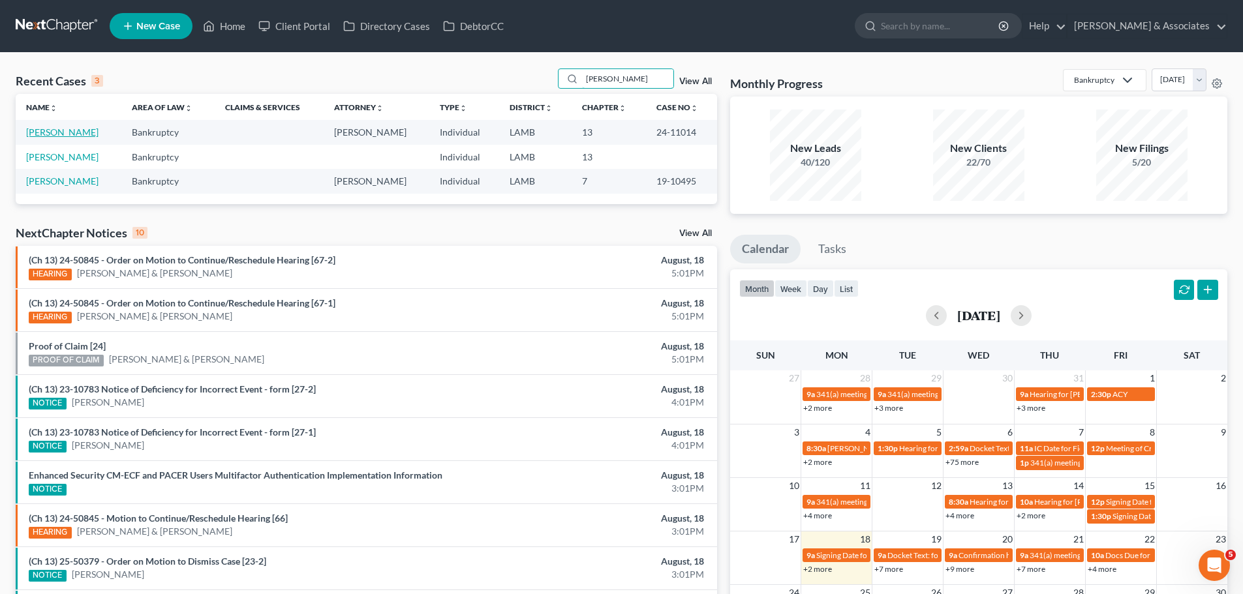
type input "[PERSON_NAME]"
click at [57, 134] on link "[PERSON_NAME]" at bounding box center [62, 132] width 72 height 11
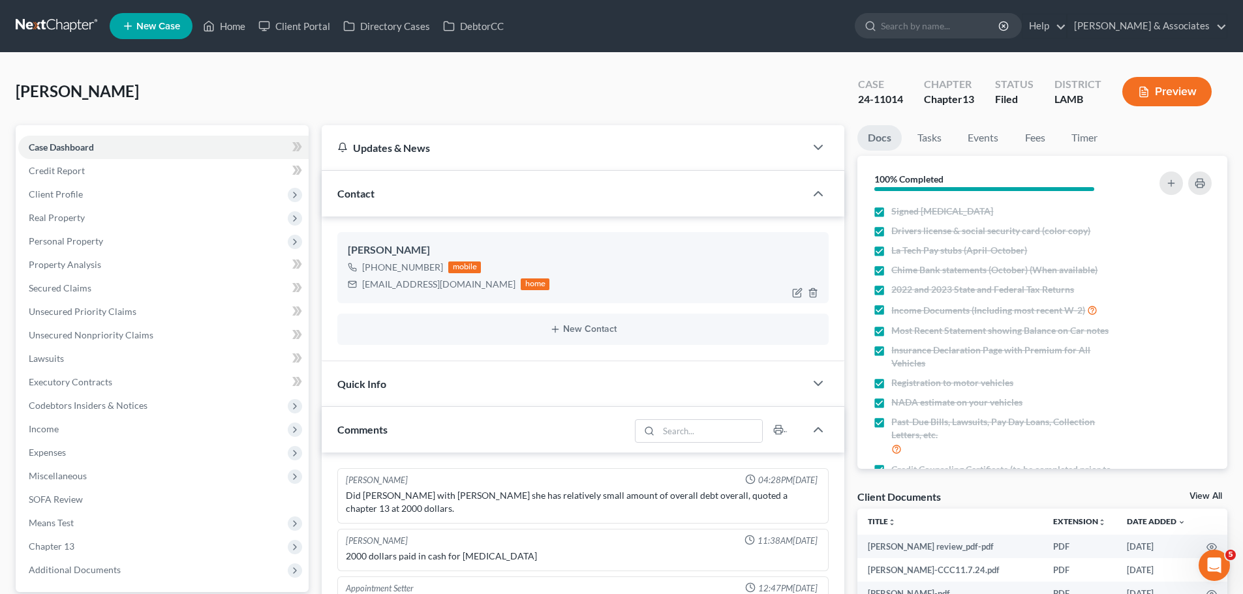
scroll to position [1422, 0]
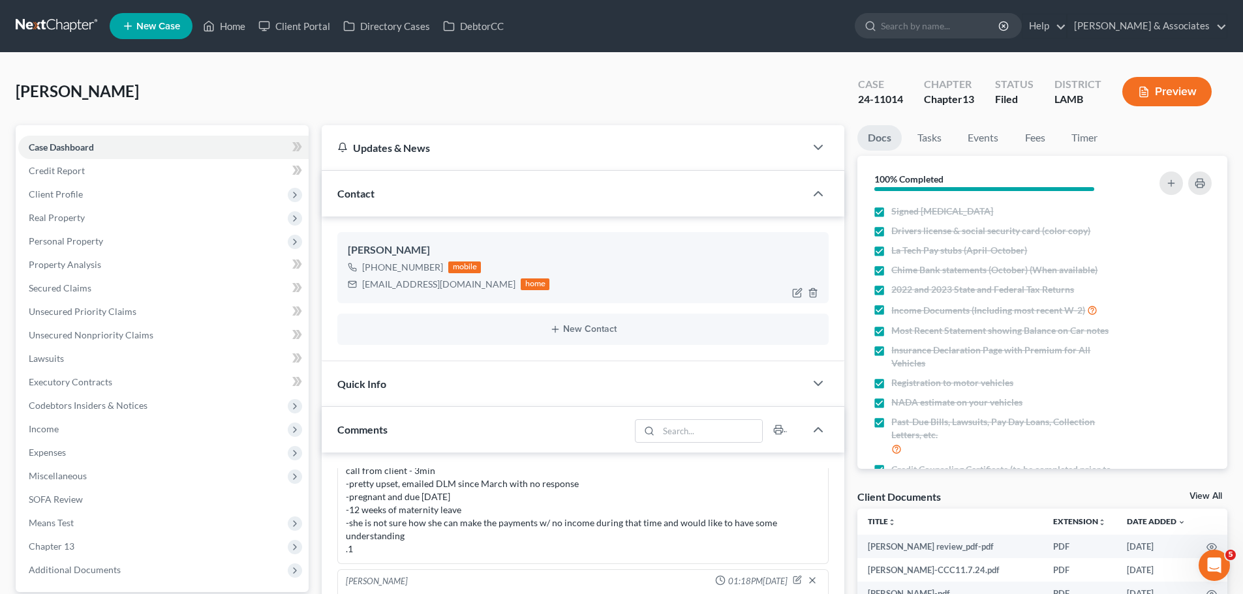
click at [391, 279] on div "[EMAIL_ADDRESS][DOMAIN_NAME]" at bounding box center [438, 284] width 153 height 13
copy div "[EMAIL_ADDRESS][DOMAIN_NAME]"
